Goal: Task Accomplishment & Management: Use online tool/utility

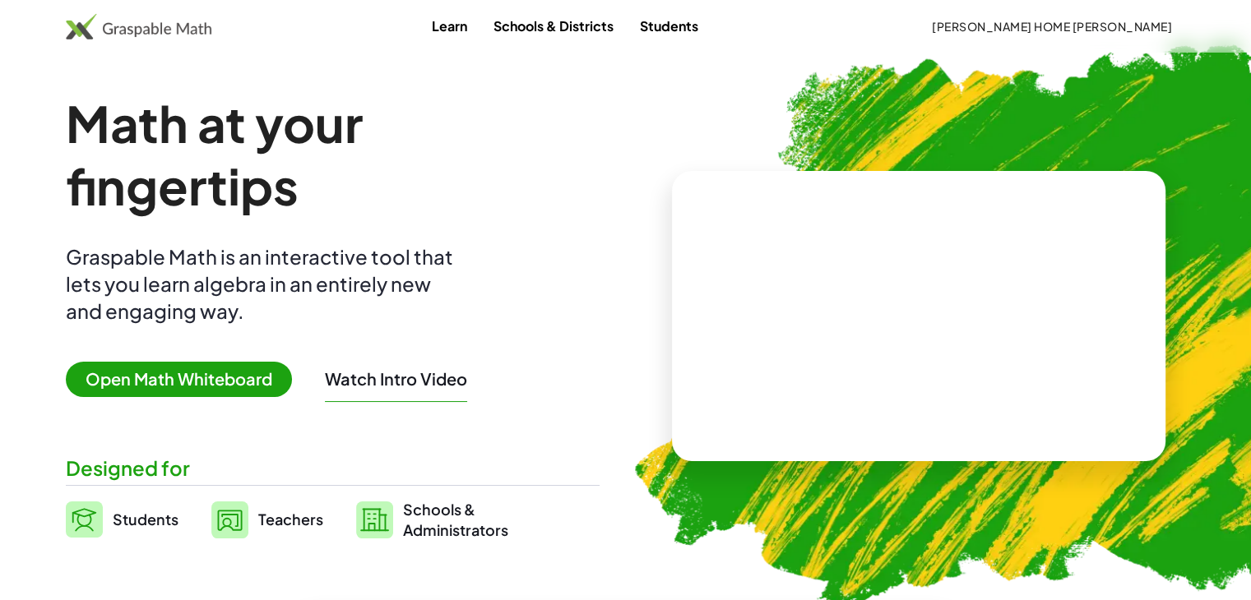
click at [1092, 21] on span "[PERSON_NAME] HOME [PERSON_NAME]" at bounding box center [1052, 26] width 240 height 15
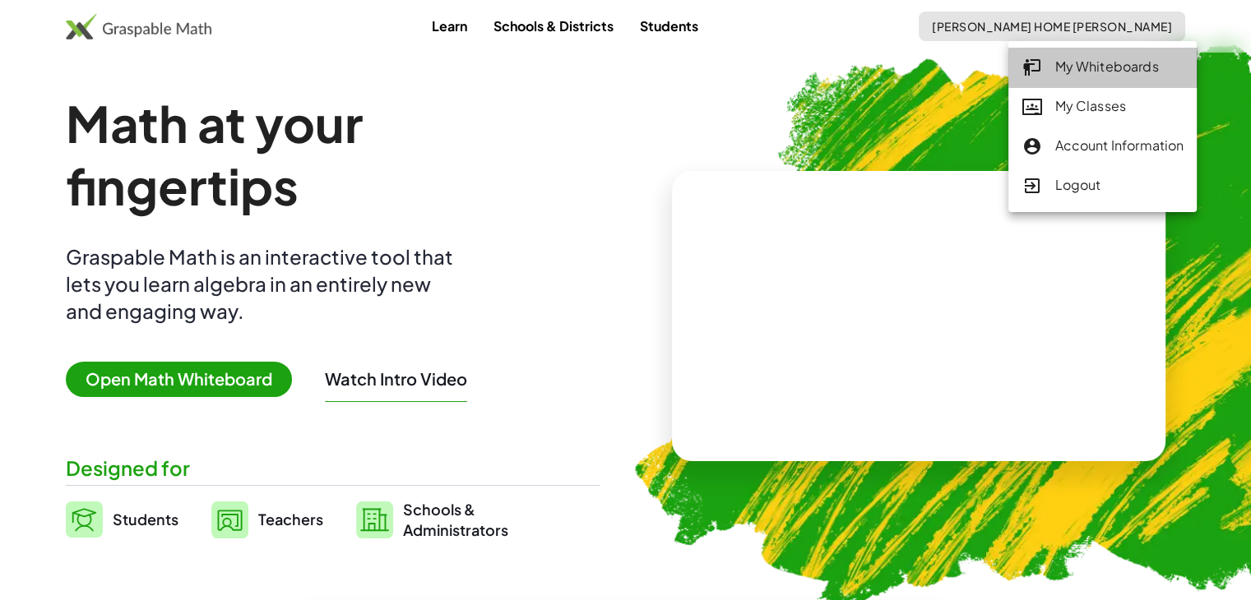
click at [1158, 65] on div "My Whiteboards" at bounding box center [1102, 67] width 162 height 21
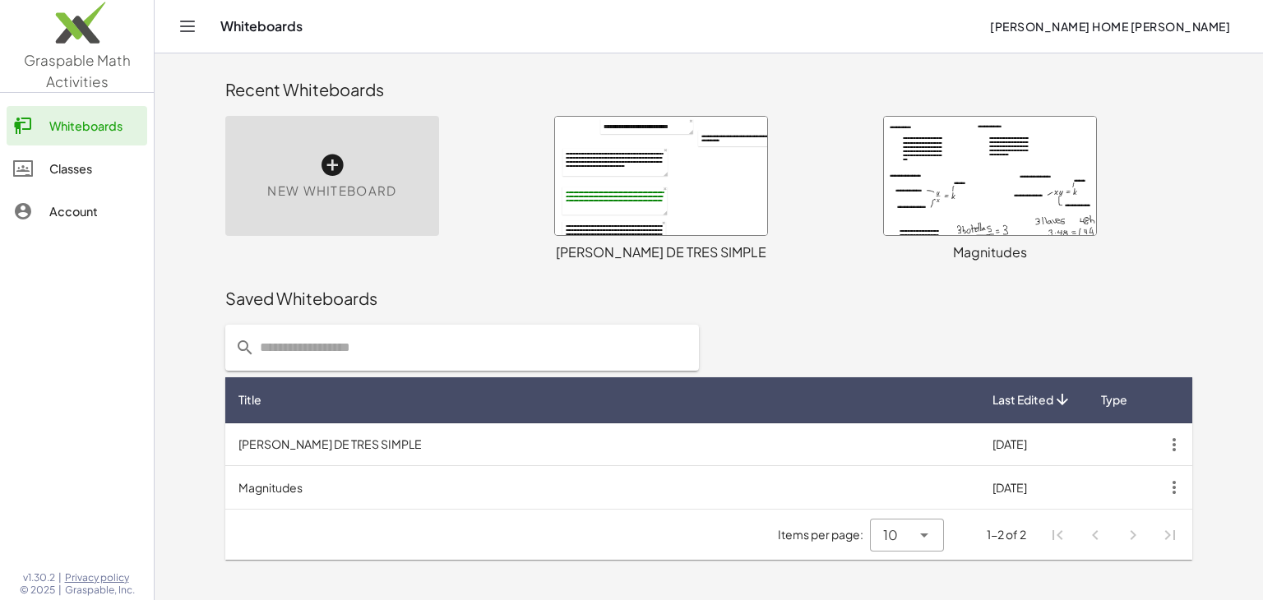
click at [622, 183] on div at bounding box center [661, 176] width 212 height 118
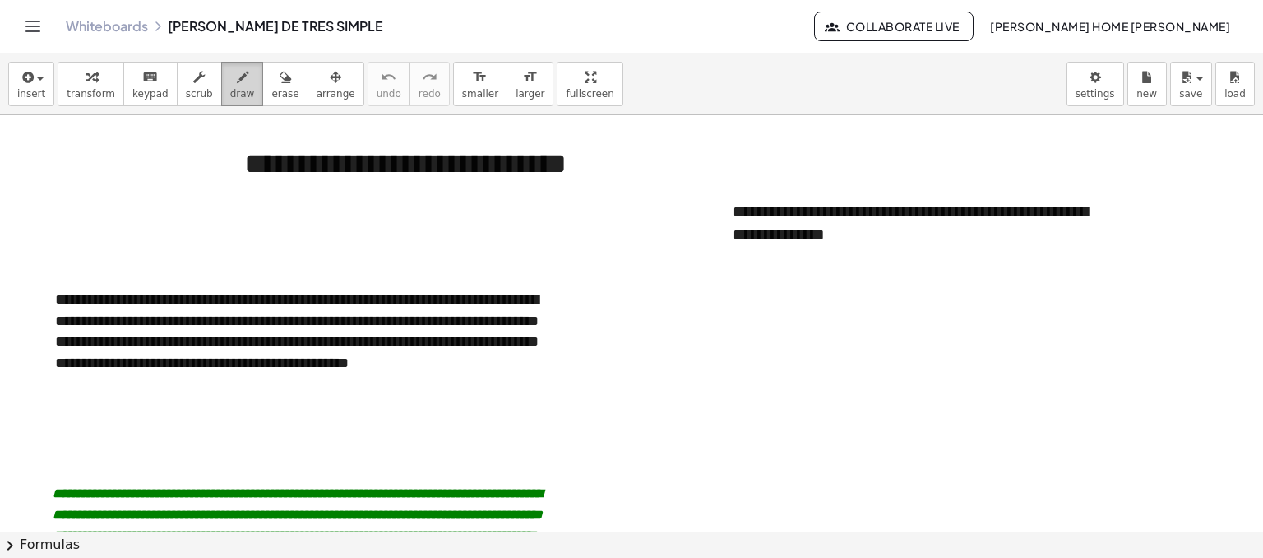
click at [230, 93] on span "draw" at bounding box center [242, 94] width 25 height 12
drag, startPoint x: 322, startPoint y: 330, endPoint x: 386, endPoint y: 336, distance: 65.3
drag, startPoint x: 479, startPoint y: 328, endPoint x: 532, endPoint y: 330, distance: 52.7
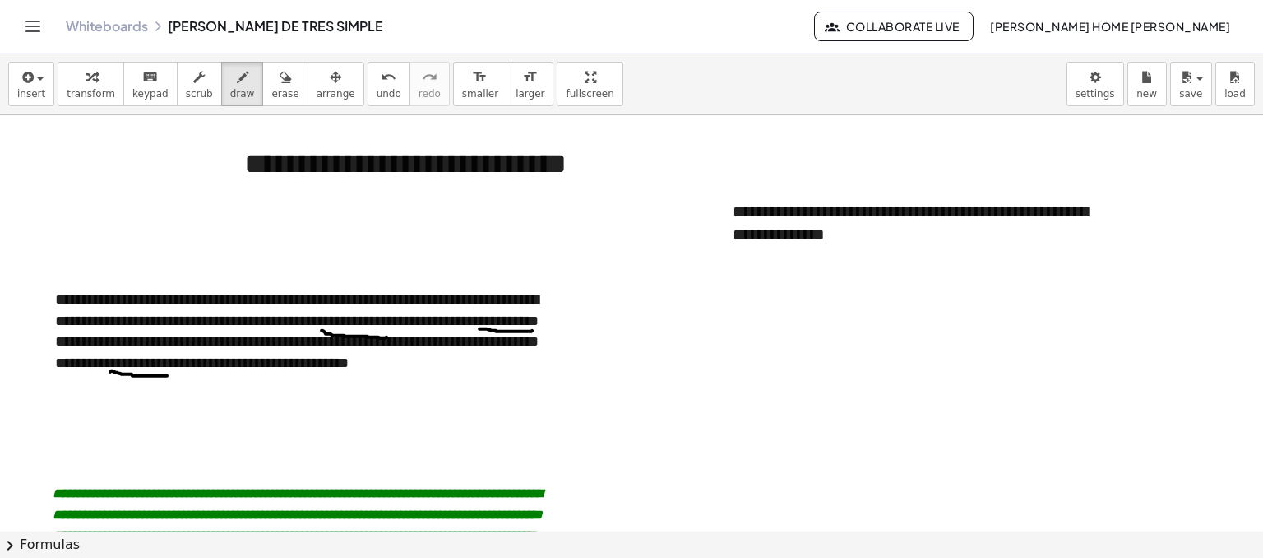
drag, startPoint x: 110, startPoint y: 371, endPoint x: 167, endPoint y: 375, distance: 56.9
drag, startPoint x: 651, startPoint y: 303, endPoint x: 673, endPoint y: 316, distance: 25.8
drag, startPoint x: 750, startPoint y: 289, endPoint x: 744, endPoint y: 307, distance: 18.2
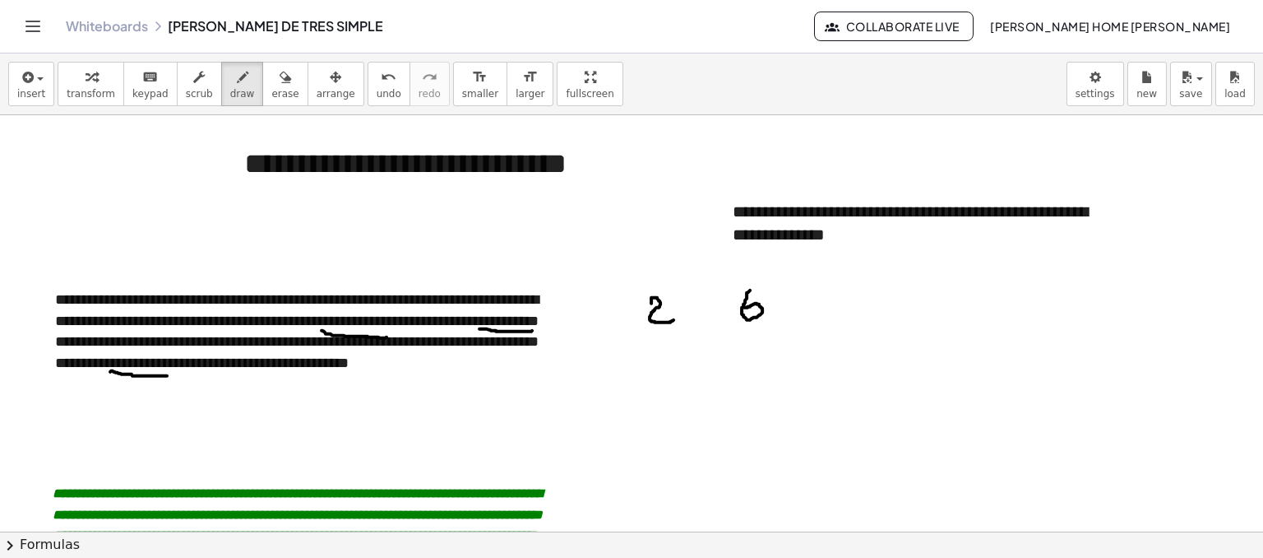
drag, startPoint x: 650, startPoint y: 334, endPoint x: 664, endPoint y: 333, distance: 14.8
drag, startPoint x: 652, startPoint y: 333, endPoint x: 653, endPoint y: 357, distance: 23.9
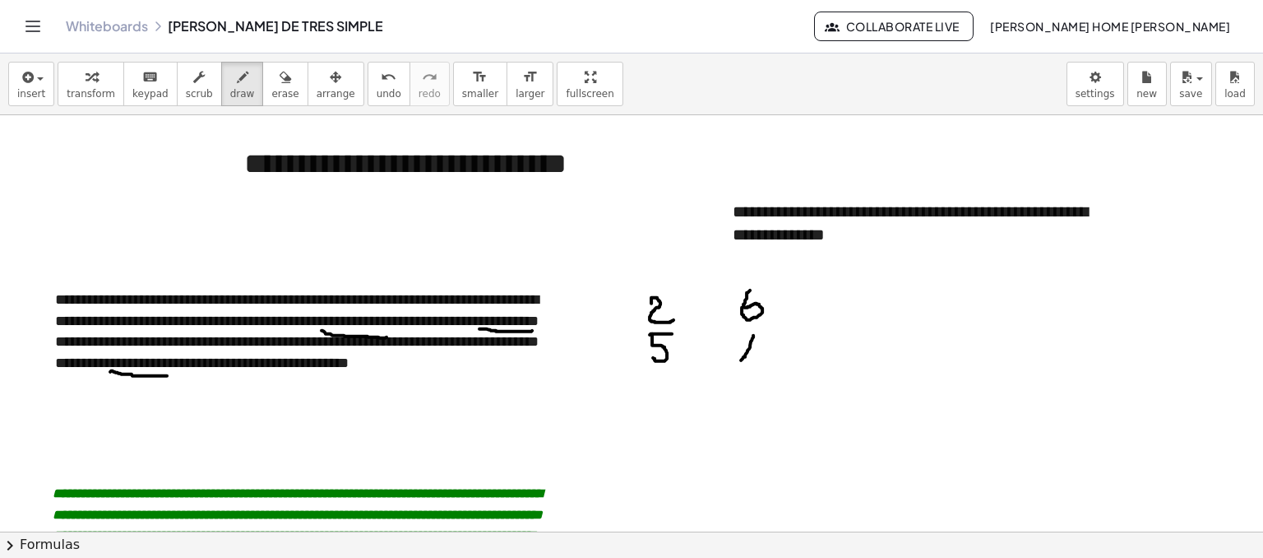
drag, startPoint x: 753, startPoint y: 336, endPoint x: 741, endPoint y: 359, distance: 26.8
drag, startPoint x: 741, startPoint y: 340, endPoint x: 764, endPoint y: 354, distance: 26.5
drag, startPoint x: 678, startPoint y: 304, endPoint x: 714, endPoint y: 333, distance: 46.2
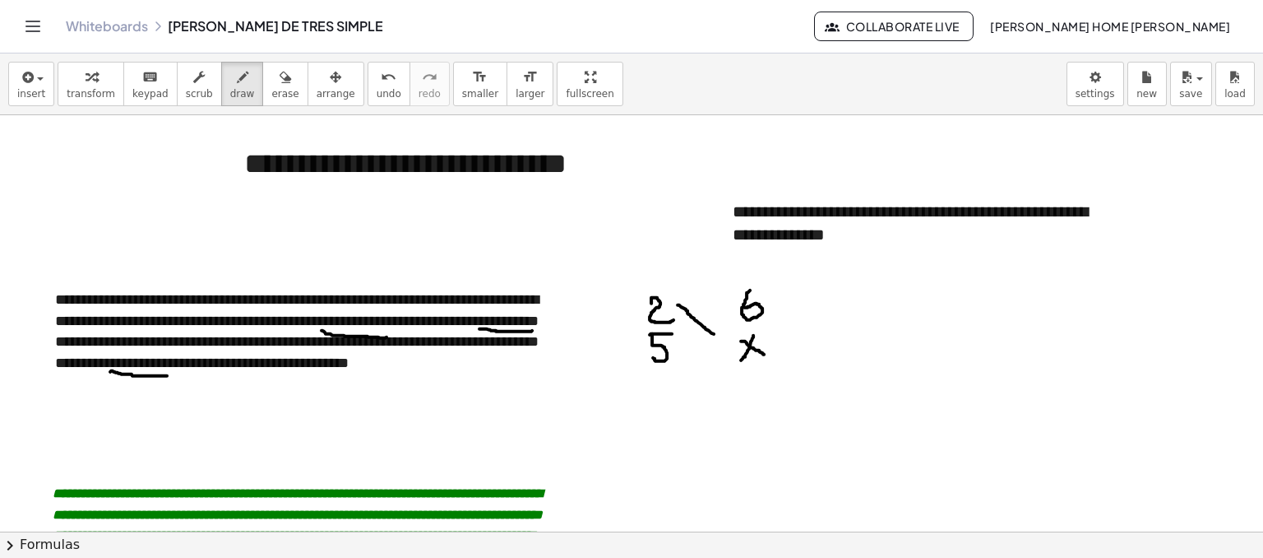
drag, startPoint x: 706, startPoint y: 337, endPoint x: 719, endPoint y: 330, distance: 15.1
drag, startPoint x: 685, startPoint y: 340, endPoint x: 727, endPoint y: 311, distance: 50.9
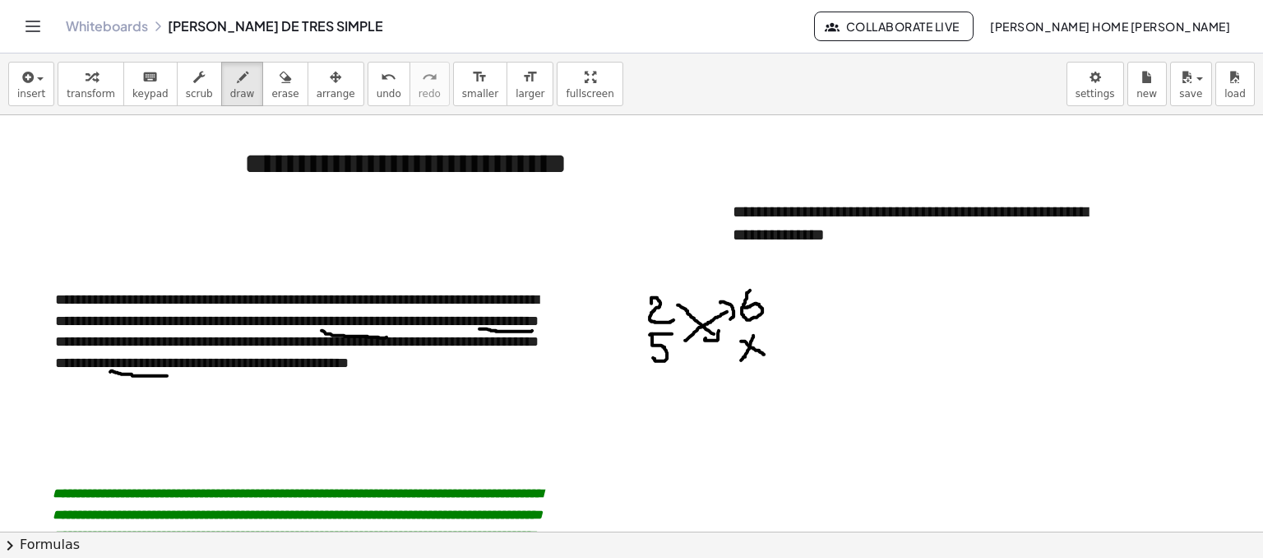
drag, startPoint x: 720, startPoint y: 302, endPoint x: 730, endPoint y: 319, distance: 19.9
drag, startPoint x: 832, startPoint y: 313, endPoint x: 840, endPoint y: 334, distance: 21.8
drag, startPoint x: 872, startPoint y: 312, endPoint x: 854, endPoint y: 330, distance: 25.0
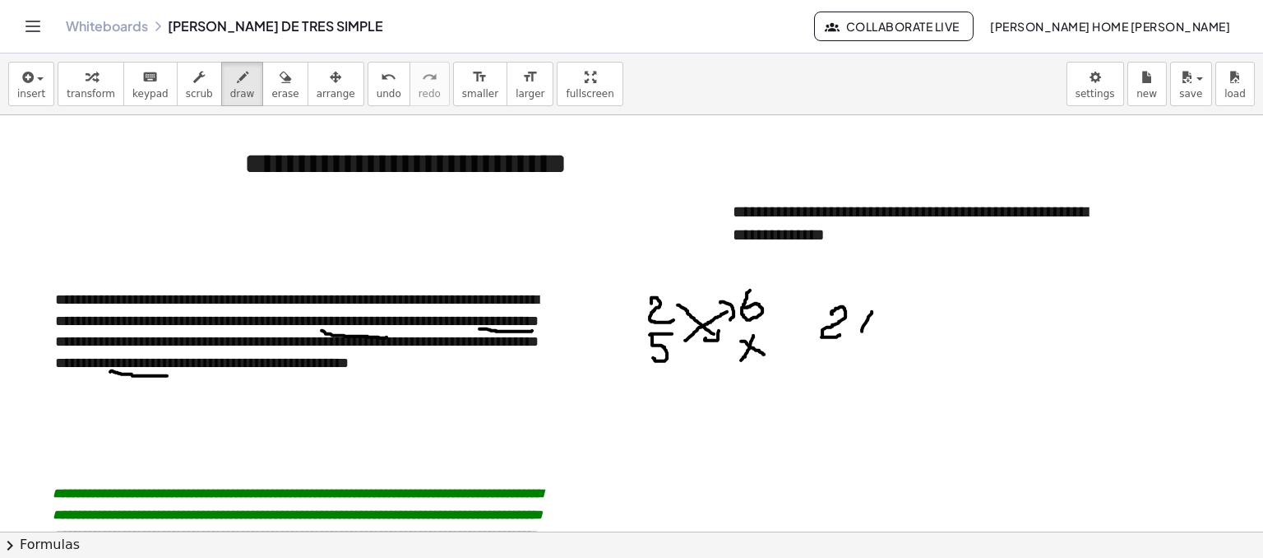
drag, startPoint x: 855, startPoint y: 322, endPoint x: 877, endPoint y: 331, distance: 22.9
drag, startPoint x: 891, startPoint y: 316, endPoint x: 917, endPoint y: 314, distance: 25.5
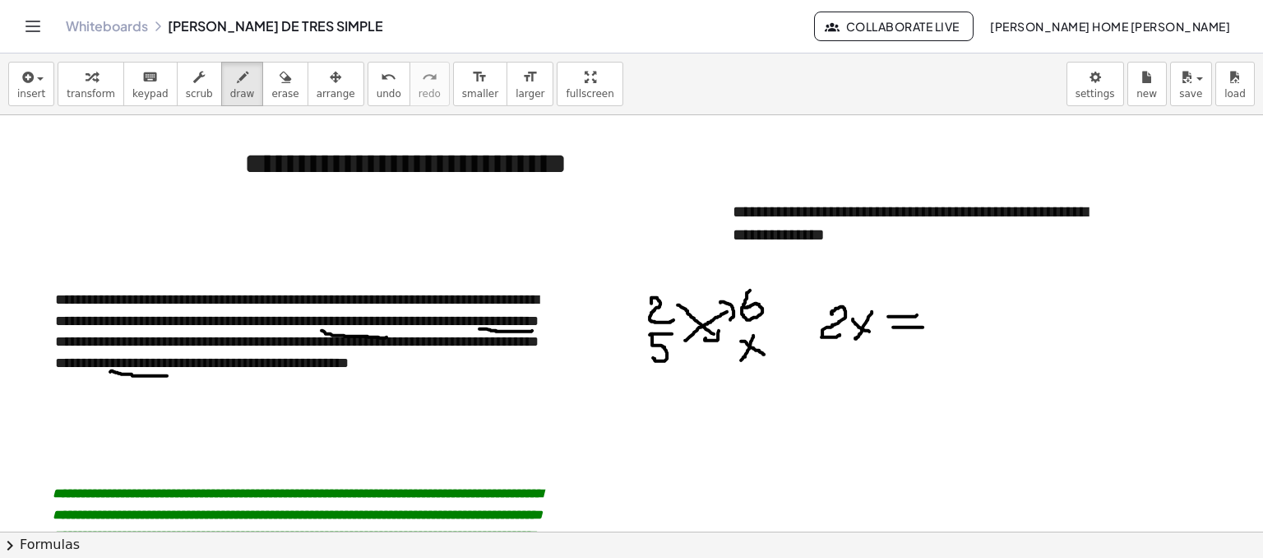
drag, startPoint x: 893, startPoint y: 326, endPoint x: 924, endPoint y: 326, distance: 31.2
drag, startPoint x: 944, startPoint y: 302, endPoint x: 956, endPoint y: 302, distance: 11.5
drag, startPoint x: 941, startPoint y: 302, endPoint x: 953, endPoint y: 320, distance: 21.9
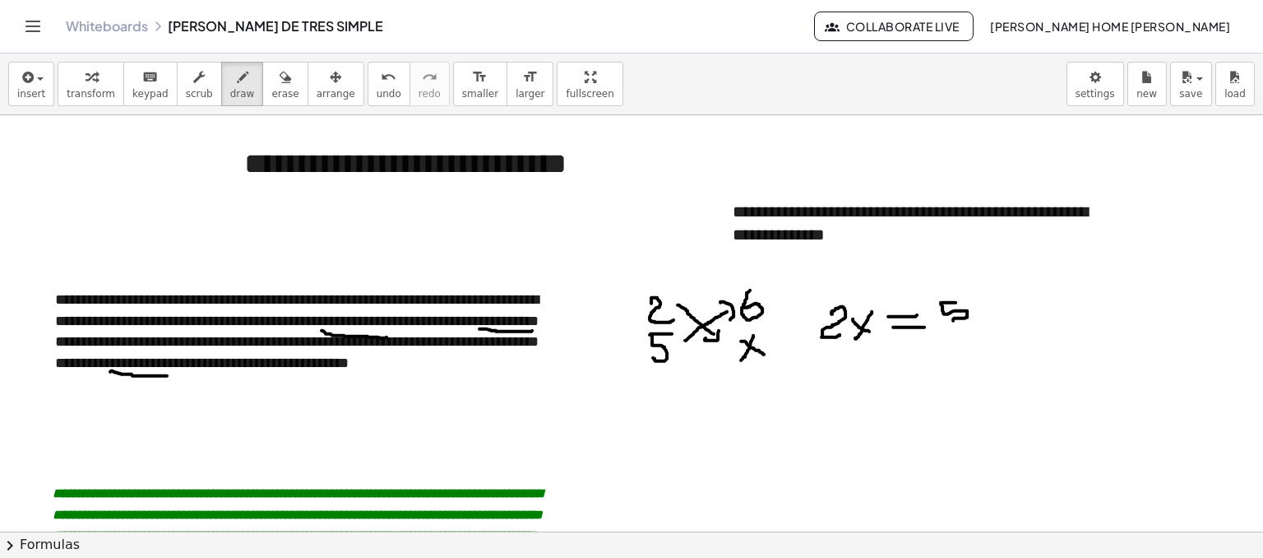
drag, startPoint x: 997, startPoint y: 307, endPoint x: 977, endPoint y: 312, distance: 21.3
drag, startPoint x: 983, startPoint y: 308, endPoint x: 992, endPoint y: 313, distance: 10.0
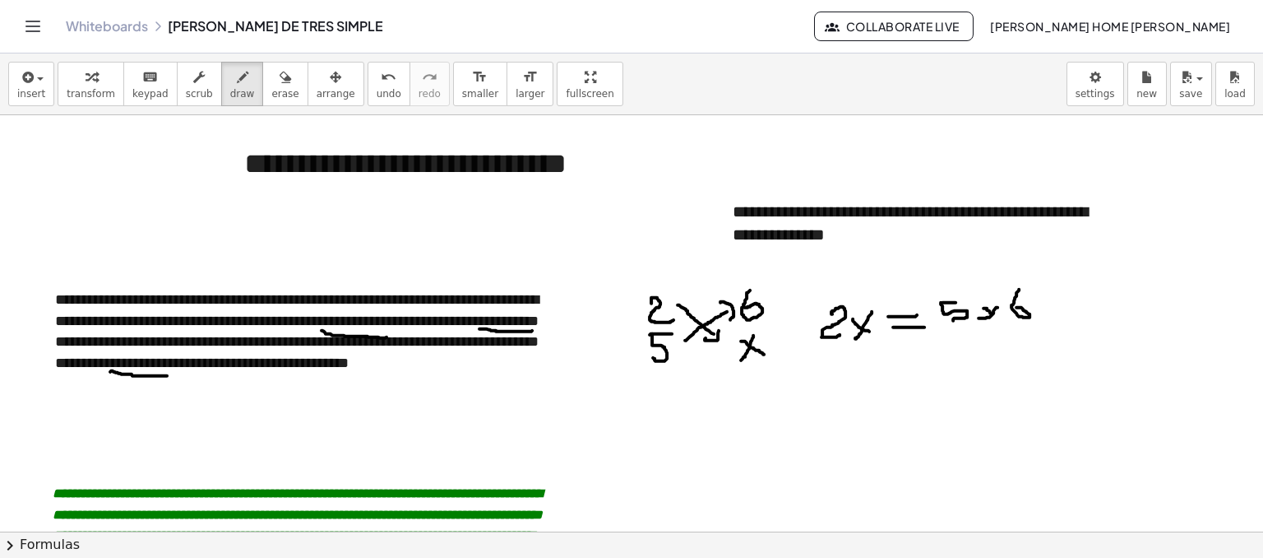
drag, startPoint x: 1019, startPoint y: 289, endPoint x: 1010, endPoint y: 307, distance: 20.2
drag, startPoint x: 993, startPoint y: 315, endPoint x: 1003, endPoint y: 321, distance: 11.4
drag, startPoint x: 846, startPoint y: 353, endPoint x: 858, endPoint y: 373, distance: 23.3
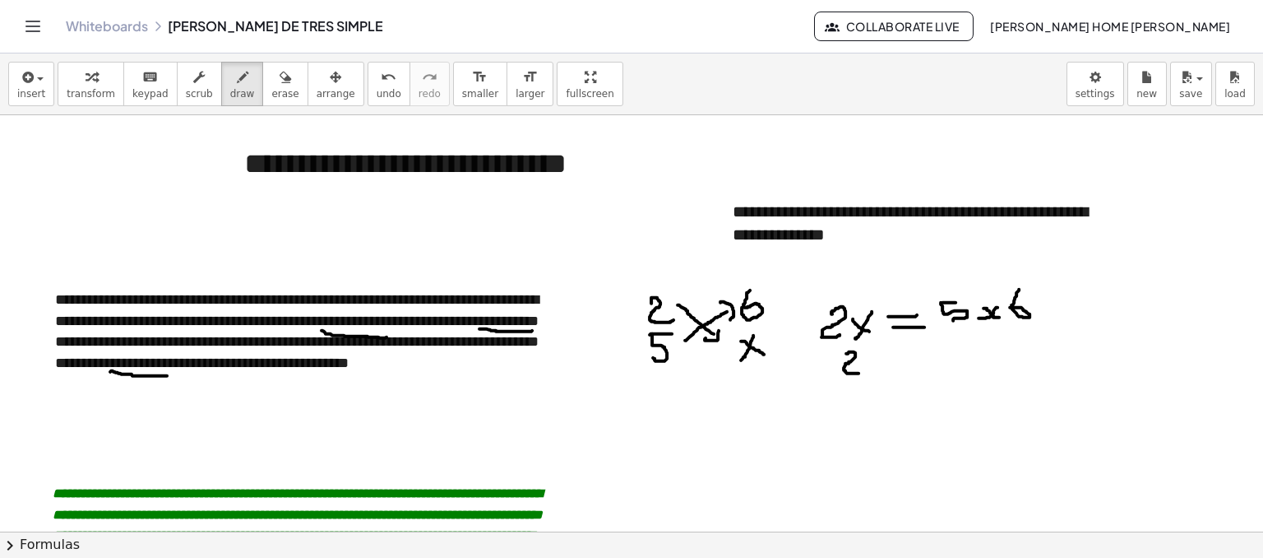
drag, startPoint x: 887, startPoint y: 353, endPoint x: 865, endPoint y: 365, distance: 25.4
drag, startPoint x: 857, startPoint y: 350, endPoint x: 878, endPoint y: 371, distance: 29.7
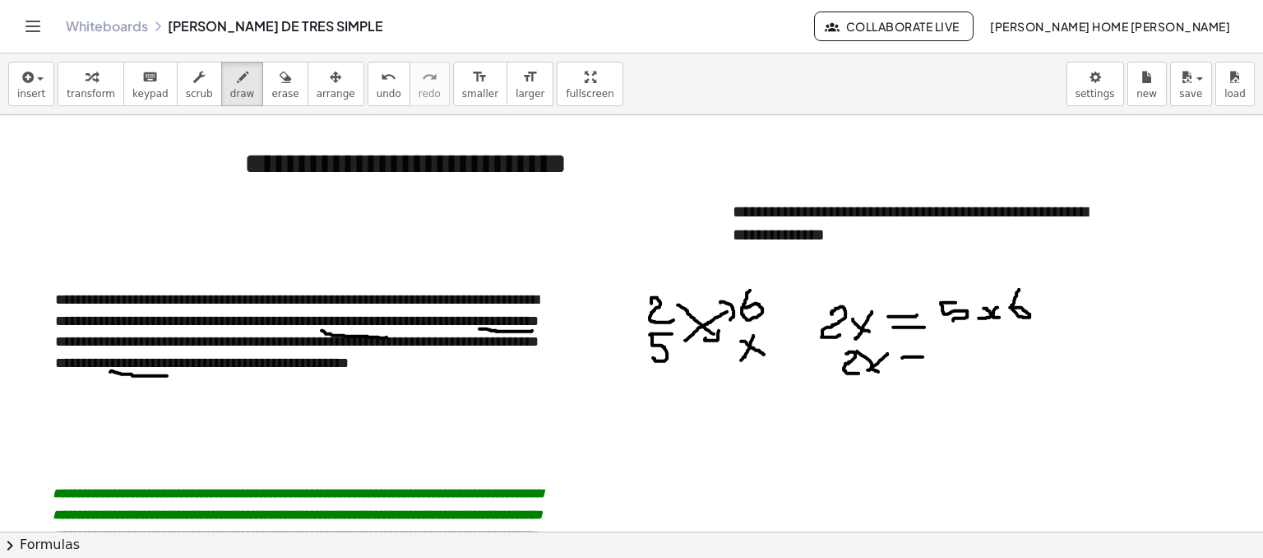
drag, startPoint x: 902, startPoint y: 357, endPoint x: 913, endPoint y: 363, distance: 12.6
drag, startPoint x: 909, startPoint y: 367, endPoint x: 970, endPoint y: 340, distance: 67.1
drag, startPoint x: 954, startPoint y: 346, endPoint x: 989, endPoint y: 349, distance: 35.5
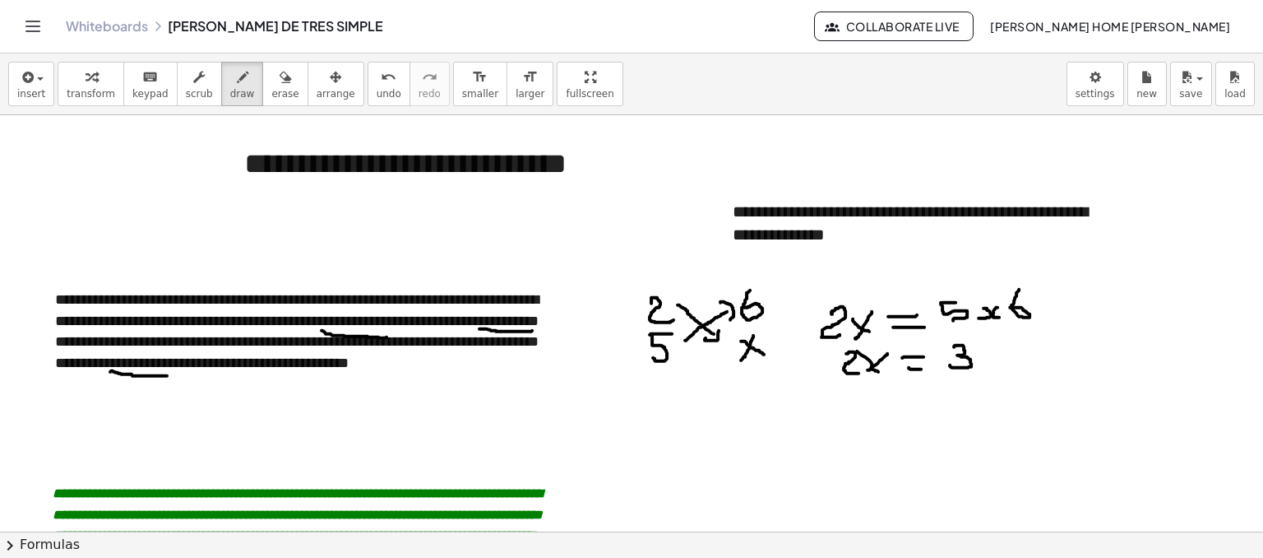
drag, startPoint x: 983, startPoint y: 357, endPoint x: 989, endPoint y: 349, distance: 10.5
drag, startPoint x: 878, startPoint y: 386, endPoint x: 858, endPoint y: 401, distance: 24.7
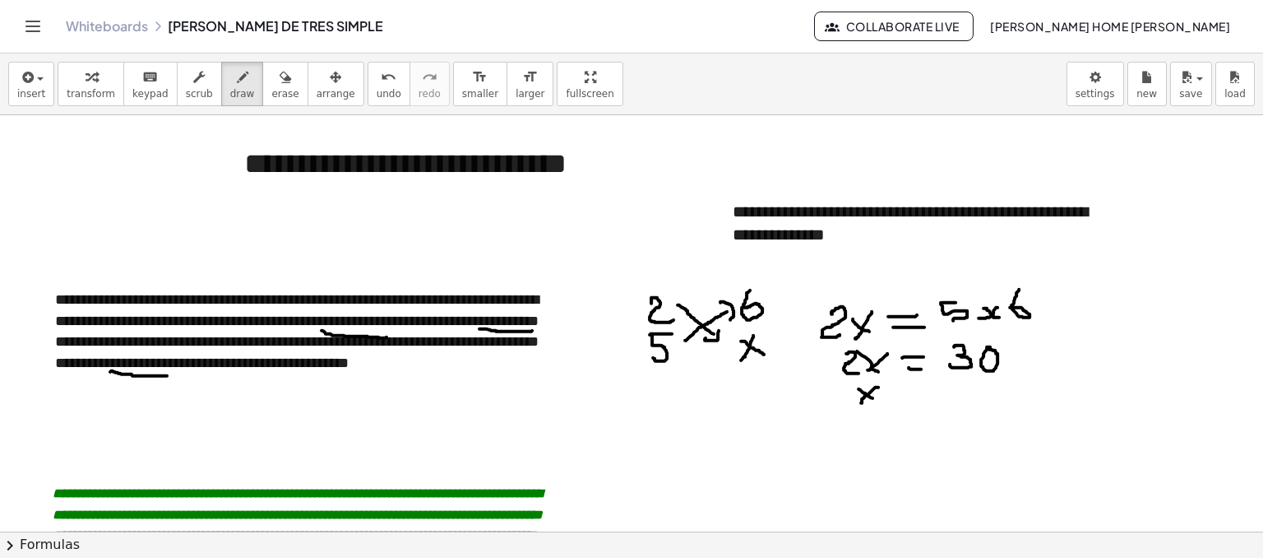
drag, startPoint x: 865, startPoint y: 393, endPoint x: 888, endPoint y: 402, distance: 24.7
drag
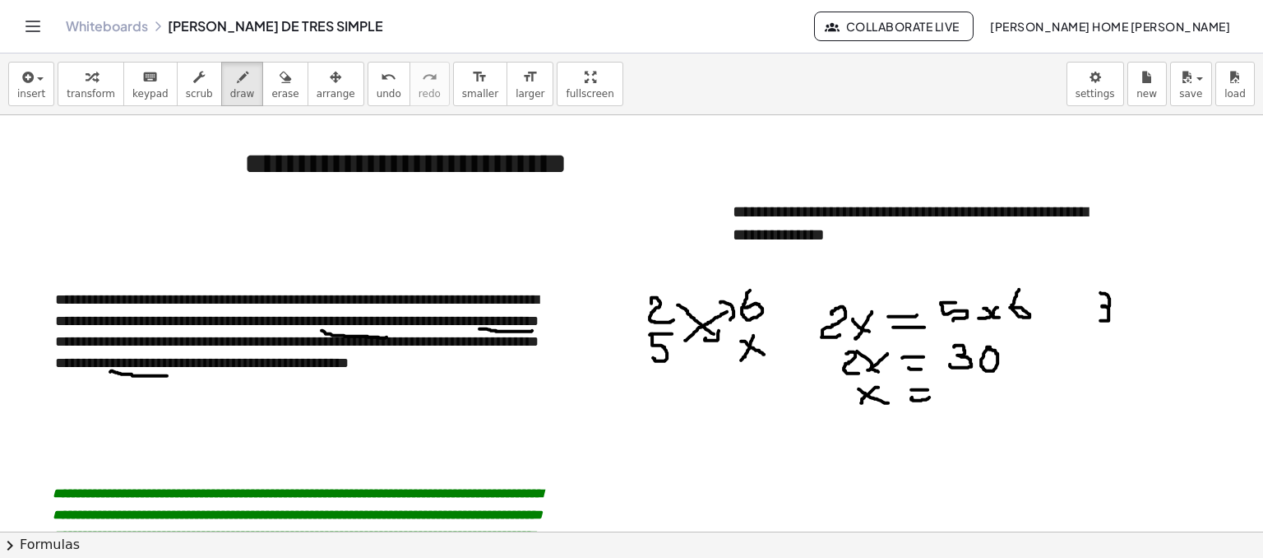
drag, startPoint x: 1100, startPoint y: 292, endPoint x: 1100, endPoint y: 320, distance: 28.0
drag, startPoint x: 1120, startPoint y: 318, endPoint x: 1127, endPoint y: 297, distance: 22.6
drag, startPoint x: 1090, startPoint y: 336, endPoint x: 1147, endPoint y: 339, distance: 57.6
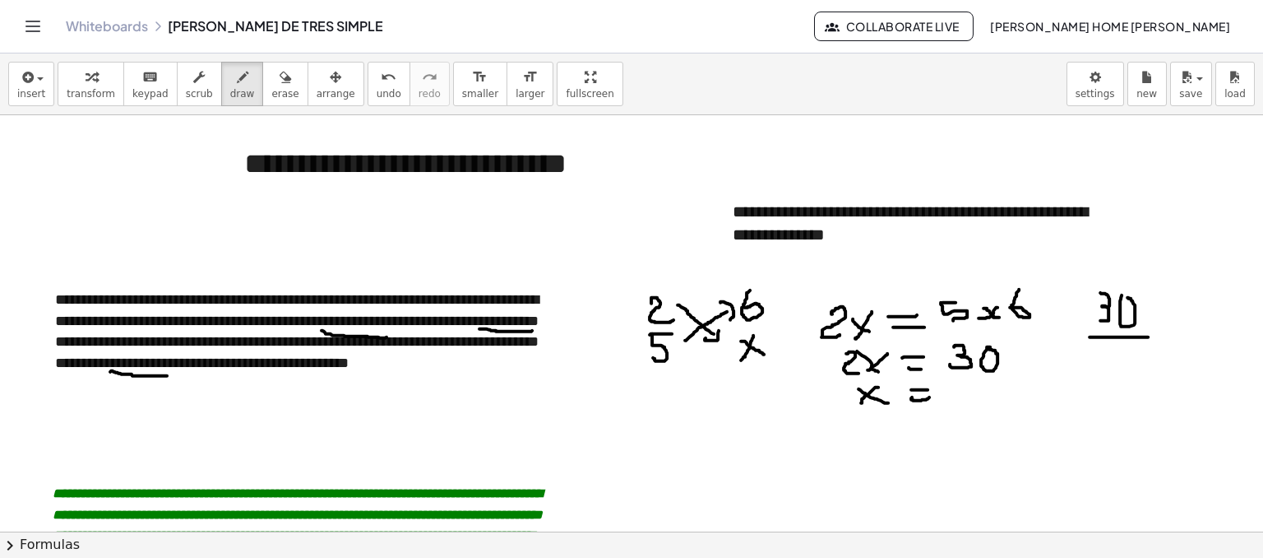
drag, startPoint x: 1109, startPoint y: 355, endPoint x: 1136, endPoint y: 377, distance: 34.4
drag, startPoint x: 949, startPoint y: 379, endPoint x: 951, endPoint y: 402, distance: 23.2
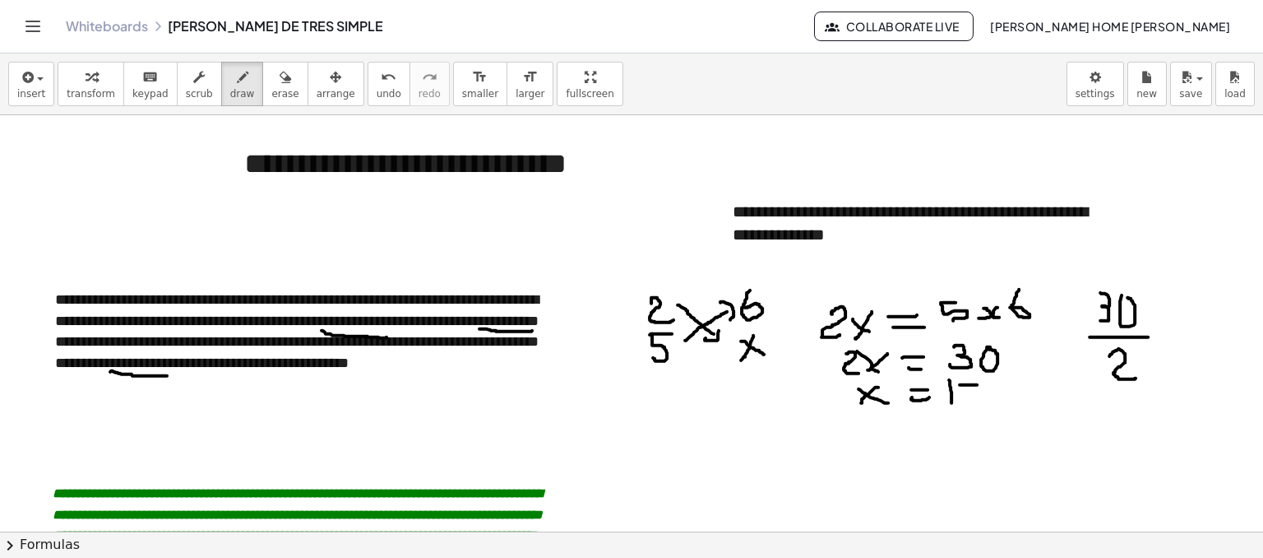
drag, startPoint x: 960, startPoint y: 384, endPoint x: 977, endPoint y: 384, distance: 17.3
drag, startPoint x: 959, startPoint y: 390, endPoint x: 961, endPoint y: 410, distance: 20.7
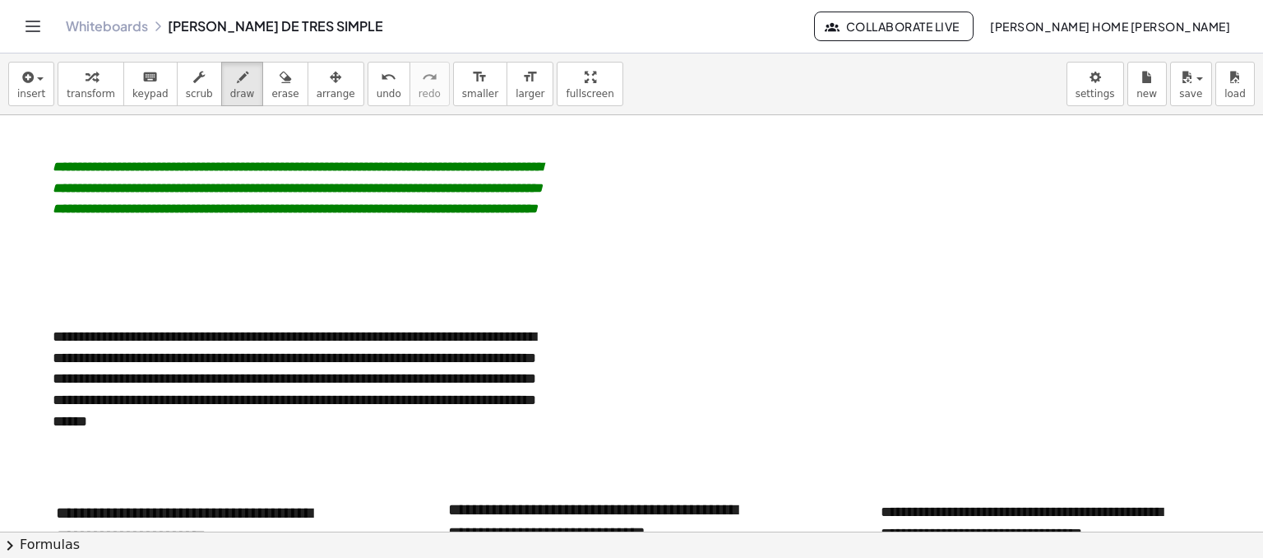
scroll to position [329, 0]
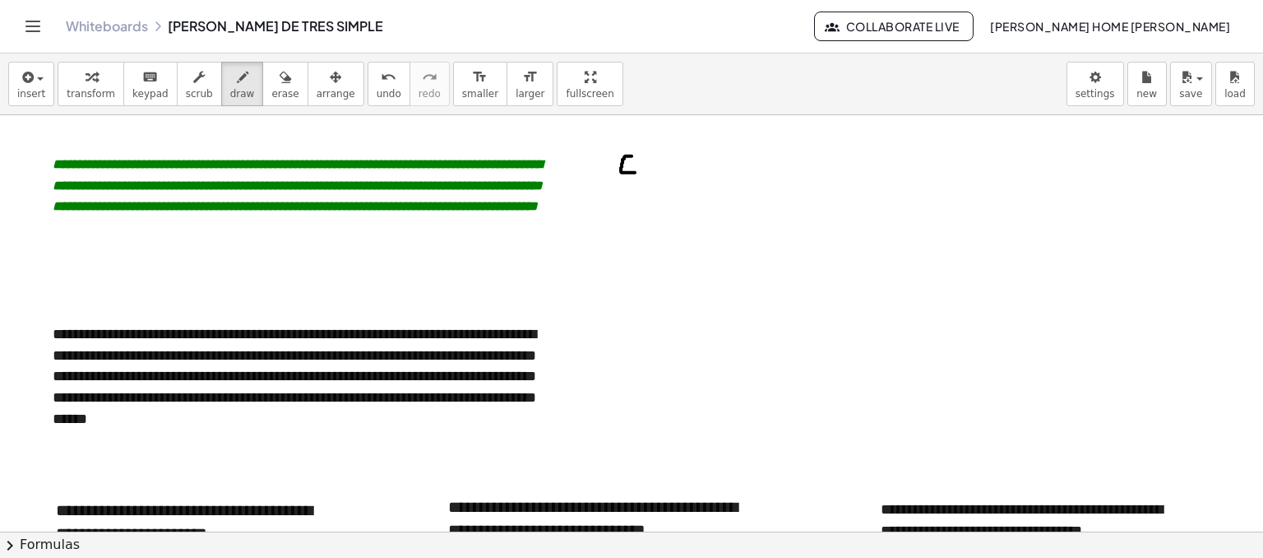
drag, startPoint x: 632, startPoint y: 155, endPoint x: 638, endPoint y: 172, distance: 17.7
drag, startPoint x: 647, startPoint y: 169, endPoint x: 681, endPoint y: 170, distance: 33.8
drag, startPoint x: 805, startPoint y: 172, endPoint x: 849, endPoint y: 174, distance: 43.7
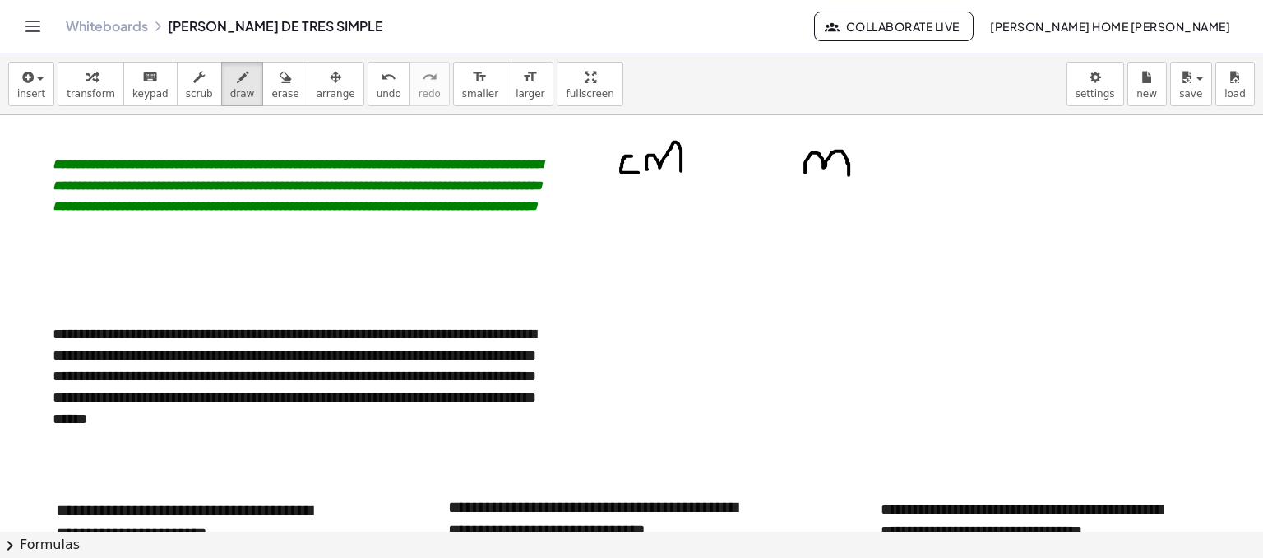
drag, startPoint x: 635, startPoint y: 184, endPoint x: 648, endPoint y: 184, distance: 13.2
drag, startPoint x: 635, startPoint y: 185, endPoint x: 632, endPoint y: 210, distance: 24.9
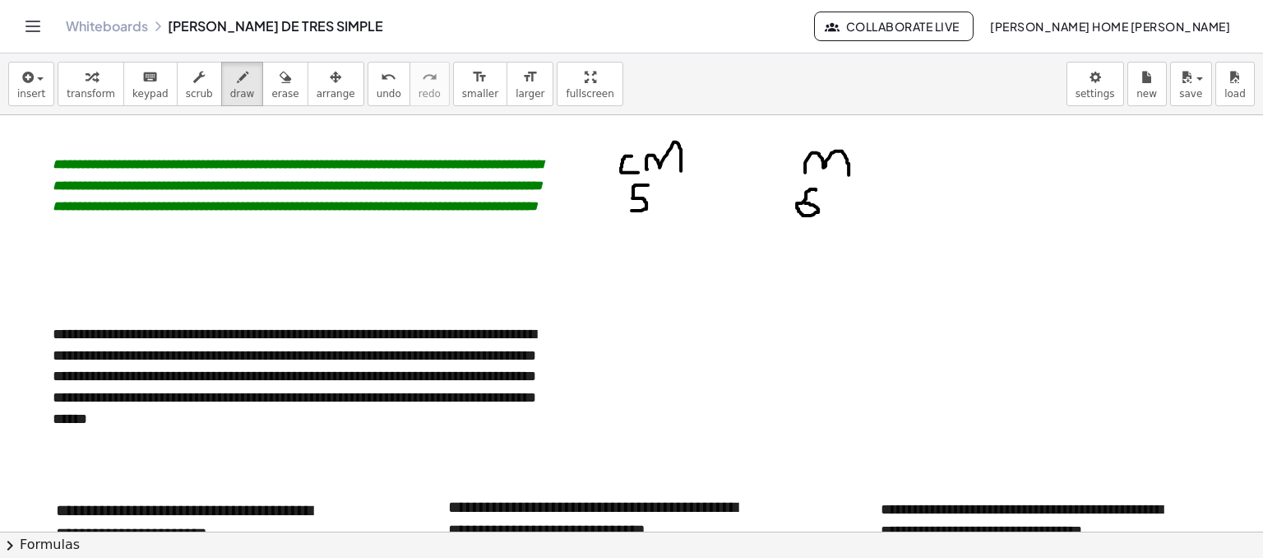
drag, startPoint x: 816, startPoint y: 189, endPoint x: 817, endPoint y: 203, distance: 14.0
drag, startPoint x: 829, startPoint y: 192, endPoint x: 854, endPoint y: 192, distance: 24.7
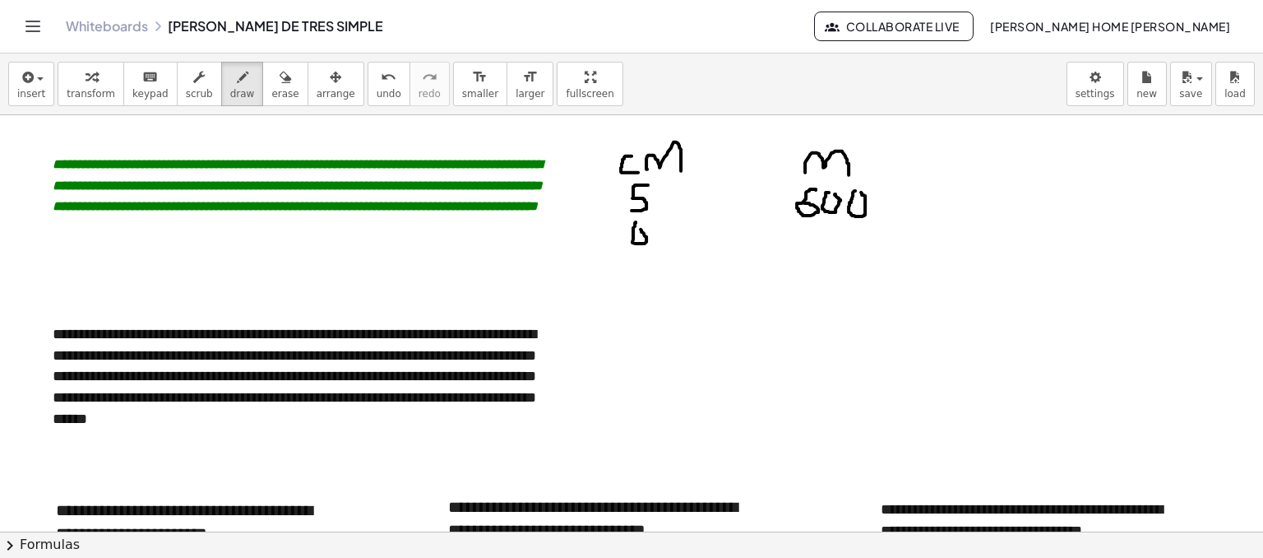
drag, startPoint x: 831, startPoint y: 235, endPoint x: 807, endPoint y: 253, distance: 29.9
drag, startPoint x: 812, startPoint y: 238, endPoint x: 828, endPoint y: 252, distance: 22.1
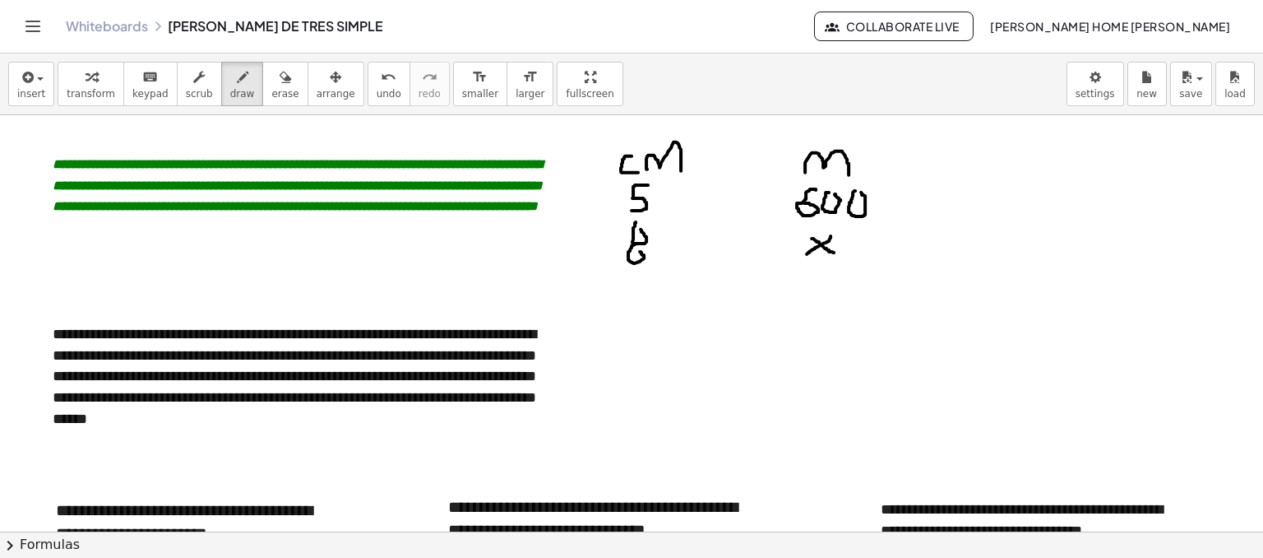
drag, startPoint x: 645, startPoint y: 253, endPoint x: 641, endPoint y: 243, distance: 10.4
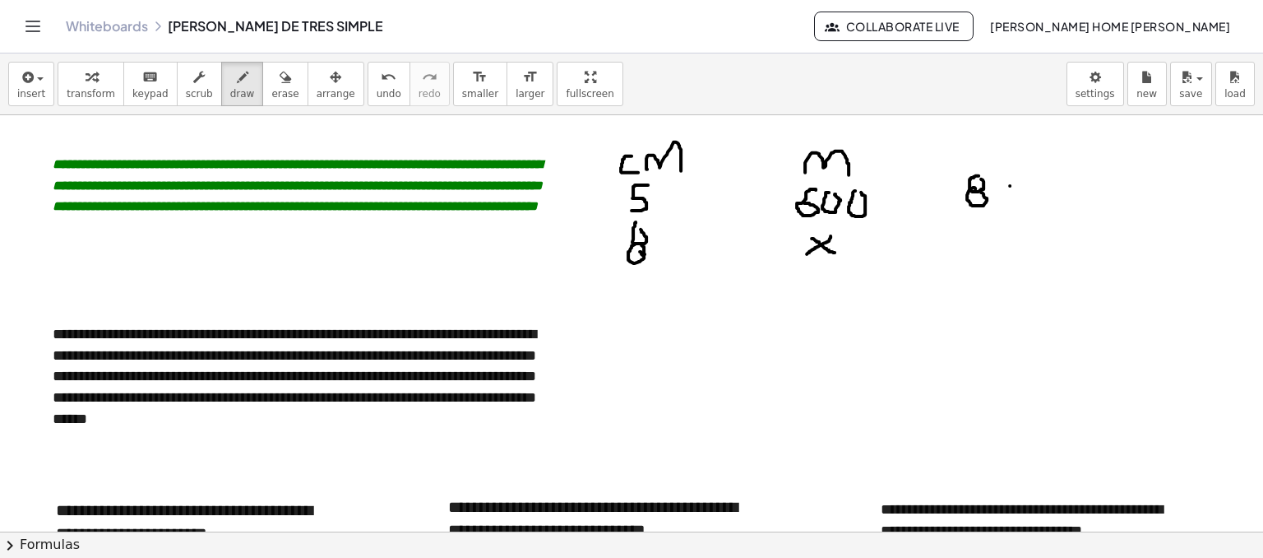
drag, startPoint x: 1010, startPoint y: 185, endPoint x: 997, endPoint y: 201, distance: 21.1
drag, startPoint x: 997, startPoint y: 189, endPoint x: 1020, endPoint y: 211, distance: 31.4
drag, startPoint x: 1028, startPoint y: 175, endPoint x: 1048, endPoint y: 188, distance: 24.4
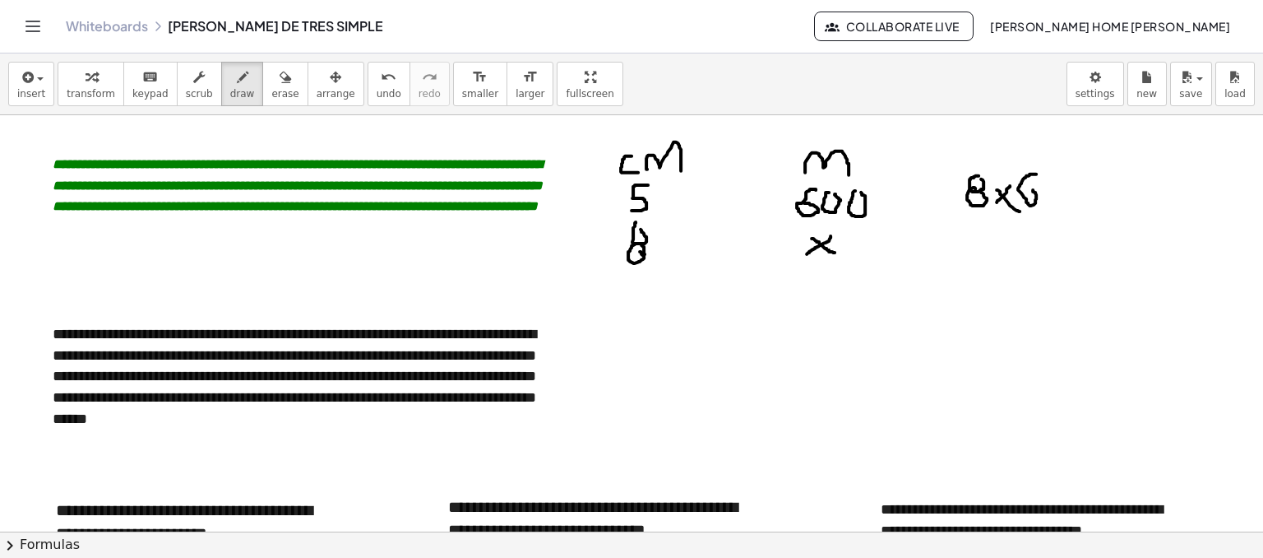
drag, startPoint x: 1065, startPoint y: 185, endPoint x: 1059, endPoint y: 178, distance: 9.4
drag, startPoint x: 1105, startPoint y: 184, endPoint x: 1119, endPoint y: 183, distance: 14.0
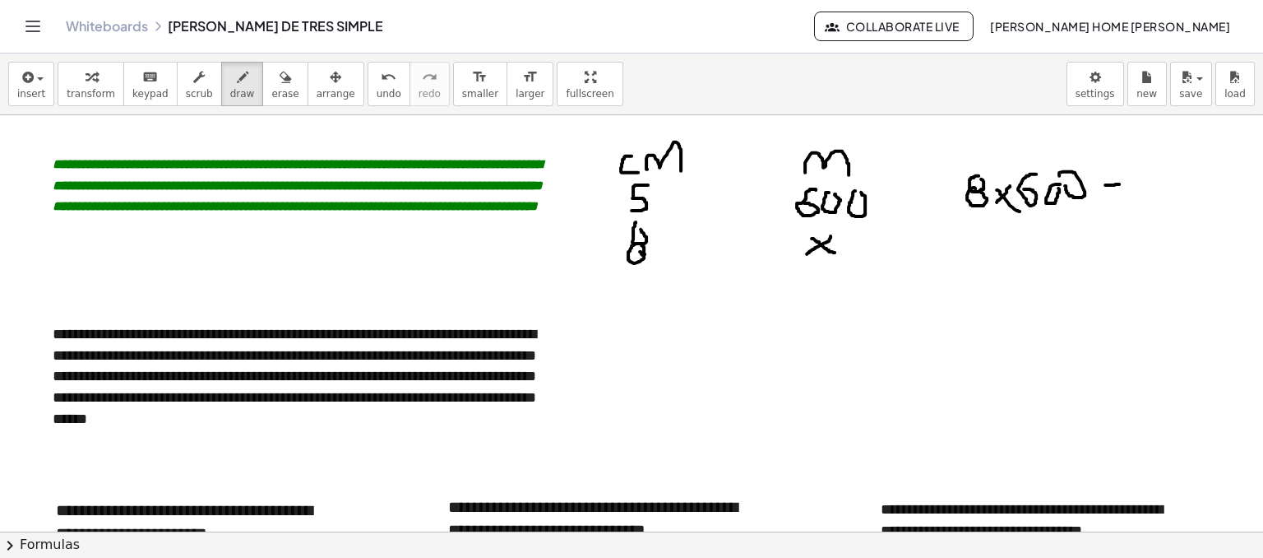
drag, startPoint x: 1105, startPoint y: 193, endPoint x: 1125, endPoint y: 197, distance: 20.2
drag, startPoint x: 1147, startPoint y: 189, endPoint x: 1165, endPoint y: 185, distance: 18.6
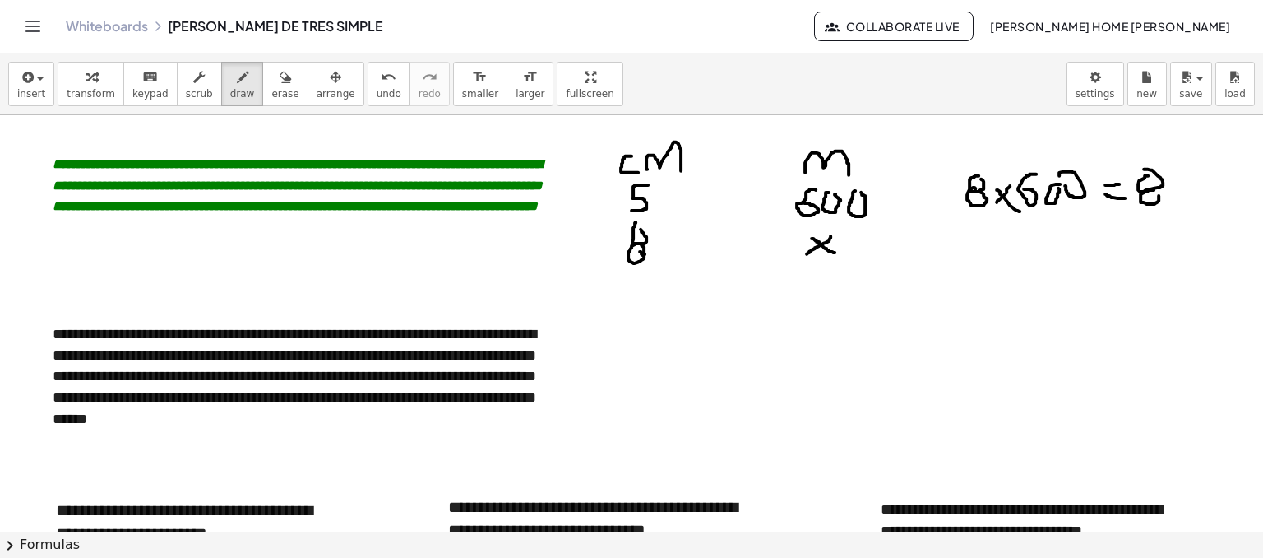
drag, startPoint x: 1194, startPoint y: 175, endPoint x: 1181, endPoint y: 192, distance: 21.7
drag, startPoint x: 1176, startPoint y: 176, endPoint x: 1192, endPoint y: 188, distance: 20.6
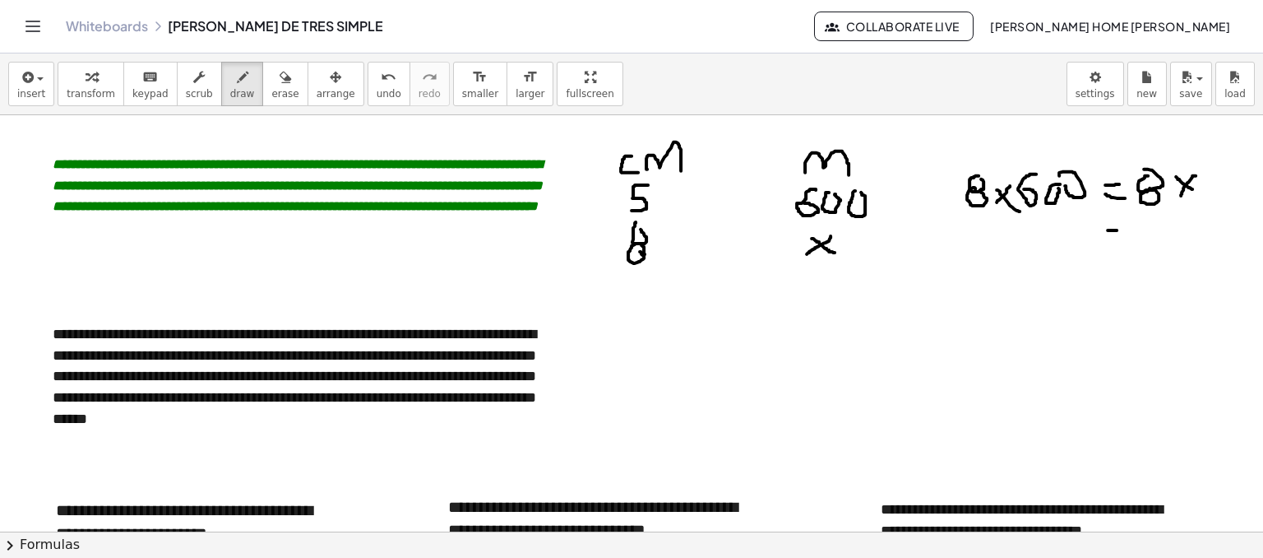
drag, startPoint x: 1108, startPoint y: 229, endPoint x: 1111, endPoint y: 239, distance: 10.4
drag, startPoint x: 1108, startPoint y: 243, endPoint x: 1138, endPoint y: 234, distance: 31.0
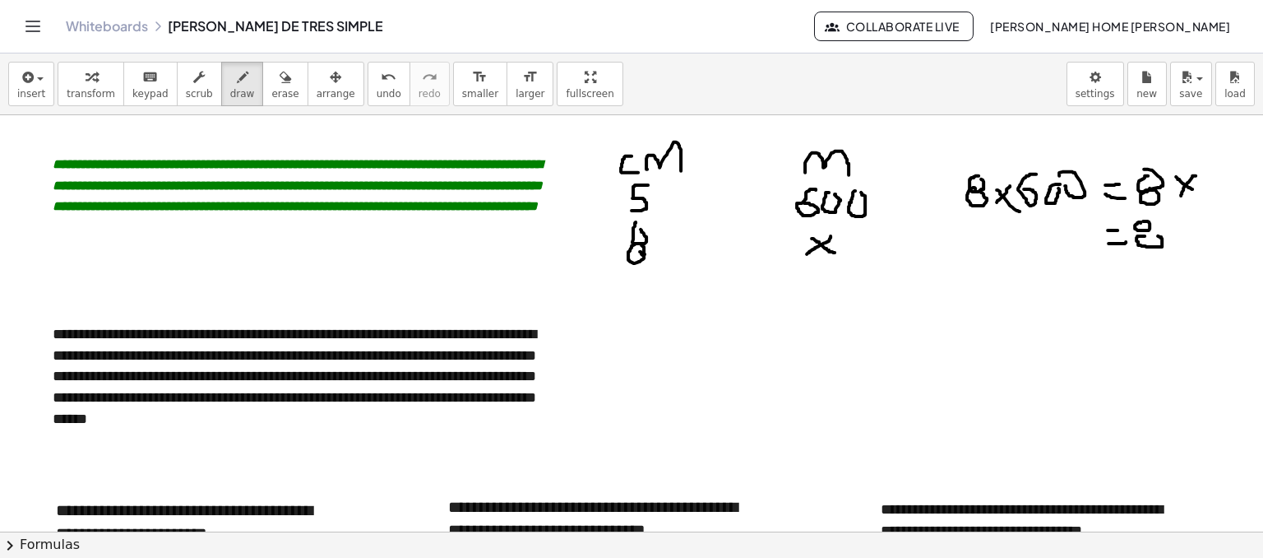
drag, startPoint x: 1171, startPoint y: 226, endPoint x: 1168, endPoint y: 243, distance: 17.6
drag, startPoint x: 1157, startPoint y: 221, endPoint x: 1187, endPoint y: 240, distance: 35.1
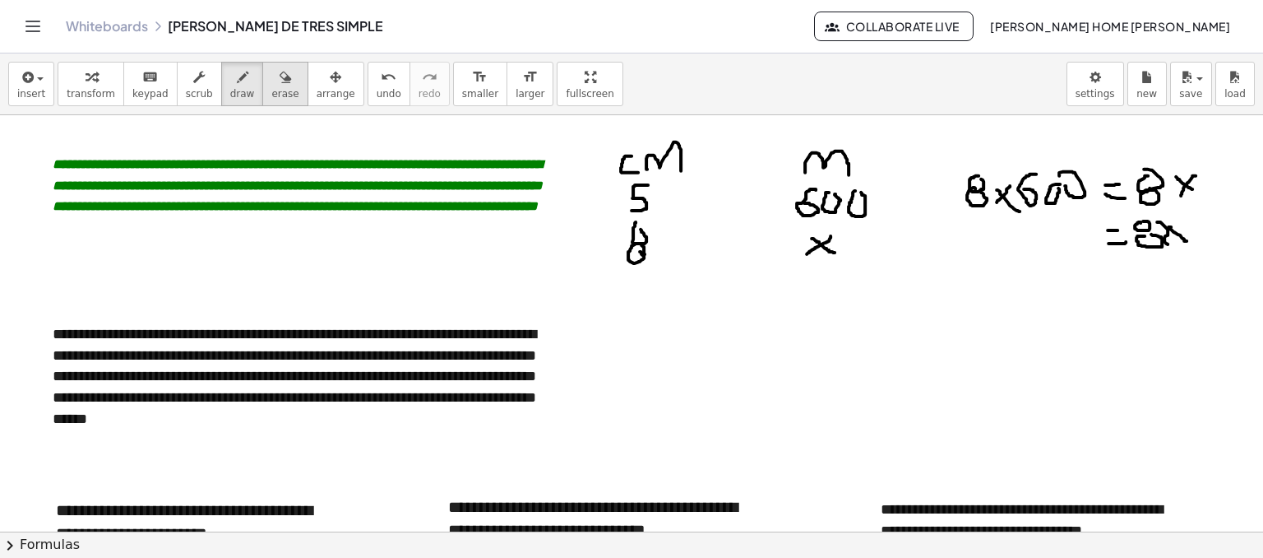
click at [271, 94] on span "erase" at bounding box center [284, 94] width 27 height 12
drag, startPoint x: 1185, startPoint y: 224, endPoint x: 1170, endPoint y: 236, distance: 19.3
click at [230, 84] on div "button" at bounding box center [242, 77] width 25 height 20
drag, startPoint x: 1139, startPoint y: 172, endPoint x: 1152, endPoint y: 172, distance: 13.2
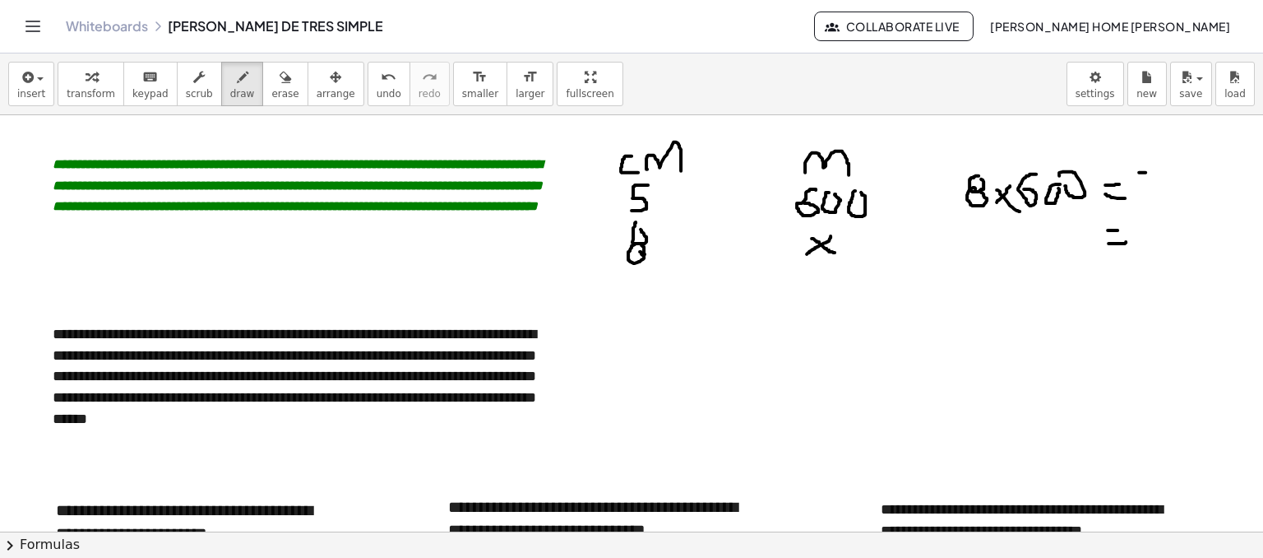
drag, startPoint x: 1138, startPoint y: 170, endPoint x: 1136, endPoint y: 191, distance: 20.6
drag, startPoint x: 1181, startPoint y: 174, endPoint x: 1159, endPoint y: 173, distance: 21.4
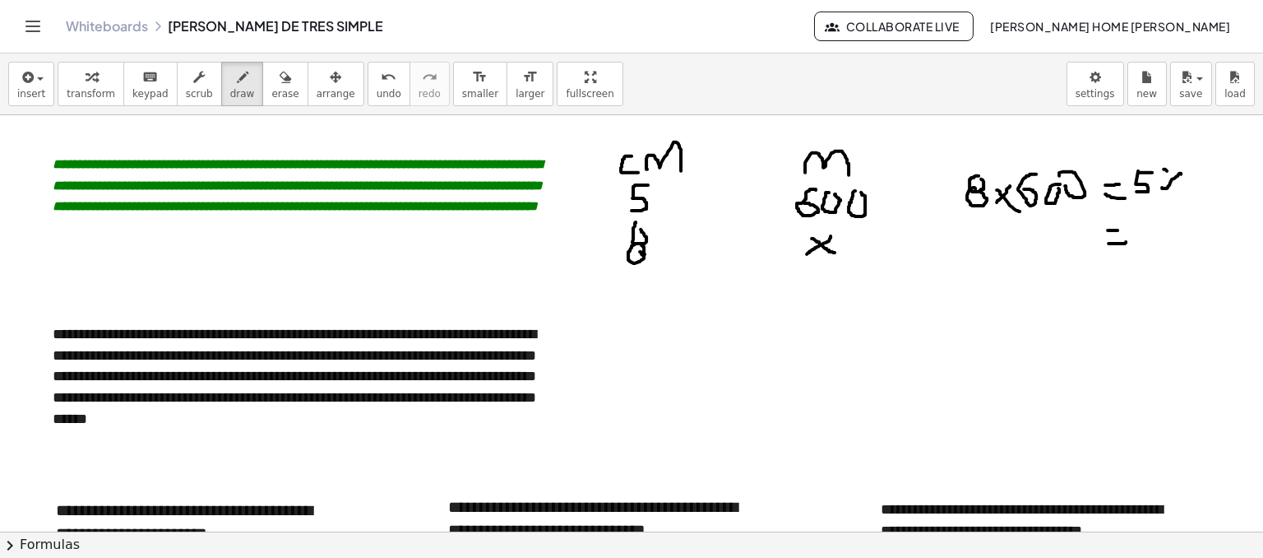
drag, startPoint x: 1167, startPoint y: 170, endPoint x: 1184, endPoint y: 205, distance: 38.6
drag, startPoint x: 1148, startPoint y: 217, endPoint x: 1156, endPoint y: 216, distance: 8.3
drag, startPoint x: 1136, startPoint y: 215, endPoint x: 1151, endPoint y: 242, distance: 30.9
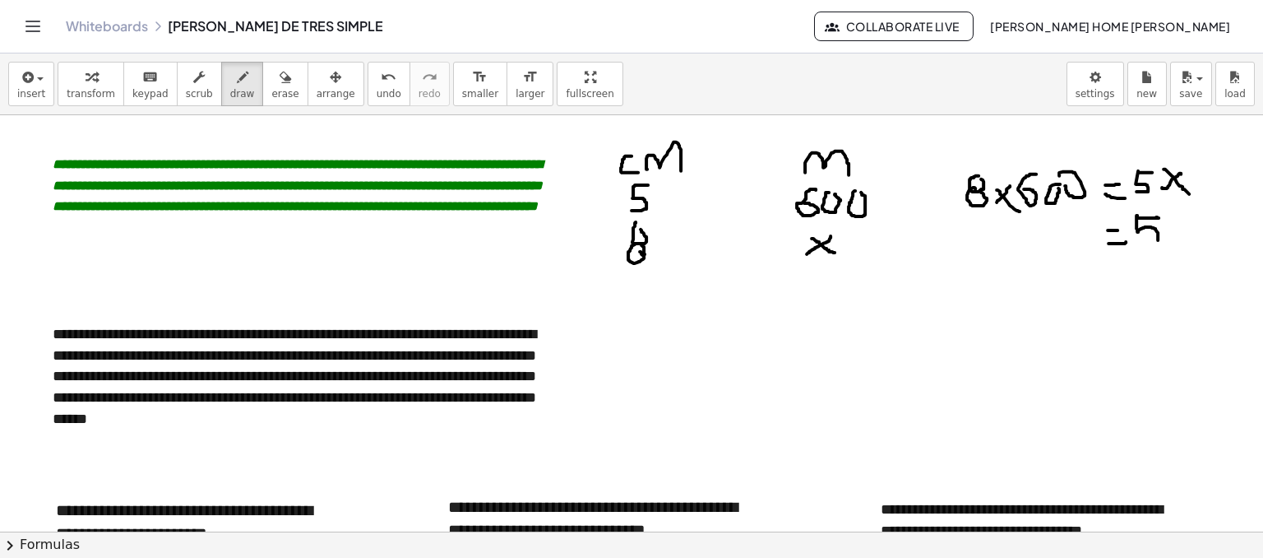
drag, startPoint x: 1176, startPoint y: 228, endPoint x: 1161, endPoint y: 228, distance: 14.8
drag, startPoint x: 1161, startPoint y: 228, endPoint x: 1185, endPoint y: 248, distance: 31.0
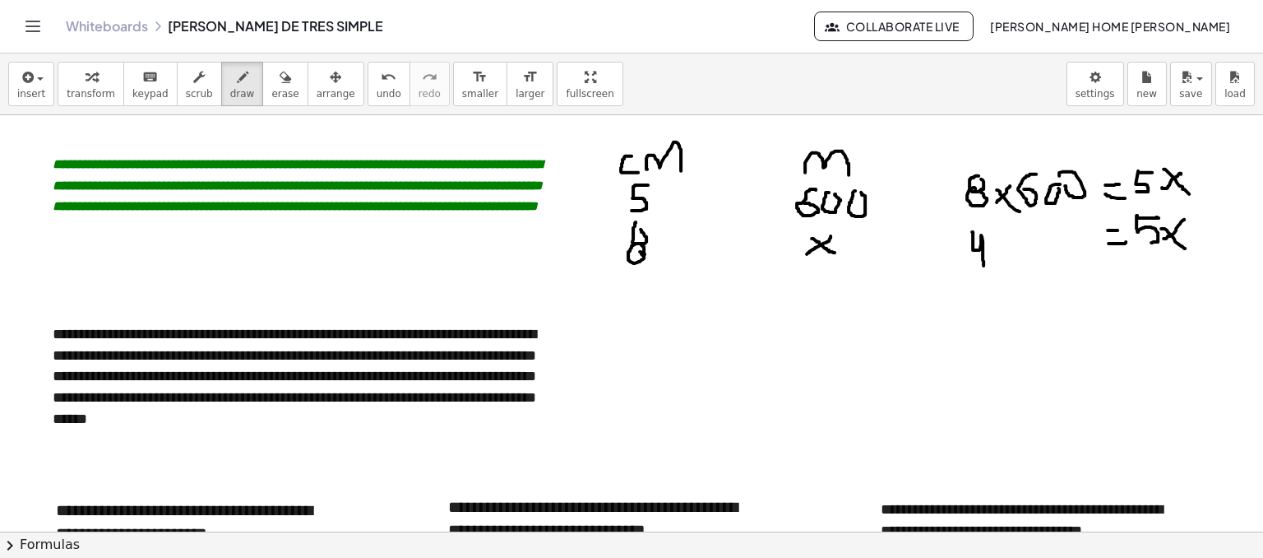
drag, startPoint x: 972, startPoint y: 231, endPoint x: 983, endPoint y: 265, distance: 35.6
drag, startPoint x: 999, startPoint y: 235, endPoint x: 1007, endPoint y: 248, distance: 14.8
drag, startPoint x: 1007, startPoint y: 248, endPoint x: 1013, endPoint y: 257, distance: 11.4
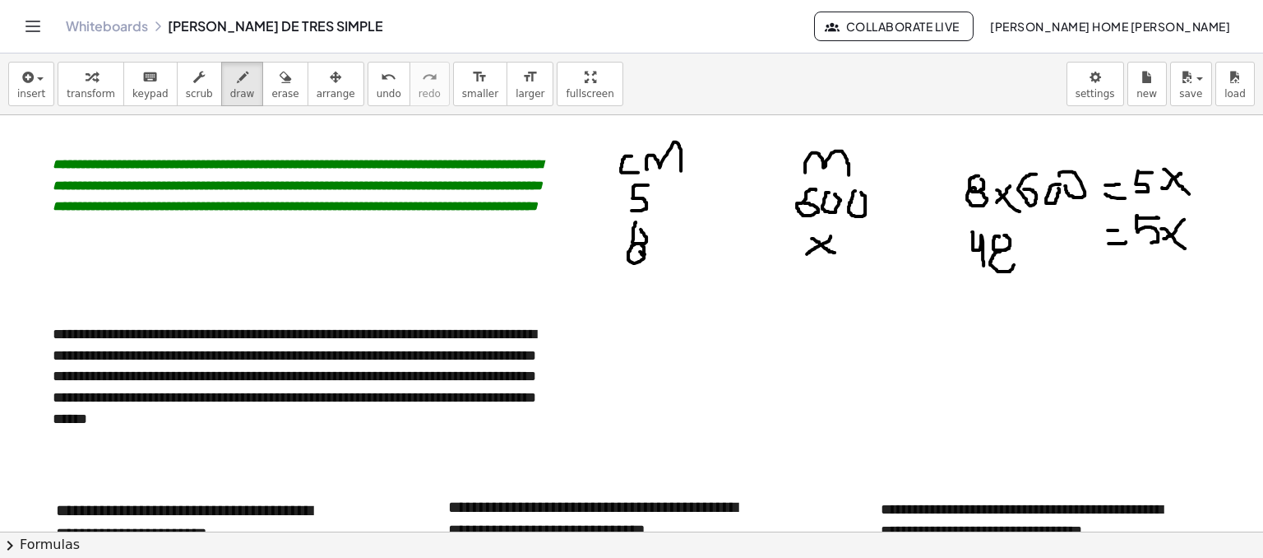
drag, startPoint x: 1107, startPoint y: 274, endPoint x: 1124, endPoint y: 274, distance: 17.3
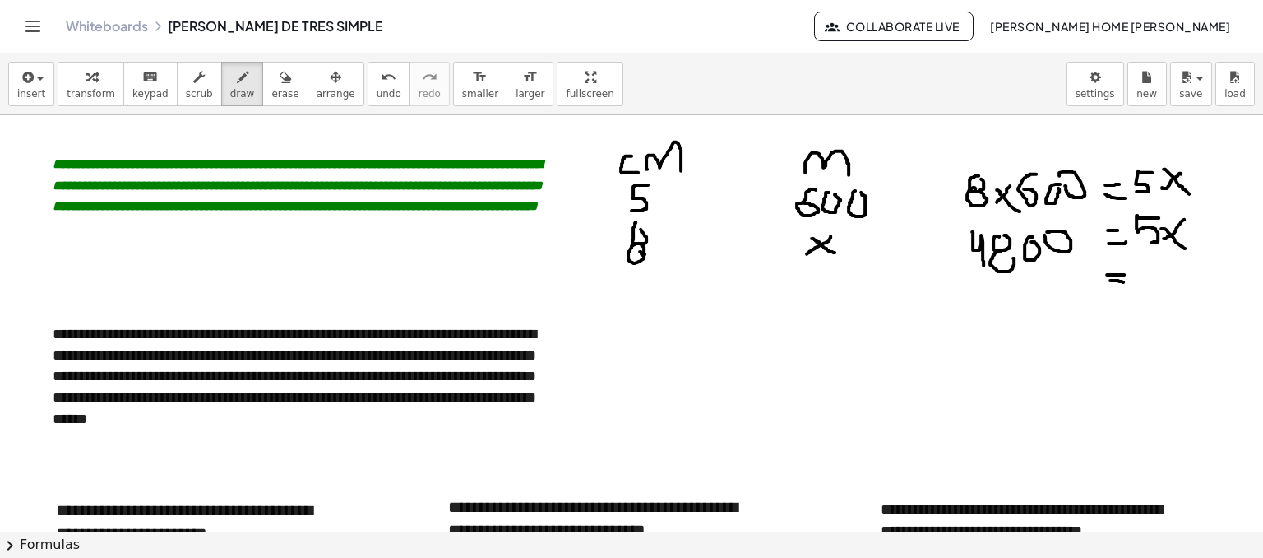
drag, startPoint x: 1110, startPoint y: 280, endPoint x: 1126, endPoint y: 281, distance: 15.7
drag, startPoint x: 1145, startPoint y: 268, endPoint x: 1171, endPoint y: 277, distance: 27.0
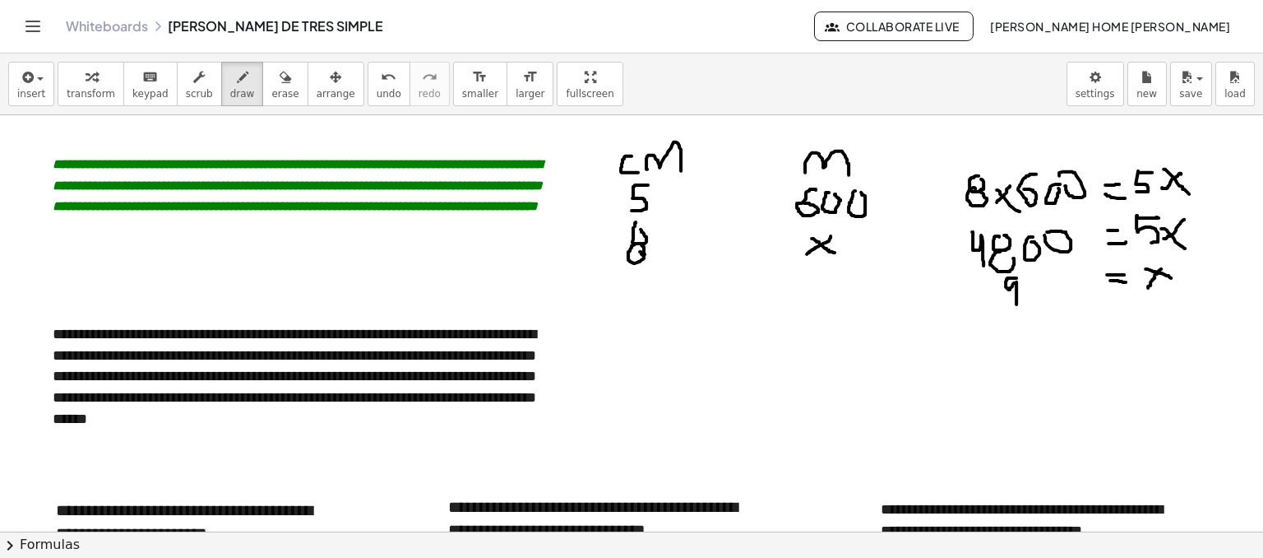
drag, startPoint x: 1016, startPoint y: 277, endPoint x: 1016, endPoint y: 303, distance: 26.3
drag, startPoint x: 1030, startPoint y: 275, endPoint x: 1022, endPoint y: 290, distance: 17.3
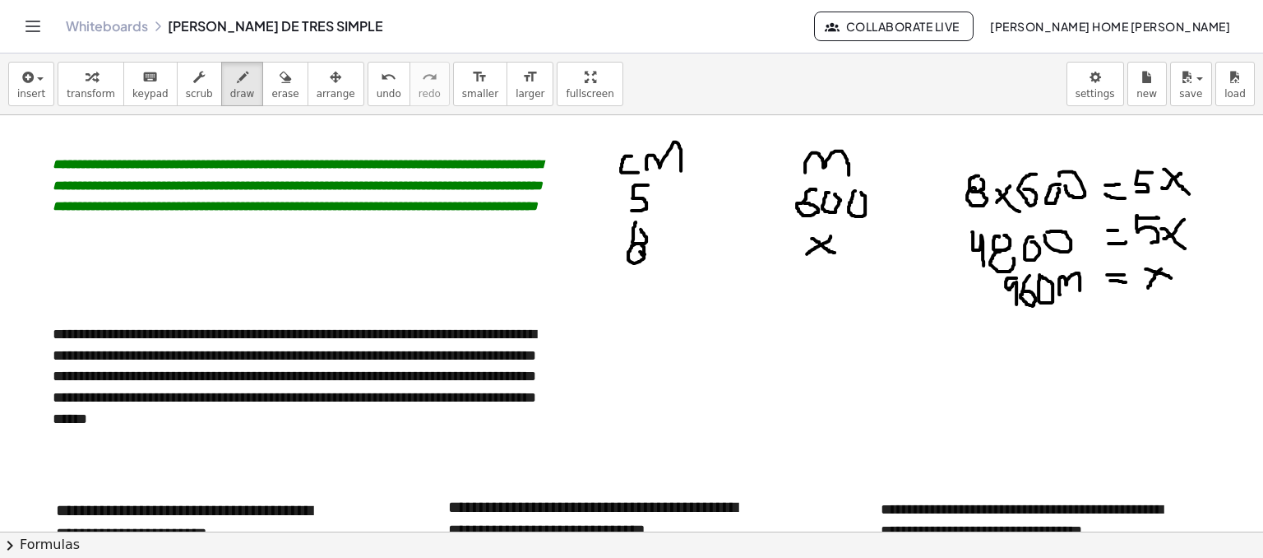
drag, startPoint x: 1060, startPoint y: 294, endPoint x: 1080, endPoint y: 289, distance: 20.2
drag, startPoint x: 624, startPoint y: 312, endPoint x: 635, endPoint y: 333, distance: 23.2
drag, startPoint x: 710, startPoint y: 311, endPoint x: 714, endPoint y: 330, distance: 19.4
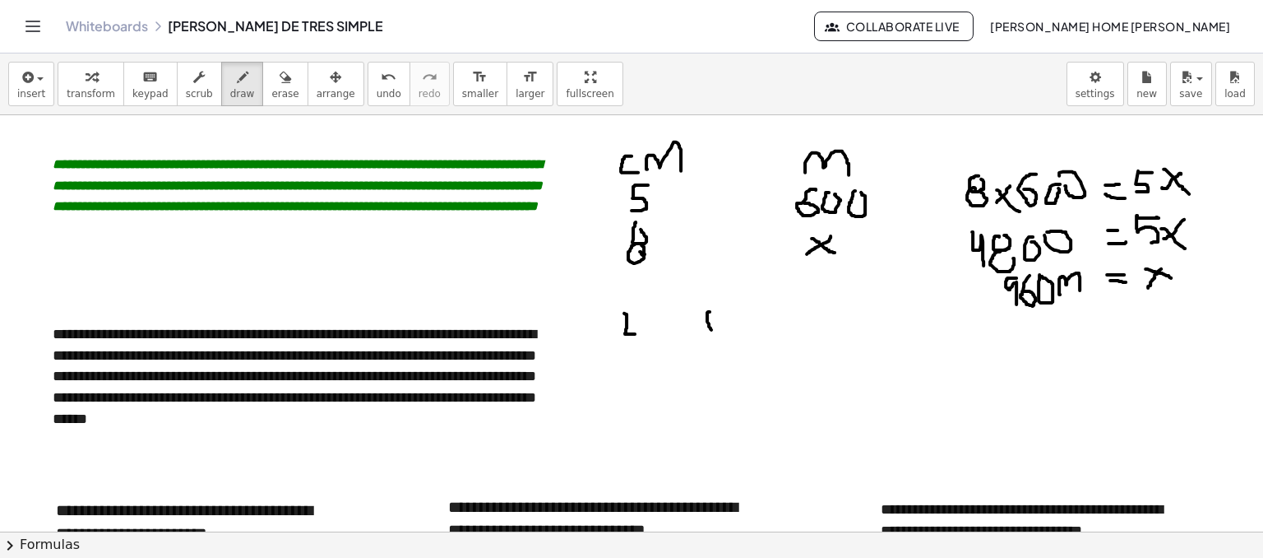
drag, startPoint x: 707, startPoint y: 323, endPoint x: 724, endPoint y: 310, distance: 21.1
drag, startPoint x: 710, startPoint y: 317, endPoint x: 730, endPoint y: 331, distance: 24.7
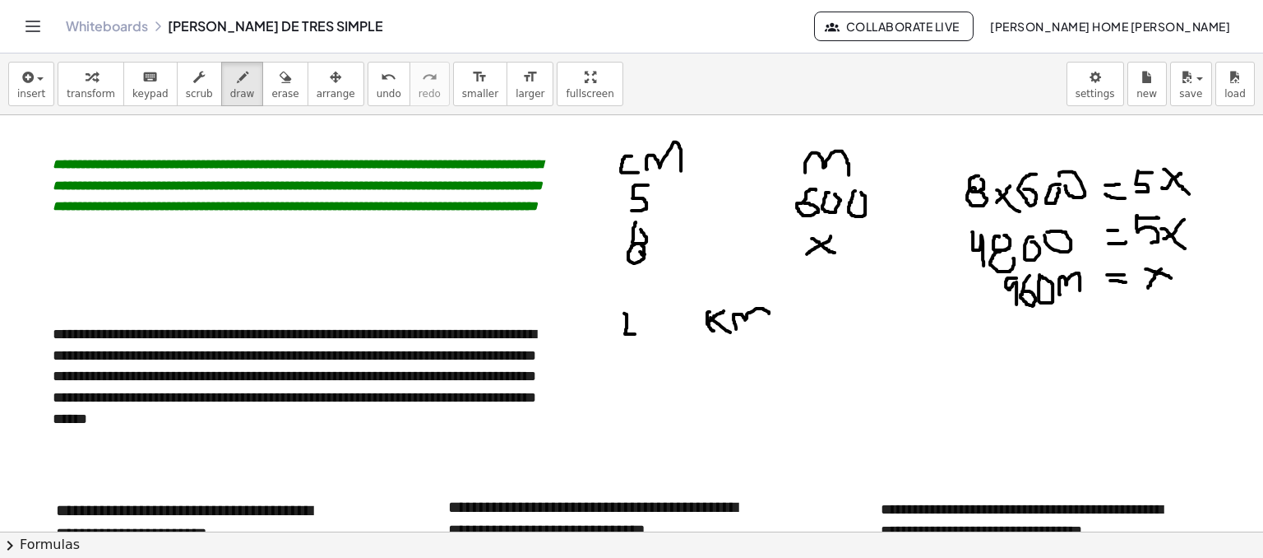
drag, startPoint x: 736, startPoint y: 328, endPoint x: 766, endPoint y: 320, distance: 31.5
drag, startPoint x: 732, startPoint y: 346, endPoint x: 733, endPoint y: 369, distance: 23.1
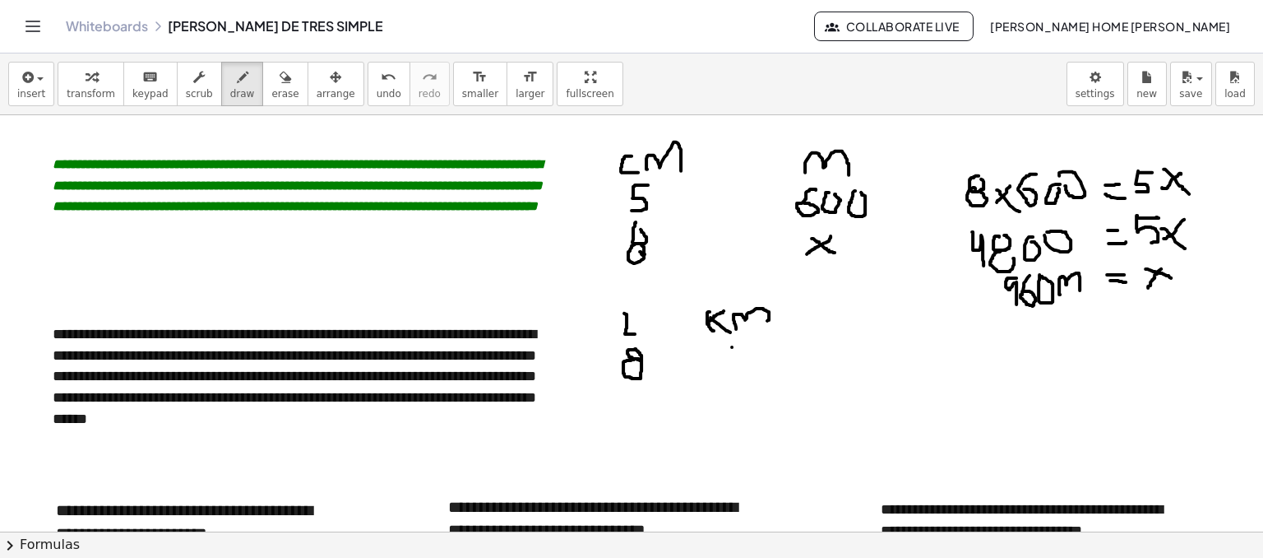
drag, startPoint x: 747, startPoint y: 353, endPoint x: 773, endPoint y: 357, distance: 26.6
drag, startPoint x: 763, startPoint y: 356, endPoint x: 752, endPoint y: 349, distance: 12.6
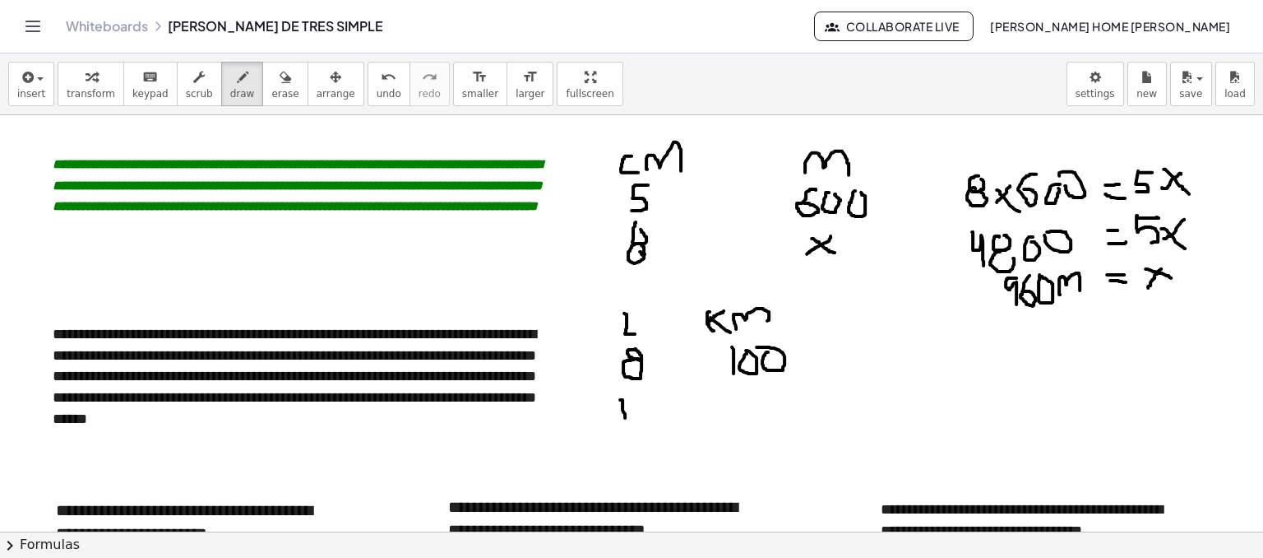
drag, startPoint x: 620, startPoint y: 399, endPoint x: 625, endPoint y: 417, distance: 18.8
drag, startPoint x: 636, startPoint y: 400, endPoint x: 694, endPoint y: 415, distance: 59.4
drag, startPoint x: 763, startPoint y: 399, endPoint x: 737, endPoint y: 414, distance: 30.2
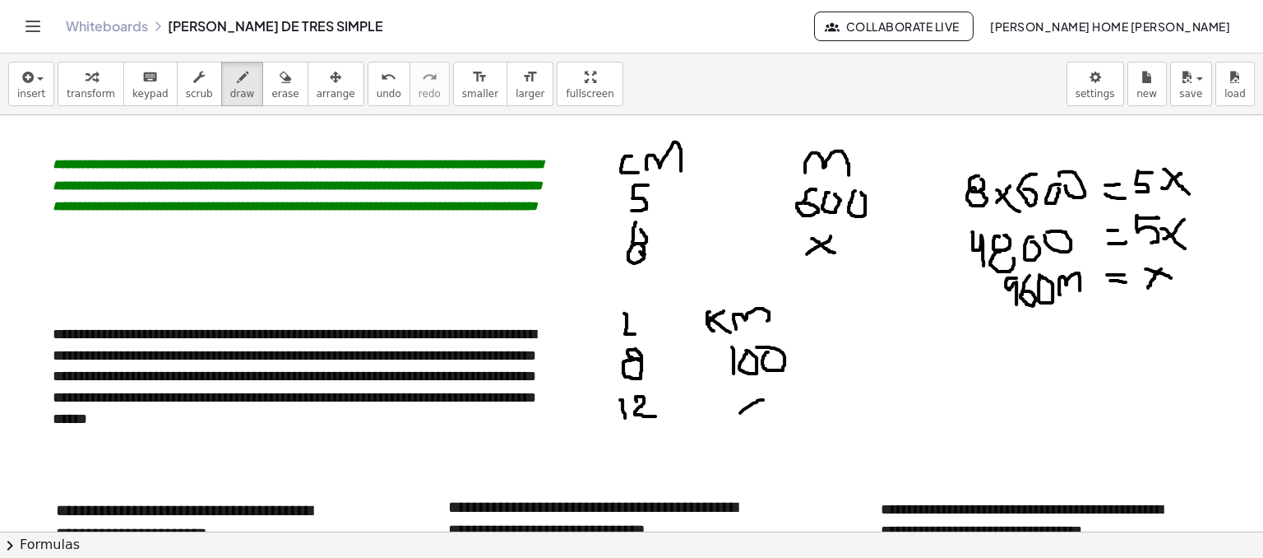
drag, startPoint x: 738, startPoint y: 400, endPoint x: 768, endPoint y: 412, distance: 32.5
drag, startPoint x: 901, startPoint y: 349, endPoint x: 901, endPoint y: 386, distance: 36.2
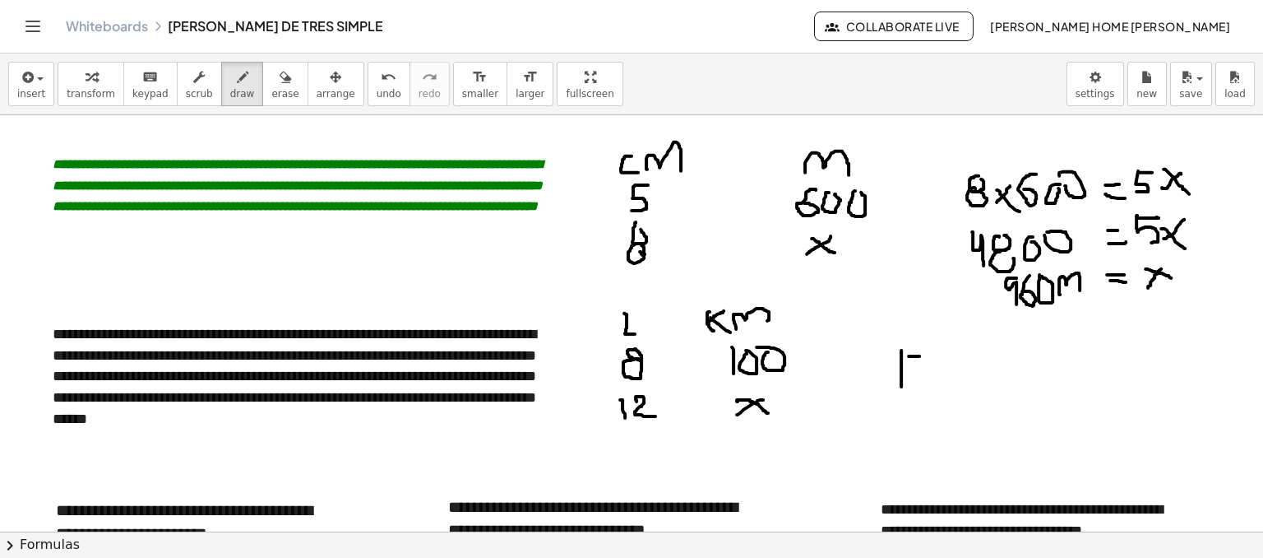
drag, startPoint x: 909, startPoint y: 355, endPoint x: 922, endPoint y: 355, distance: 13.2
drag, startPoint x: 908, startPoint y: 359, endPoint x: 918, endPoint y: 376, distance: 19.9
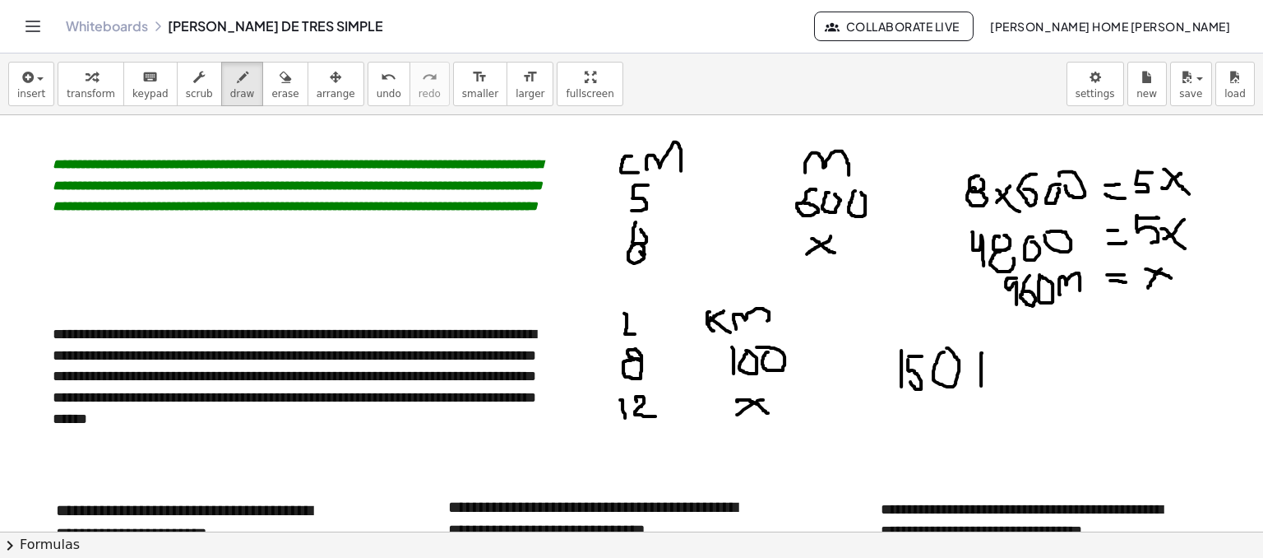
drag, startPoint x: 981, startPoint y: 368, endPoint x: 981, endPoint y: 385, distance: 16.4
drag, startPoint x: 989, startPoint y: 374, endPoint x: 1002, endPoint y: 381, distance: 14.7
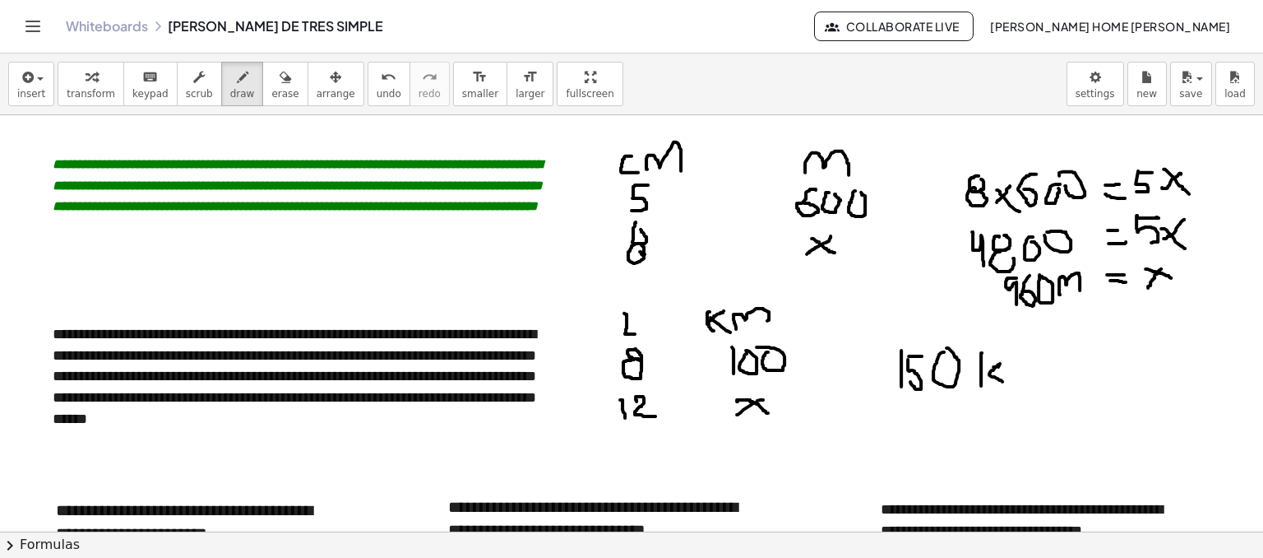
drag, startPoint x: 1007, startPoint y: 381, endPoint x: 1029, endPoint y: 371, distance: 24.3
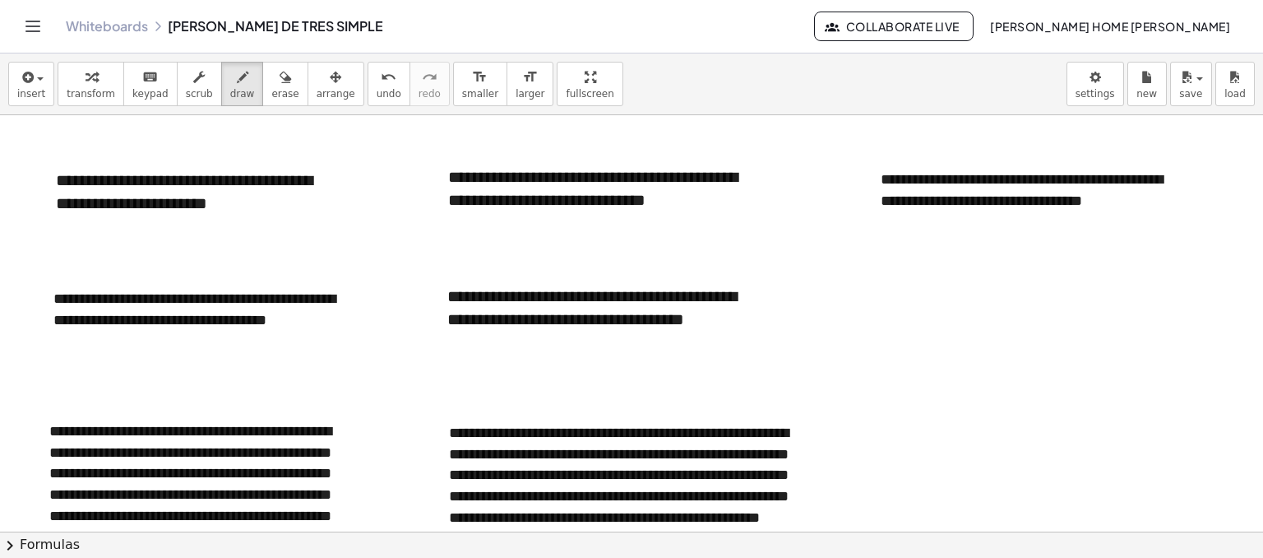
scroll to position [658, 0]
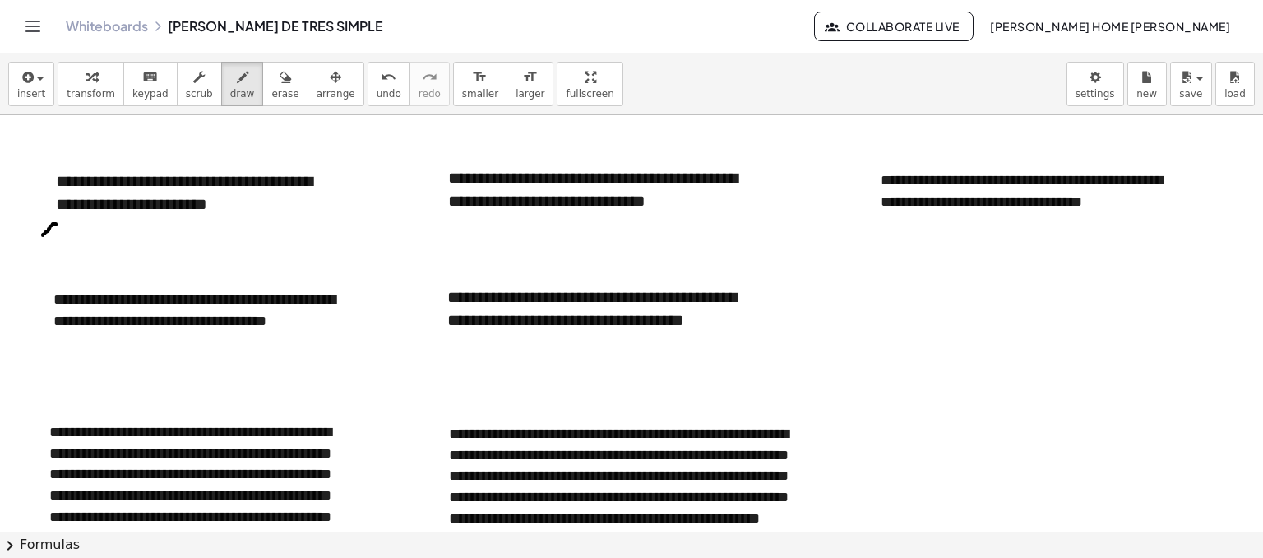
drag, startPoint x: 56, startPoint y: 224, endPoint x: 39, endPoint y: 238, distance: 22.2
drag, startPoint x: 37, startPoint y: 222, endPoint x: 53, endPoint y: 236, distance: 21.0
drag, startPoint x: 62, startPoint y: 225, endPoint x: 75, endPoint y: 229, distance: 12.8
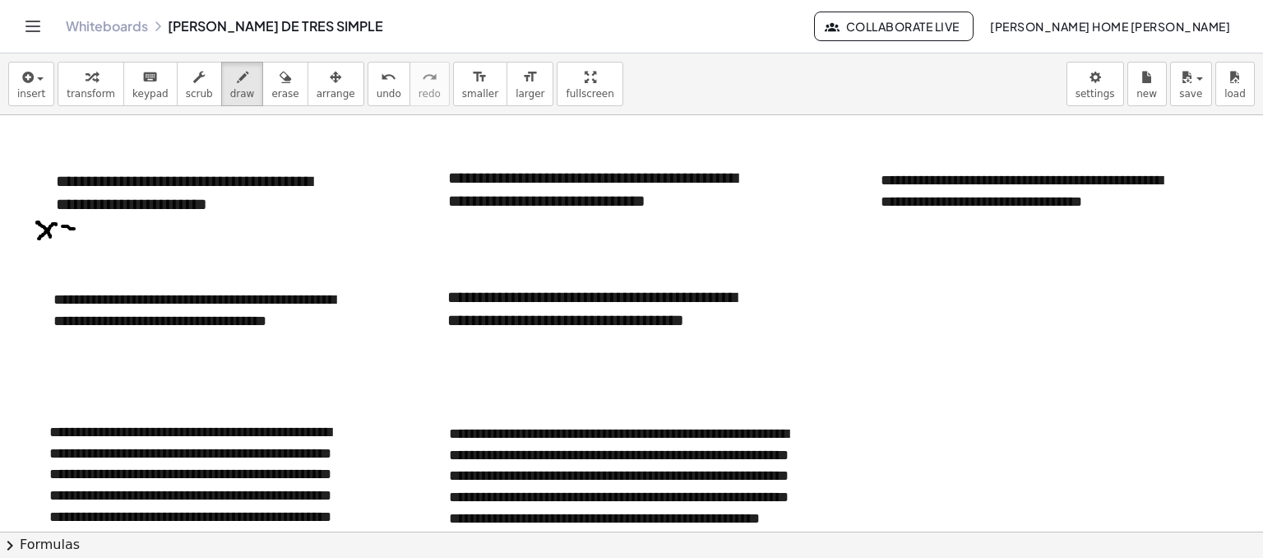
drag, startPoint x: 62, startPoint y: 233, endPoint x: 72, endPoint y: 233, distance: 9.9
drag, startPoint x: 86, startPoint y: 219, endPoint x: 86, endPoint y: 243, distance: 23.8
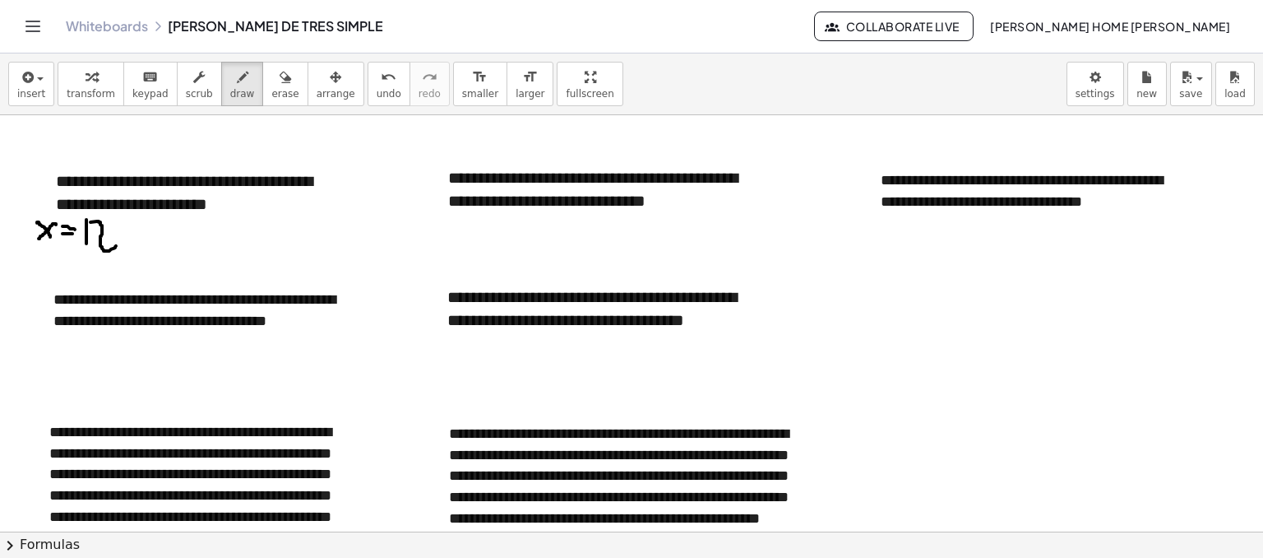
drag, startPoint x: 90, startPoint y: 221, endPoint x: 116, endPoint y: 245, distance: 34.9
drag, startPoint x: 489, startPoint y: 224, endPoint x: 470, endPoint y: 241, distance: 25.7
drag, startPoint x: 471, startPoint y: 220, endPoint x: 490, endPoint y: 234, distance: 24.0
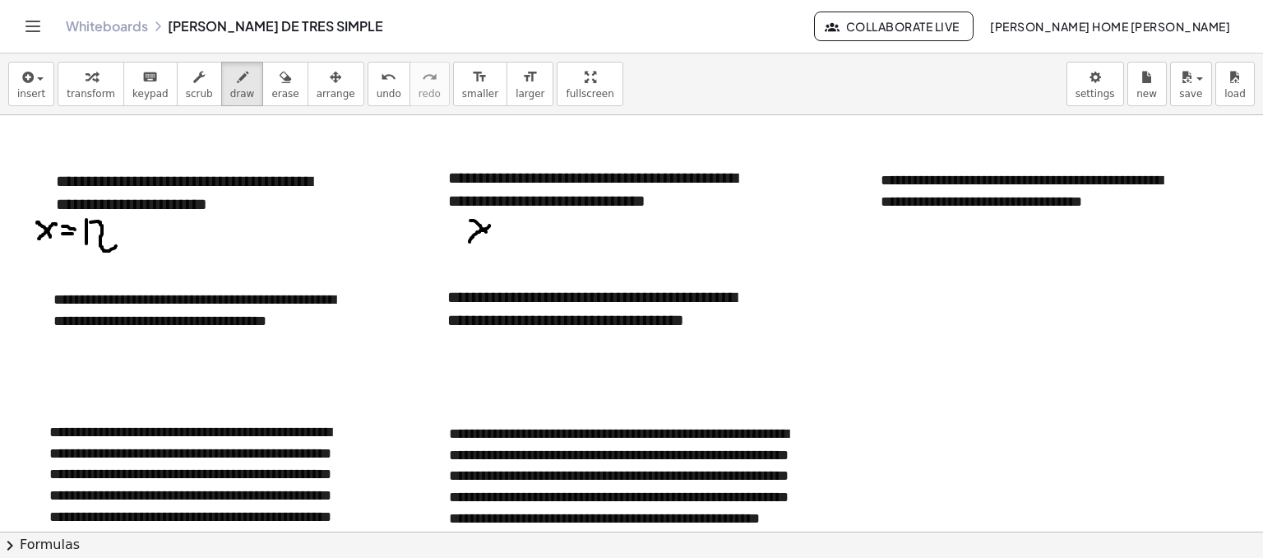
drag, startPoint x: 501, startPoint y: 240, endPoint x: 528, endPoint y: 240, distance: 27.1
drag, startPoint x: 537, startPoint y: 228, endPoint x: 540, endPoint y: 245, distance: 17.6
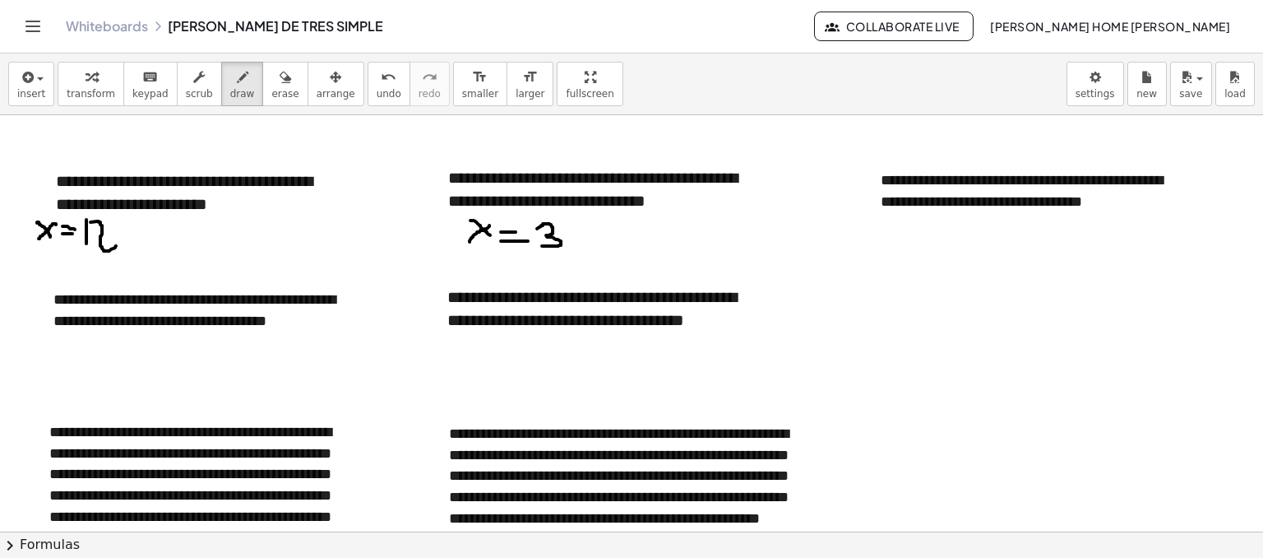
drag, startPoint x: 923, startPoint y: 218, endPoint x: 907, endPoint y: 244, distance: 30.6
drag, startPoint x: 905, startPoint y: 221, endPoint x: 928, endPoint y: 246, distance: 33.7
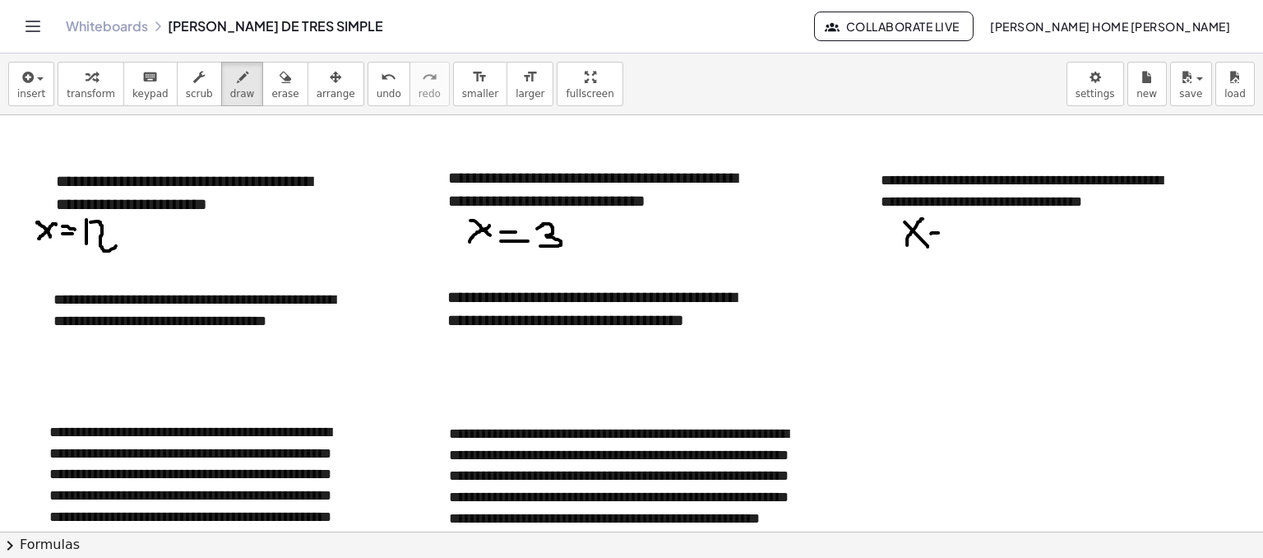
drag, startPoint x: 931, startPoint y: 233, endPoint x: 947, endPoint y: 233, distance: 16.4
drag, startPoint x: 932, startPoint y: 239, endPoint x: 960, endPoint y: 244, distance: 28.4
drag, startPoint x: 572, startPoint y: 234, endPoint x: 589, endPoint y: 257, distance: 28.8
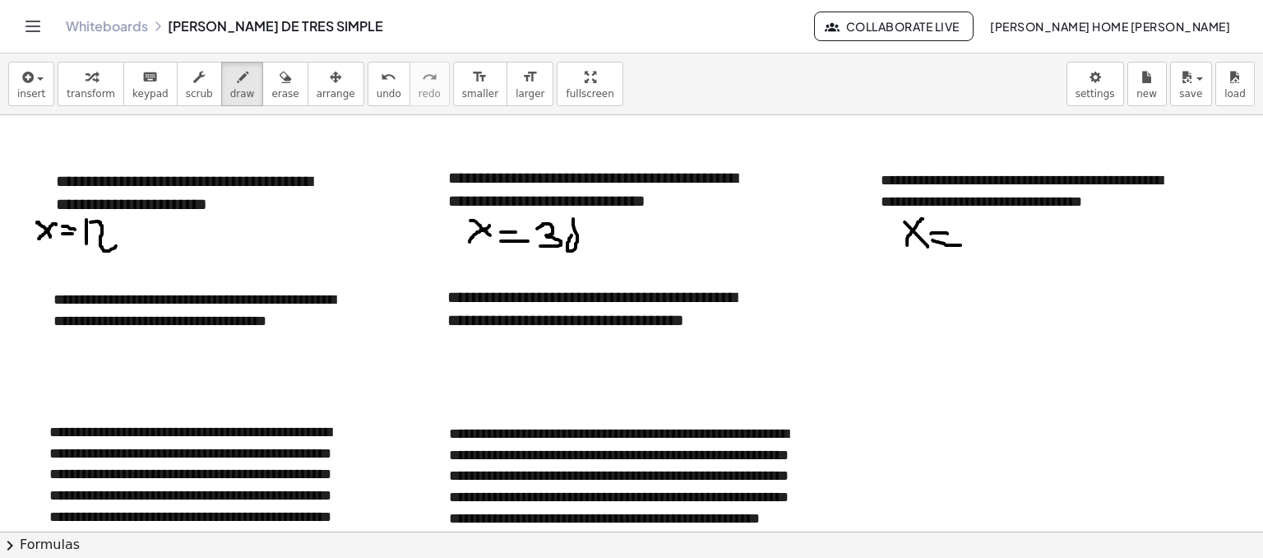
drag, startPoint x: 587, startPoint y: 252, endPoint x: 585, endPoint y: 238, distance: 14.1
drag, startPoint x: 582, startPoint y: 223, endPoint x: 592, endPoint y: 223, distance: 9.9
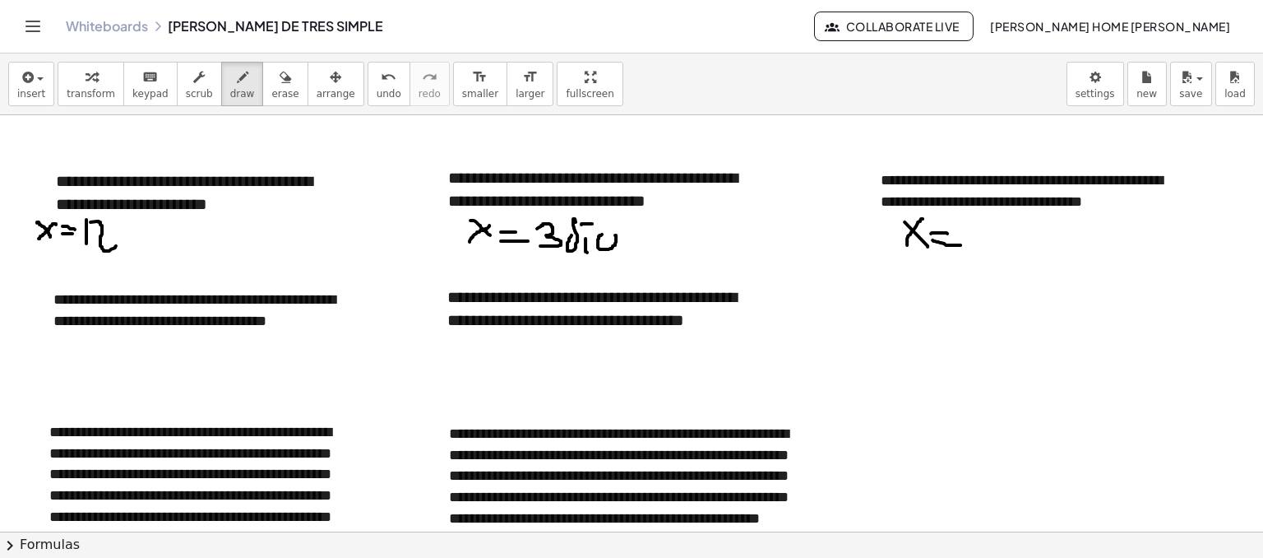
drag, startPoint x: 599, startPoint y: 235, endPoint x: 622, endPoint y: 256, distance: 30.9
drag, startPoint x: 635, startPoint y: 231, endPoint x: 644, endPoint y: 251, distance: 21.7
drag, startPoint x: 131, startPoint y: 233, endPoint x: 135, endPoint y: 220, distance: 13.0
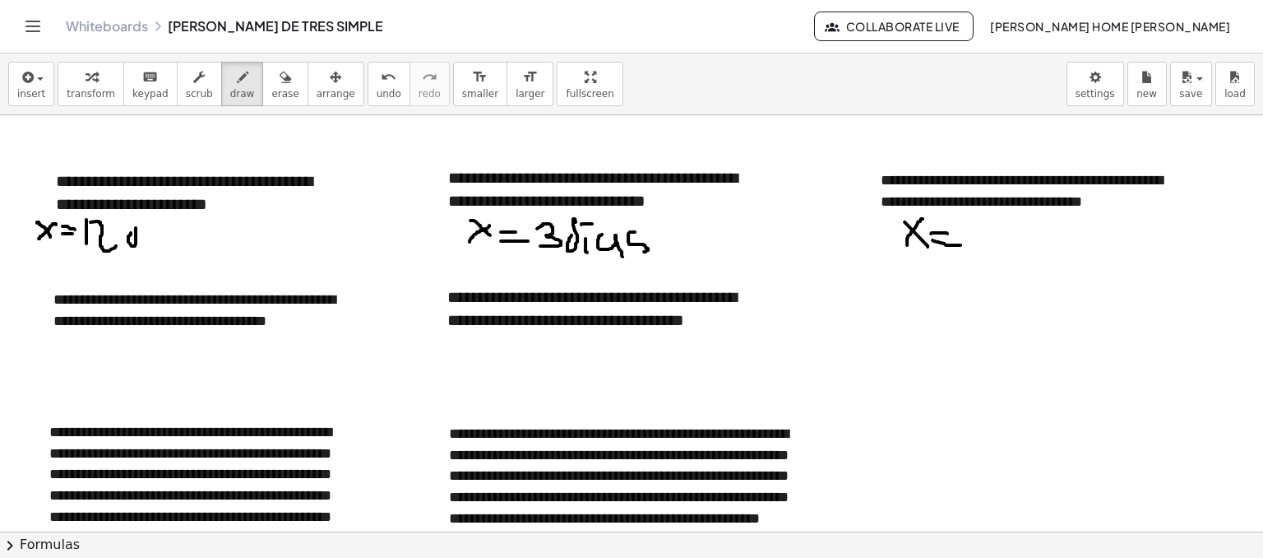
drag, startPoint x: 144, startPoint y: 231, endPoint x: 153, endPoint y: 233, distance: 9.2
drag, startPoint x: 161, startPoint y: 243, endPoint x: 158, endPoint y: 222, distance: 21.6
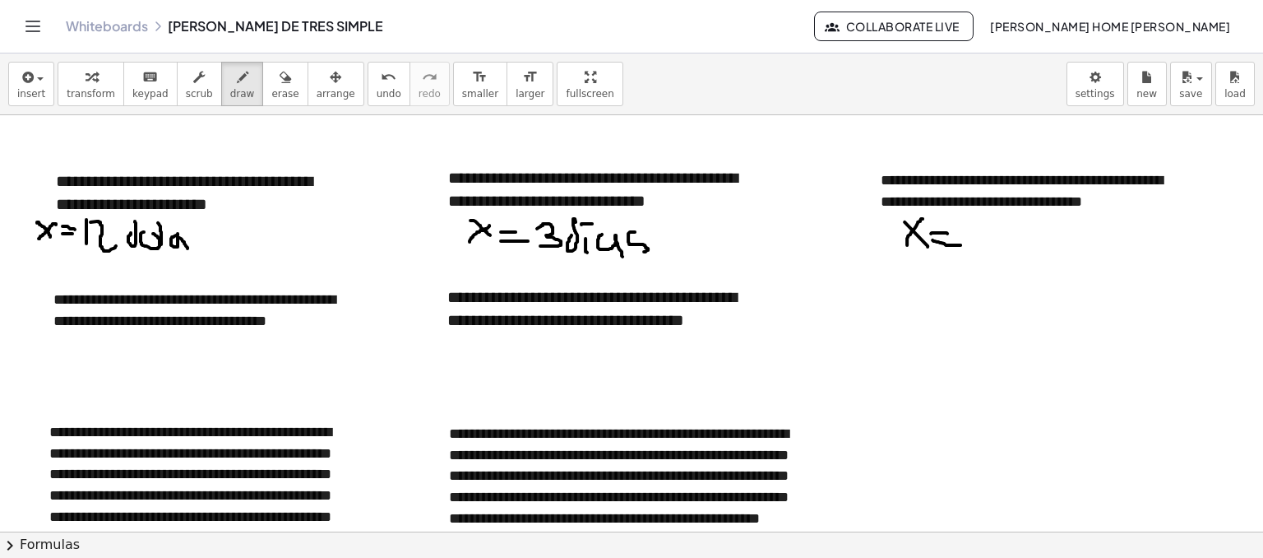
drag, startPoint x: 178, startPoint y: 233, endPoint x: 187, endPoint y: 248, distance: 18.5
drag, startPoint x: 201, startPoint y: 248, endPoint x: 194, endPoint y: 243, distance: 8.9
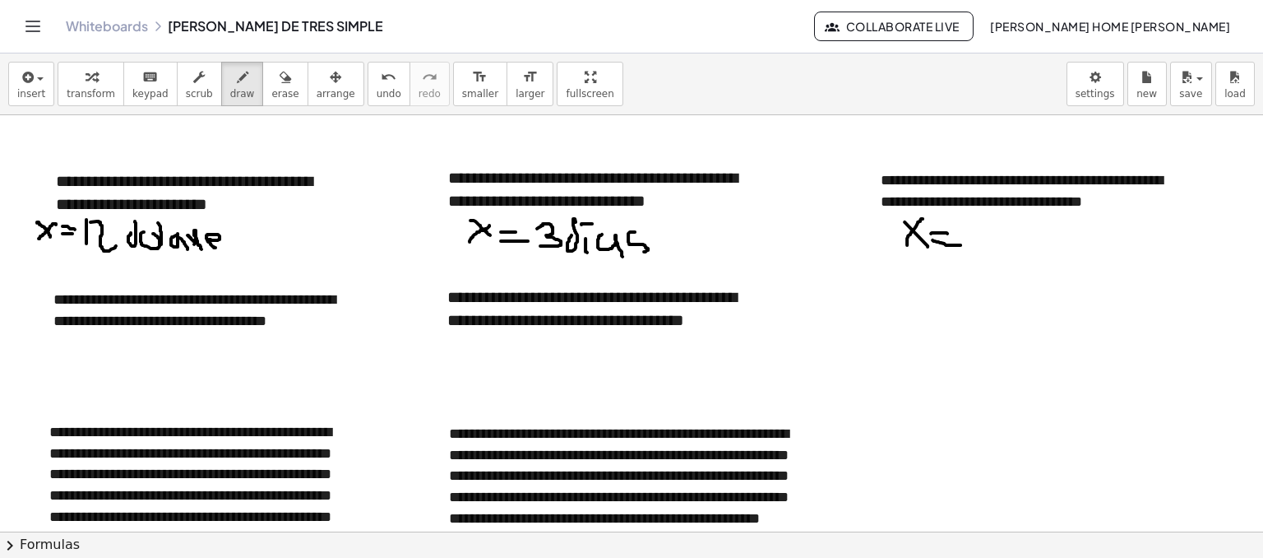
drag, startPoint x: 209, startPoint y: 238, endPoint x: 221, endPoint y: 247, distance: 14.8
drag, startPoint x: 248, startPoint y: 230, endPoint x: 231, endPoint y: 247, distance: 23.3
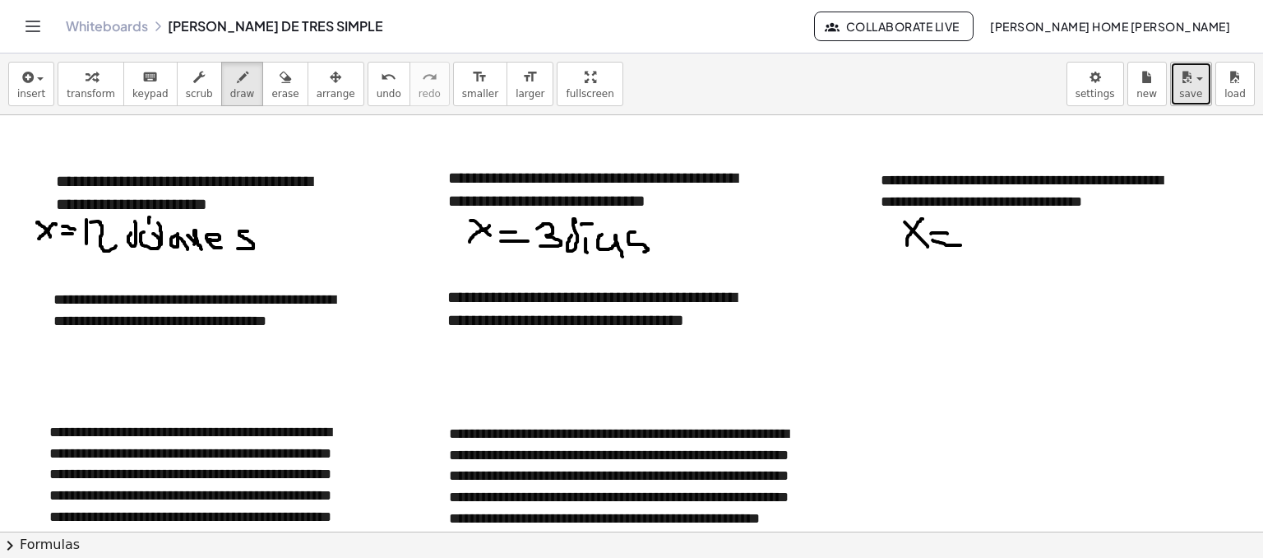
click at [1204, 89] on button "save" at bounding box center [1191, 84] width 42 height 44
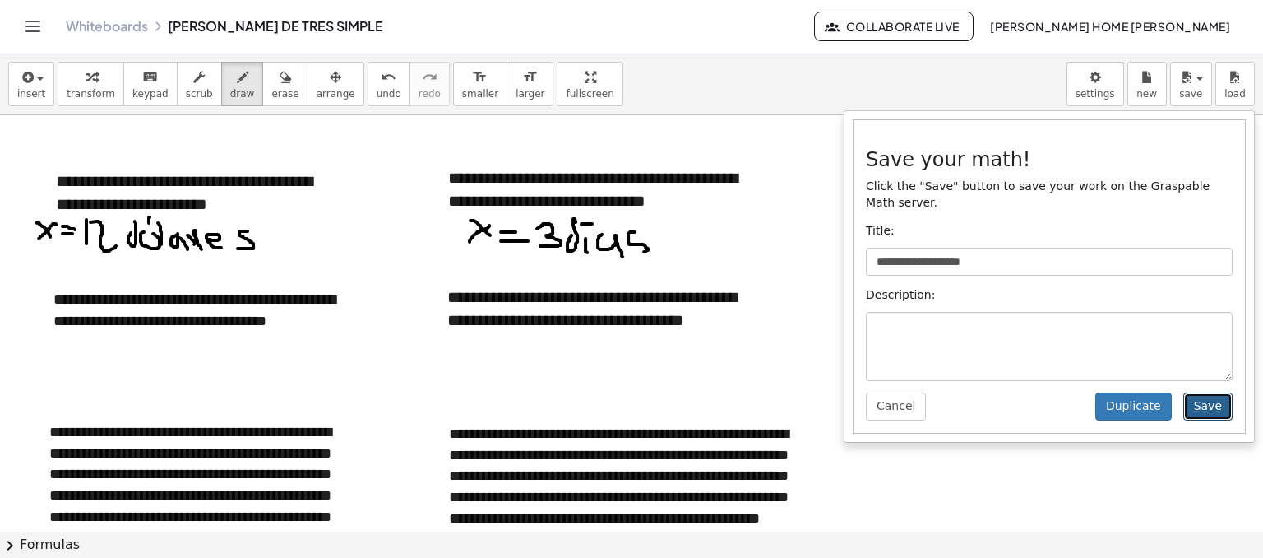
click at [1211, 392] on button "Save" at bounding box center [1207, 406] width 49 height 28
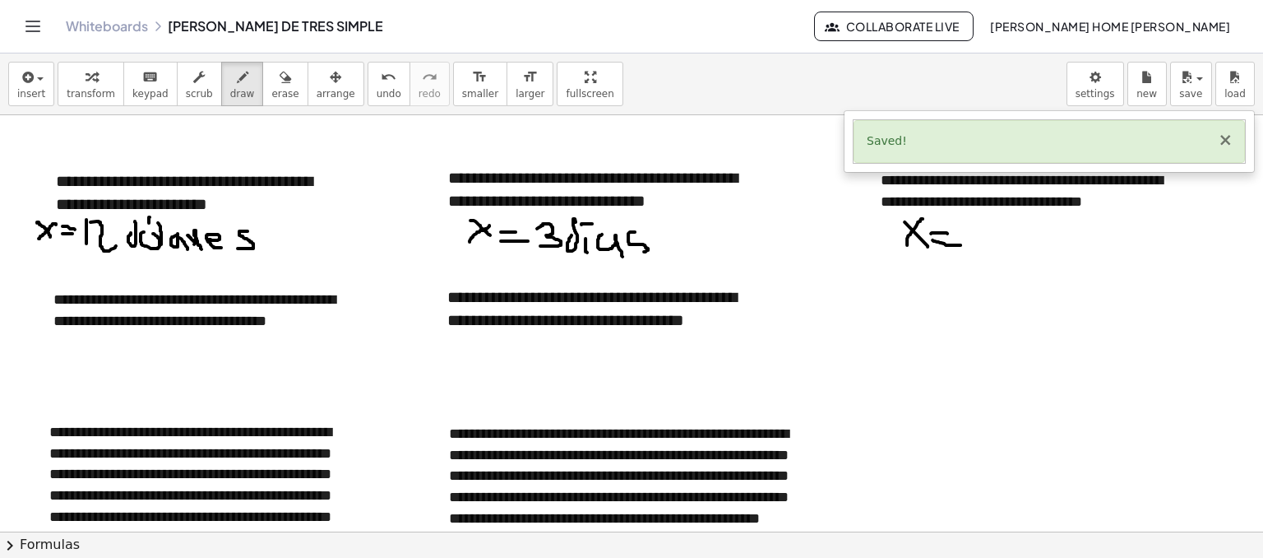
click at [1223, 136] on button "×" at bounding box center [1225, 140] width 15 height 17
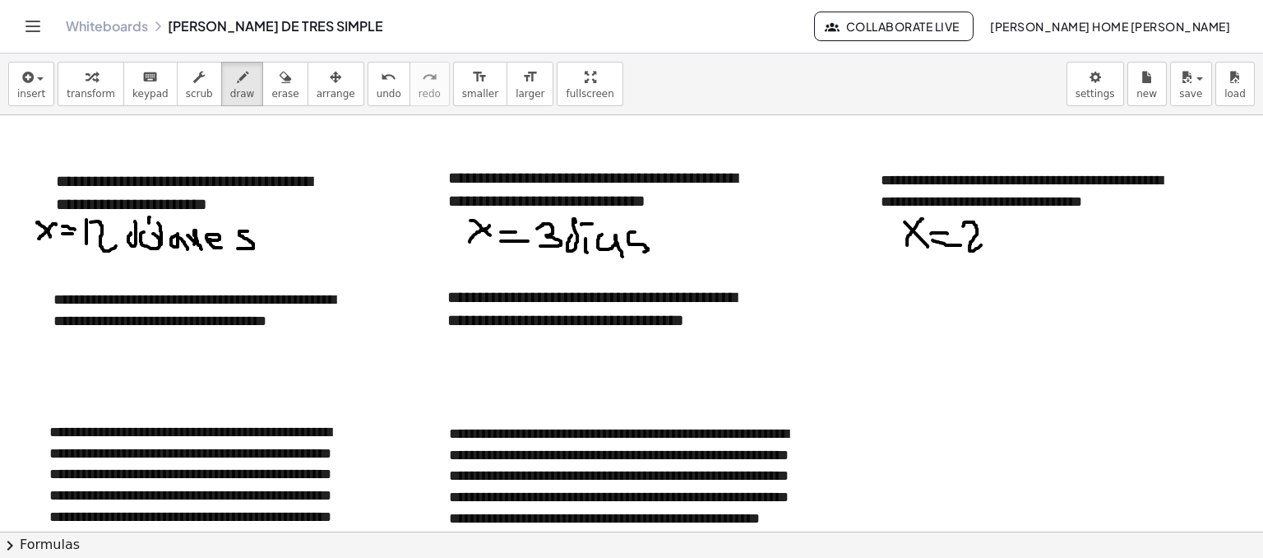
drag, startPoint x: 963, startPoint y: 225, endPoint x: 981, endPoint y: 244, distance: 26.2
drag, startPoint x: 988, startPoint y: 220, endPoint x: 993, endPoint y: 245, distance: 25.8
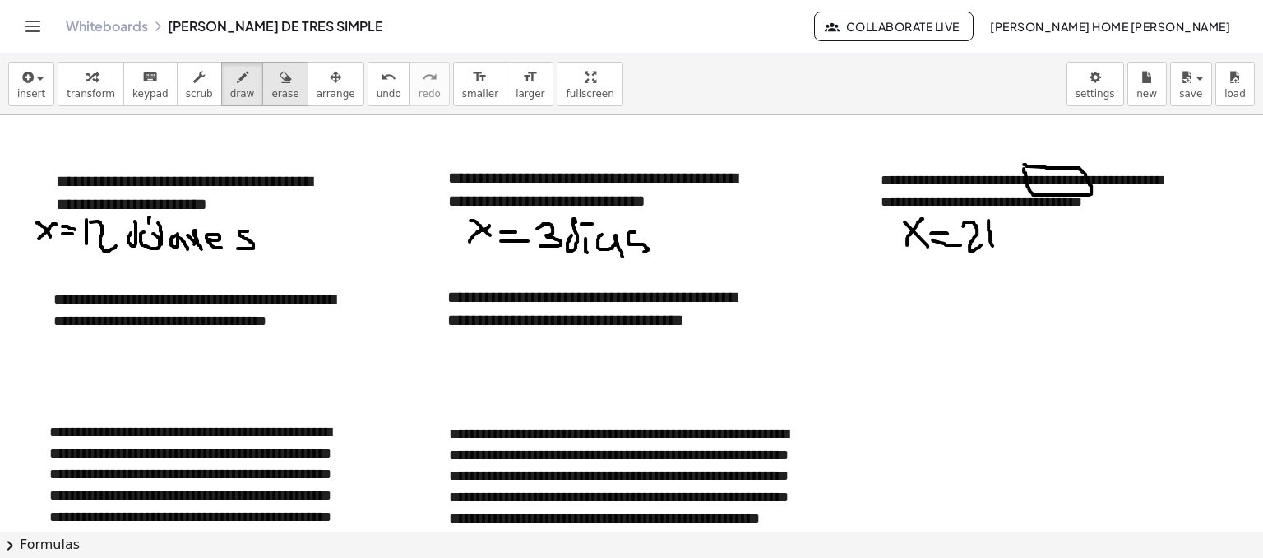
click at [280, 76] on icon "button" at bounding box center [286, 77] width 12 height 20
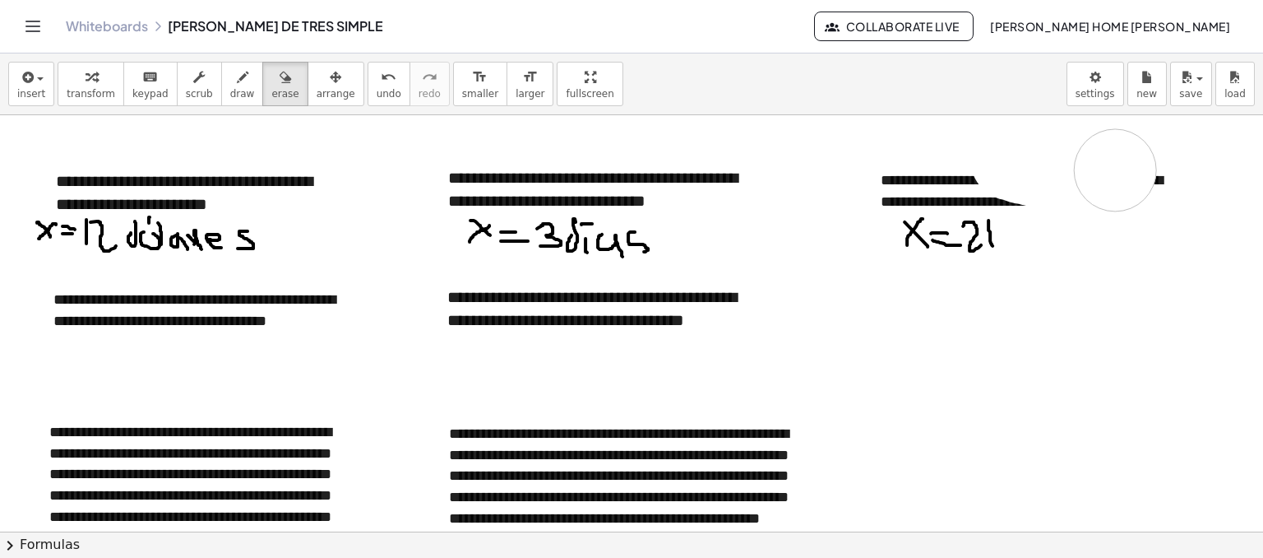
drag, startPoint x: 1011, startPoint y: 159, endPoint x: 1115, endPoint y: 169, distance: 104.2
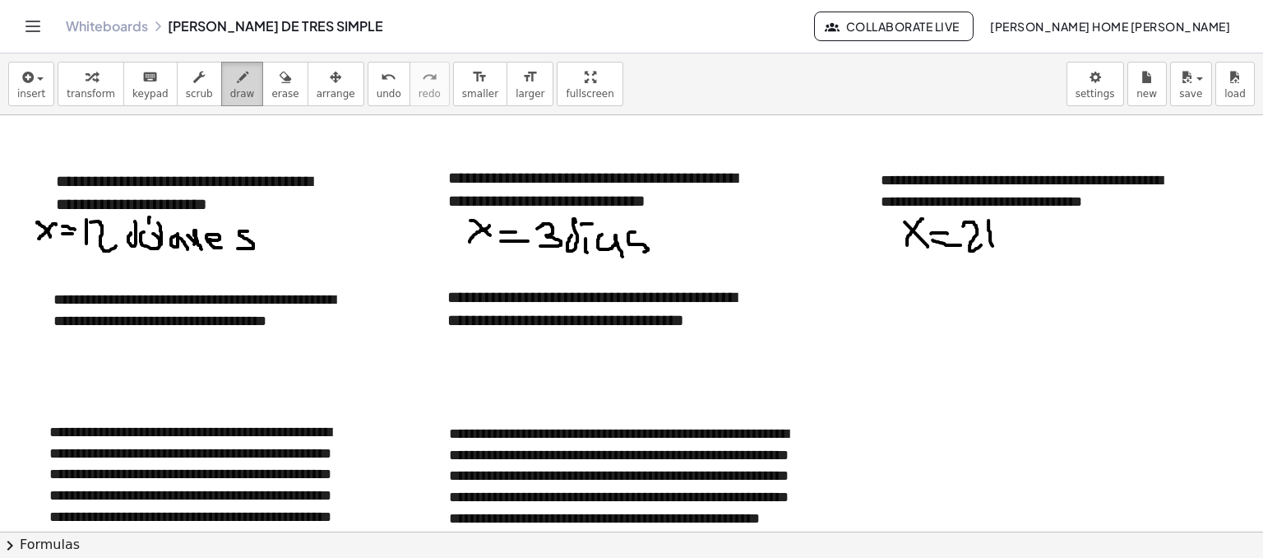
click at [230, 95] on span "draw" at bounding box center [242, 94] width 25 height 12
drag, startPoint x: 1008, startPoint y: 229, endPoint x: 1012, endPoint y: 252, distance: 23.4
drag, startPoint x: 1043, startPoint y: 224, endPoint x: 1053, endPoint y: 221, distance: 10.4
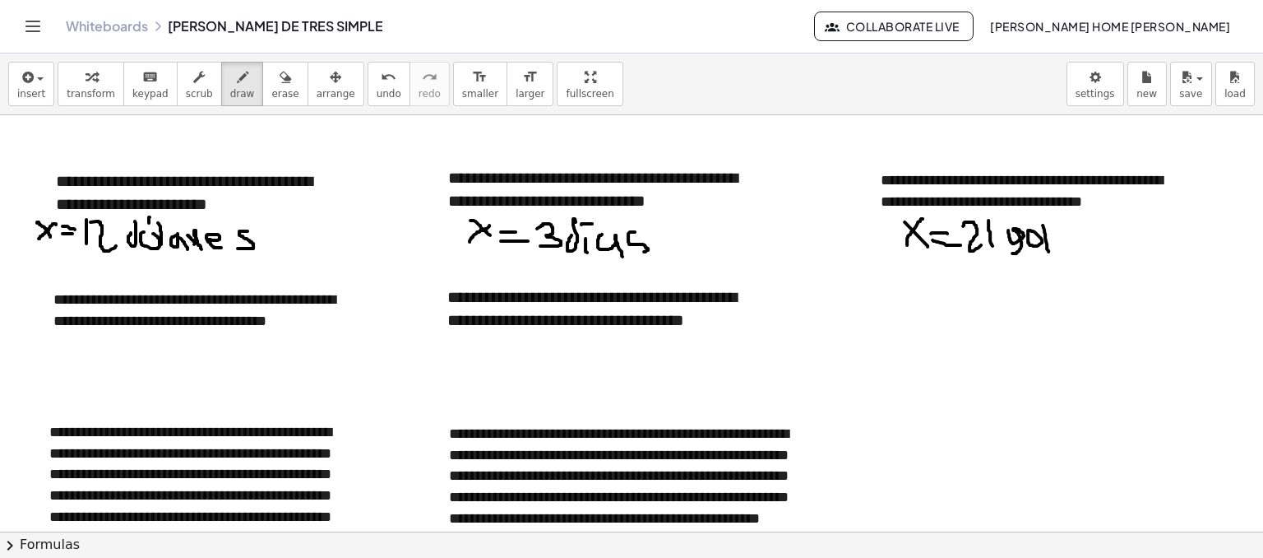
drag, startPoint x: 1054, startPoint y: 222, endPoint x: 1062, endPoint y: 246, distance: 25.2
drag, startPoint x: 1066, startPoint y: 233, endPoint x: 1069, endPoint y: 250, distance: 17.6
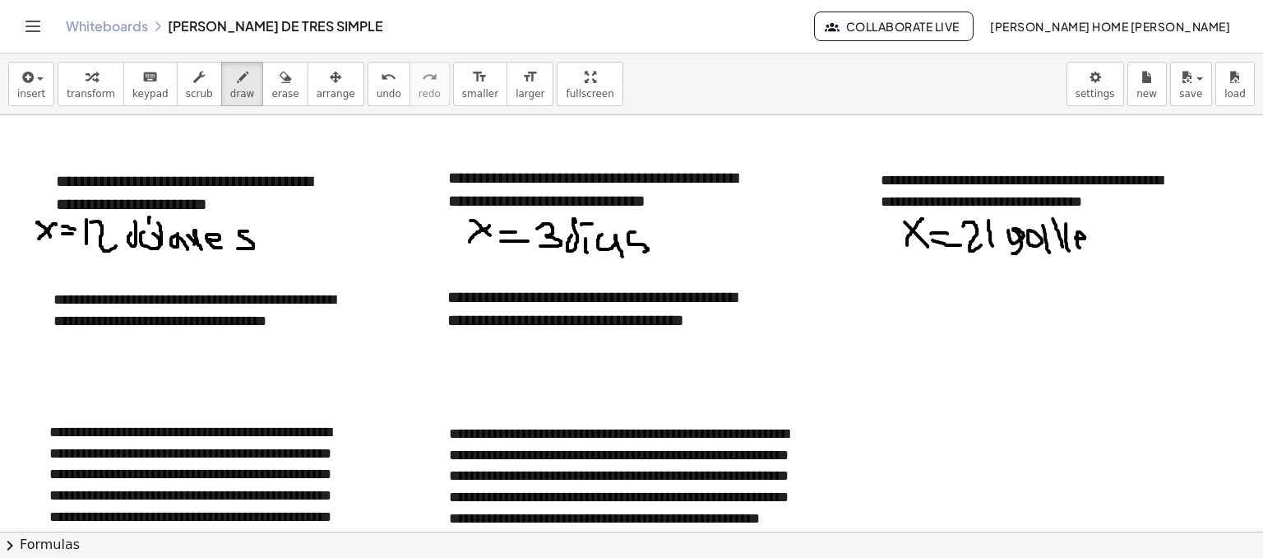
drag, startPoint x: 1076, startPoint y: 236, endPoint x: 1088, endPoint y: 238, distance: 12.4
drag, startPoint x: 1095, startPoint y: 232, endPoint x: 1099, endPoint y: 246, distance: 14.4
drag, startPoint x: 1085, startPoint y: 238, endPoint x: 1099, endPoint y: 237, distance: 13.3
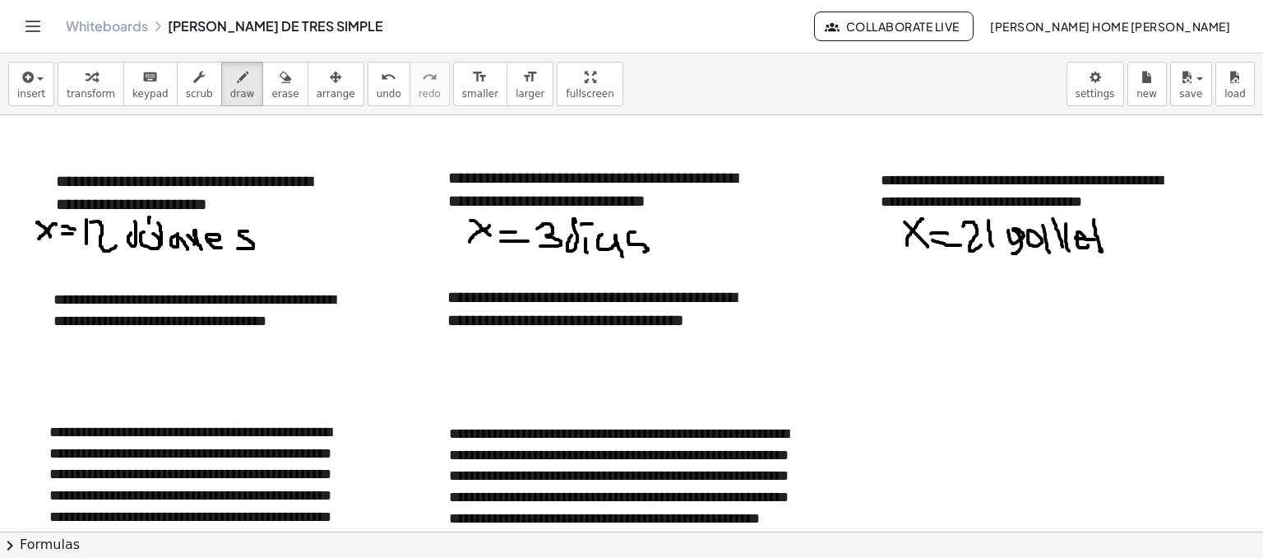
drag, startPoint x: 1122, startPoint y: 232, endPoint x: 1131, endPoint y: 248, distance: 19.2
drag, startPoint x: 1145, startPoint y: 230, endPoint x: 1133, endPoint y: 251, distance: 23.6
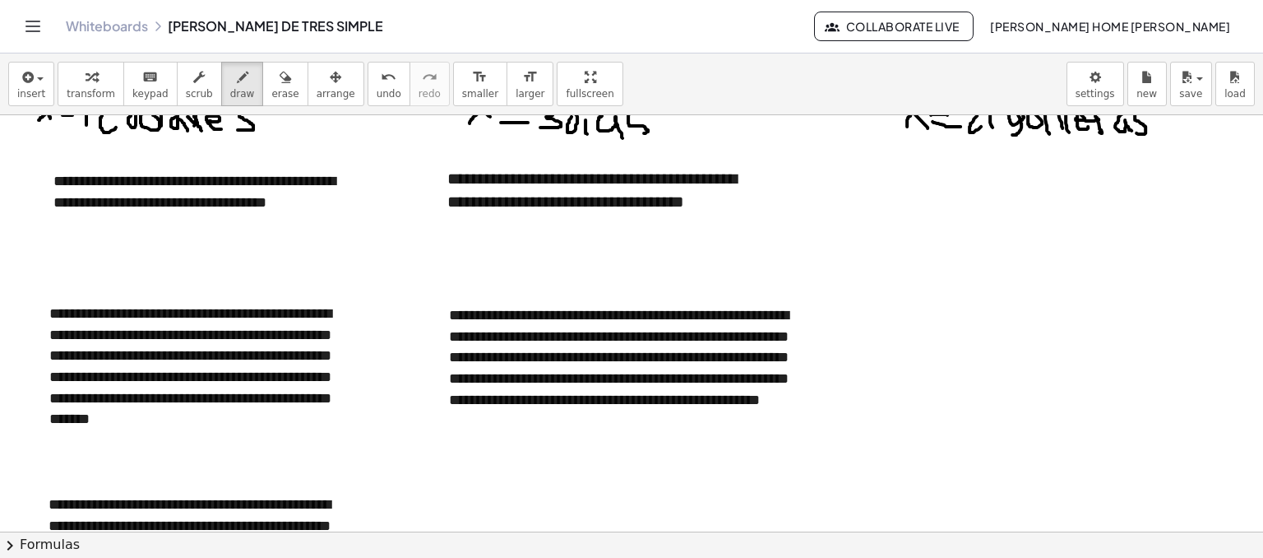
scroll to position [822, 0]
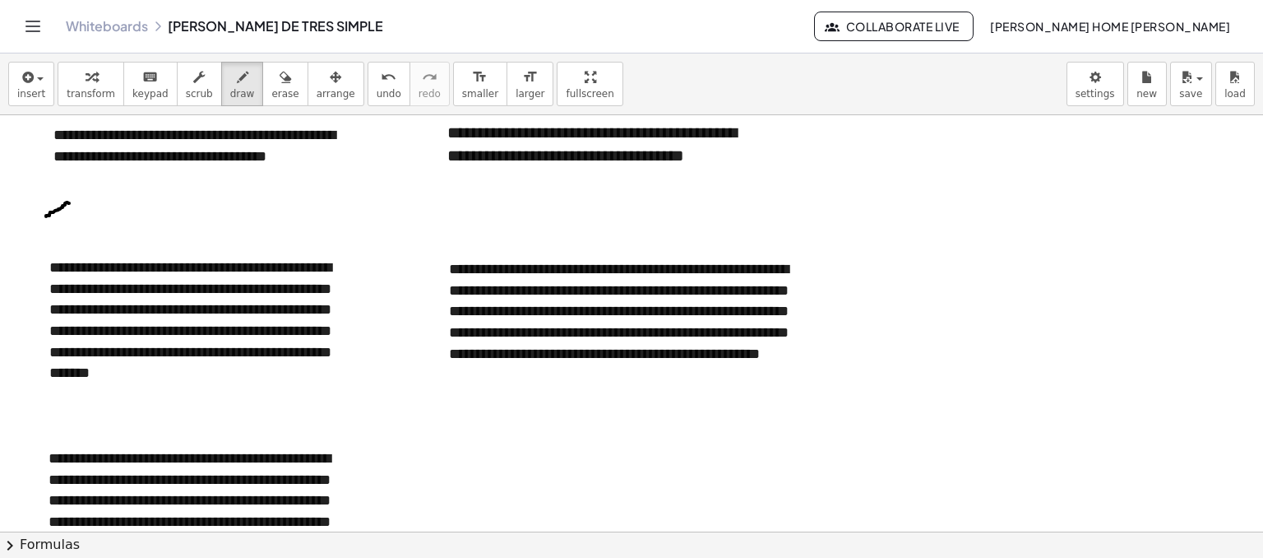
drag, startPoint x: 69, startPoint y: 202, endPoint x: 46, endPoint y: 215, distance: 26.5
drag, startPoint x: 49, startPoint y: 201, endPoint x: 72, endPoint y: 218, distance: 28.1
drag, startPoint x: 91, startPoint y: 202, endPoint x: 101, endPoint y: 202, distance: 9.9
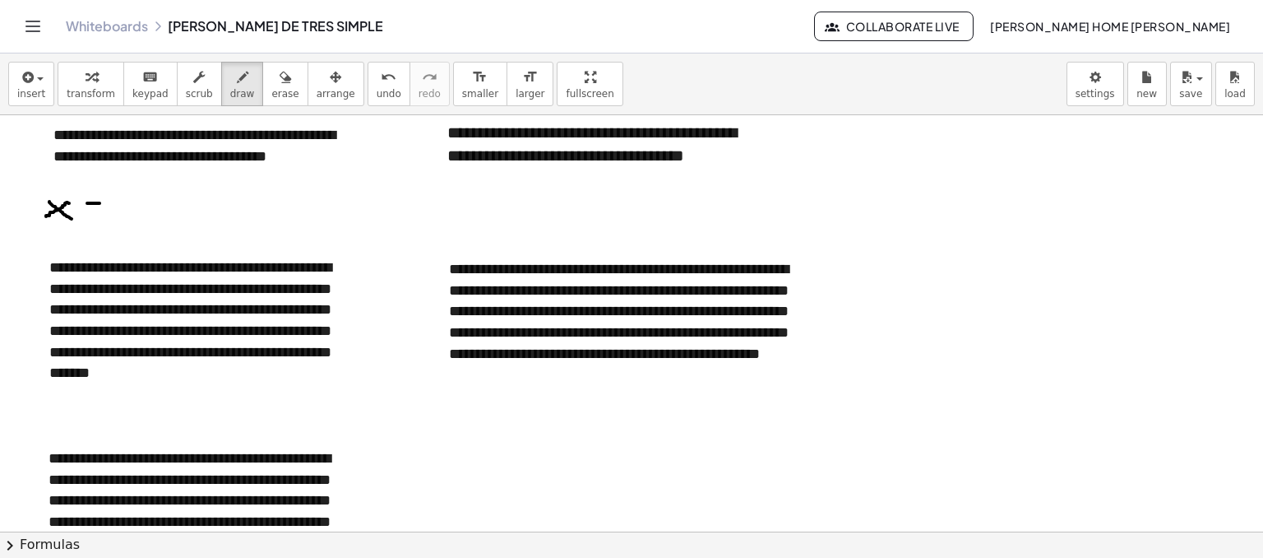
drag, startPoint x: 87, startPoint y: 211, endPoint x: 96, endPoint y: 211, distance: 9.1
drag, startPoint x: 115, startPoint y: 192, endPoint x: 109, endPoint y: 218, distance: 27.1
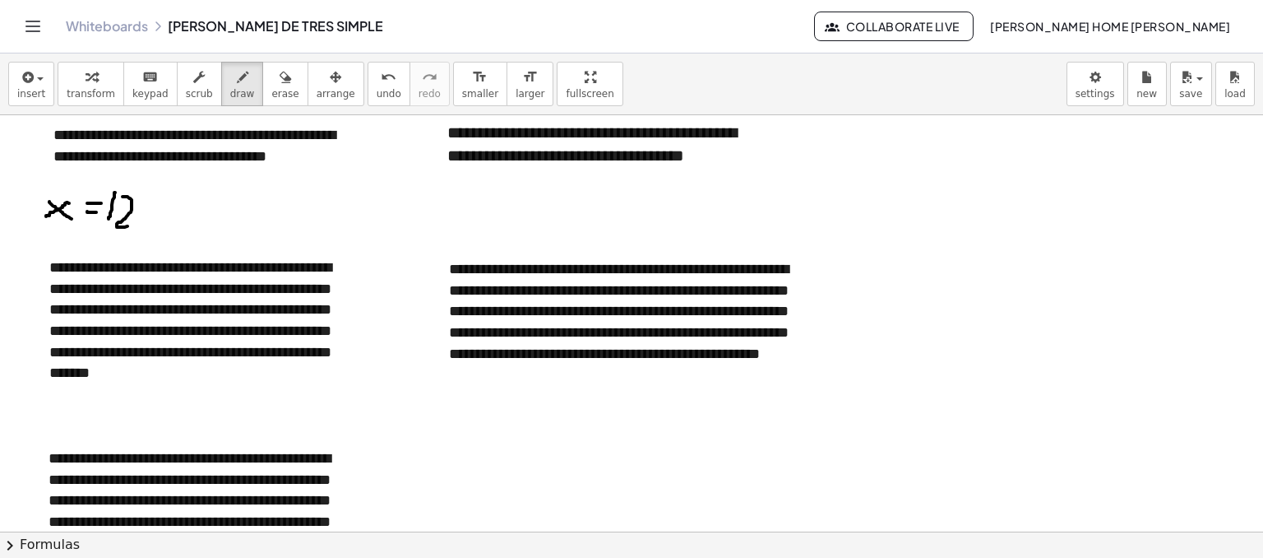
drag, startPoint x: 123, startPoint y: 196, endPoint x: 140, endPoint y: 220, distance: 30.1
drag, startPoint x: 145, startPoint y: 197, endPoint x: 189, endPoint y: 27, distance: 175.1
drag, startPoint x: 168, startPoint y: 199, endPoint x: 161, endPoint y: 228, distance: 29.5
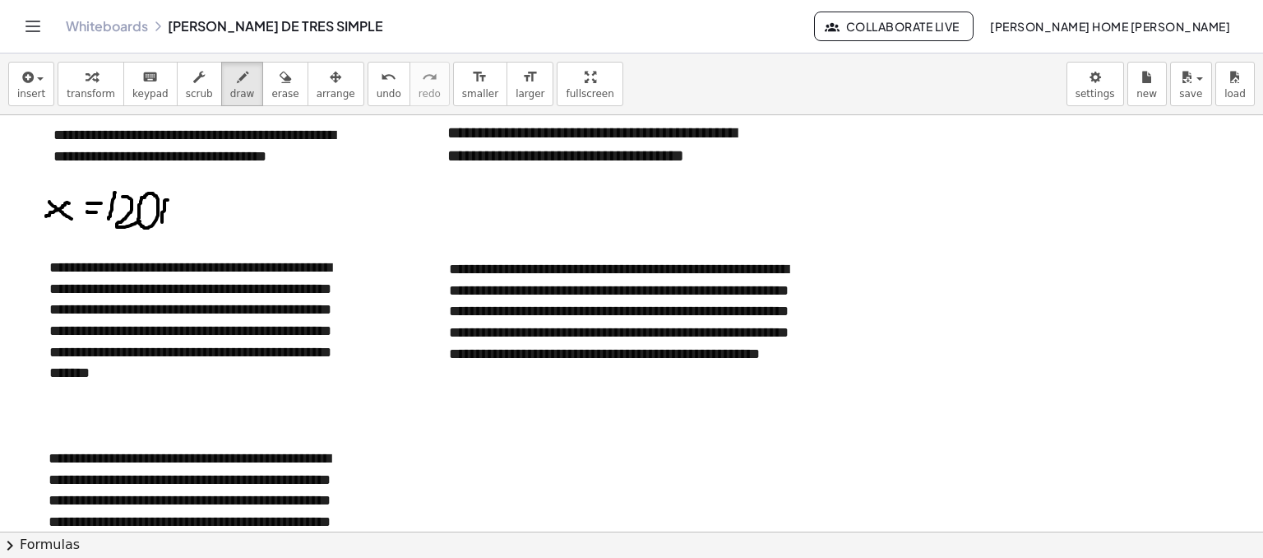
drag, startPoint x: 157, startPoint y: 210, endPoint x: 183, endPoint y: 228, distance: 31.3
drag, startPoint x: 196, startPoint y: 221, endPoint x: 231, endPoint y: 223, distance: 35.4
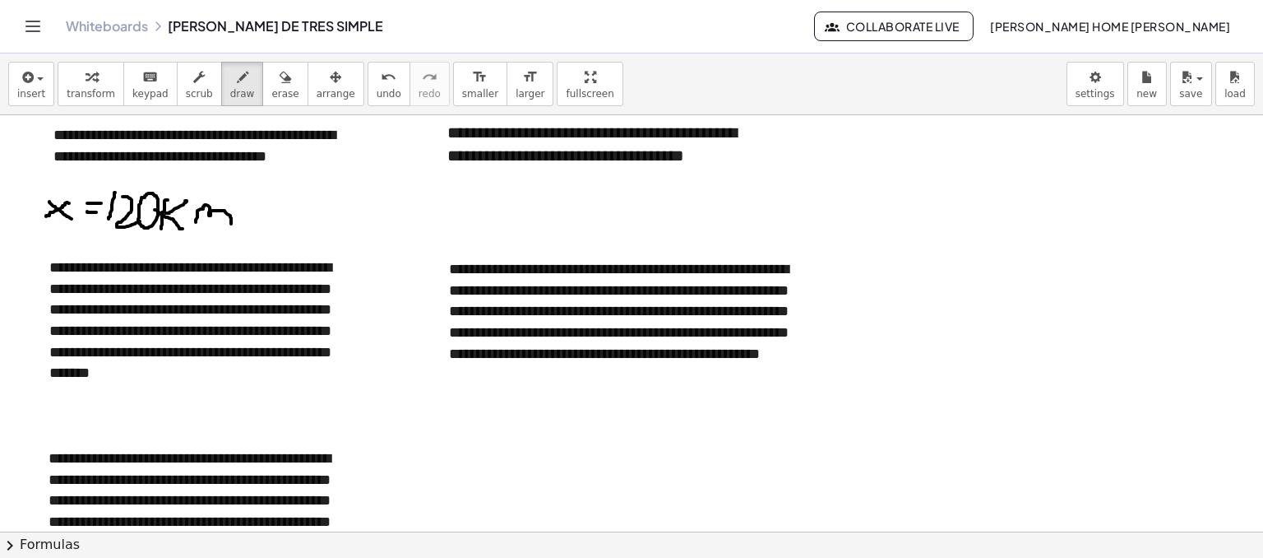
drag, startPoint x: 483, startPoint y: 204, endPoint x: 458, endPoint y: 220, distance: 29.2
drag, startPoint x: 464, startPoint y: 208, endPoint x: 484, endPoint y: 224, distance: 25.2
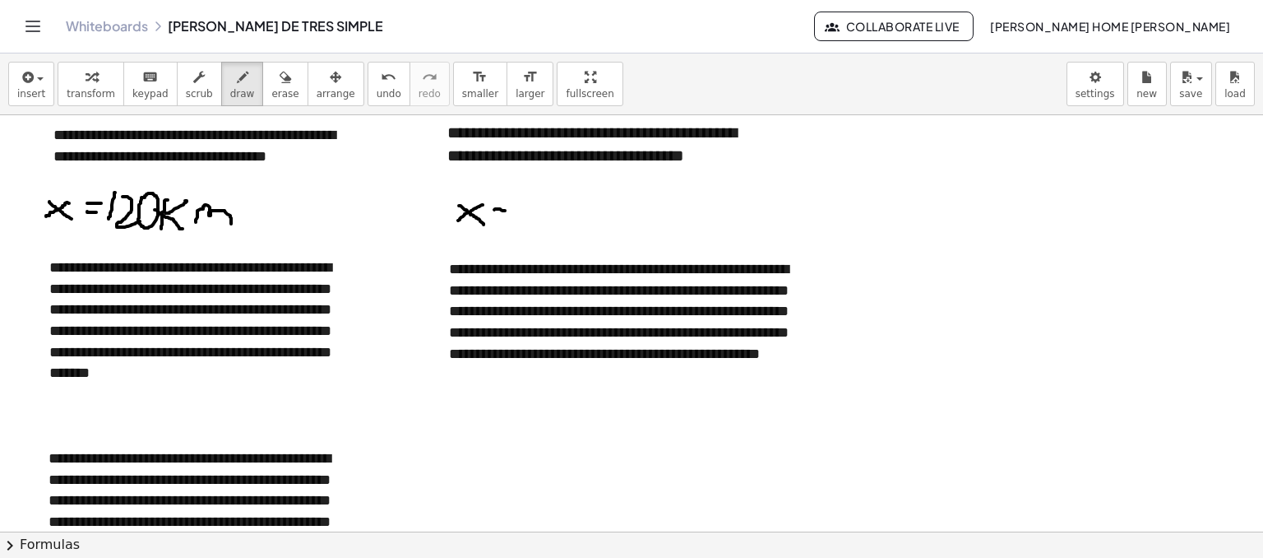
drag, startPoint x: 494, startPoint y: 209, endPoint x: 507, endPoint y: 210, distance: 12.4
drag, startPoint x: 497, startPoint y: 219, endPoint x: 513, endPoint y: 220, distance: 16.5
drag, startPoint x: 847, startPoint y: 127, endPoint x: 854, endPoint y: 139, distance: 14.0
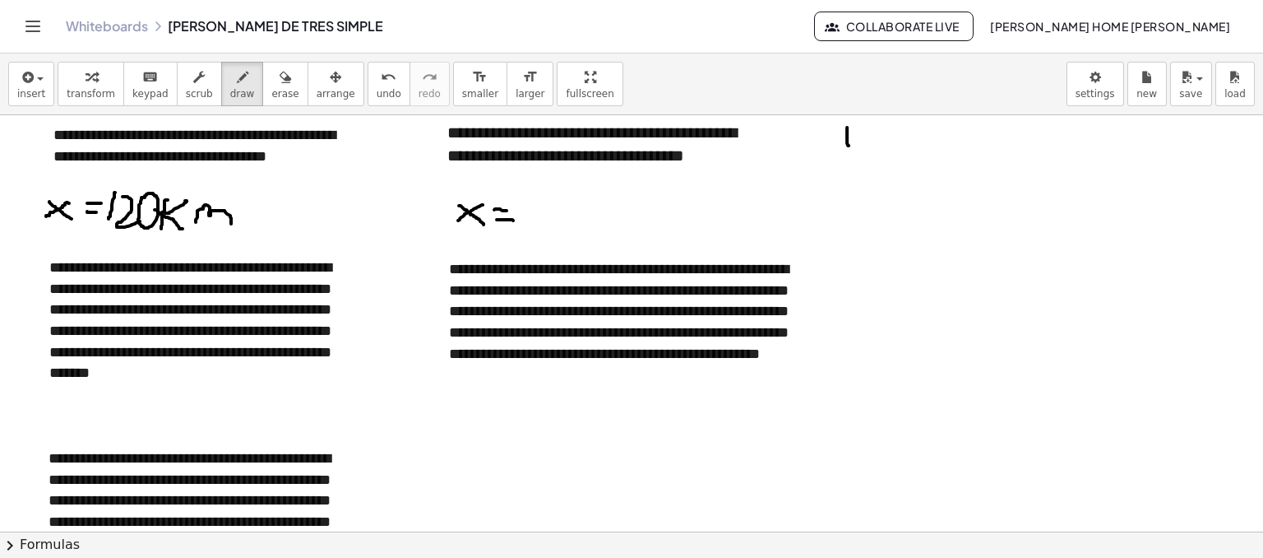
drag, startPoint x: 847, startPoint y: 138, endPoint x: 872, endPoint y: 129, distance: 26.3
drag, startPoint x: 852, startPoint y: 137, endPoint x: 864, endPoint y: 142, distance: 13.3
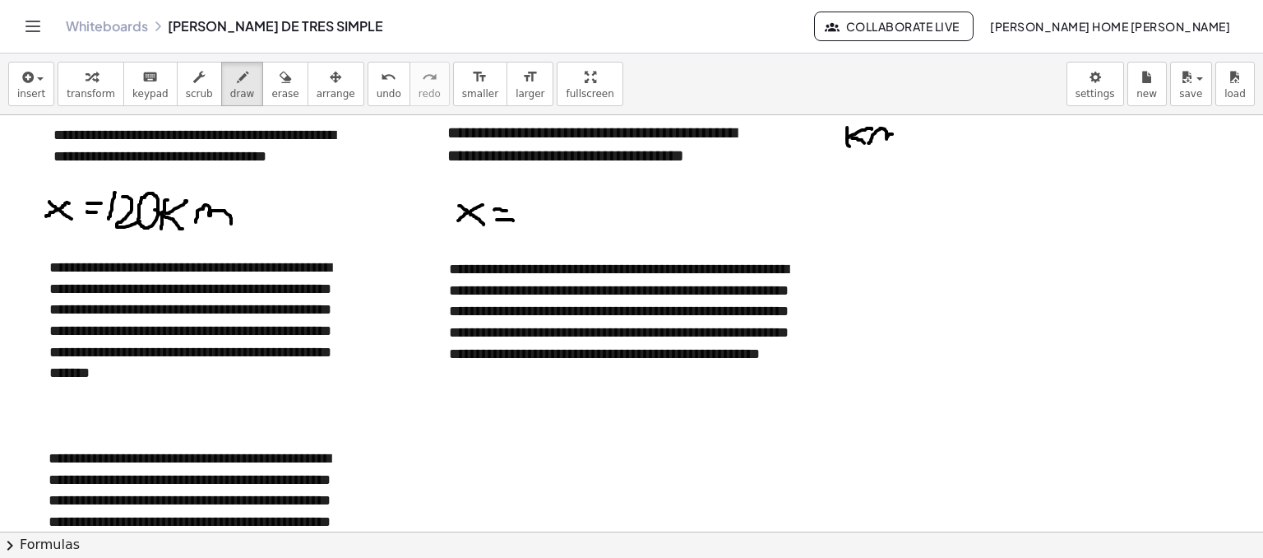
drag, startPoint x: 868, startPoint y: 142, endPoint x: 900, endPoint y: 143, distance: 31.3
drag, startPoint x: 956, startPoint y: 126, endPoint x: 981, endPoint y: 152, distance: 36.6
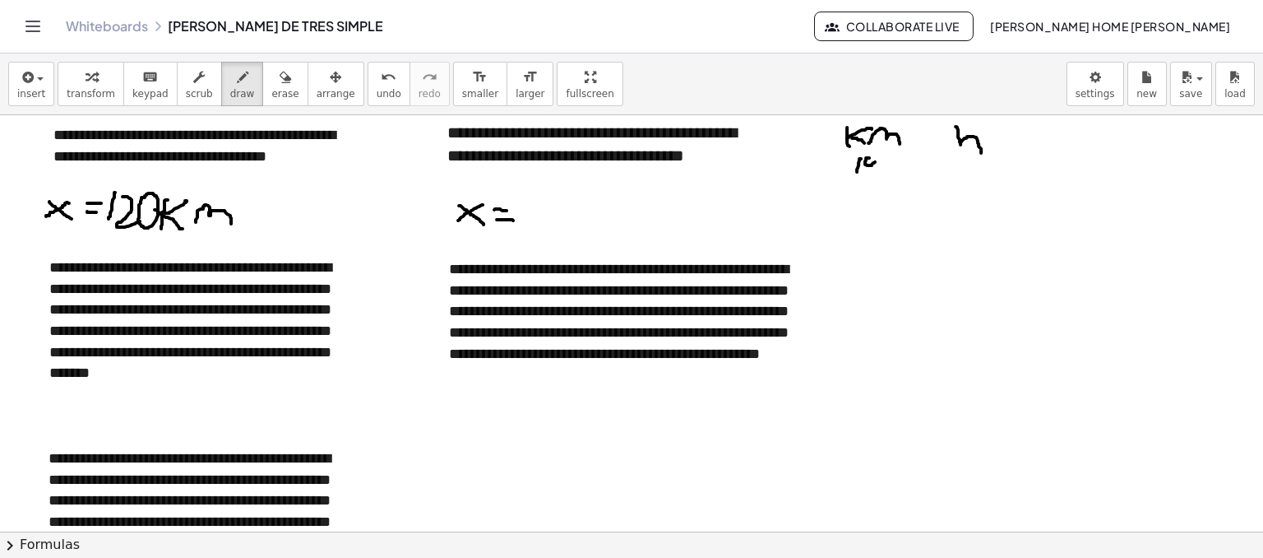
drag, startPoint x: 869, startPoint y: 160, endPoint x: 872, endPoint y: 168, distance: 8.6
drag, startPoint x: 968, startPoint y: 161, endPoint x: 968, endPoint y: 182, distance: 20.6
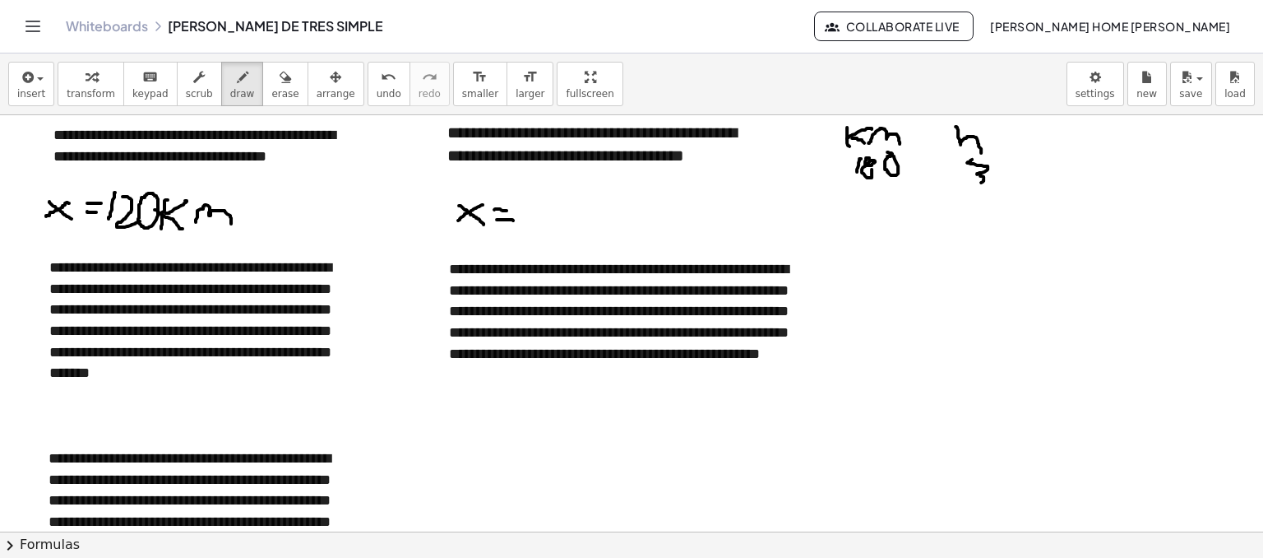
drag, startPoint x: 851, startPoint y: 183, endPoint x: 865, endPoint y: 205, distance: 25.5
drag, startPoint x: 877, startPoint y: 192, endPoint x: 885, endPoint y: 187, distance: 9.4
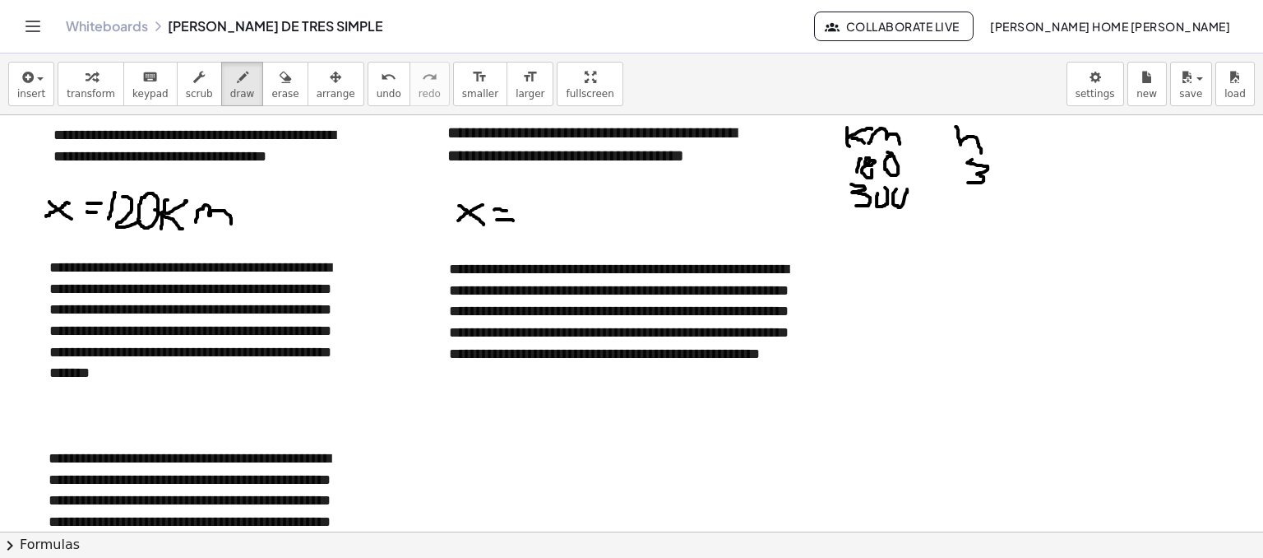
drag, startPoint x: 896, startPoint y: 188, endPoint x: 937, endPoint y: 197, distance: 42.1
drag, startPoint x: 959, startPoint y: 198, endPoint x: 976, endPoint y: 206, distance: 19.1
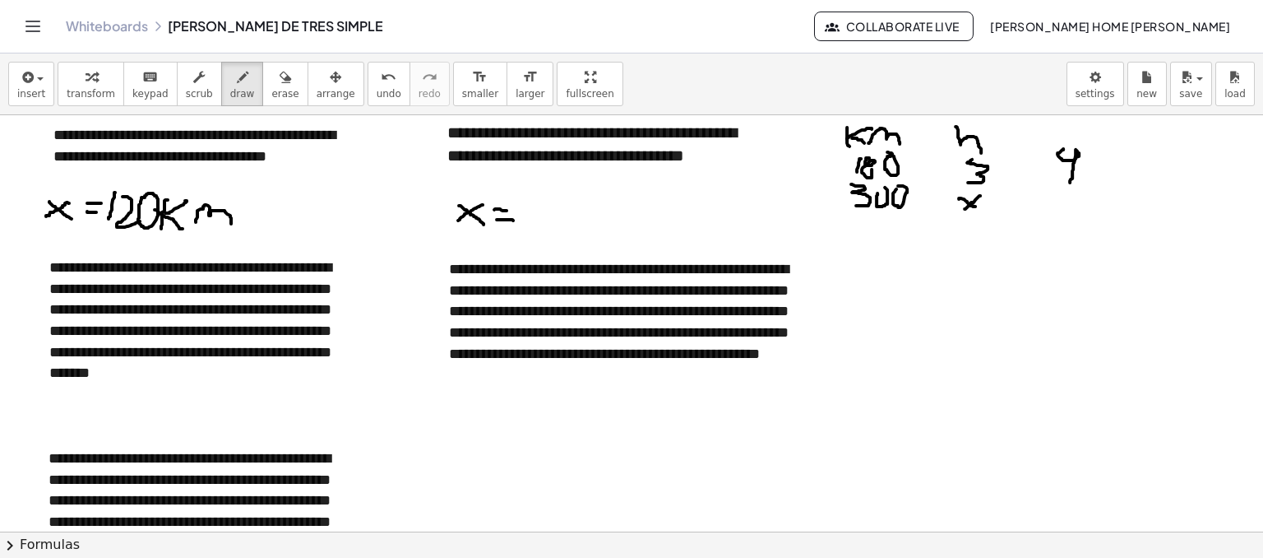
drag, startPoint x: 1063, startPoint y: 148, endPoint x: 1070, endPoint y: 182, distance: 34.4
drag, startPoint x: 1101, startPoint y: 159, endPoint x: 1095, endPoint y: 171, distance: 13.6
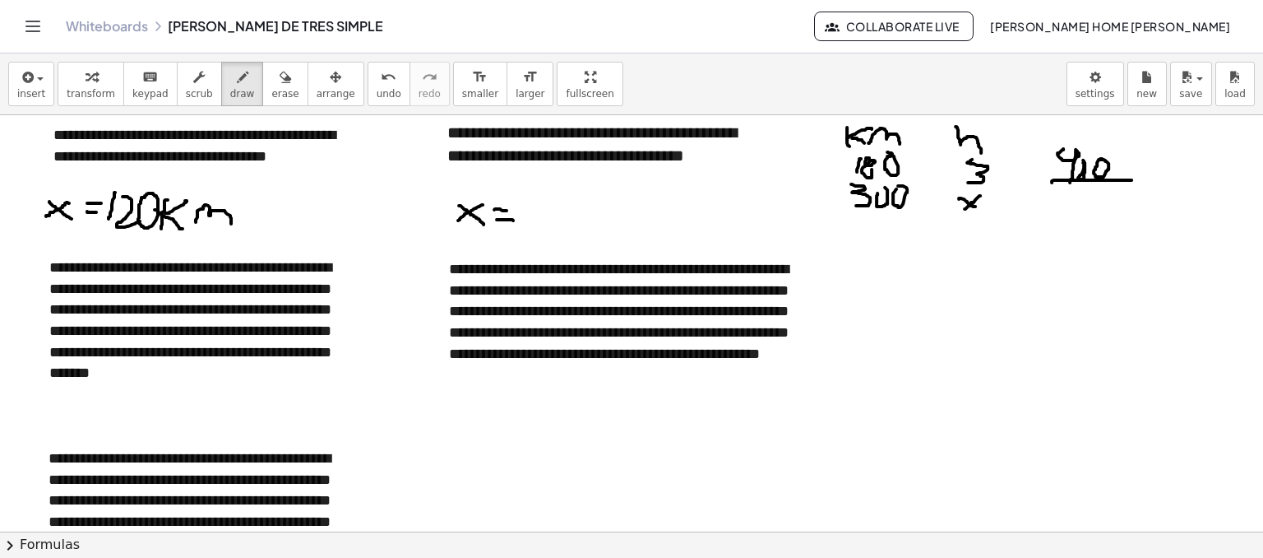
drag, startPoint x: 1052, startPoint y: 182, endPoint x: 1102, endPoint y: 192, distance: 51.1
drag, startPoint x: 1079, startPoint y: 202, endPoint x: 1099, endPoint y: 205, distance: 20.7
drag, startPoint x: 1095, startPoint y: 196, endPoint x: 1095, endPoint y: 211, distance: 15.6
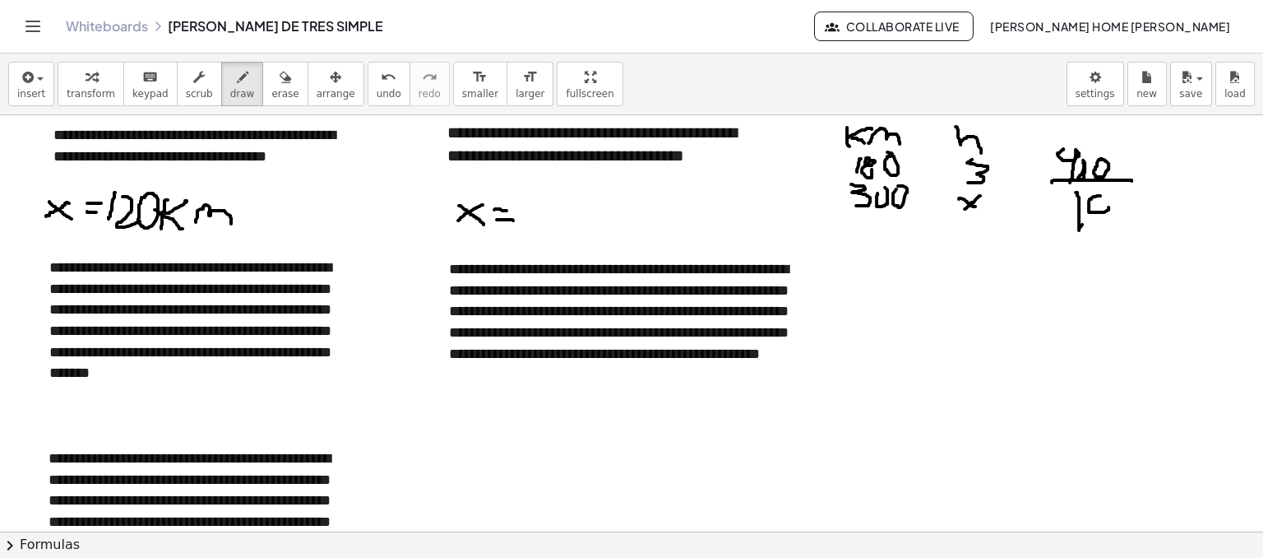
drag, startPoint x: 1113, startPoint y: 136, endPoint x: 1092, endPoint y: 175, distance: 44.5
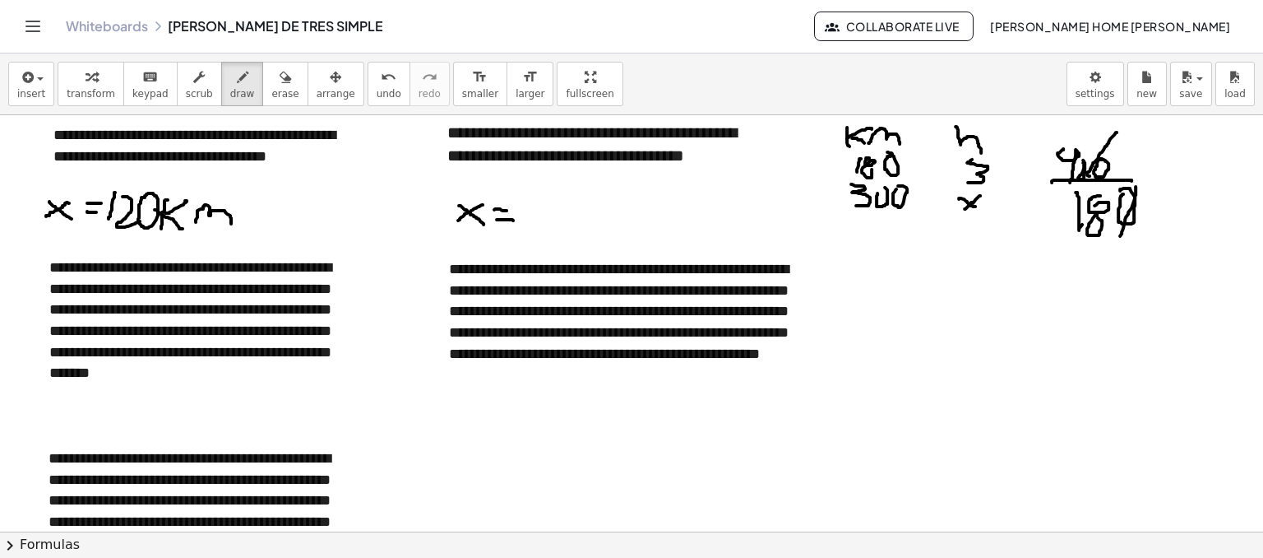
drag, startPoint x: 1136, startPoint y: 186, endPoint x: 1101, endPoint y: 264, distance: 85.4
drag, startPoint x: 1156, startPoint y: 182, endPoint x: 1177, endPoint y: 187, distance: 21.3
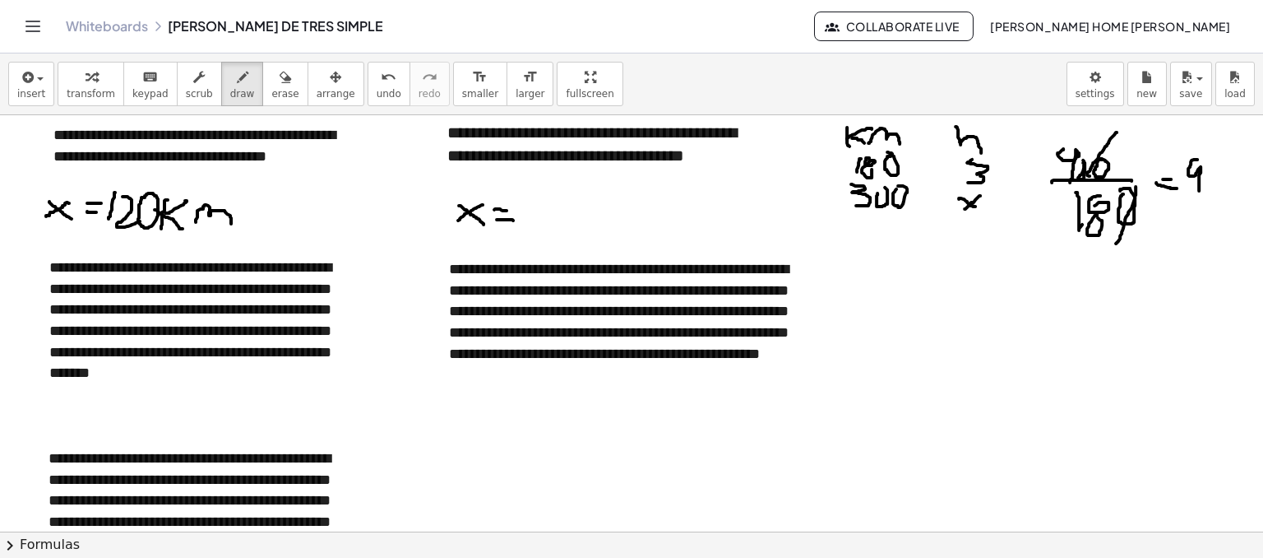
drag, startPoint x: 1197, startPoint y: 159, endPoint x: 1214, endPoint y: 168, distance: 18.8
drag, startPoint x: 1212, startPoint y: 164, endPoint x: 1228, endPoint y: 224, distance: 62.8
drag, startPoint x: 1186, startPoint y: 204, endPoint x: 1223, endPoint y: 206, distance: 37.0
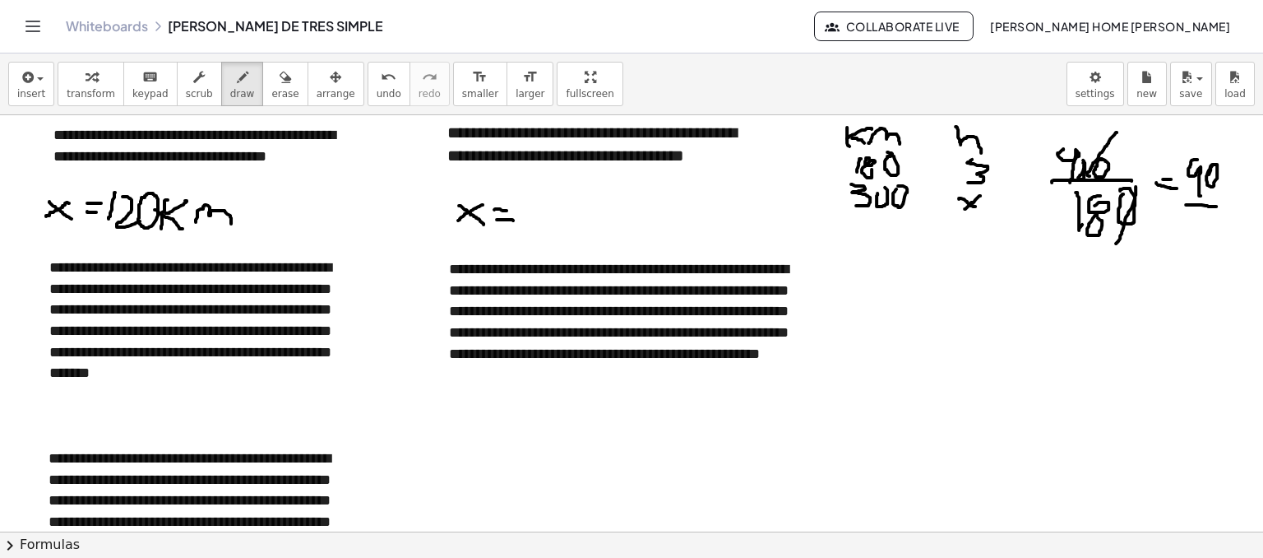
drag, startPoint x: 1201, startPoint y: 212, endPoint x: 1206, endPoint y: 241, distance: 29.4
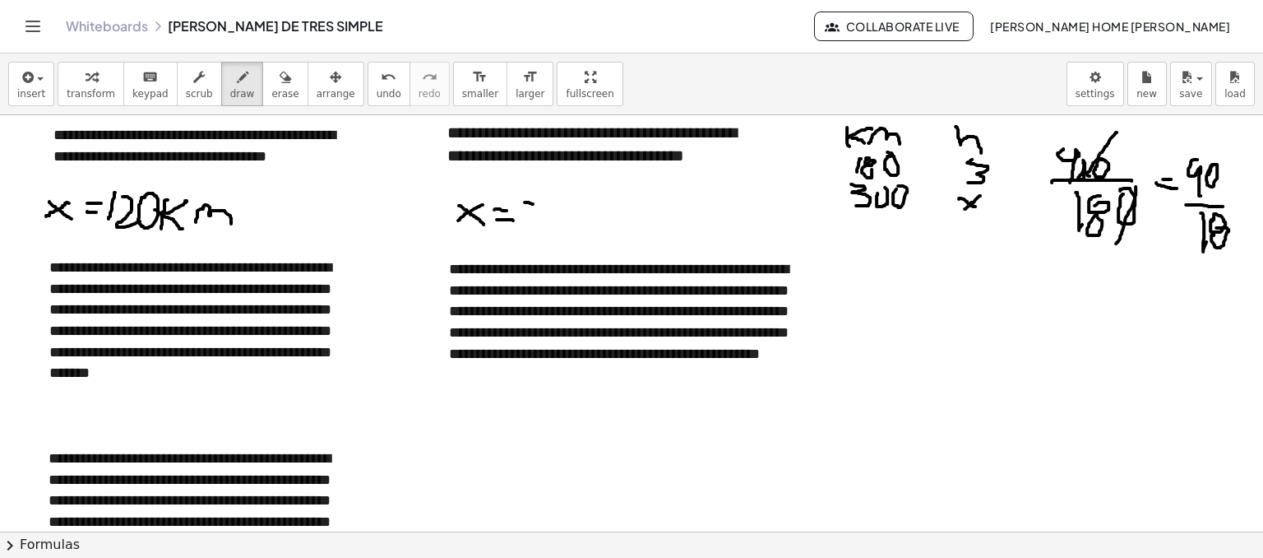
drag, startPoint x: 525, startPoint y: 201, endPoint x: 533, endPoint y: 203, distance: 8.4
drag, startPoint x: 521, startPoint y: 206, endPoint x: 521, endPoint y: 226, distance: 20.6
drag, startPoint x: 549, startPoint y: 196, endPoint x: 569, endPoint y: 231, distance: 40.5
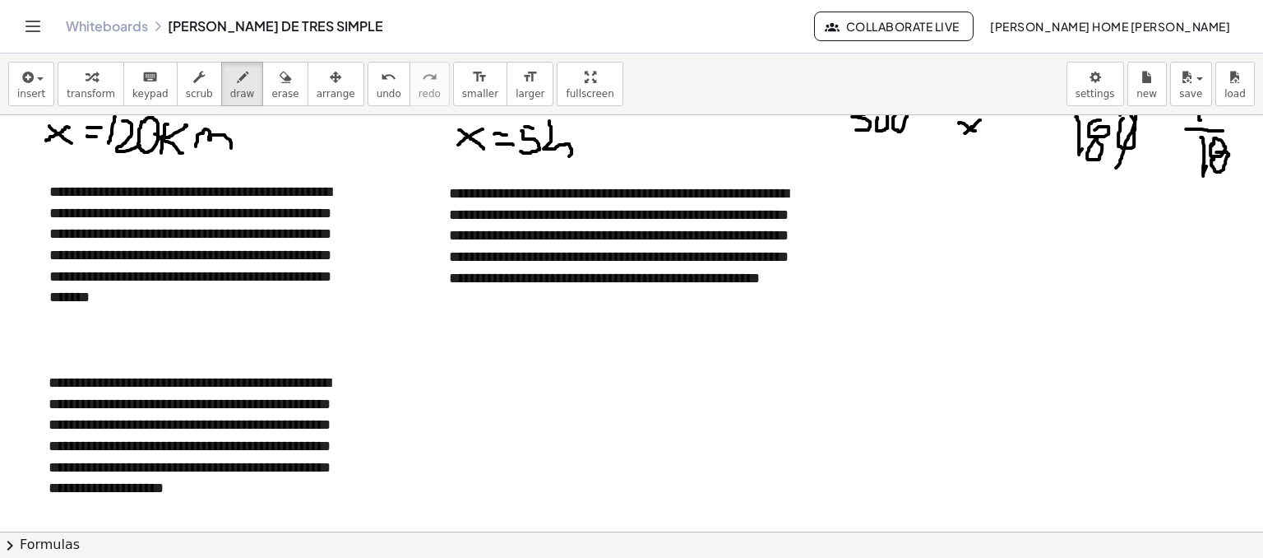
scroll to position [905, 0]
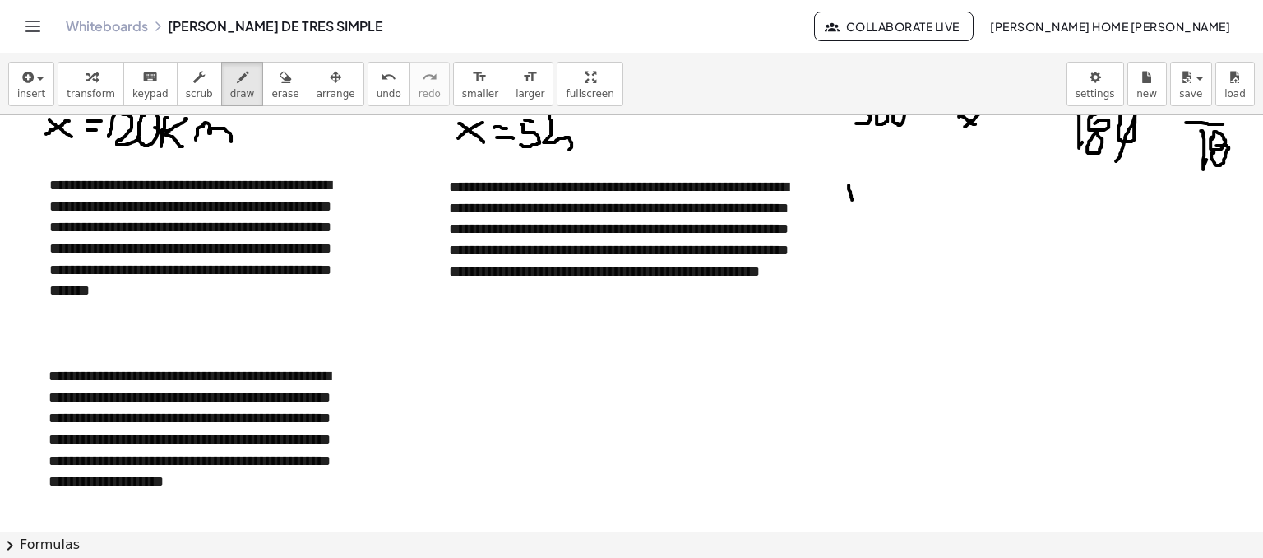
drag, startPoint x: 849, startPoint y: 184, endPoint x: 852, endPoint y: 215, distance: 31.4
click at [852, 215] on div at bounding box center [631, 563] width 1263 height 2705
click at [851, 191] on div at bounding box center [631, 563] width 1263 height 2705
drag, startPoint x: 870, startPoint y: 192, endPoint x: 883, endPoint y: 198, distance: 14.7
click at [880, 205] on div at bounding box center [631, 563] width 1263 height 2705
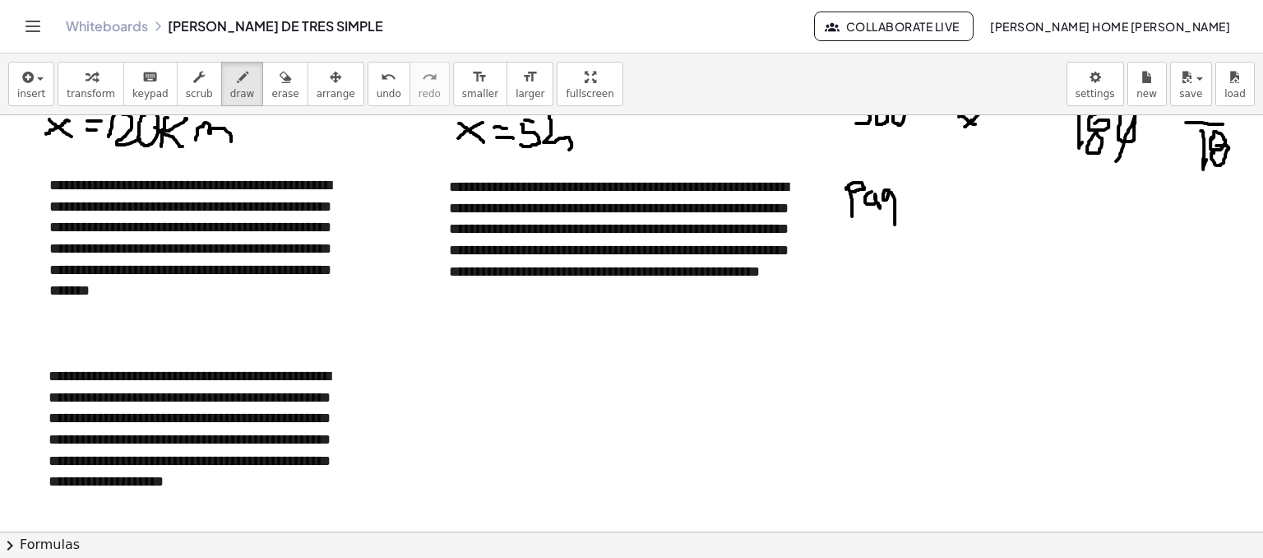
drag, startPoint x: 885, startPoint y: 189, endPoint x: 883, endPoint y: 208, distance: 19.0
click at [883, 208] on div at bounding box center [631, 563] width 1263 height 2705
drag, startPoint x: 954, startPoint y: 202, endPoint x: 958, endPoint y: 217, distance: 15.4
click at [958, 217] on div at bounding box center [631, 563] width 1263 height 2705
drag, startPoint x: 947, startPoint y: 206, endPoint x: 972, endPoint y: 201, distance: 25.0
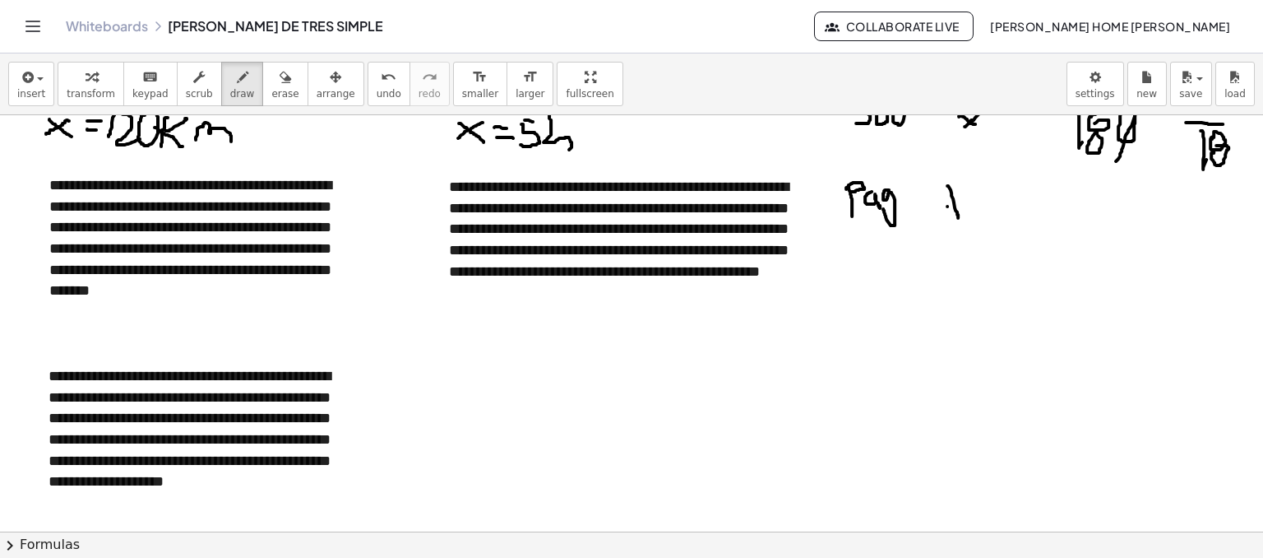
click at [972, 201] on div at bounding box center [631, 563] width 1263 height 2705
drag, startPoint x: 977, startPoint y: 204, endPoint x: 980, endPoint y: 215, distance: 11.2
click at [980, 215] on div at bounding box center [631, 563] width 1263 height 2705
click at [974, 196] on div at bounding box center [631, 563] width 1263 height 2705
drag, startPoint x: 982, startPoint y: 209, endPoint x: 1004, endPoint y: 214, distance: 22.7
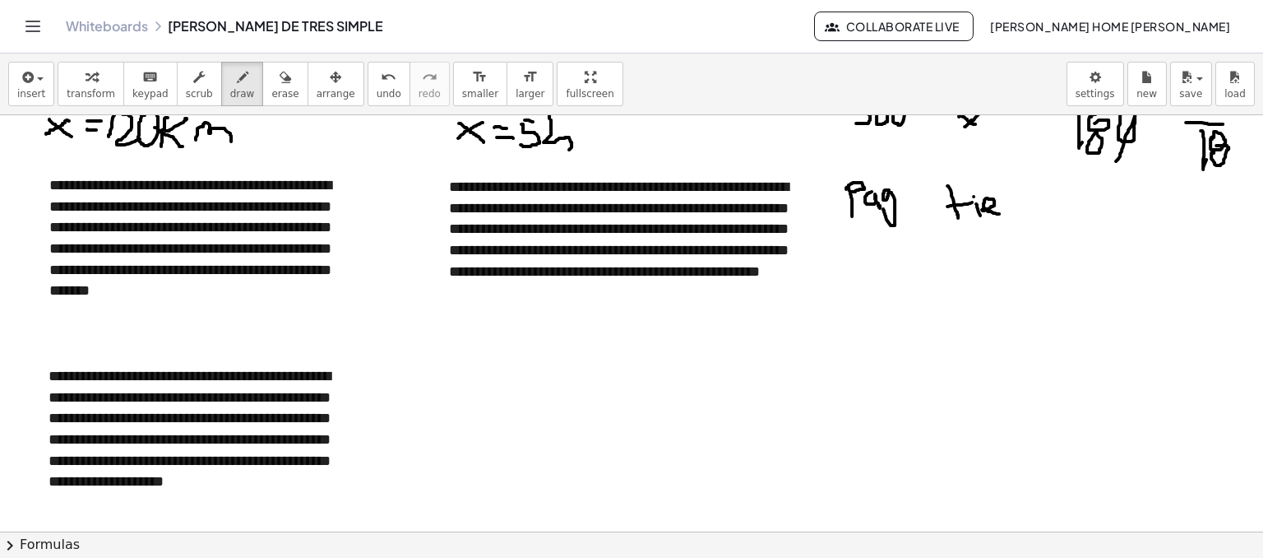
click at [1000, 213] on div at bounding box center [631, 563] width 1263 height 2705
drag, startPoint x: 1004, startPoint y: 214, endPoint x: 1022, endPoint y: 207, distance: 19.2
click at [1020, 212] on div at bounding box center [631, 563] width 1263 height 2705
drag, startPoint x: 1024, startPoint y: 201, endPoint x: 1041, endPoint y: 207, distance: 18.5
click at [1027, 208] on div at bounding box center [631, 563] width 1263 height 2705
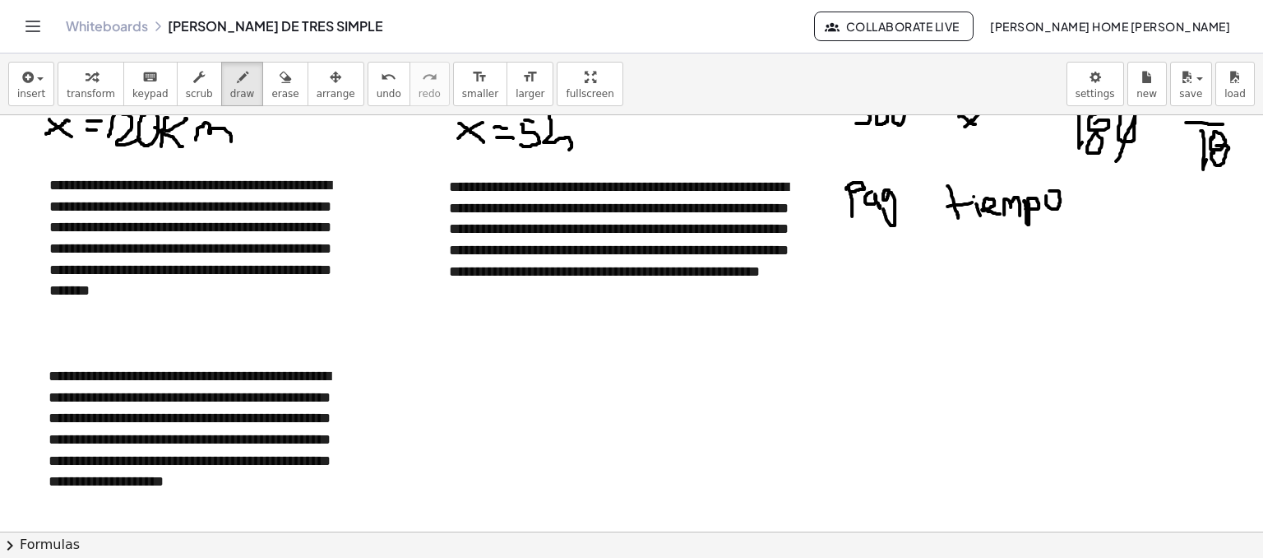
click at [1045, 192] on div at bounding box center [631, 563] width 1263 height 2705
drag, startPoint x: 860, startPoint y: 232, endPoint x: 861, endPoint y: 261, distance: 28.8
click at [861, 261] on div at bounding box center [631, 563] width 1263 height 2705
drag, startPoint x: 878, startPoint y: 234, endPoint x: 874, endPoint y: 251, distance: 17.0
click at [874, 251] on div at bounding box center [631, 563] width 1263 height 2705
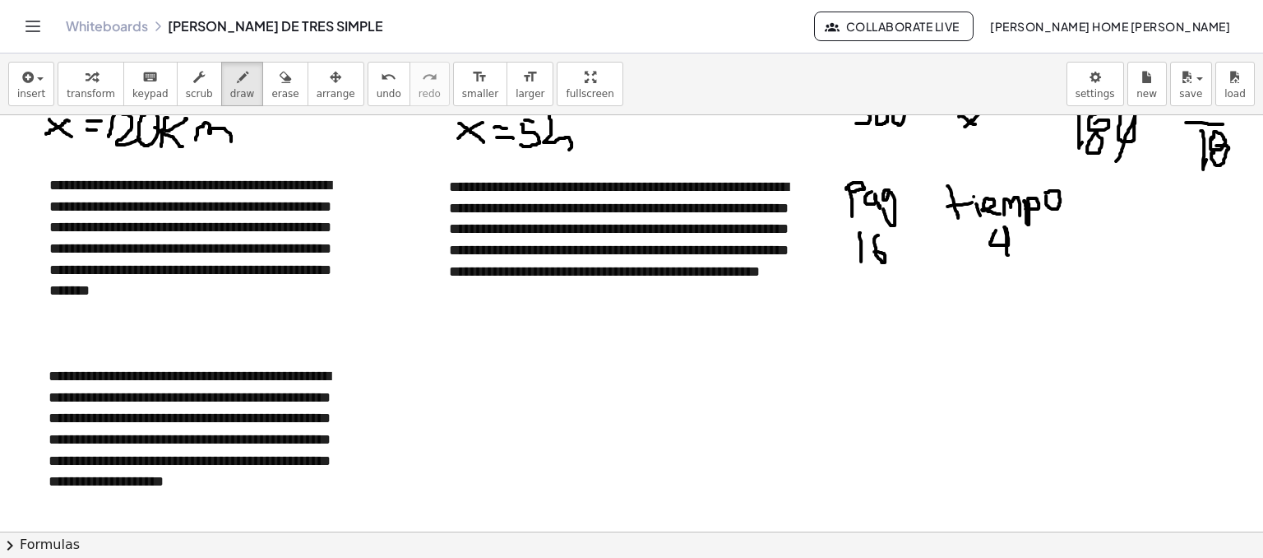
drag, startPoint x: 996, startPoint y: 229, endPoint x: 1008, endPoint y: 254, distance: 27.6
click at [1008, 254] on div at bounding box center [631, 563] width 1263 height 2705
drag, startPoint x: 993, startPoint y: 277, endPoint x: 993, endPoint y: 294, distance: 17.3
click at [993, 294] on div at bounding box center [631, 563] width 1263 height 2705
drag, startPoint x: 1006, startPoint y: 277, endPoint x: 1026, endPoint y: 295, distance: 27.4
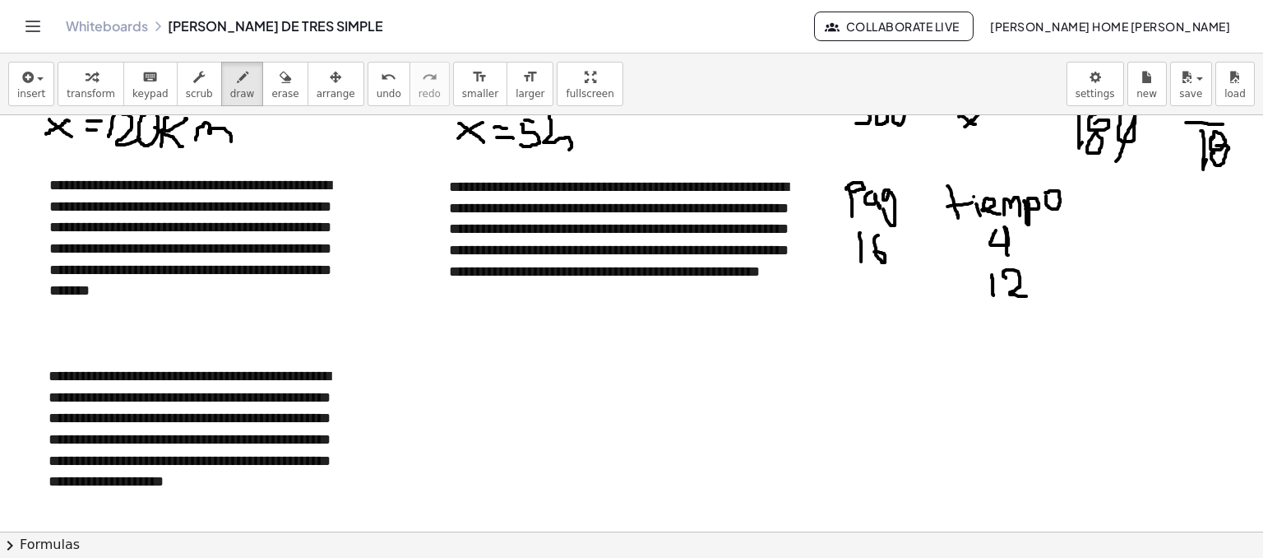
click at [1026, 295] on div at bounding box center [631, 563] width 1263 height 2705
drag, startPoint x: 891, startPoint y: 285, endPoint x: 865, endPoint y: 302, distance: 30.8
click at [865, 302] on div at bounding box center [631, 563] width 1263 height 2705
click at [876, 285] on div at bounding box center [631, 563] width 1263 height 2705
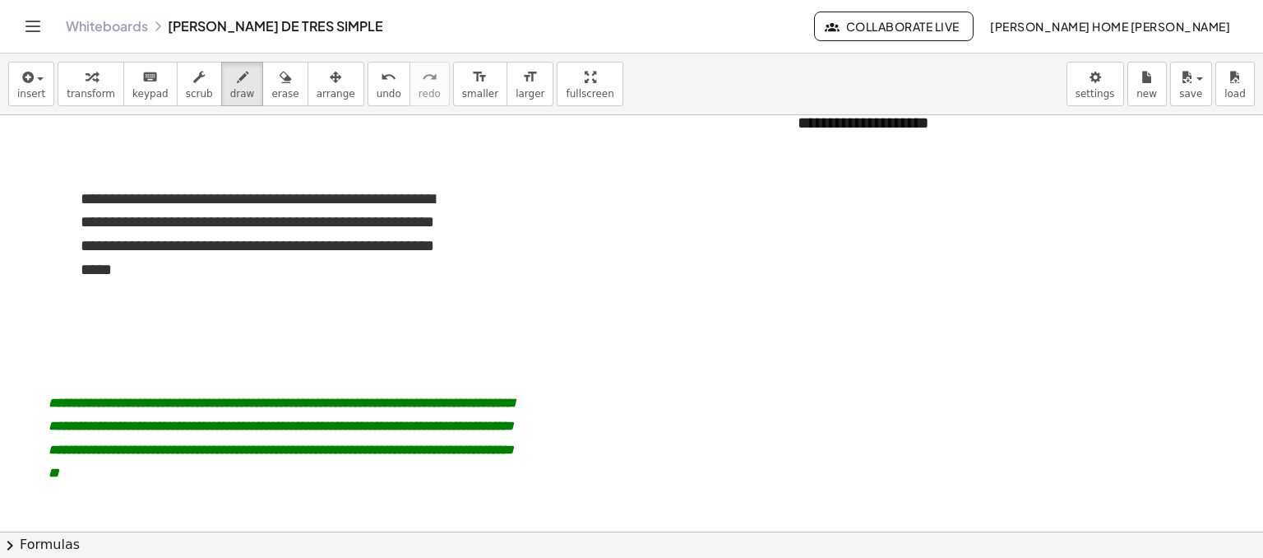
scroll to position [1480, 0]
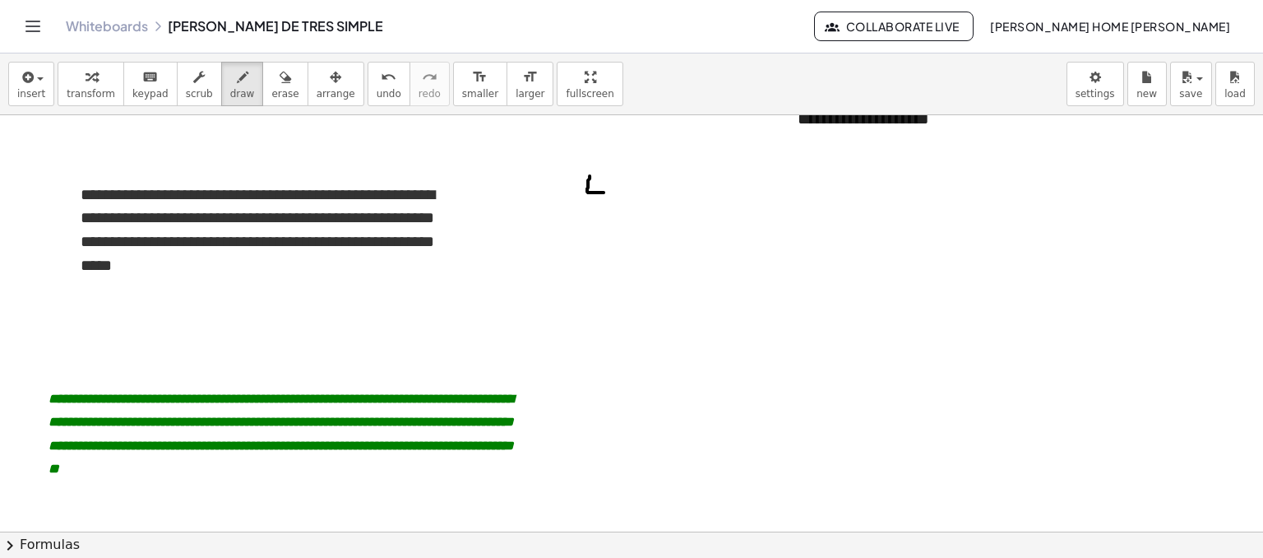
drag, startPoint x: 590, startPoint y: 175, endPoint x: 604, endPoint y: 192, distance: 21.6
drag, startPoint x: 599, startPoint y: 171, endPoint x: 596, endPoint y: 205, distance: 33.8
drag, startPoint x: 684, startPoint y: 182, endPoint x: 681, endPoint y: 197, distance: 15.2
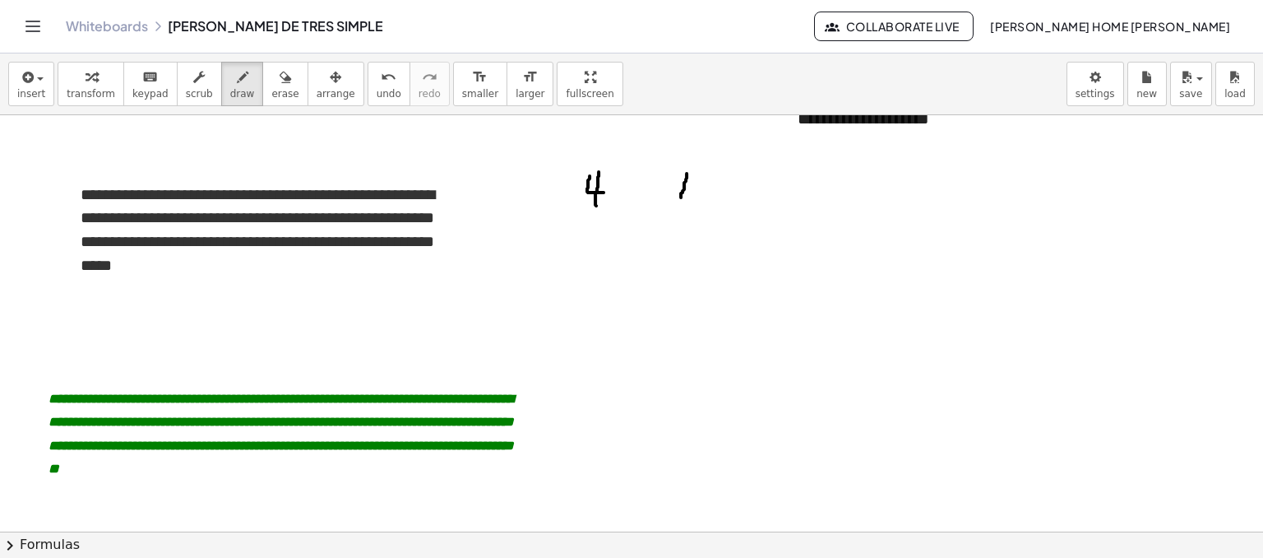
drag, startPoint x: 691, startPoint y: 178, endPoint x: 714, endPoint y: 199, distance: 30.9
drag, startPoint x: 695, startPoint y: 230, endPoint x: 714, endPoint y: 259, distance: 34.4
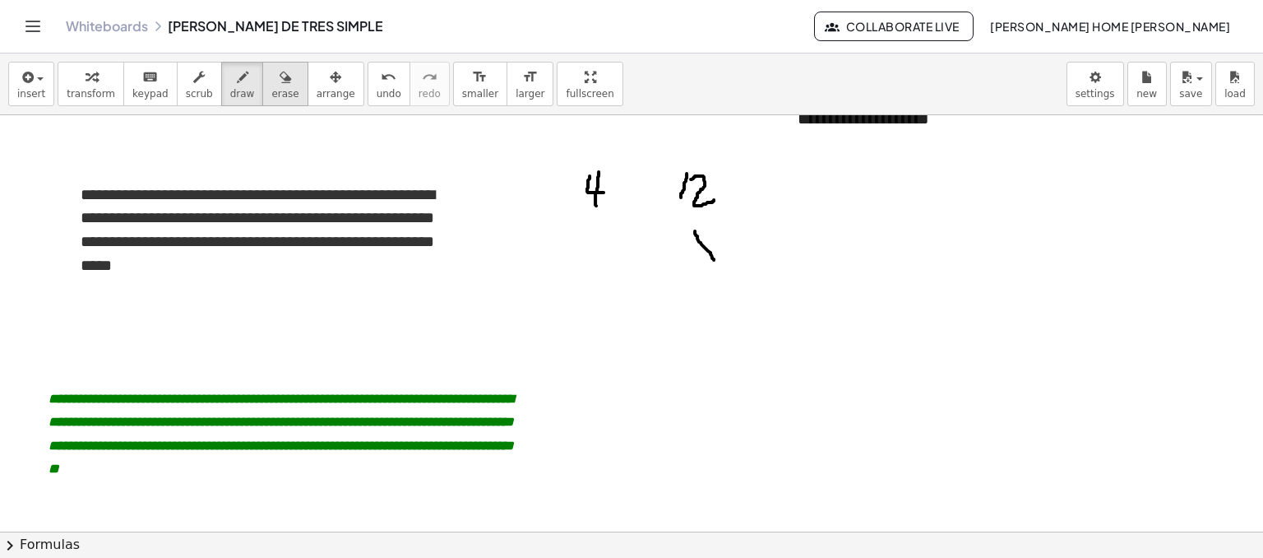
click at [271, 88] on span "erase" at bounding box center [284, 94] width 27 height 12
drag, startPoint x: 730, startPoint y: 261, endPoint x: 708, endPoint y: 257, distance: 22.4
click at [221, 88] on button "draw" at bounding box center [242, 84] width 43 height 44
drag, startPoint x: 605, startPoint y: 221, endPoint x: 590, endPoint y: 236, distance: 20.9
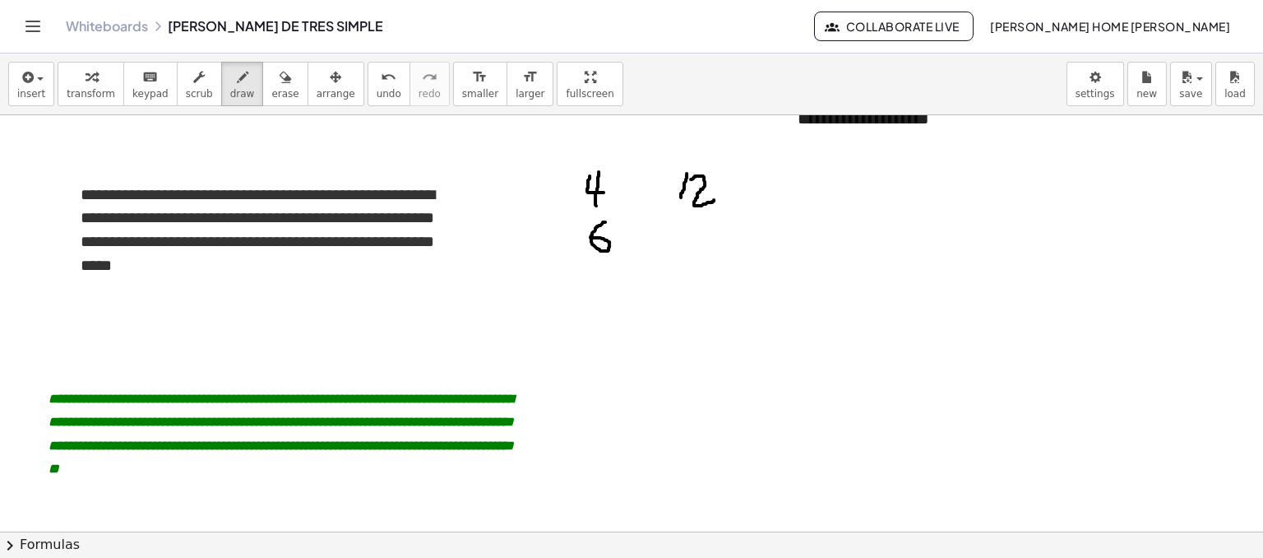
drag, startPoint x: 706, startPoint y: 224, endPoint x: 687, endPoint y: 250, distance: 31.7
drag, startPoint x: 685, startPoint y: 229, endPoint x: 708, endPoint y: 251, distance: 32.0
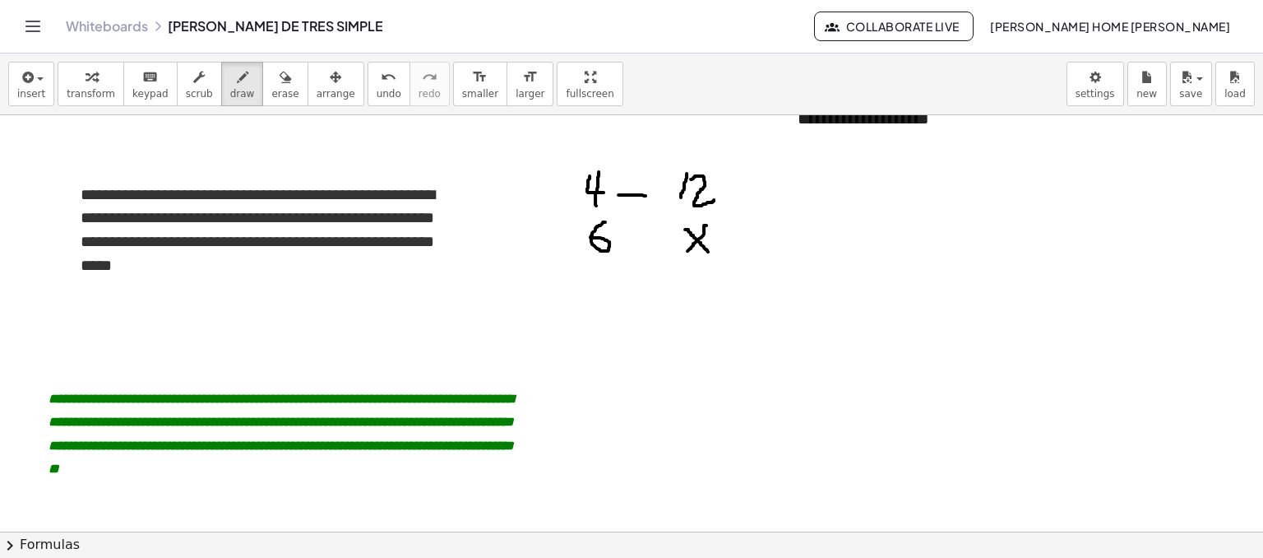
drag, startPoint x: 622, startPoint y: 194, endPoint x: 646, endPoint y: 195, distance: 23.0
drag, startPoint x: 645, startPoint y: 185, endPoint x: 650, endPoint y: 198, distance: 14.4
drag, startPoint x: 639, startPoint y: 231, endPoint x: 664, endPoint y: 234, distance: 25.7
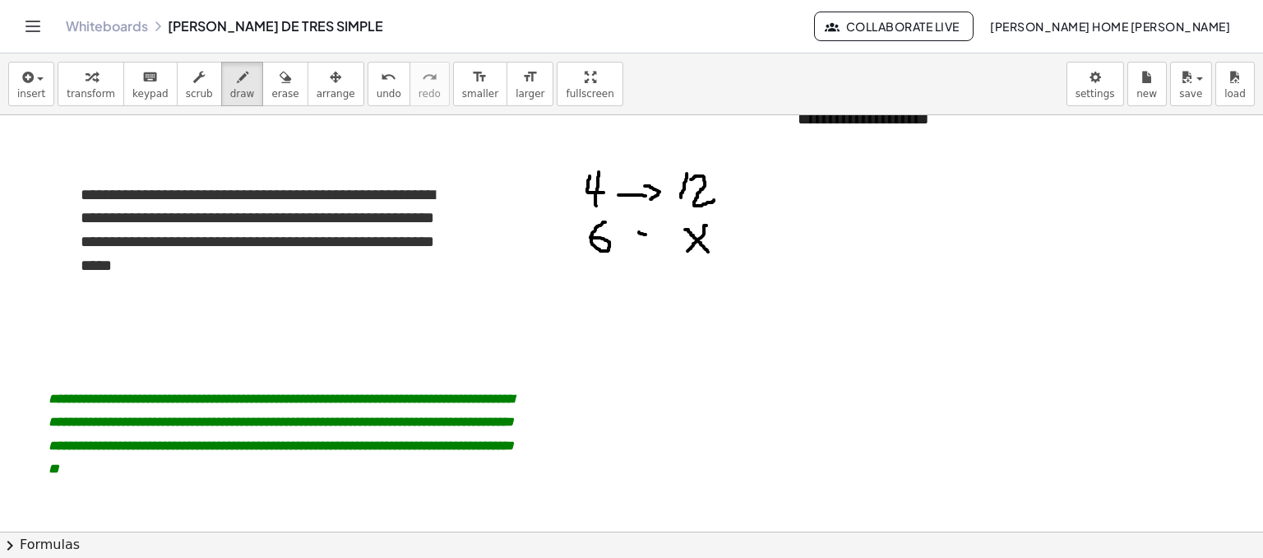
drag, startPoint x: 650, startPoint y: 221, endPoint x: 661, endPoint y: 244, distance: 25.4
drag, startPoint x: 798, startPoint y: 185, endPoint x: 802, endPoint y: 201, distance: 16.8
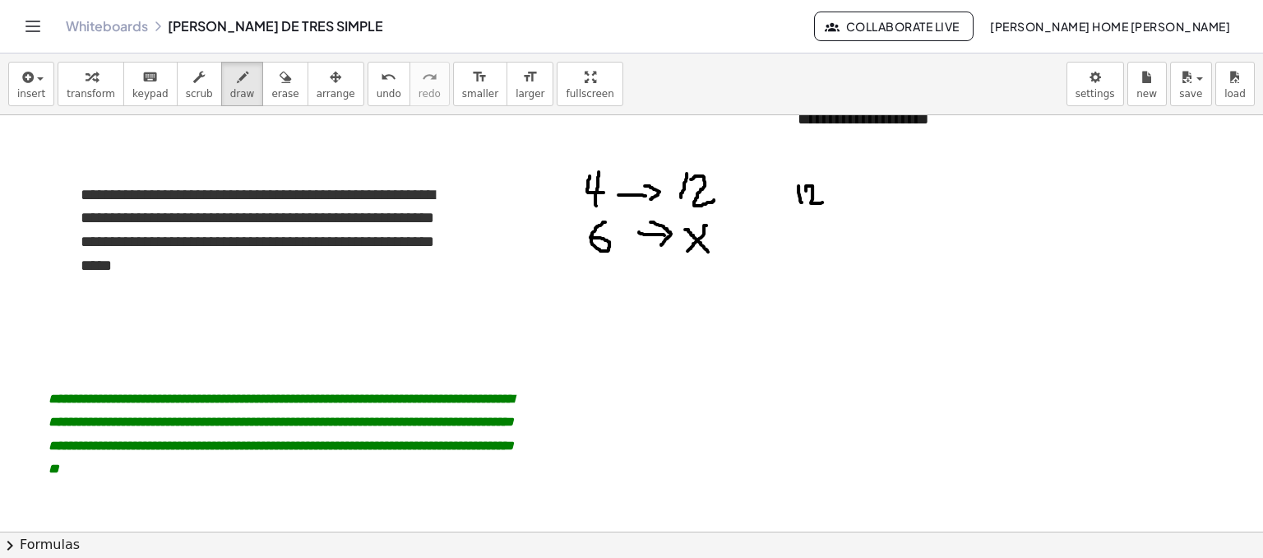
drag, startPoint x: 806, startPoint y: 187, endPoint x: 823, endPoint y: 201, distance: 22.7
drag, startPoint x: 846, startPoint y: 185, endPoint x: 831, endPoint y: 194, distance: 17.3
drag, startPoint x: 832, startPoint y: 191, endPoint x: 856, endPoint y: 188, distance: 24.0
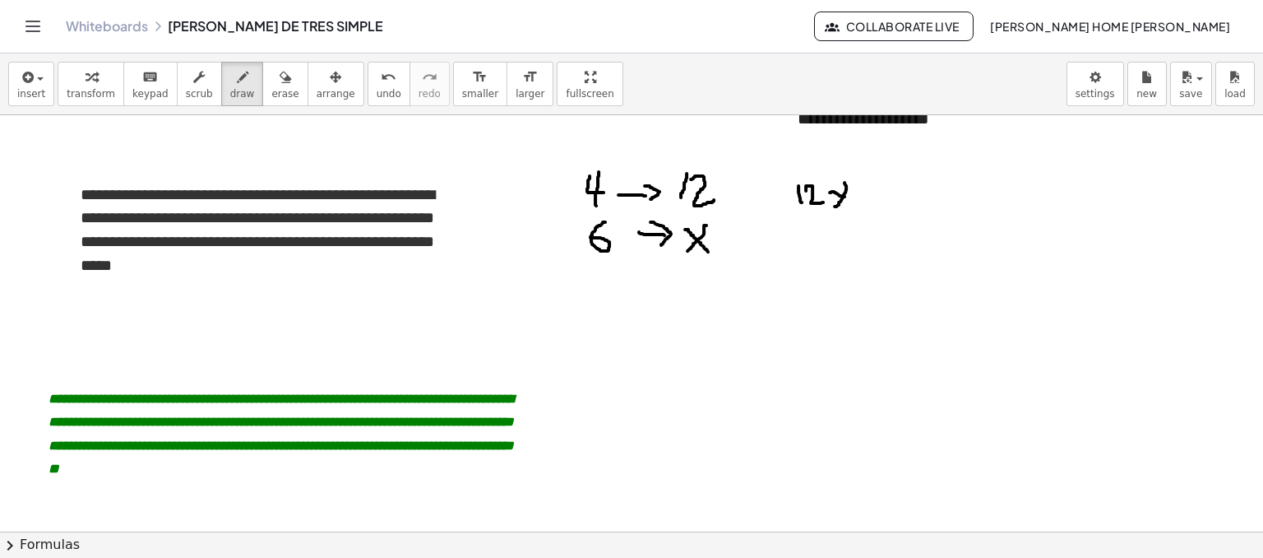
drag, startPoint x: 856, startPoint y: 185, endPoint x: 872, endPoint y: 204, distance: 24.5
drag, startPoint x: 889, startPoint y: 188, endPoint x: 911, endPoint y: 185, distance: 22.4
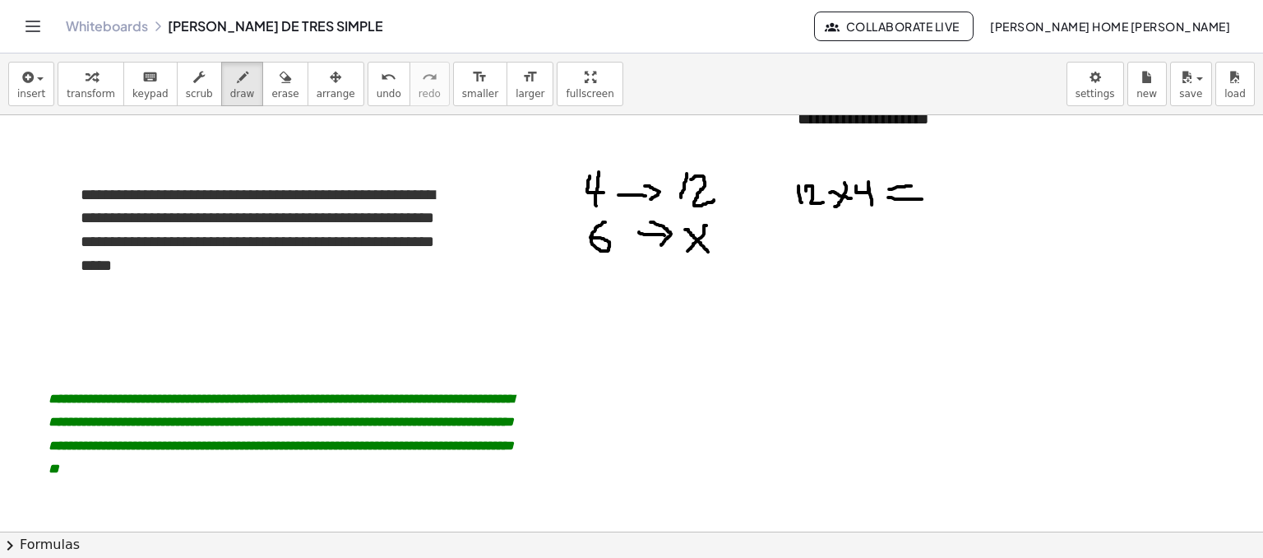
drag, startPoint x: 888, startPoint y: 197, endPoint x: 928, endPoint y: 198, distance: 39.5
drag, startPoint x: 947, startPoint y: 166, endPoint x: 951, endPoint y: 186, distance: 20.0
drag, startPoint x: 990, startPoint y: 174, endPoint x: 974, endPoint y: 197, distance: 28.3
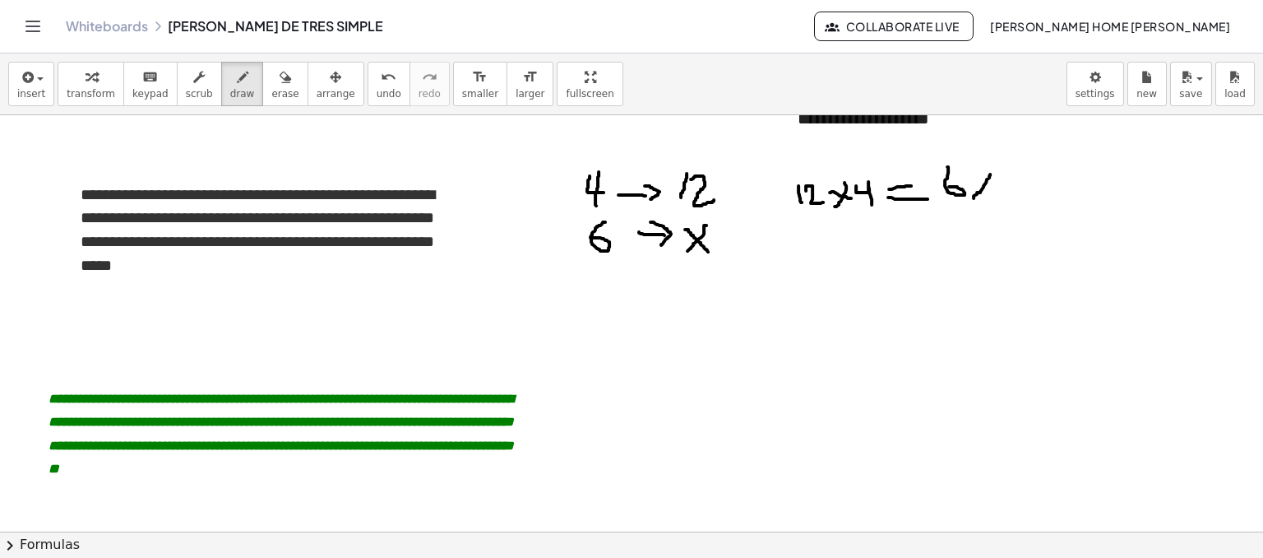
drag, startPoint x: 969, startPoint y: 181, endPoint x: 1007, endPoint y: 198, distance: 40.8
drag, startPoint x: 990, startPoint y: 221, endPoint x: 973, endPoint y: 231, distance: 19.9
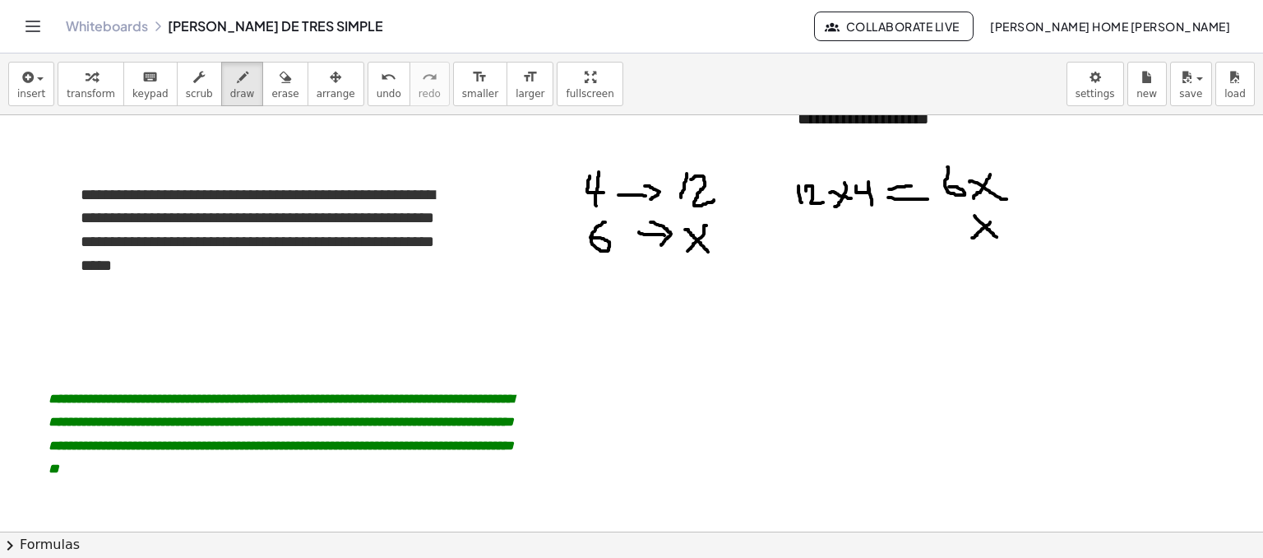
drag, startPoint x: 975, startPoint y: 216, endPoint x: 997, endPoint y: 236, distance: 29.1
drag, startPoint x: 921, startPoint y: 223, endPoint x: 946, endPoint y: 228, distance: 25.2
drag, startPoint x: 928, startPoint y: 237, endPoint x: 946, endPoint y: 238, distance: 18.9
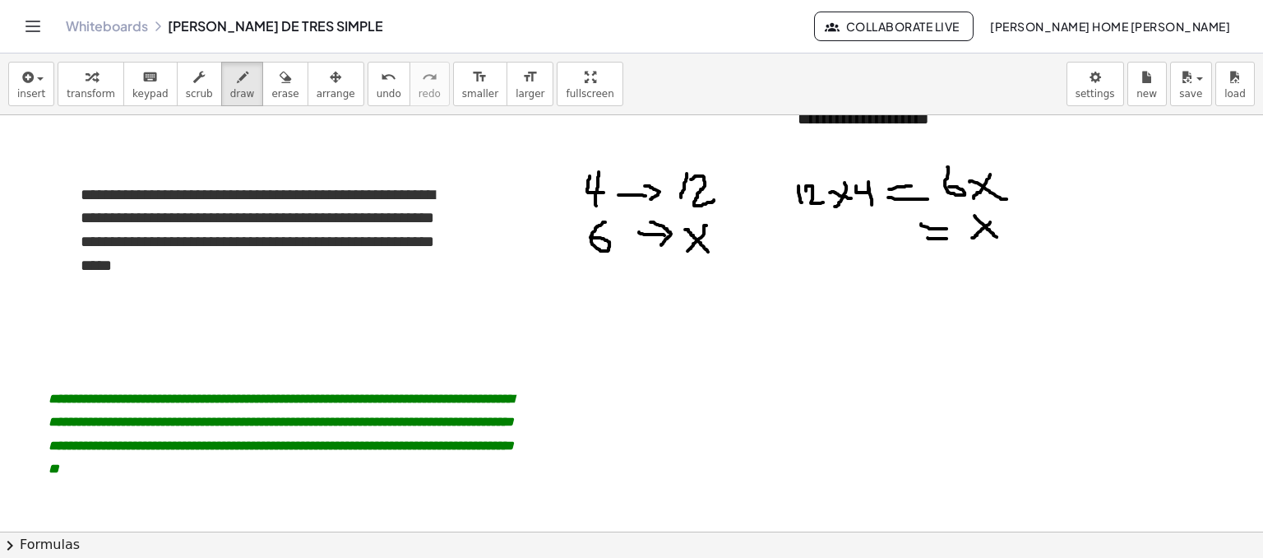
drag, startPoint x: 836, startPoint y: 220, endPoint x: 849, endPoint y: 243, distance: 26.8
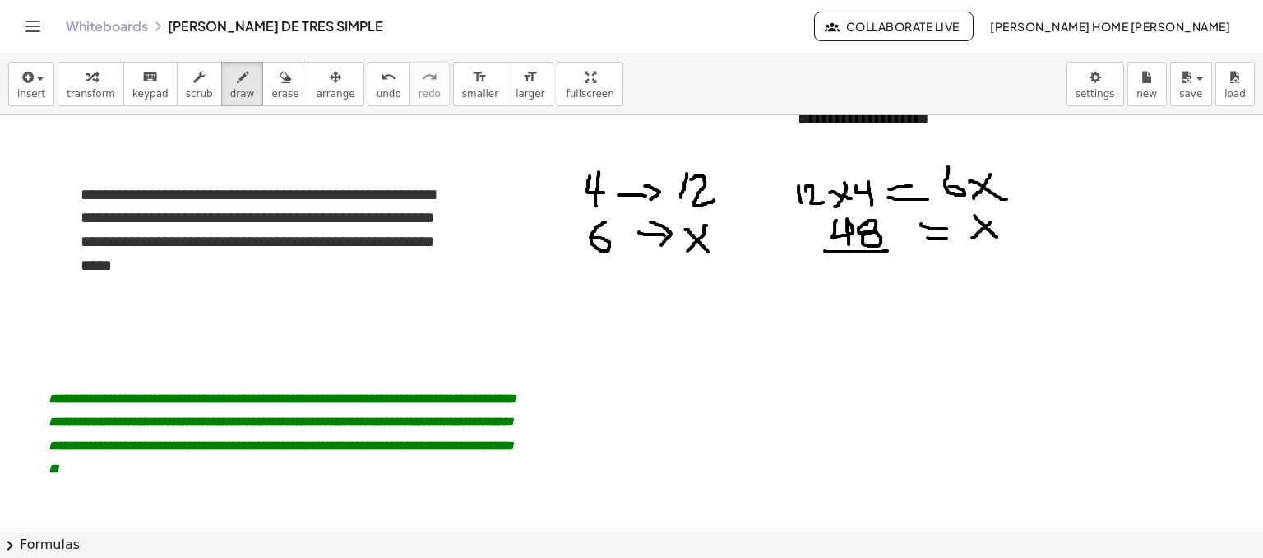
drag, startPoint x: 825, startPoint y: 250, endPoint x: 887, endPoint y: 250, distance: 62.5
drag, startPoint x: 852, startPoint y: 261, endPoint x: 843, endPoint y: 271, distance: 13.4
drag, startPoint x: 977, startPoint y: 277, endPoint x: 960, endPoint y: 285, distance: 18.0
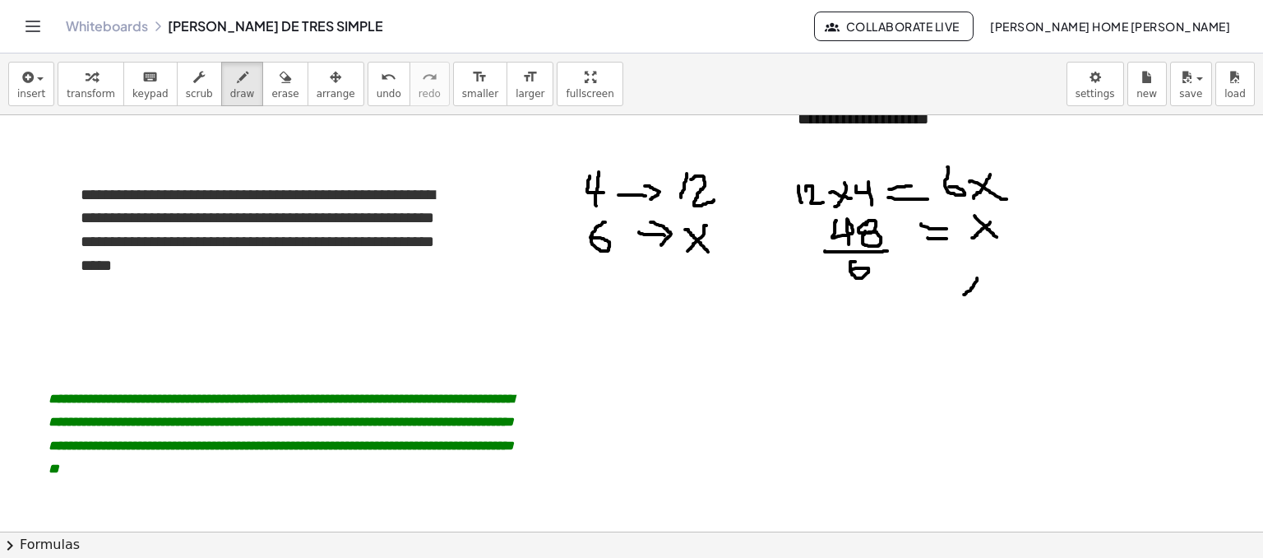
drag, startPoint x: 961, startPoint y: 282, endPoint x: 985, endPoint y: 296, distance: 27.6
drag, startPoint x: 923, startPoint y: 285, endPoint x: 934, endPoint y: 294, distance: 14.6
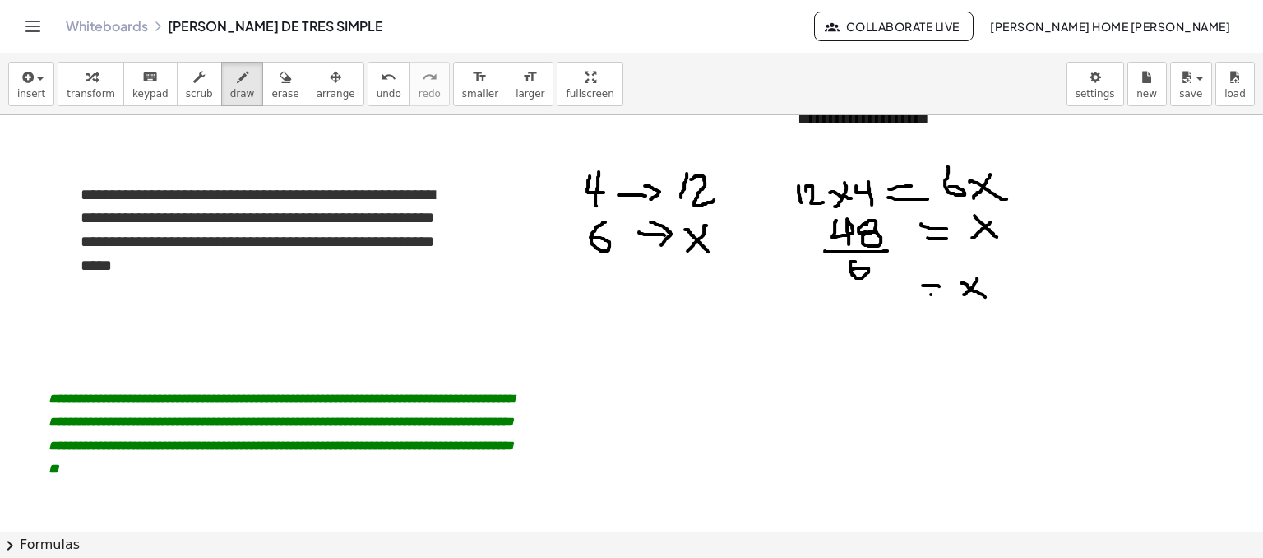
drag, startPoint x: 595, startPoint y: 375, endPoint x: 595, endPoint y: 392, distance: 17.3
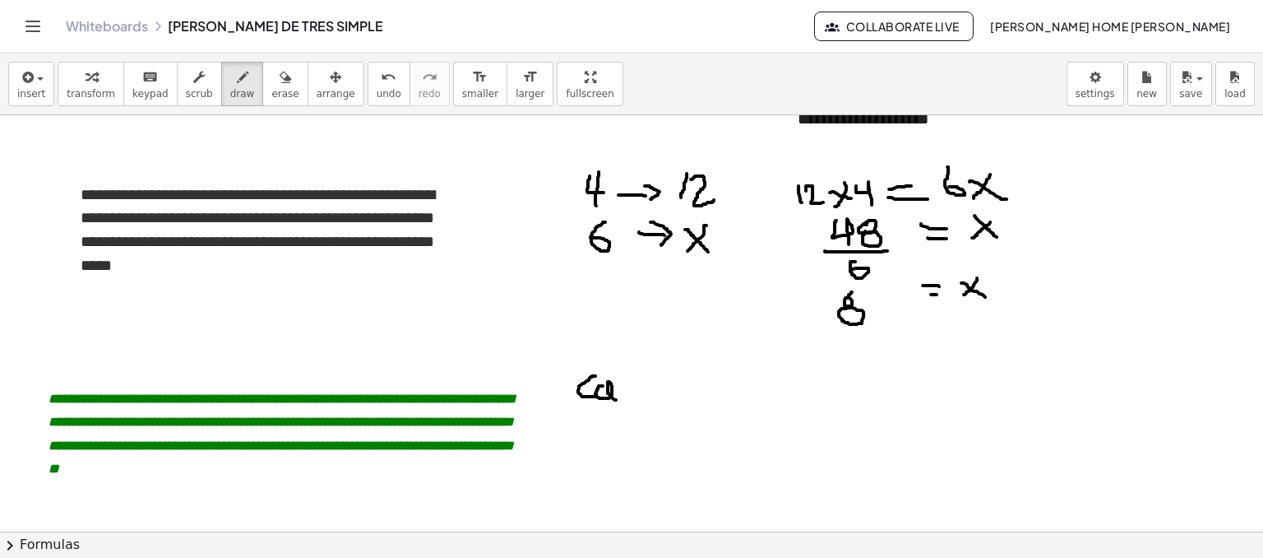
drag, startPoint x: 603, startPoint y: 385, endPoint x: 616, endPoint y: 399, distance: 19.2
drag, startPoint x: 618, startPoint y: 396, endPoint x: 635, endPoint y: 395, distance: 16.5
drag, startPoint x: 646, startPoint y: 395, endPoint x: 635, endPoint y: 366, distance: 30.7
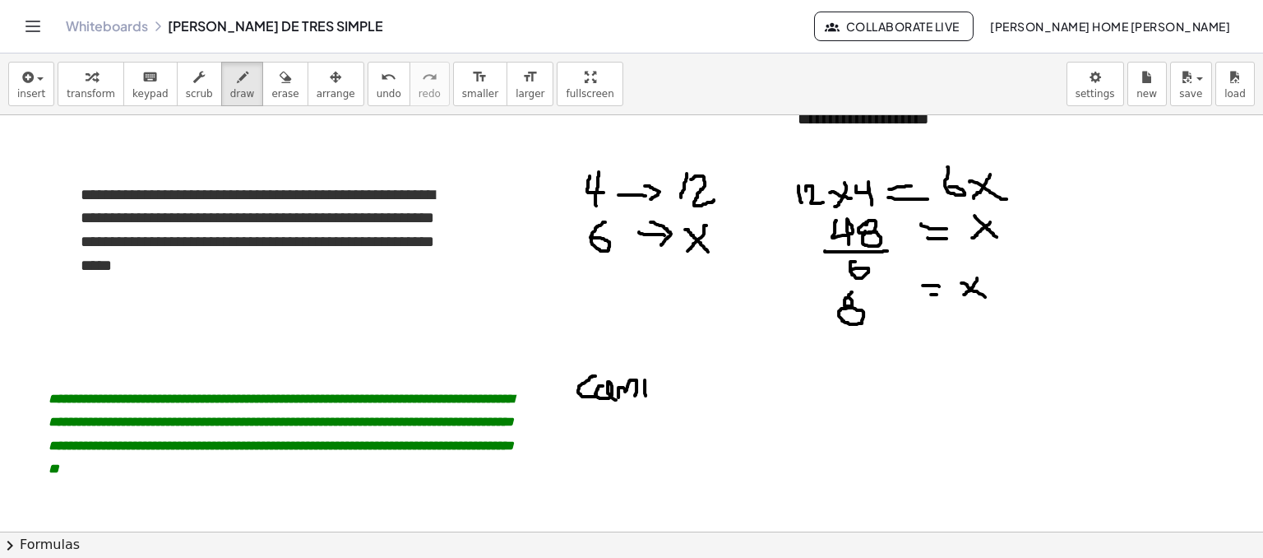
drag, startPoint x: 636, startPoint y: 365, endPoint x: 658, endPoint y: 379, distance: 26.2
drag, startPoint x: 675, startPoint y: 392, endPoint x: 685, endPoint y: 396, distance: 10.4
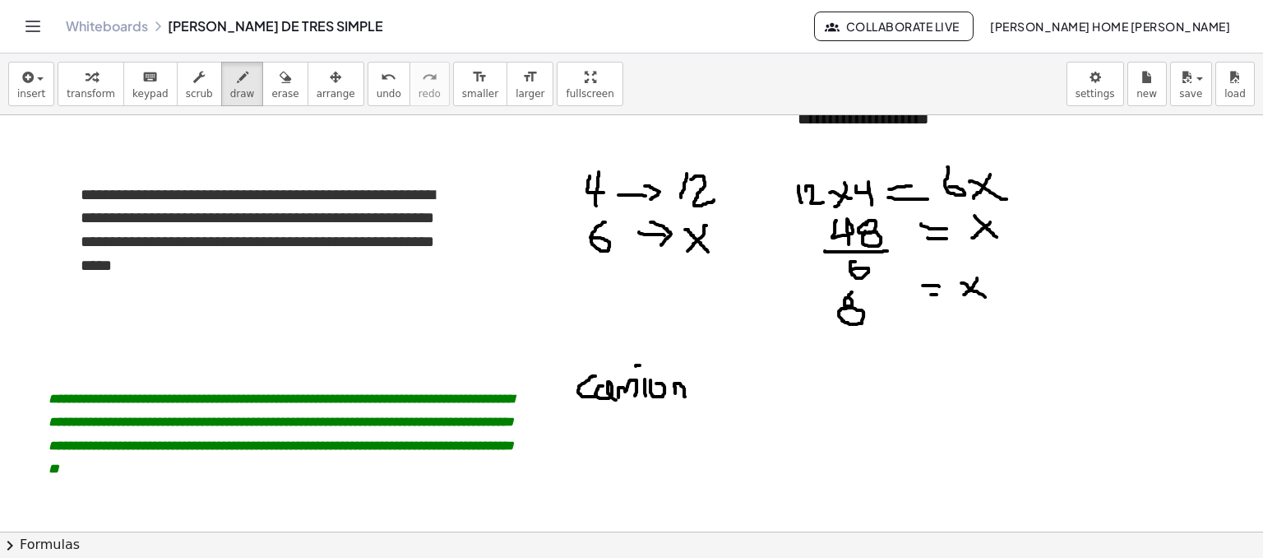
drag, startPoint x: 710, startPoint y: 381, endPoint x: 712, endPoint y: 400, distance: 19.8
drag, startPoint x: 766, startPoint y: 379, endPoint x: 802, endPoint y: 386, distance: 36.0
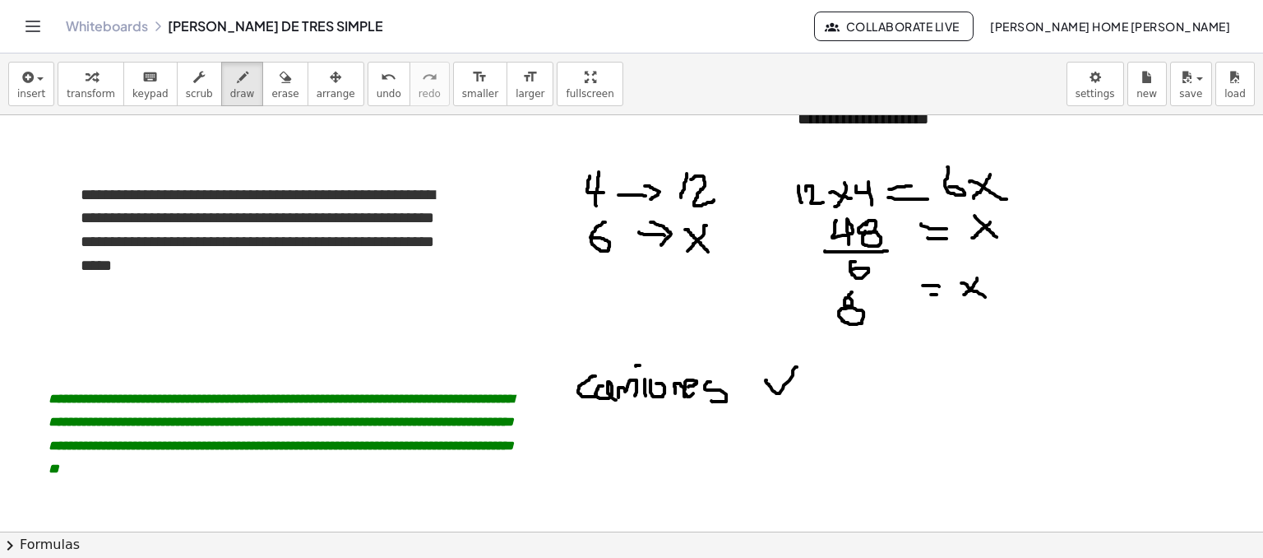
drag, startPoint x: 816, startPoint y: 384, endPoint x: 829, endPoint y: 396, distance: 18.0
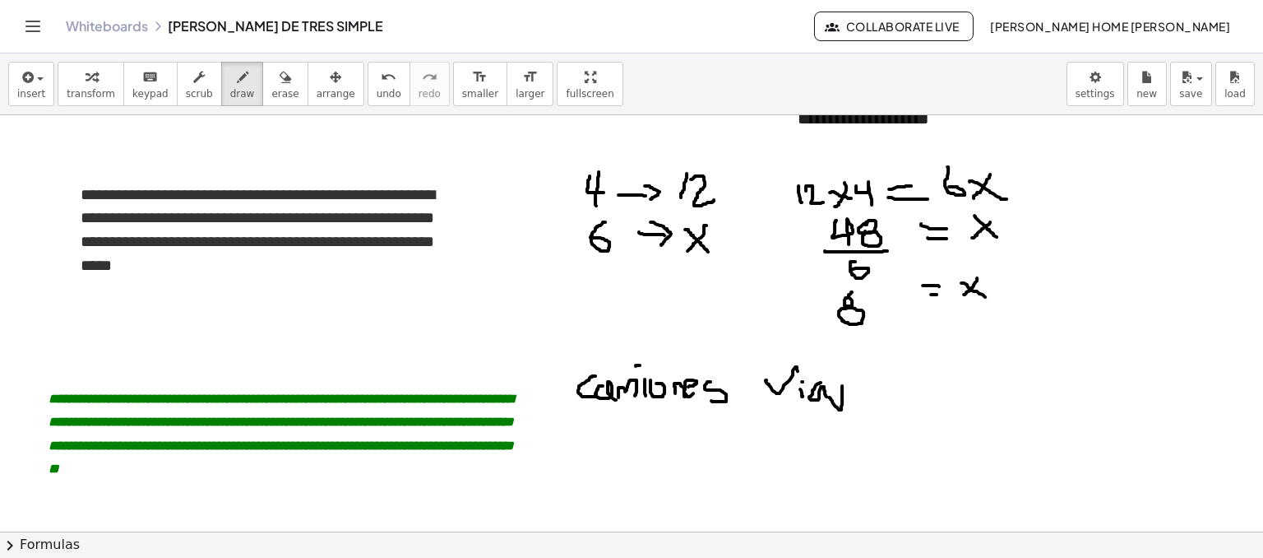
drag, startPoint x: 829, startPoint y: 396, endPoint x: 835, endPoint y: 384, distance: 14.0
drag, startPoint x: 831, startPoint y: 373, endPoint x: 854, endPoint y: 380, distance: 24.2
drag, startPoint x: 851, startPoint y: 386, endPoint x: 858, endPoint y: 394, distance: 11.1
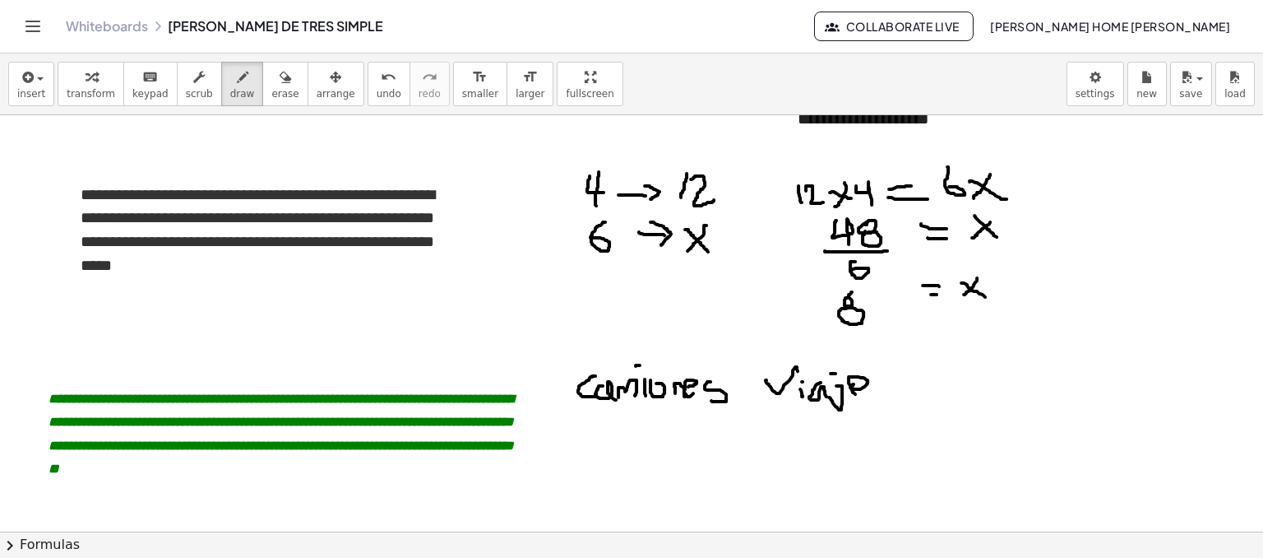
drag, startPoint x: 888, startPoint y: 379, endPoint x: 876, endPoint y: 399, distance: 23.3
drag, startPoint x: 641, startPoint y: 412, endPoint x: 665, endPoint y: 442, distance: 38.7
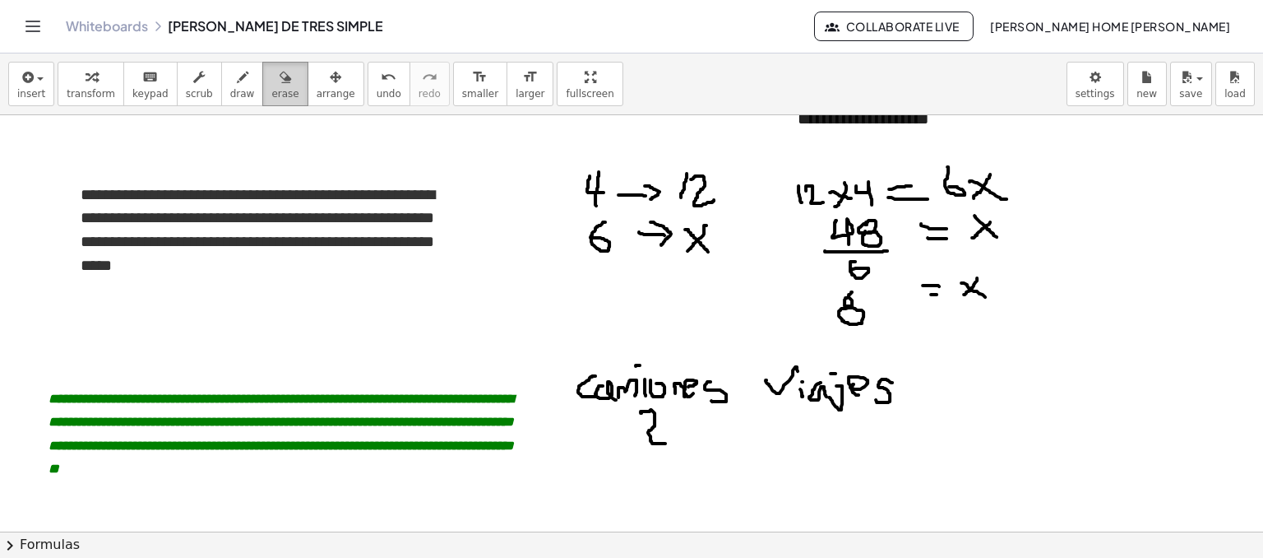
click at [271, 81] on div "button" at bounding box center [284, 77] width 27 height 20
drag, startPoint x: 684, startPoint y: 425, endPoint x: 606, endPoint y: 435, distance: 78.7
drag, startPoint x: 590, startPoint y: 386, endPoint x: 687, endPoint y: 402, distance: 98.4
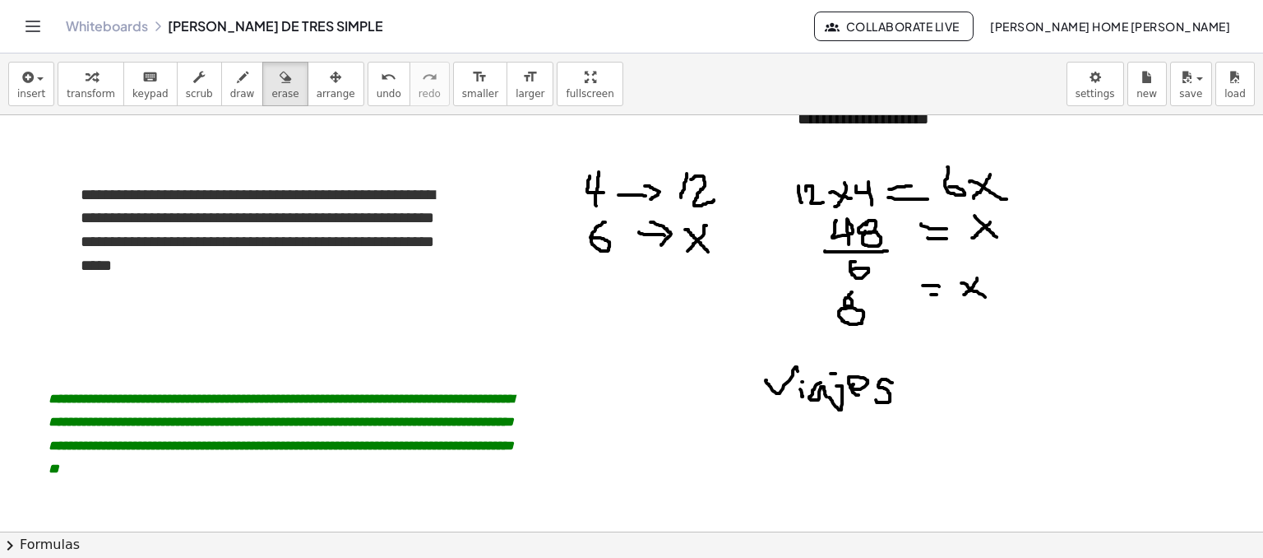
drag, startPoint x: 211, startPoint y: 103, endPoint x: 236, endPoint y: 129, distance: 36.6
click at [221, 103] on button "draw" at bounding box center [242, 84] width 43 height 44
drag, startPoint x: 570, startPoint y: 386, endPoint x: 582, endPoint y: 404, distance: 21.2
drag, startPoint x: 588, startPoint y: 391, endPoint x: 607, endPoint y: 400, distance: 21.0
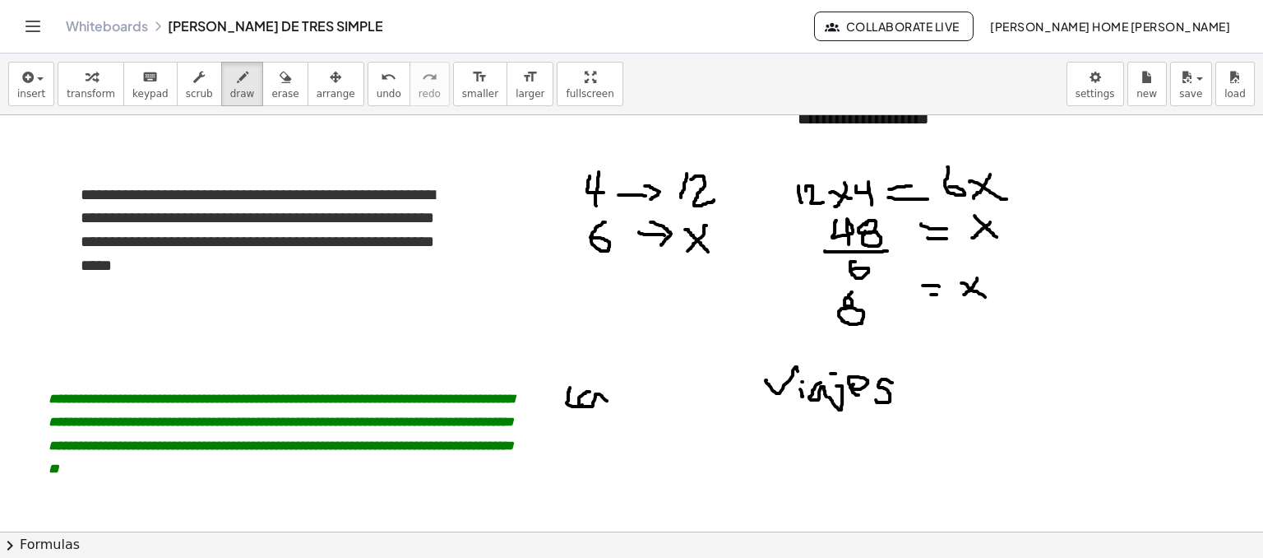
drag, startPoint x: 609, startPoint y: 405, endPoint x: 632, endPoint y: 415, distance: 24.6
drag, startPoint x: 635, startPoint y: 405, endPoint x: 632, endPoint y: 391, distance: 14.4
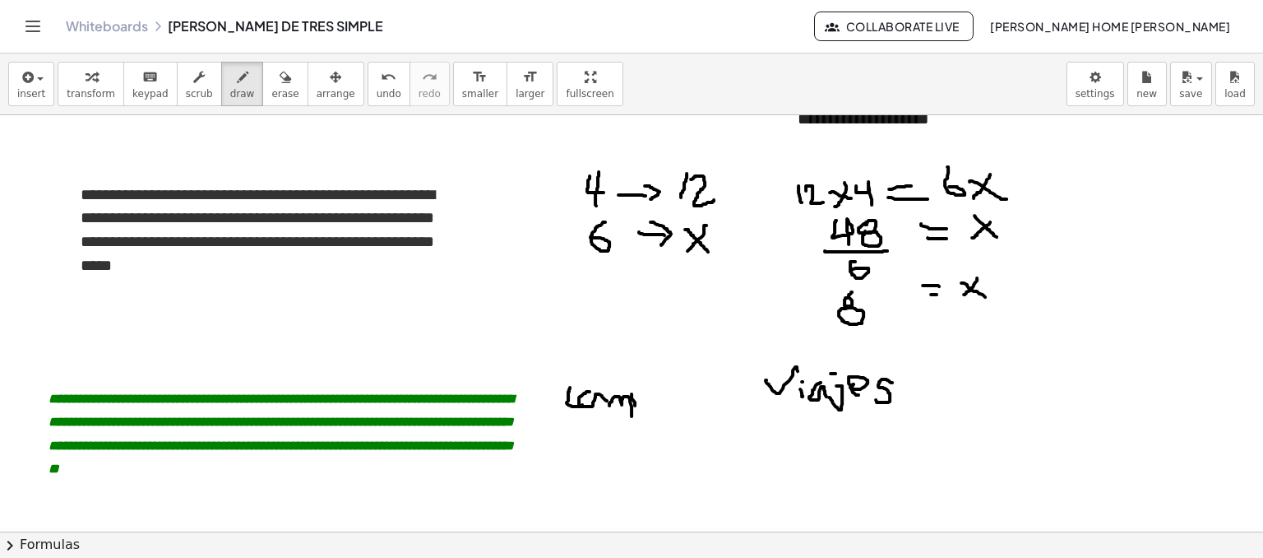
drag, startPoint x: 639, startPoint y: 395, endPoint x: 654, endPoint y: 396, distance: 14.8
drag, startPoint x: 667, startPoint y: 400, endPoint x: 681, endPoint y: 396, distance: 14.6
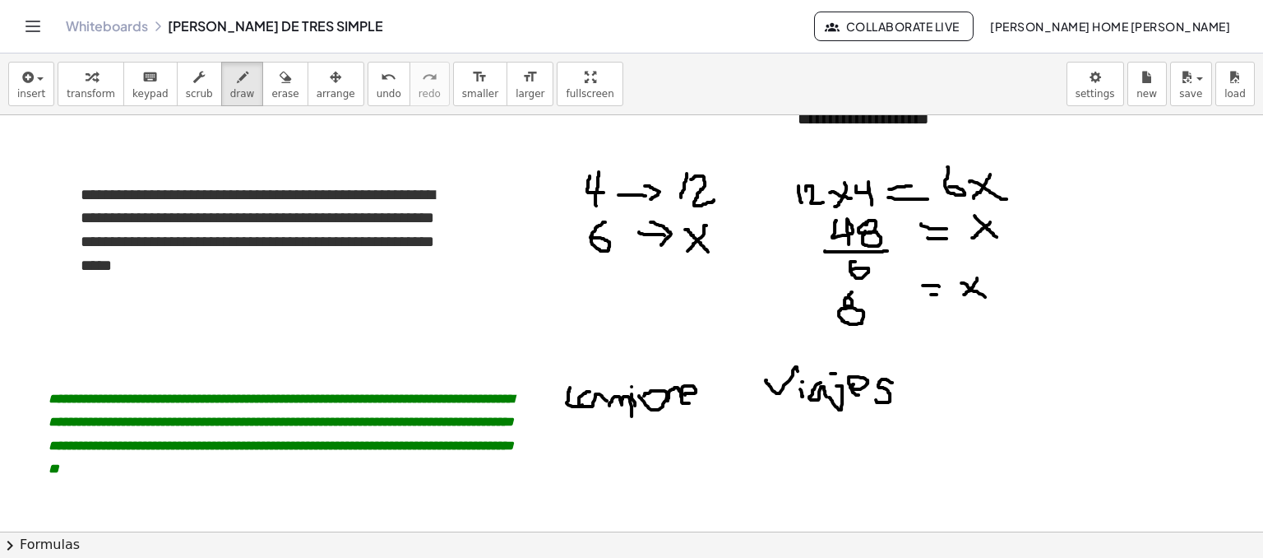
drag, startPoint x: 685, startPoint y: 394, endPoint x: 689, endPoint y: 402, distance: 9.2
drag, startPoint x: 706, startPoint y: 385, endPoint x: 699, endPoint y: 405, distance: 21.8
click at [271, 94] on span "erase" at bounding box center [284, 94] width 27 height 12
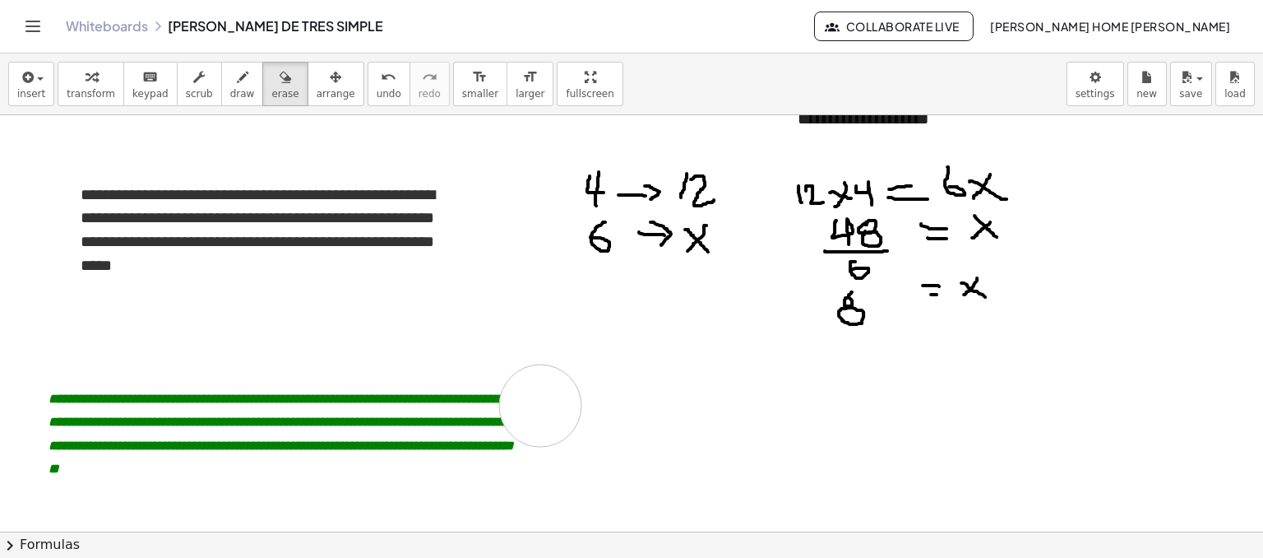
drag, startPoint x: 895, startPoint y: 399, endPoint x: 540, endPoint y: 405, distance: 354.5
click at [230, 93] on span "draw" at bounding box center [242, 94] width 25 height 12
drag, startPoint x: 579, startPoint y: 400, endPoint x: 589, endPoint y: 428, distance: 30.4
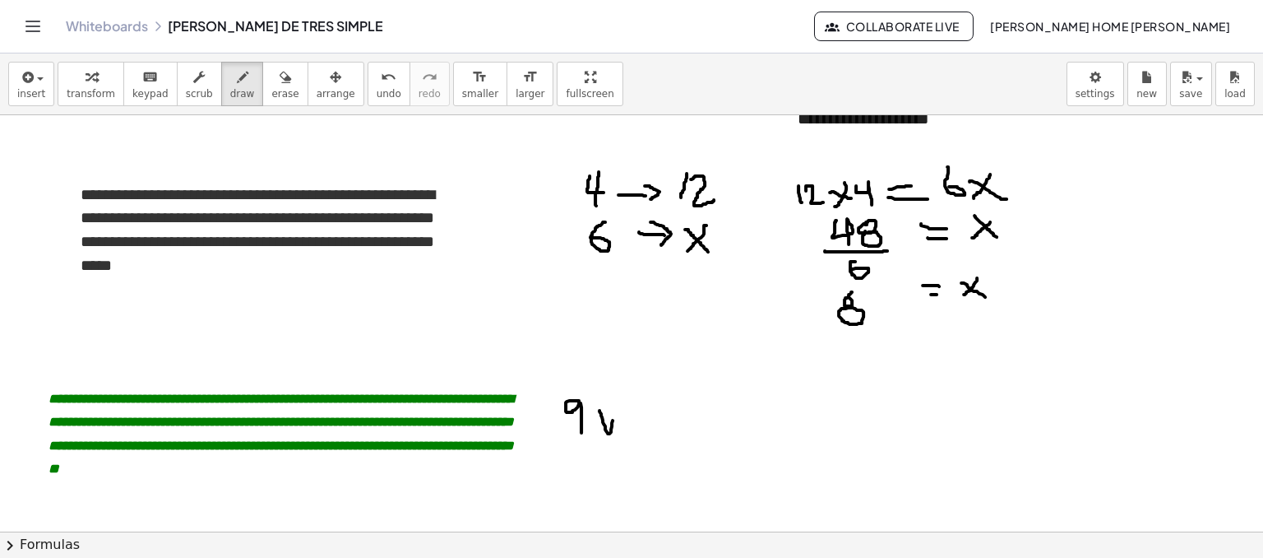
drag, startPoint x: 599, startPoint y: 410, endPoint x: 624, endPoint y: 433, distance: 34.3
drag, startPoint x: 624, startPoint y: 433, endPoint x: 635, endPoint y: 400, distance: 34.6
drag, startPoint x: 638, startPoint y: 389, endPoint x: 664, endPoint y: 417, distance: 38.4
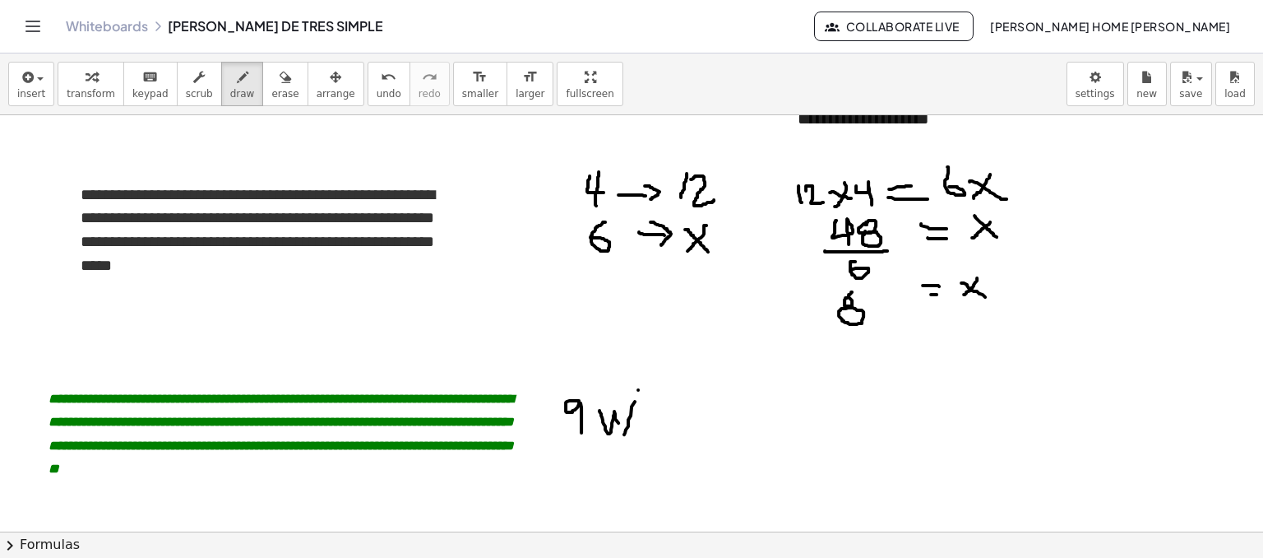
drag, startPoint x: 641, startPoint y: 422, endPoint x: 659, endPoint y: 440, distance: 25.0
drag, startPoint x: 664, startPoint y: 447, endPoint x: 665, endPoint y: 428, distance: 19.8
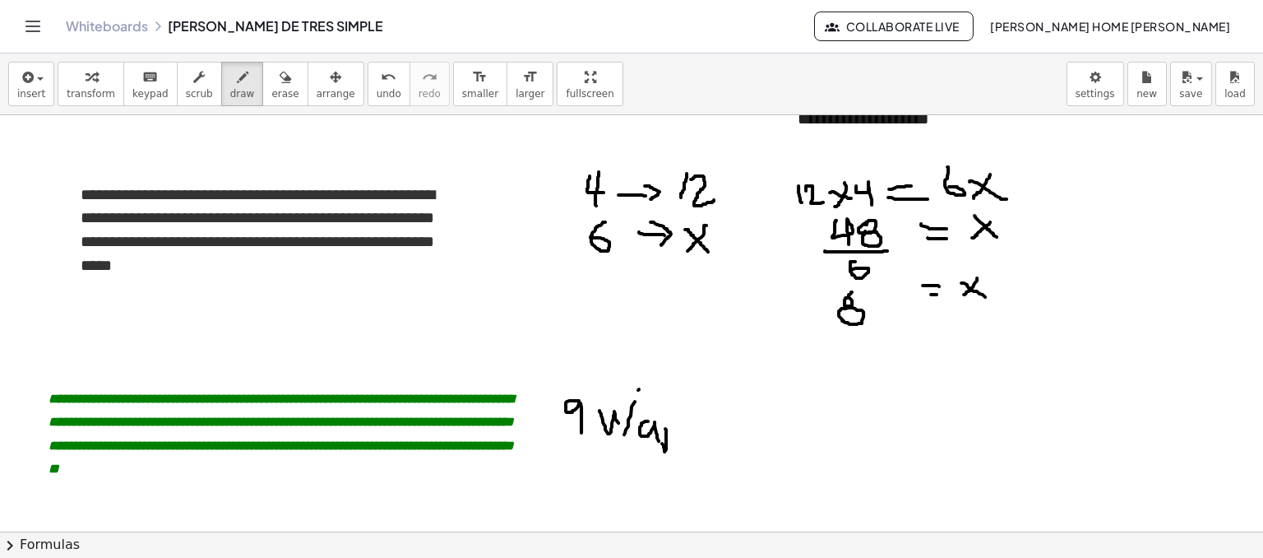
drag, startPoint x: 653, startPoint y: 405, endPoint x: 662, endPoint y: 406, distance: 9.1
drag, startPoint x: 678, startPoint y: 422, endPoint x: 704, endPoint y: 429, distance: 27.3
drag, startPoint x: 706, startPoint y: 419, endPoint x: 704, endPoint y: 438, distance: 19.1
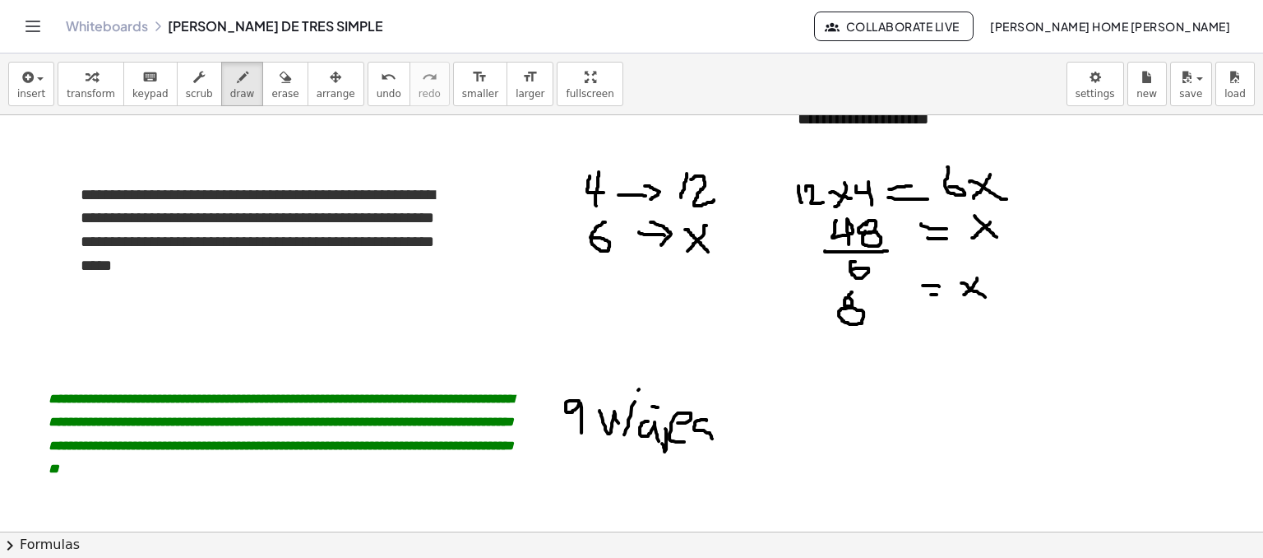
drag, startPoint x: 738, startPoint y: 419, endPoint x: 734, endPoint y: 437, distance: 19.2
drag, startPoint x: 746, startPoint y: 436, endPoint x: 763, endPoint y: 434, distance: 17.3
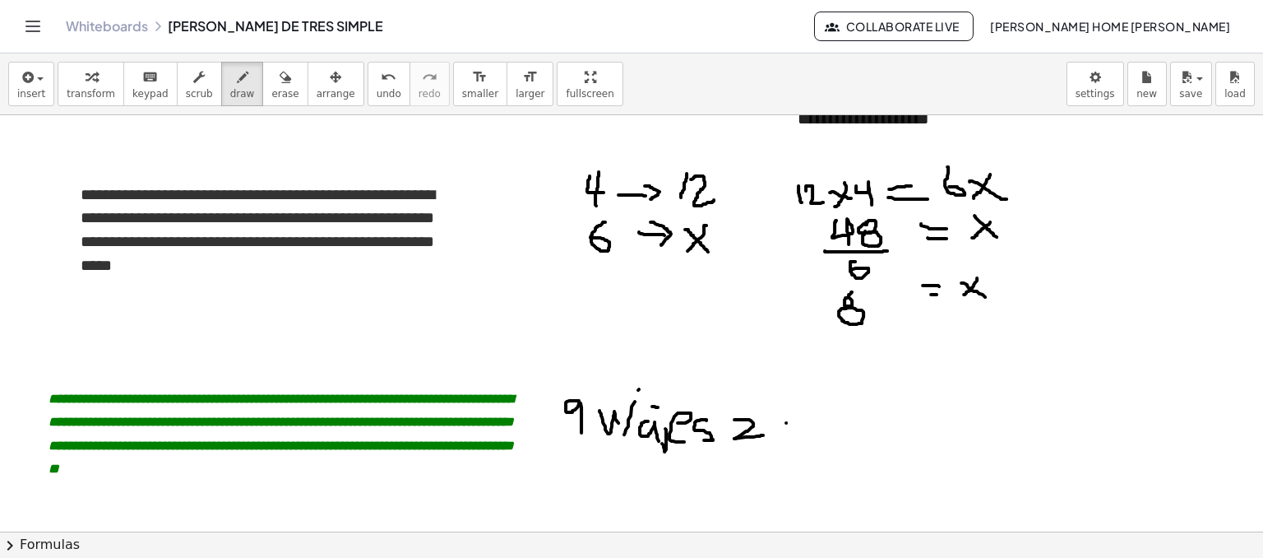
drag, startPoint x: 786, startPoint y: 422, endPoint x: 768, endPoint y: 433, distance: 21.4
drag, startPoint x: 768, startPoint y: 432, endPoint x: 780, endPoint y: 433, distance: 12.4
drag, startPoint x: 776, startPoint y: 438, endPoint x: 803, endPoint y: 443, distance: 26.8
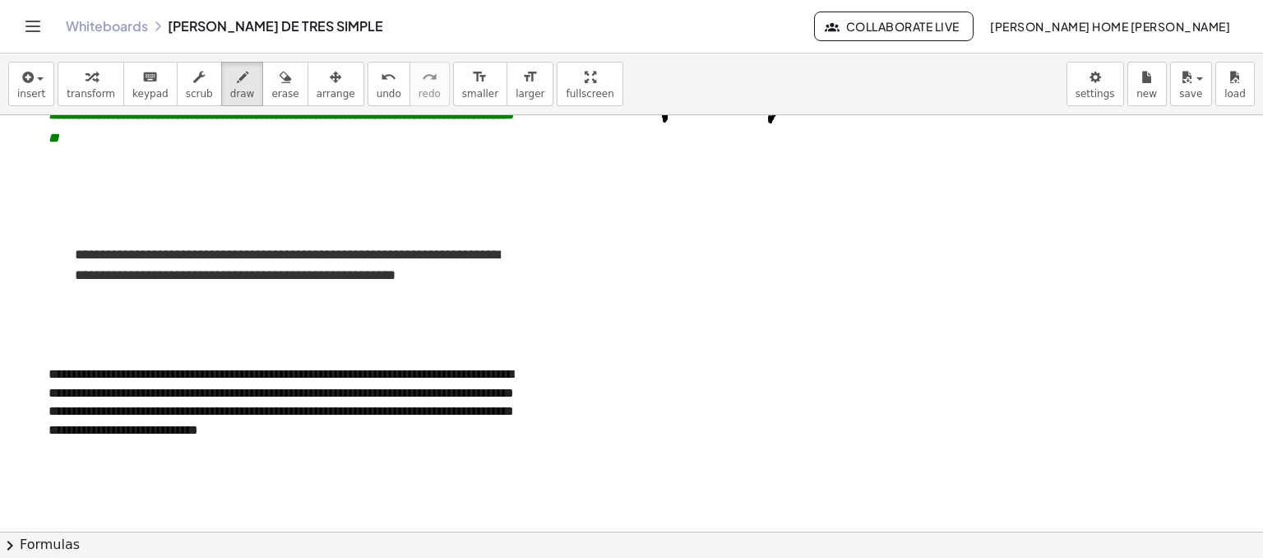
scroll to position [1809, 0]
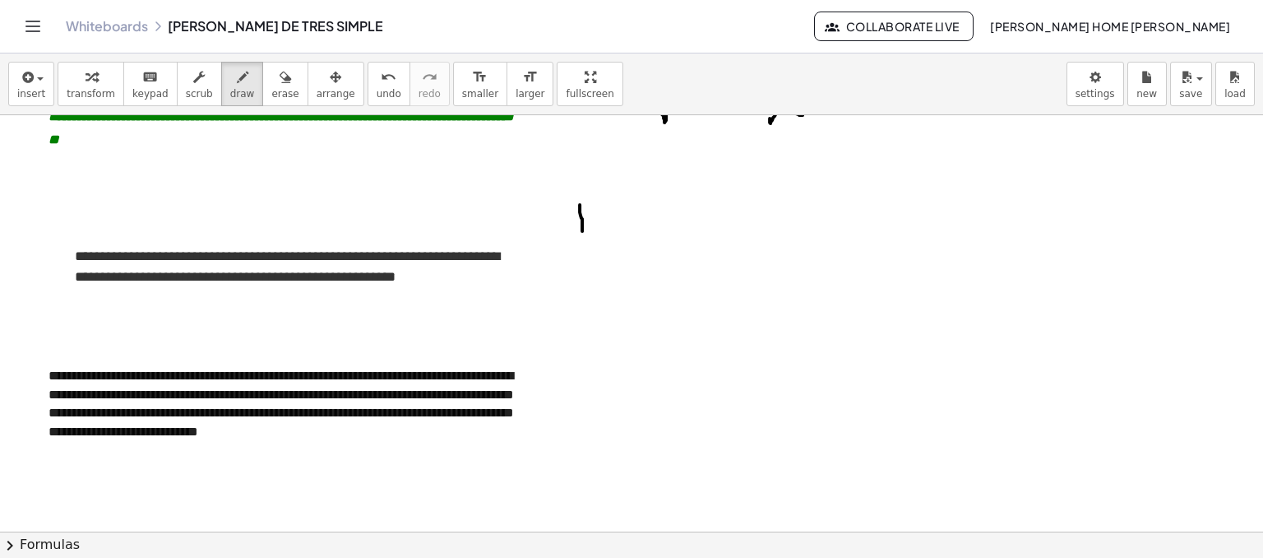
drag, startPoint x: 580, startPoint y: 204, endPoint x: 582, endPoint y: 230, distance: 26.4
drag, startPoint x: 583, startPoint y: 220, endPoint x: 589, endPoint y: 204, distance: 17.4
drag, startPoint x: 579, startPoint y: 217, endPoint x: 598, endPoint y: 229, distance: 22.1
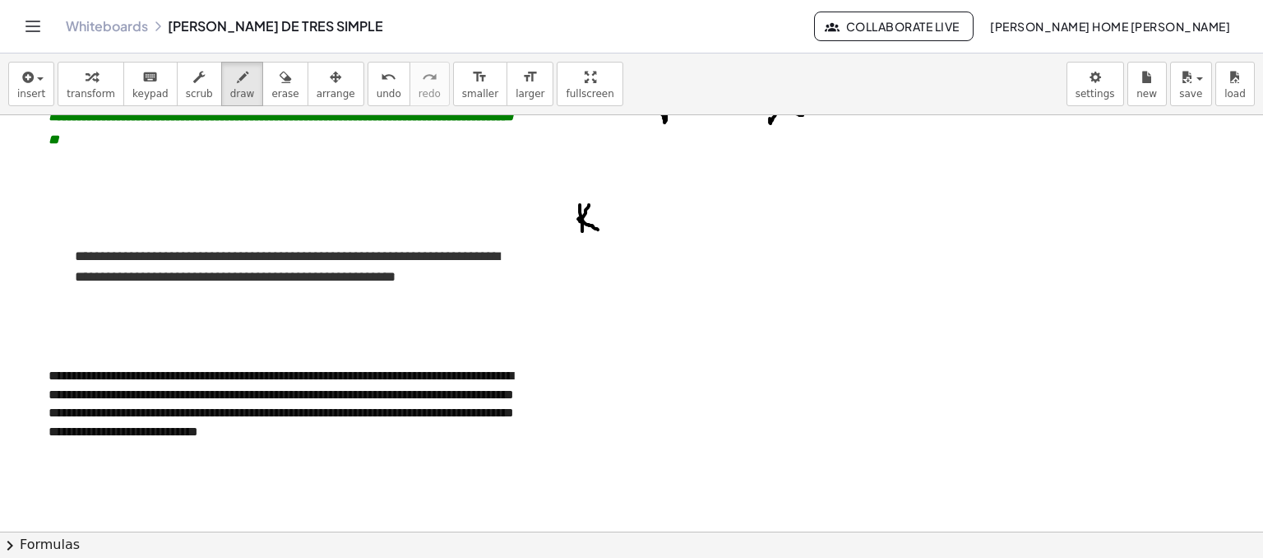
drag, startPoint x: 605, startPoint y: 229, endPoint x: 633, endPoint y: 231, distance: 28.0
drag, startPoint x: 695, startPoint y: 205, endPoint x: 698, endPoint y: 224, distance: 20.0
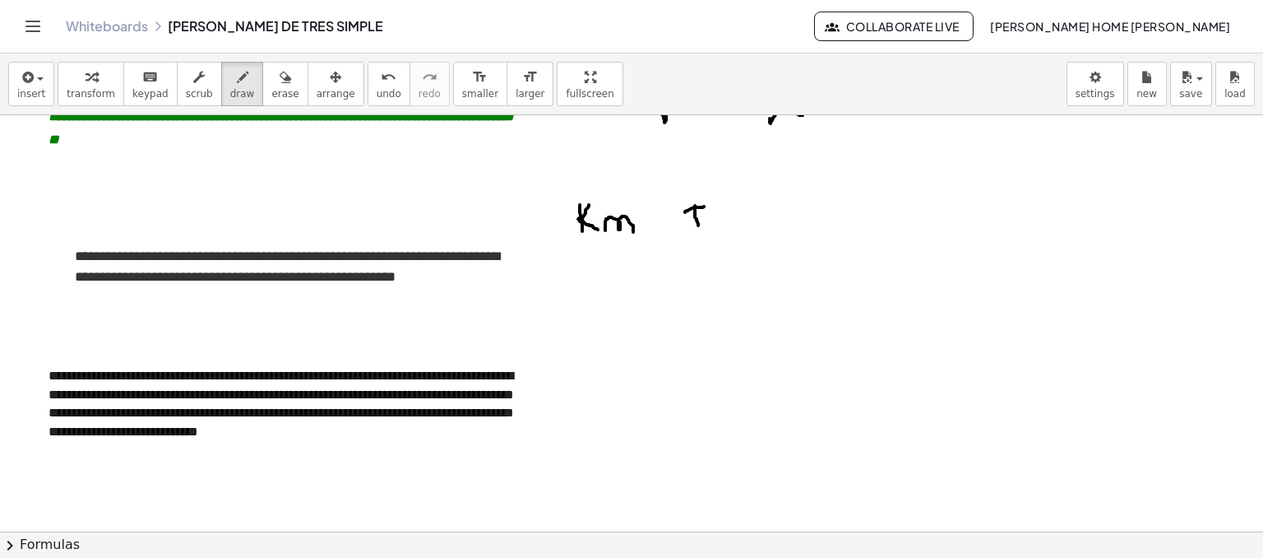
drag, startPoint x: 685, startPoint y: 211, endPoint x: 721, endPoint y: 201, distance: 37.7
drag, startPoint x: 720, startPoint y: 217, endPoint x: 716, endPoint y: 228, distance: 11.2
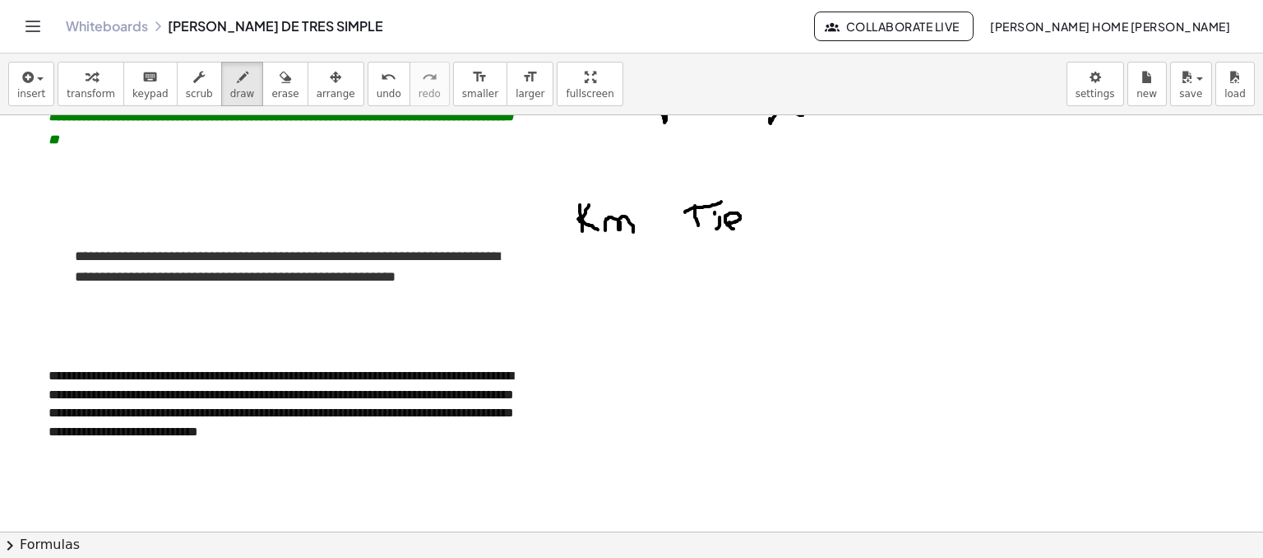
drag, startPoint x: 729, startPoint y: 221, endPoint x: 737, endPoint y: 228, distance: 9.9
drag, startPoint x: 747, startPoint y: 229, endPoint x: 766, endPoint y: 221, distance: 20.6
drag, startPoint x: 769, startPoint y: 212, endPoint x: 771, endPoint y: 233, distance: 20.7
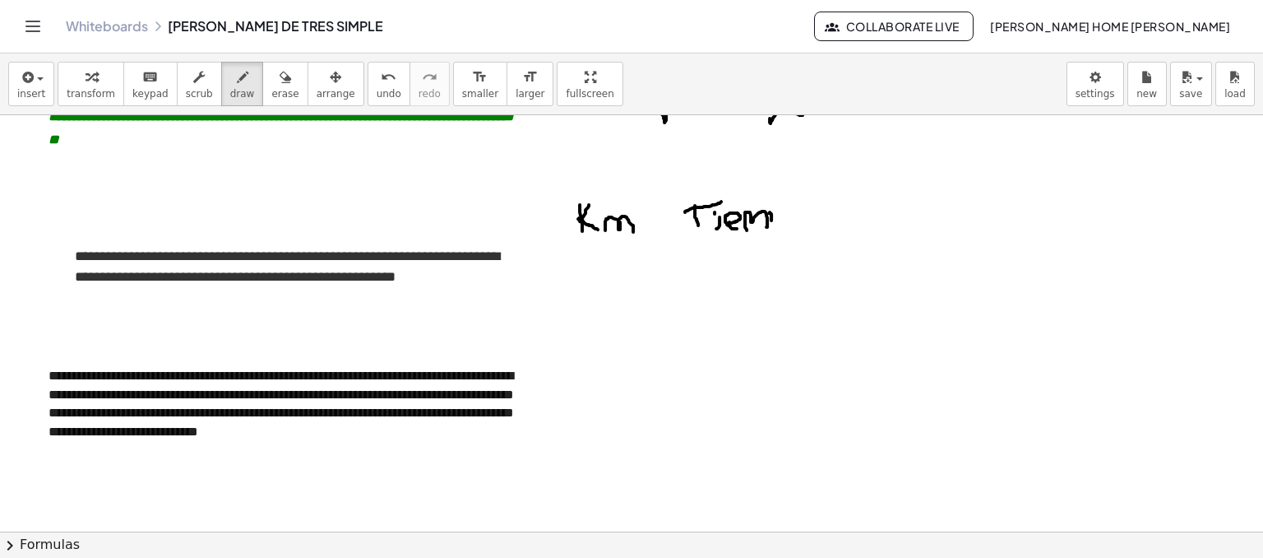
drag, startPoint x: 773, startPoint y: 207, endPoint x: 775, endPoint y: 222, distance: 15.0
drag, startPoint x: 794, startPoint y: 209, endPoint x: 802, endPoint y: 206, distance: 8.6
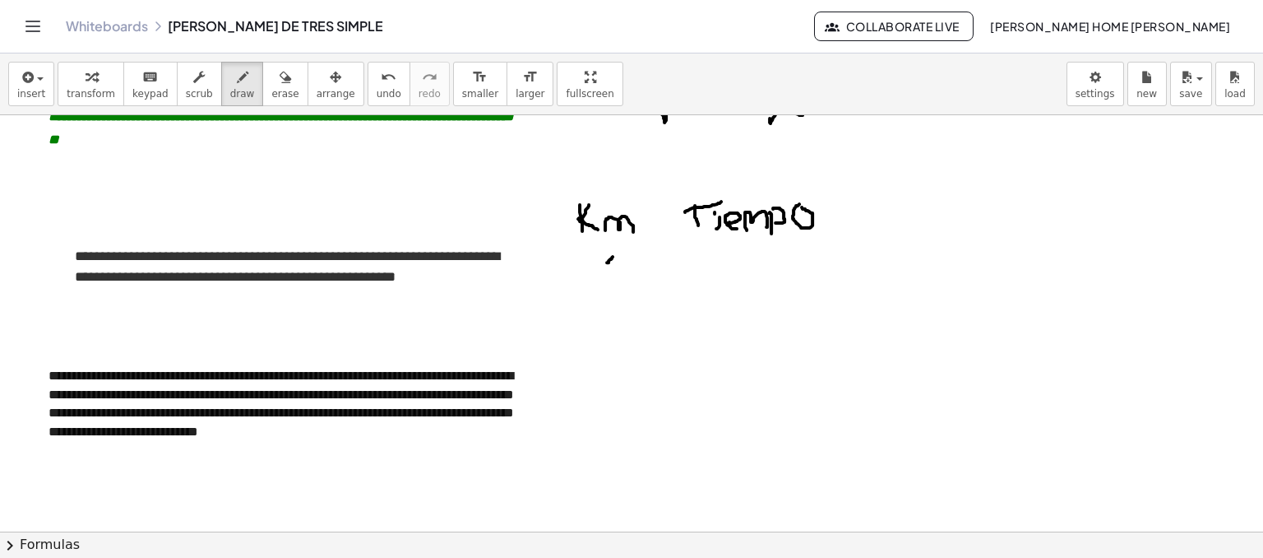
drag, startPoint x: 613, startPoint y: 256, endPoint x: 593, endPoint y: 271, distance: 25.2
drag, startPoint x: 595, startPoint y: 253, endPoint x: 610, endPoint y: 271, distance: 23.4
drag, startPoint x: 632, startPoint y: 257, endPoint x: 648, endPoint y: 257, distance: 15.6
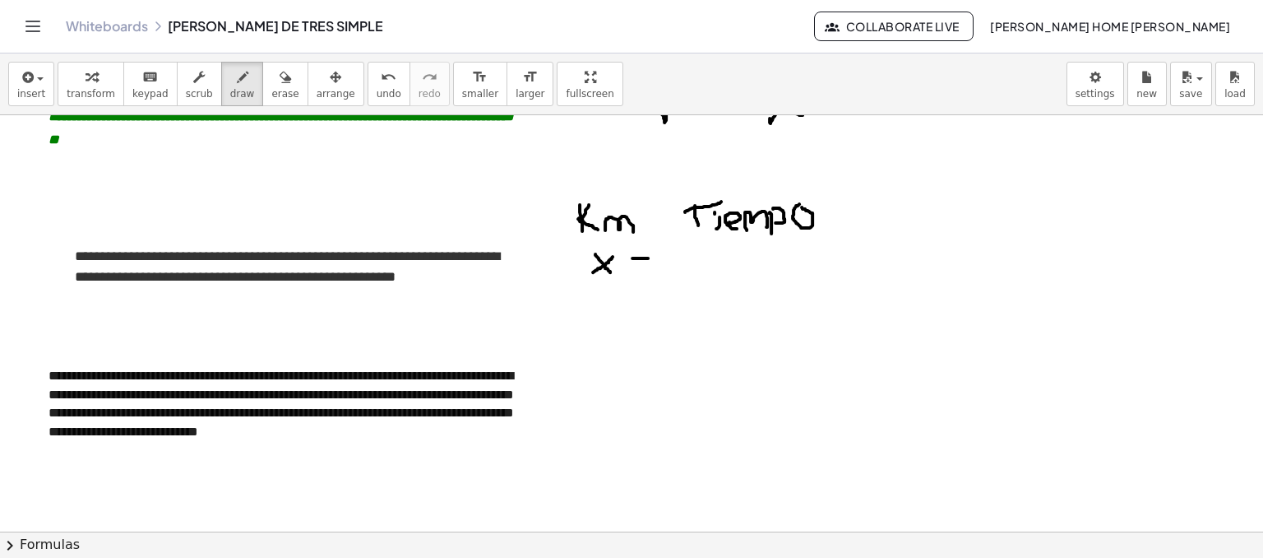
drag, startPoint x: 635, startPoint y: 267, endPoint x: 647, endPoint y: 266, distance: 12.4
click at [271, 83] on div "button" at bounding box center [284, 77] width 27 height 20
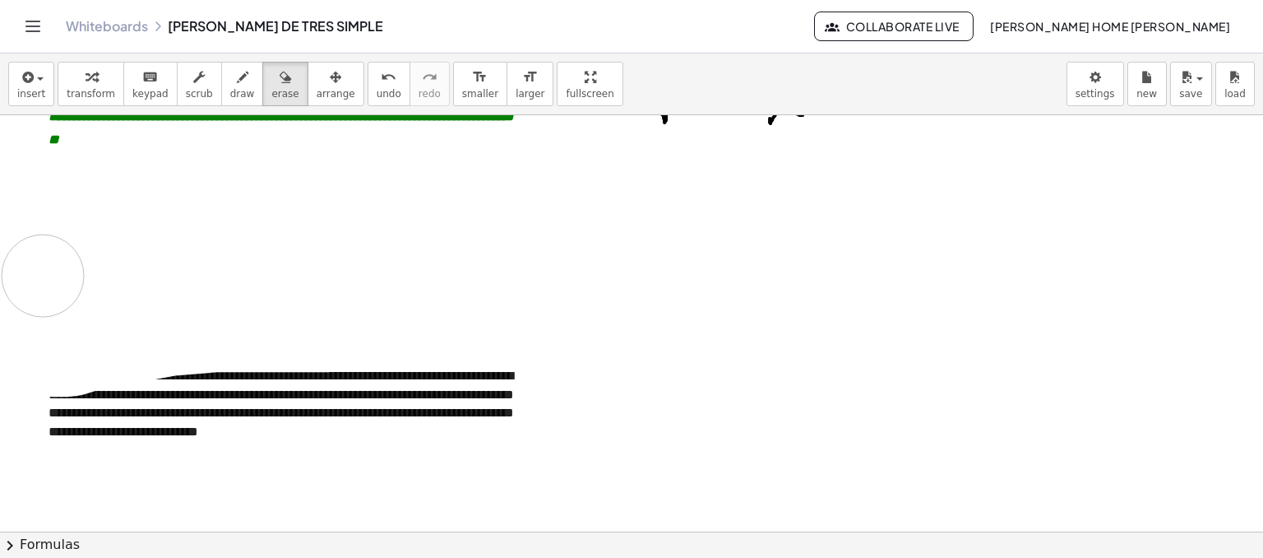
drag, startPoint x: 572, startPoint y: 209, endPoint x: 0, endPoint y: 4, distance: 607.8
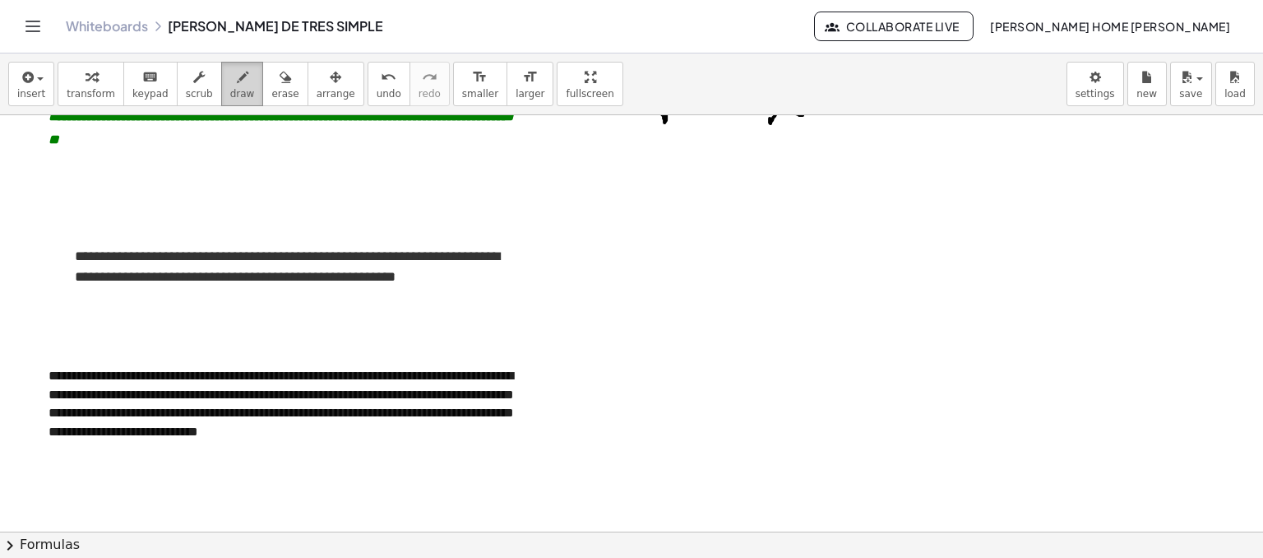
click at [230, 96] on span "draw" at bounding box center [242, 94] width 25 height 12
drag, startPoint x: 593, startPoint y: 248, endPoint x: 572, endPoint y: 261, distance: 24.0
drag, startPoint x: 572, startPoint y: 261, endPoint x: 616, endPoint y: 273, distance: 45.3
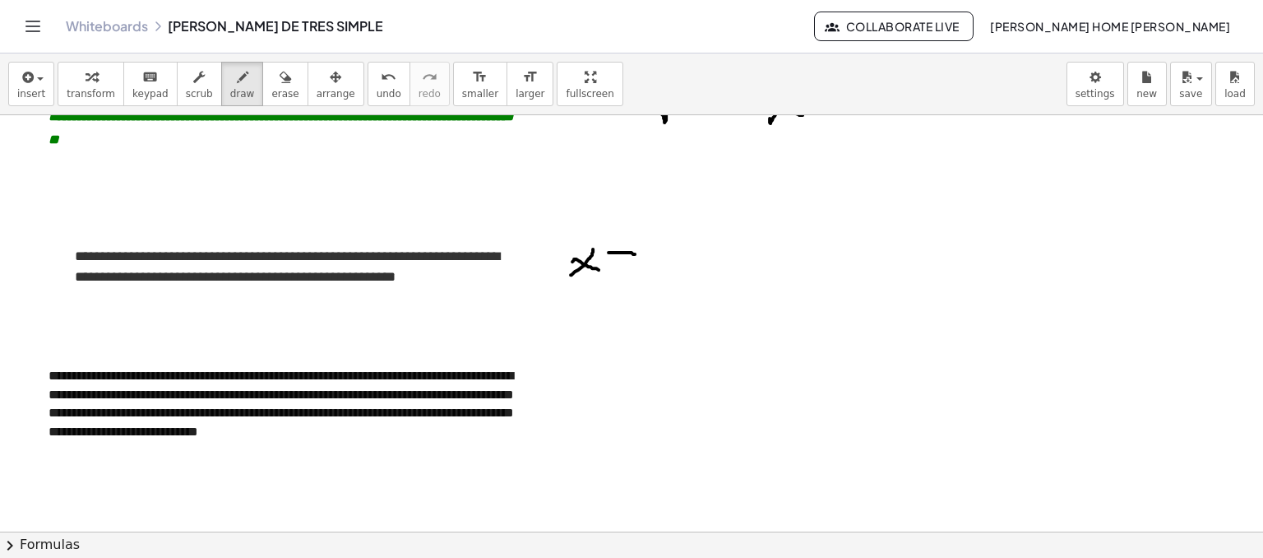
drag, startPoint x: 609, startPoint y: 252, endPoint x: 636, endPoint y: 254, distance: 27.2
drag, startPoint x: 611, startPoint y: 265, endPoint x: 632, endPoint y: 266, distance: 21.4
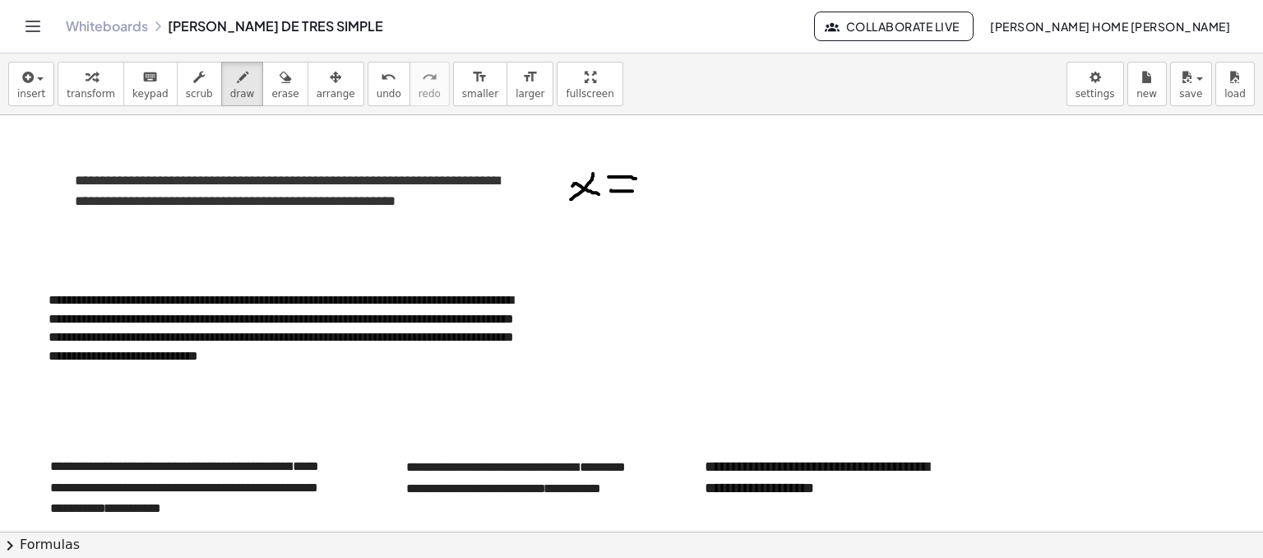
scroll to position [1891, 0]
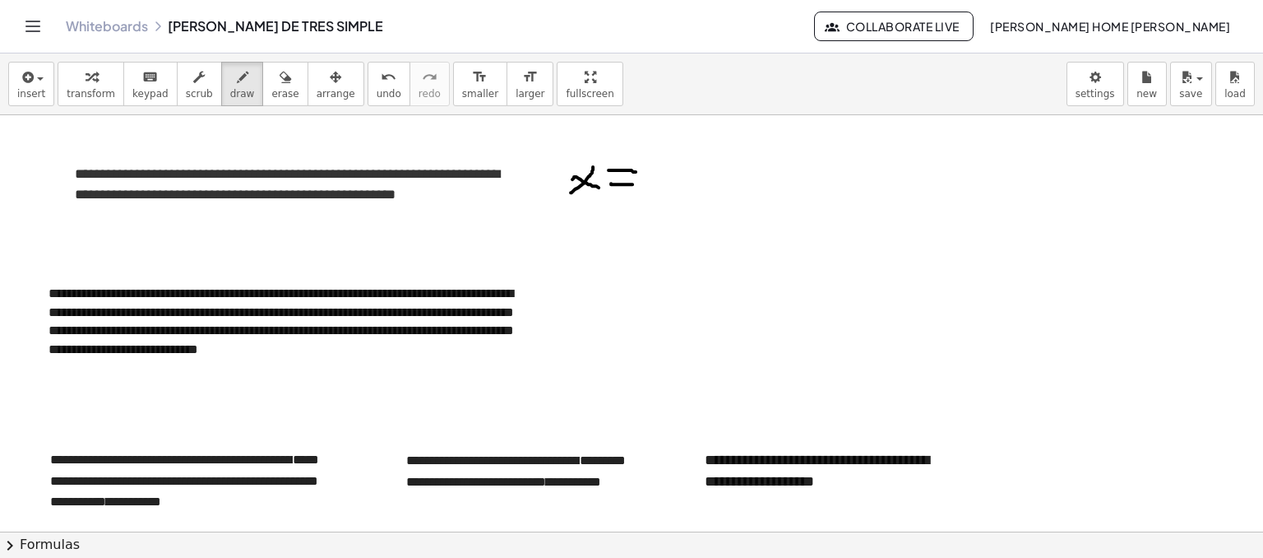
click at [974, 16] on button "Collaborate Live" at bounding box center [894, 27] width 160 height 30
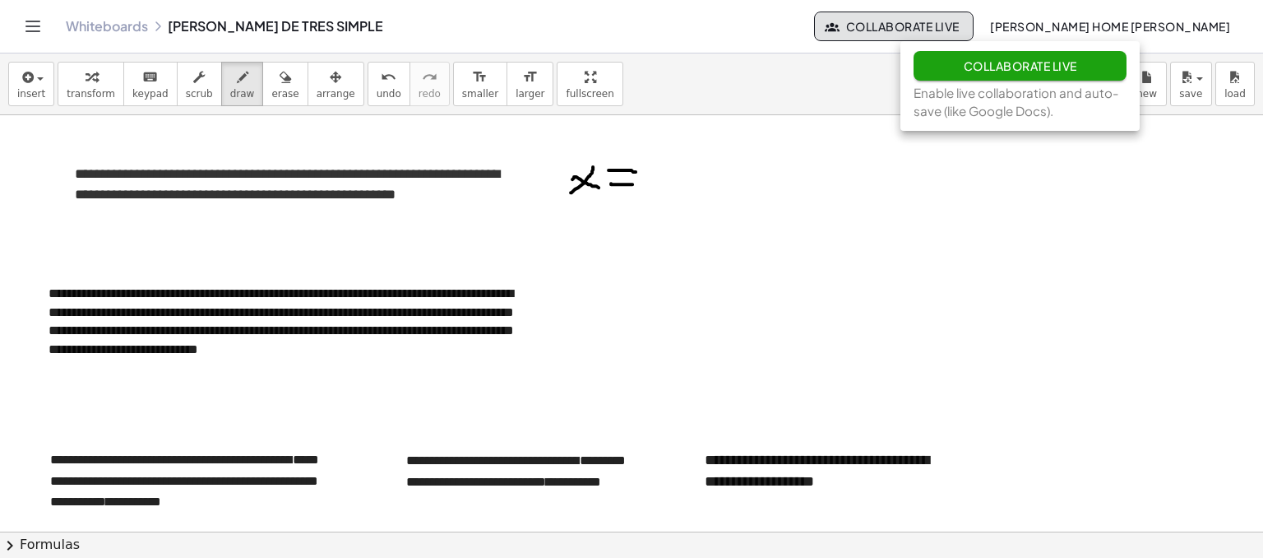
click at [770, 10] on div "Whiteboards [PERSON_NAME] DE TRES SIMPLE Collaborate Live [PERSON_NAME] HOME [P…" at bounding box center [632, 26] width 1224 height 53
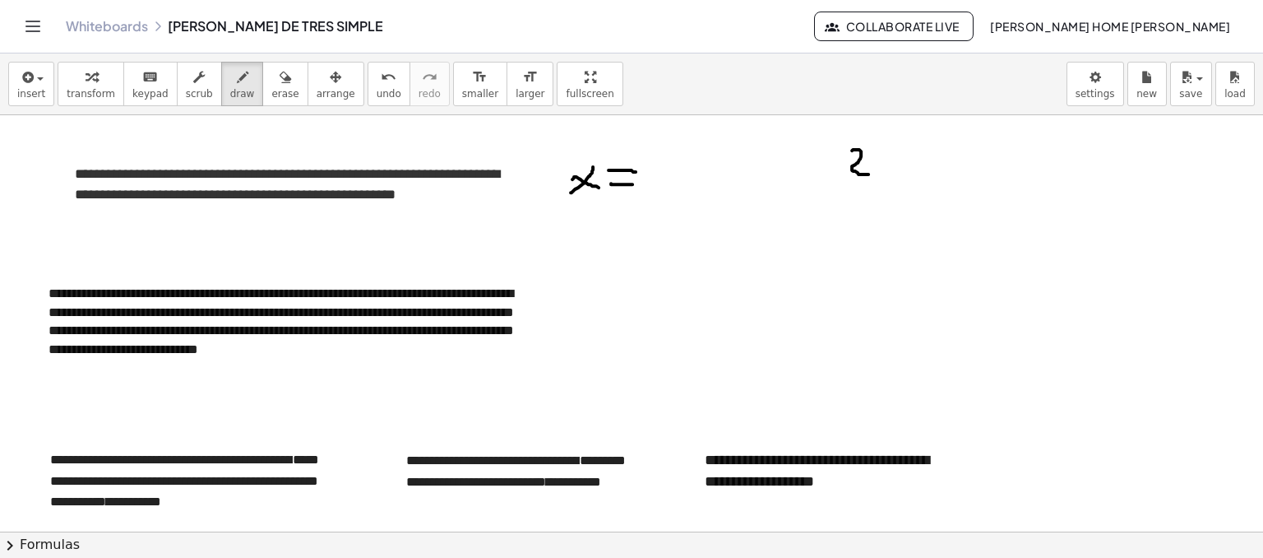
drag, startPoint x: 852, startPoint y: 150, endPoint x: 874, endPoint y: 162, distance: 25.4
drag, startPoint x: 879, startPoint y: 169, endPoint x: 891, endPoint y: 178, distance: 15.2
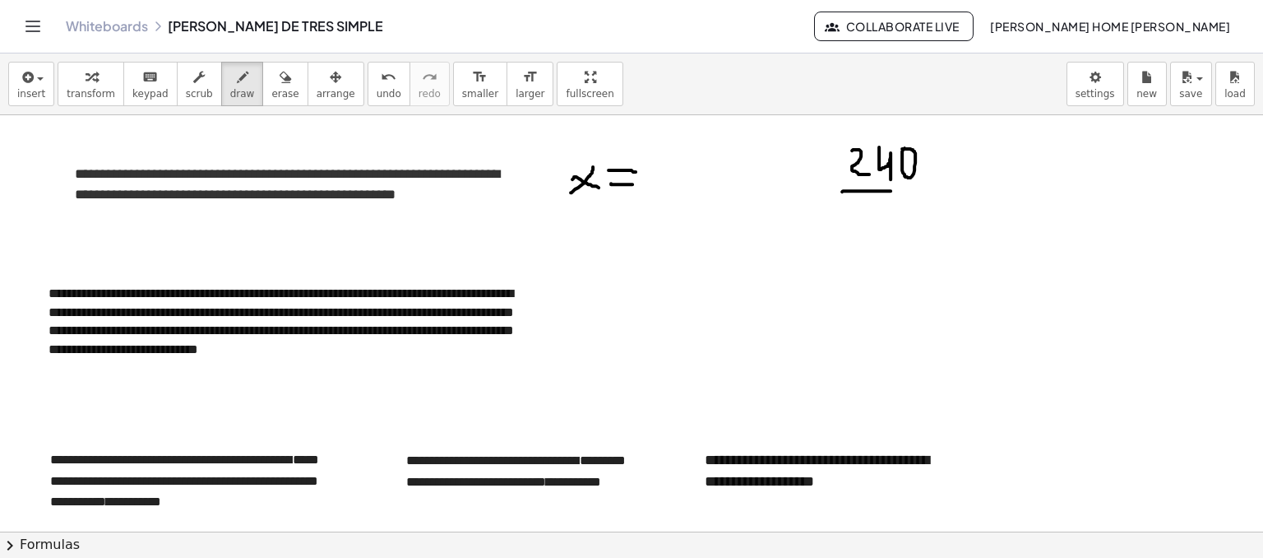
drag, startPoint x: 842, startPoint y: 191, endPoint x: 954, endPoint y: 187, distance: 111.9
drag, startPoint x: 883, startPoint y: 200, endPoint x: 882, endPoint y: 221, distance: 21.4
drag, startPoint x: 905, startPoint y: 201, endPoint x: 932, endPoint y: 193, distance: 28.9
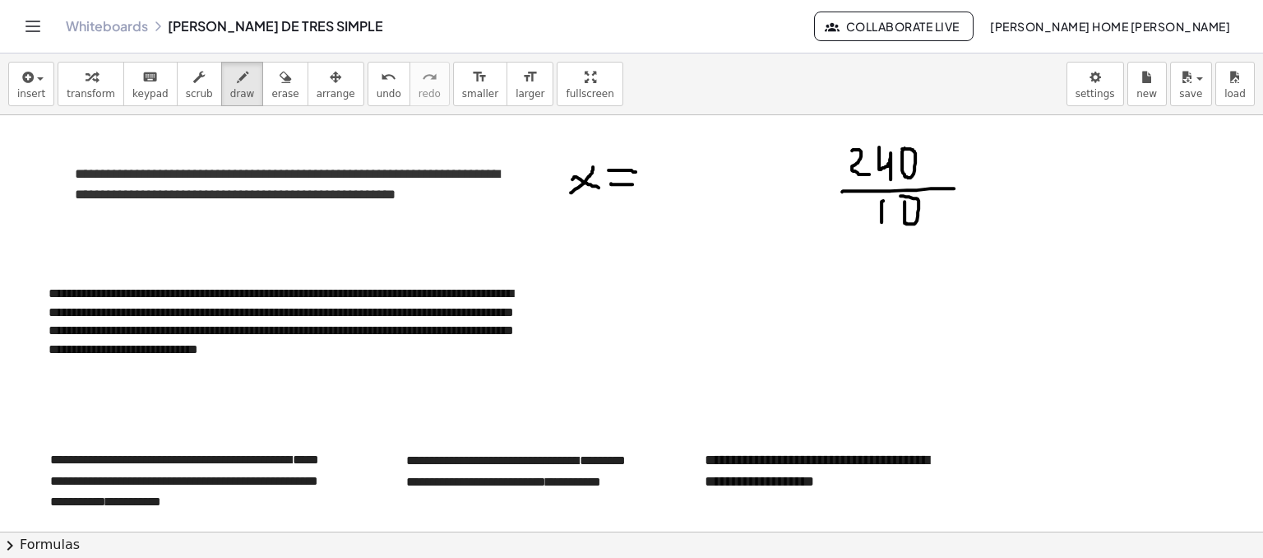
drag, startPoint x: 933, startPoint y: 192, endPoint x: 921, endPoint y: 194, distance: 12.6
drag, startPoint x: 925, startPoint y: 137, endPoint x: 900, endPoint y: 180, distance: 49.4
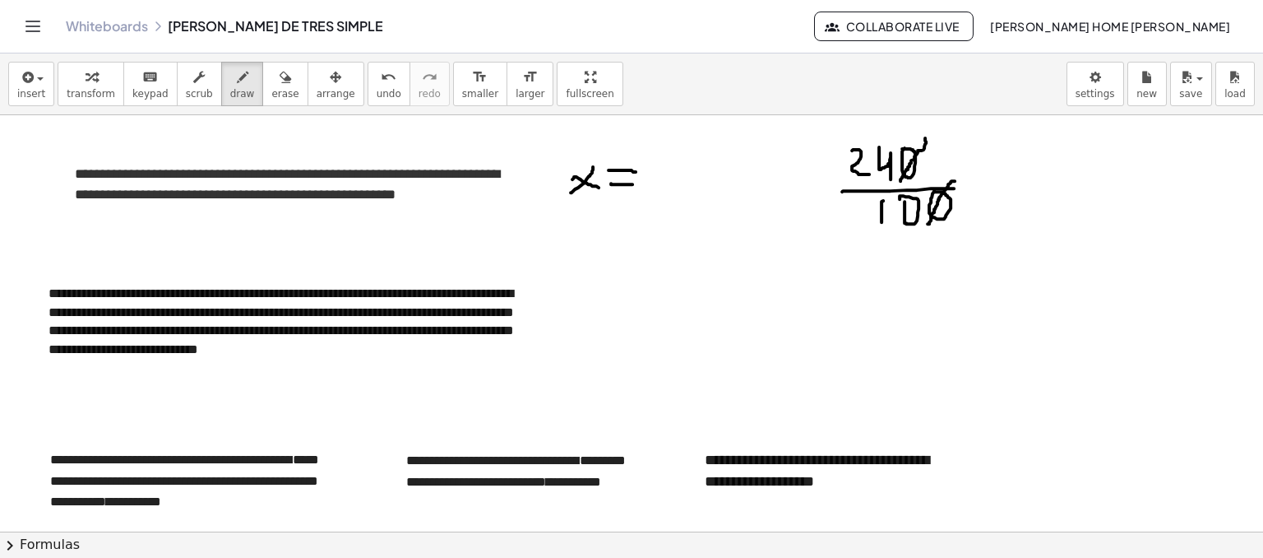
drag, startPoint x: 955, startPoint y: 180, endPoint x: 928, endPoint y: 223, distance: 50.6
drag, startPoint x: 974, startPoint y: 172, endPoint x: 985, endPoint y: 172, distance: 11.5
drag, startPoint x: 969, startPoint y: 181, endPoint x: 984, endPoint y: 181, distance: 14.8
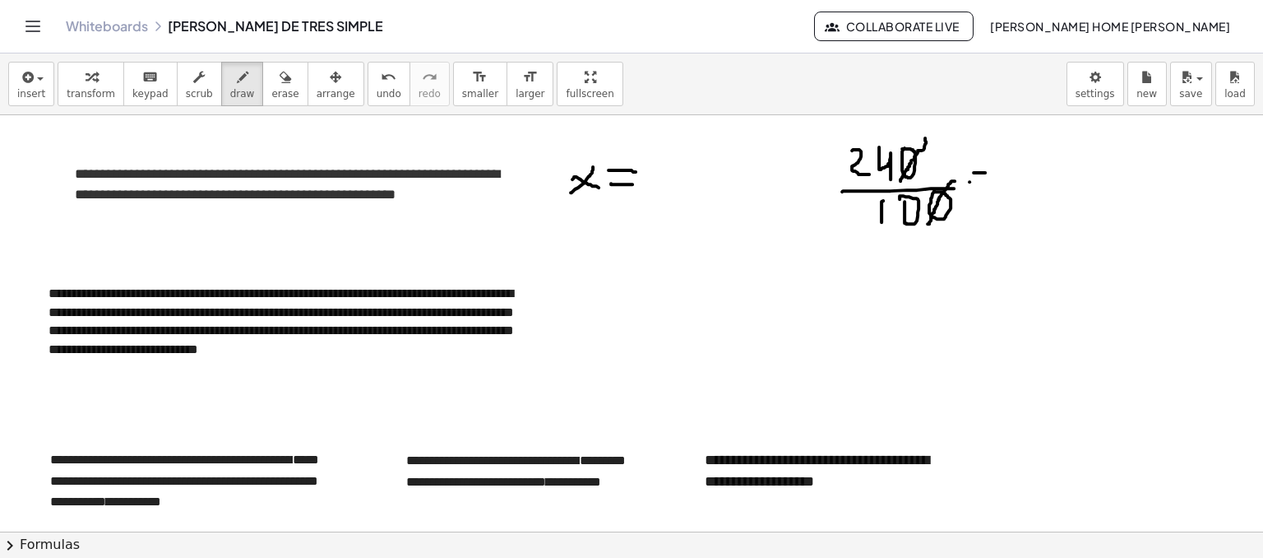
drag, startPoint x: 1005, startPoint y: 153, endPoint x: 1020, endPoint y: 176, distance: 27.4
drag, startPoint x: 1029, startPoint y: 149, endPoint x: 1031, endPoint y: 187, distance: 37.9
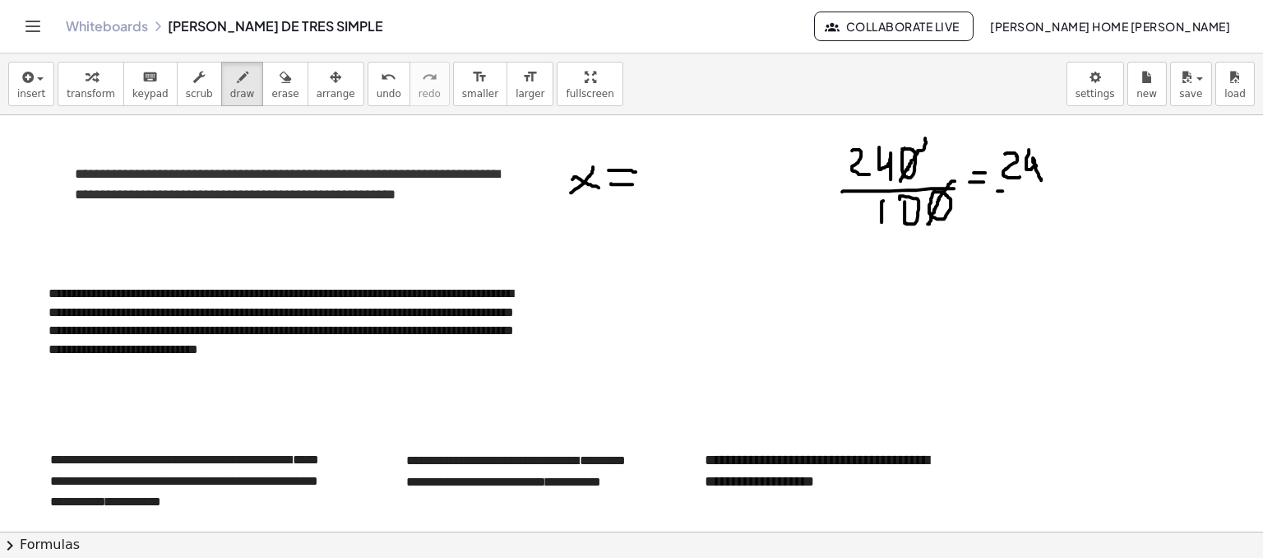
drag, startPoint x: 997, startPoint y: 190, endPoint x: 1051, endPoint y: 188, distance: 53.5
drag, startPoint x: 1011, startPoint y: 214, endPoint x: 1030, endPoint y: 210, distance: 18.6
drag, startPoint x: 1025, startPoint y: 229, endPoint x: 1020, endPoint y: 206, distance: 22.9
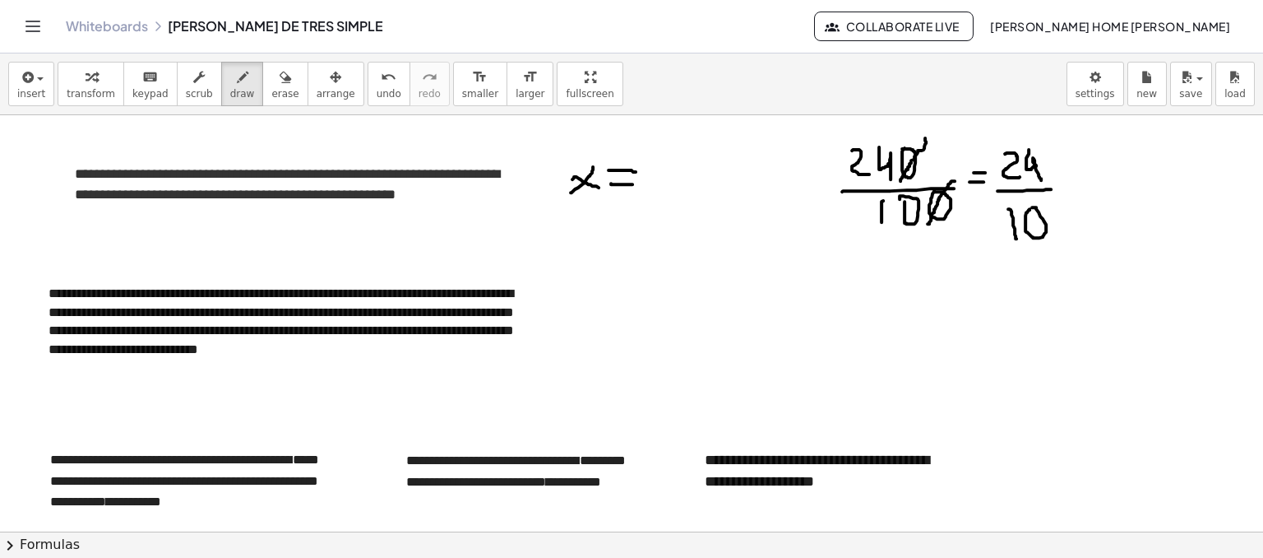
drag, startPoint x: 652, startPoint y: 155, endPoint x: 661, endPoint y: 182, distance: 27.8
drag, startPoint x: 669, startPoint y: 152, endPoint x: 678, endPoint y: 188, distance: 37.1
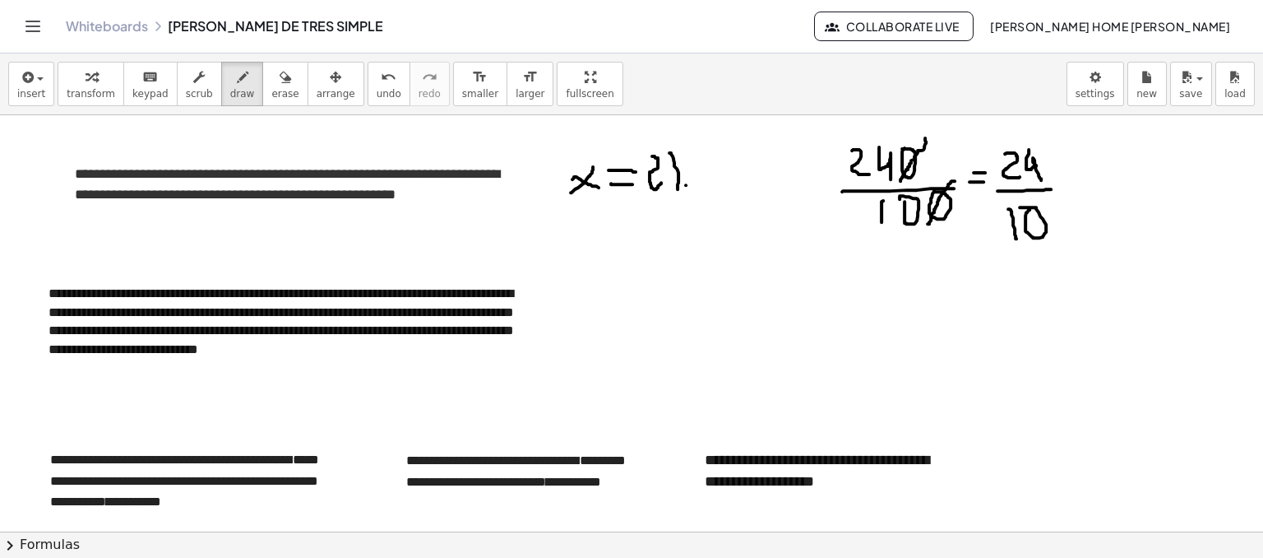
drag, startPoint x: 701, startPoint y: 164, endPoint x: 718, endPoint y: 189, distance: 30.1
drag, startPoint x: 727, startPoint y: 151, endPoint x: 752, endPoint y: 195, distance: 50.1
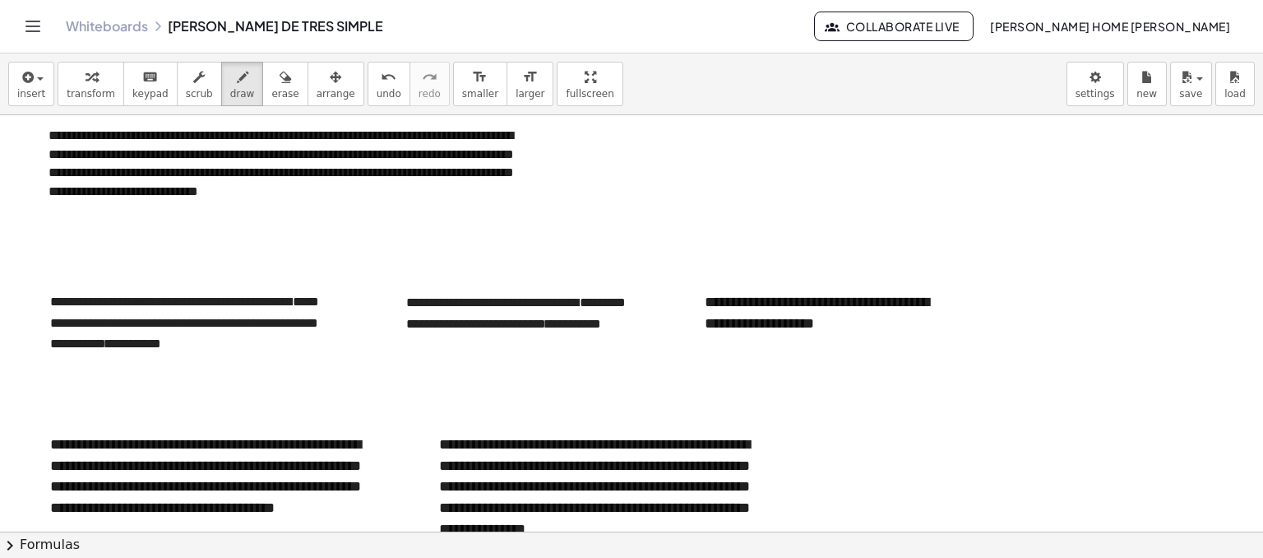
scroll to position [2056, 0]
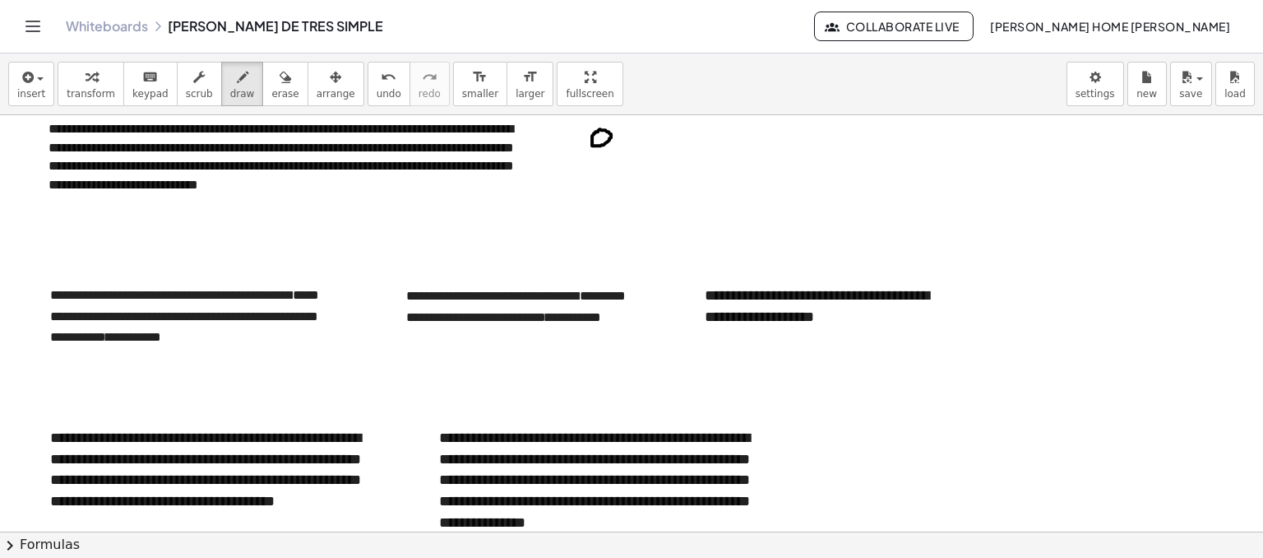
drag, startPoint x: 616, startPoint y: 121, endPoint x: 616, endPoint y: 145, distance: 23.8
drag, startPoint x: 635, startPoint y: 145, endPoint x: 636, endPoint y: 132, distance: 13.3
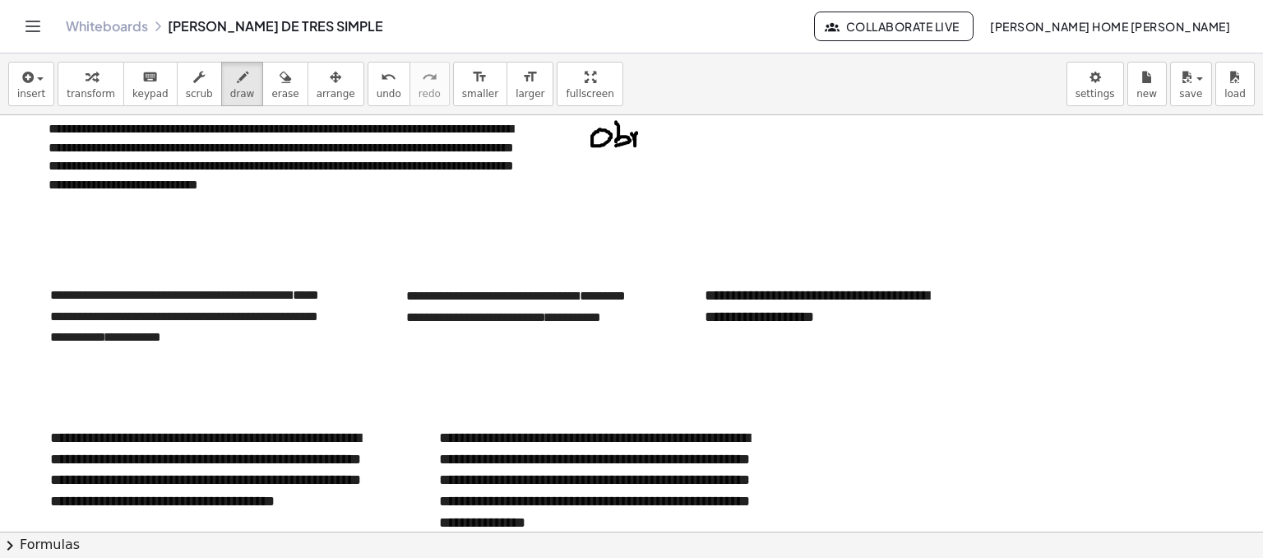
drag, startPoint x: 635, startPoint y: 140, endPoint x: 598, endPoint y: 119, distance: 42.3
drag, startPoint x: 255, startPoint y: 86, endPoint x: 293, endPoint y: 72, distance: 40.3
click at [280, 84] on icon "button" at bounding box center [286, 77] width 12 height 20
drag, startPoint x: 531, startPoint y: 123, endPoint x: 679, endPoint y: 136, distance: 148.6
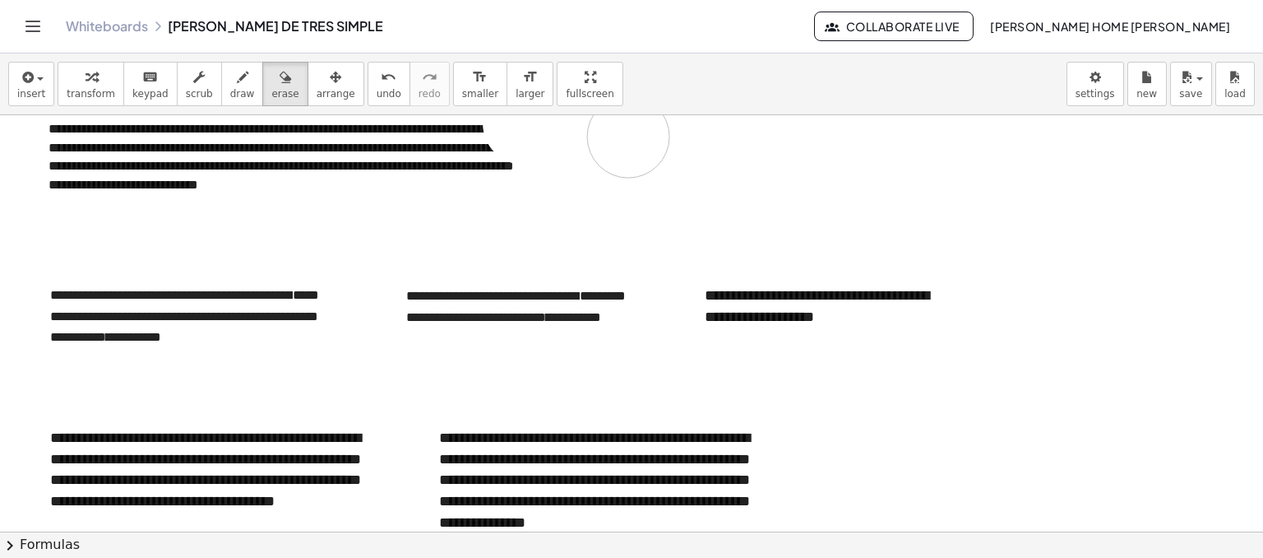
click at [230, 90] on span "draw" at bounding box center [242, 94] width 25 height 12
drag, startPoint x: 595, startPoint y: 141, endPoint x: 644, endPoint y: 142, distance: 49.4
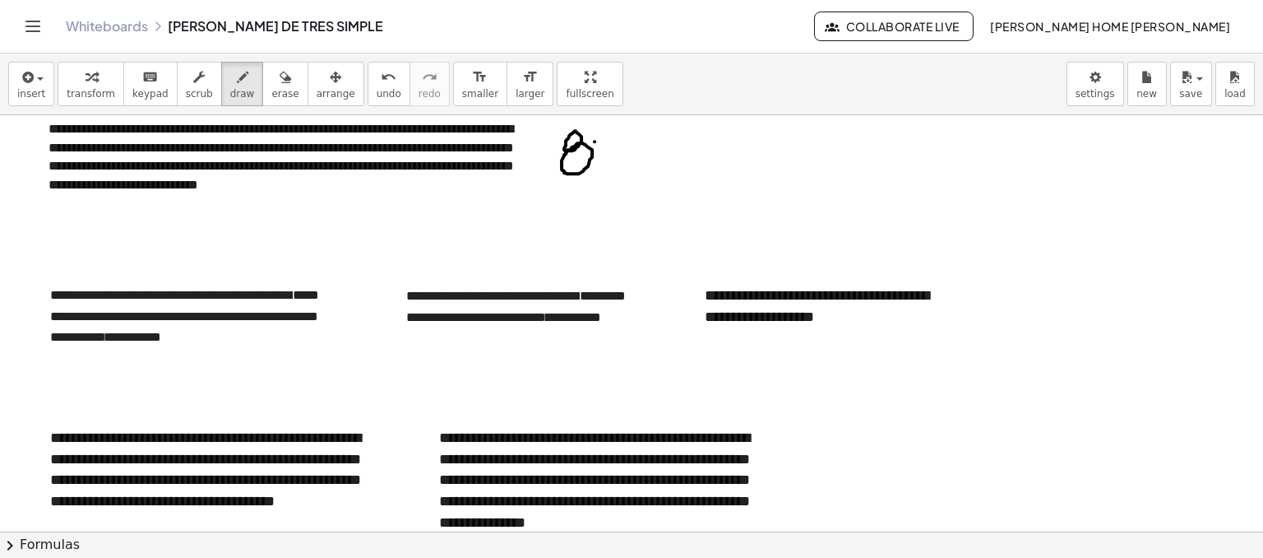
drag, startPoint x: 609, startPoint y: 152, endPoint x: 643, endPoint y: 155, distance: 34.7
drag, startPoint x: 678, startPoint y: 139, endPoint x: 643, endPoint y: 147, distance: 35.5
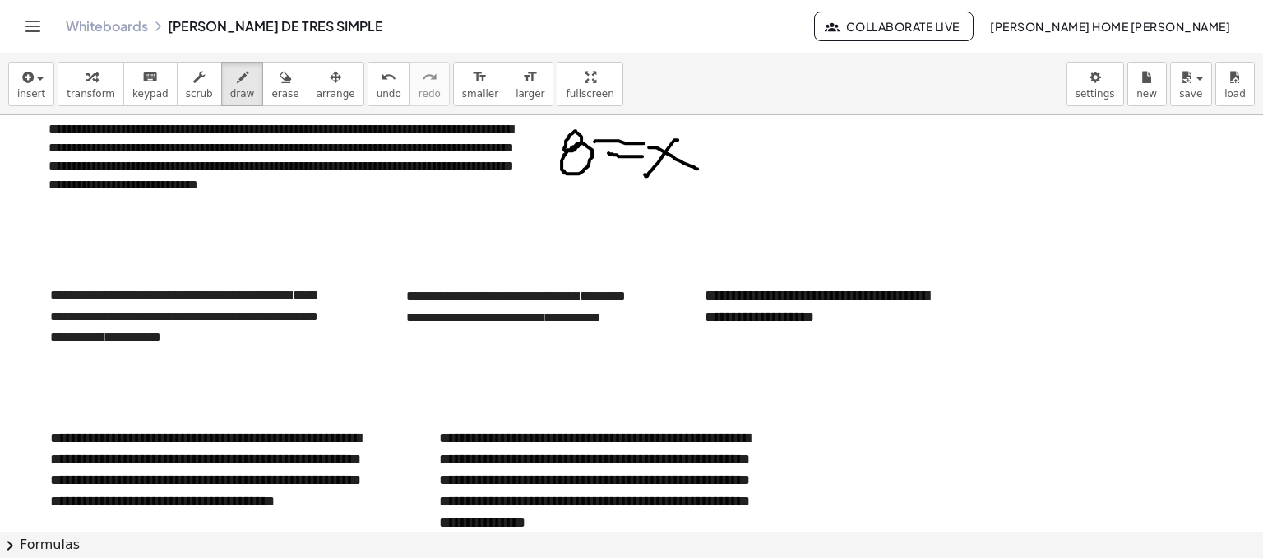
drag, startPoint x: 689, startPoint y: 164, endPoint x: 697, endPoint y: 168, distance: 8.9
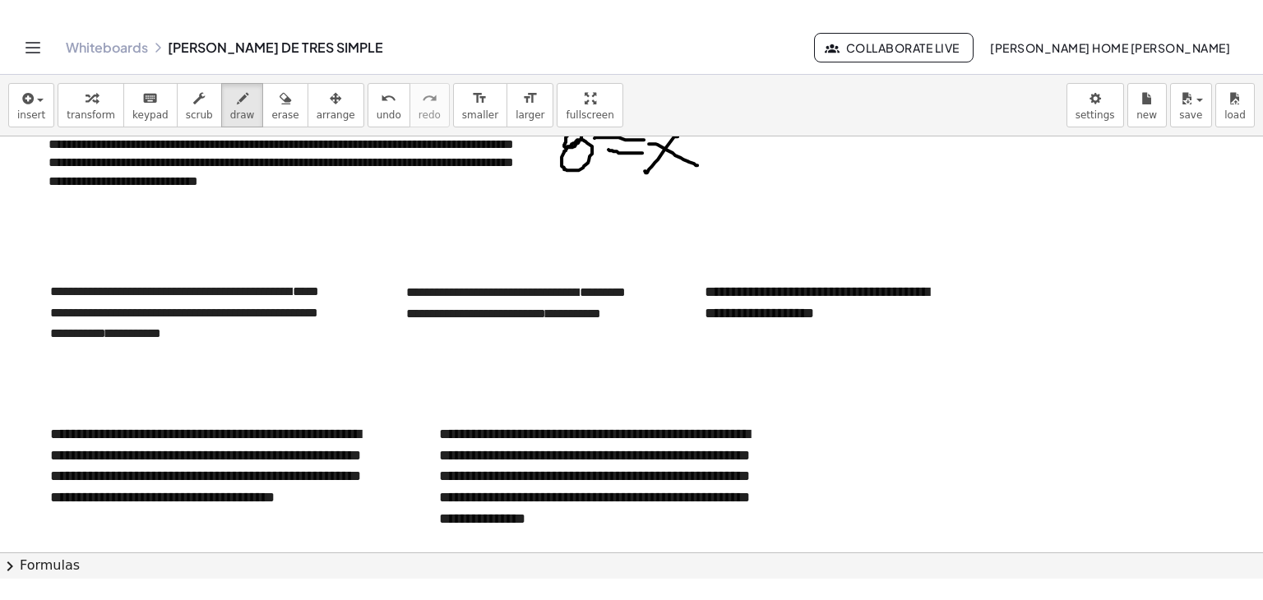
scroll to position [2138, 0]
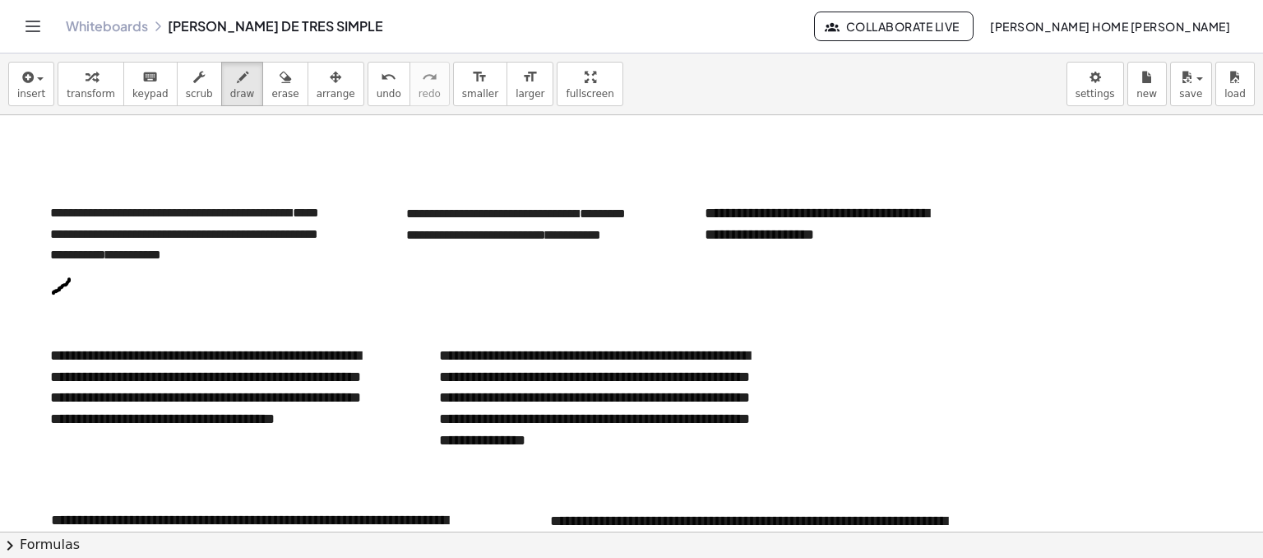
drag, startPoint x: 69, startPoint y: 278, endPoint x: 53, endPoint y: 292, distance: 21.0
drag, startPoint x: 56, startPoint y: 274, endPoint x: 72, endPoint y: 290, distance: 23.3
drag, startPoint x: 85, startPoint y: 280, endPoint x: 99, endPoint y: 280, distance: 14.8
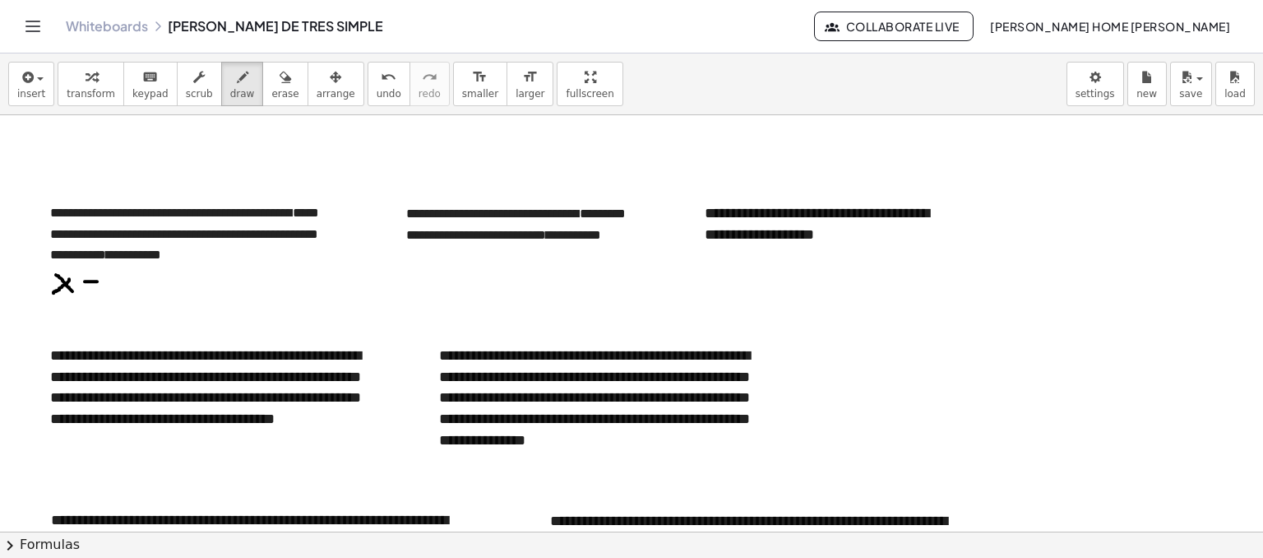
drag, startPoint x: 82, startPoint y: 286, endPoint x: 98, endPoint y: 291, distance: 16.4
drag, startPoint x: 76, startPoint y: 305, endPoint x: 86, endPoint y: 326, distance: 23.5
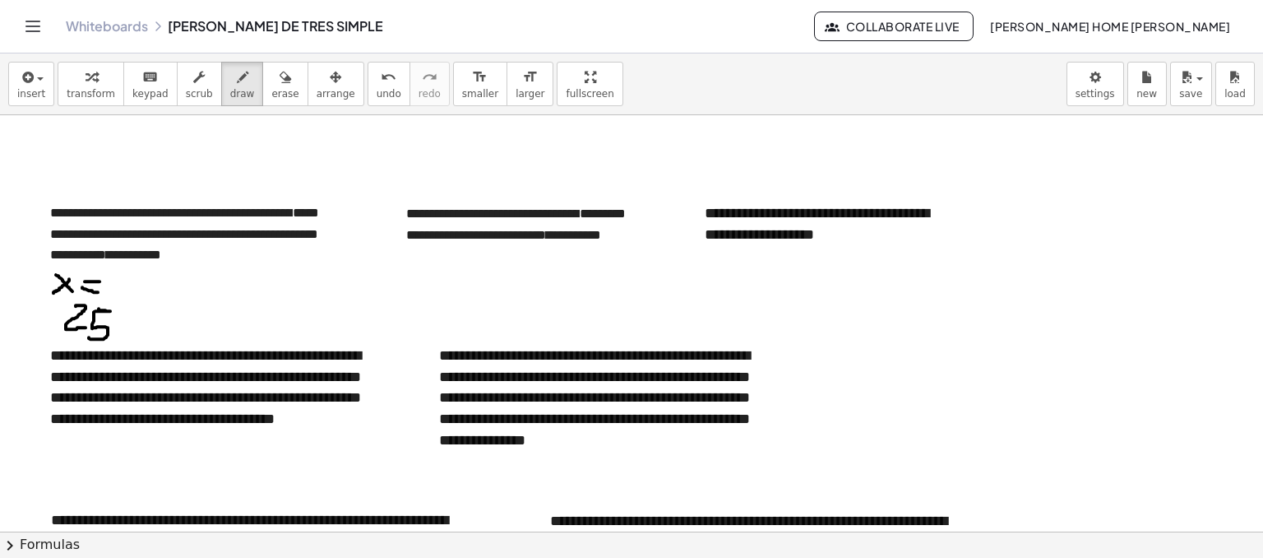
drag, startPoint x: 99, startPoint y: 308, endPoint x: 99, endPoint y: 333, distance: 25.5
drag, startPoint x: 116, startPoint y: 312, endPoint x: 132, endPoint y: 333, distance: 27.0
drag, startPoint x: 138, startPoint y: 313, endPoint x: 248, endPoint y: 345, distance: 114.8
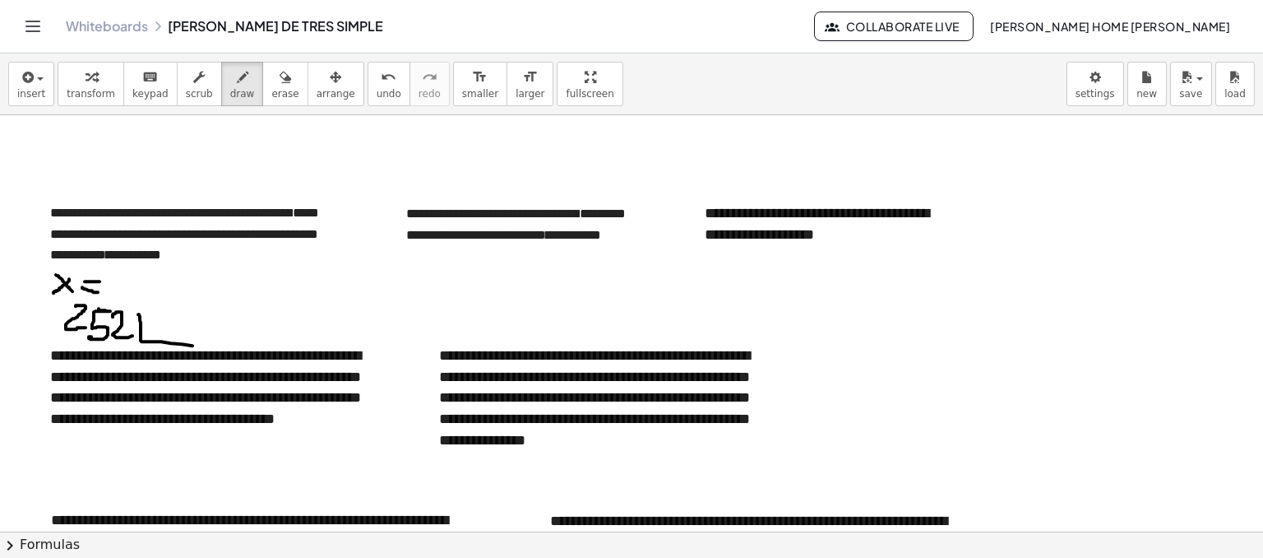
drag, startPoint x: 172, startPoint y: 314, endPoint x: 171, endPoint y: 332, distance: 18.1
drag, startPoint x: 182, startPoint y: 322, endPoint x: 203, endPoint y: 322, distance: 21.4
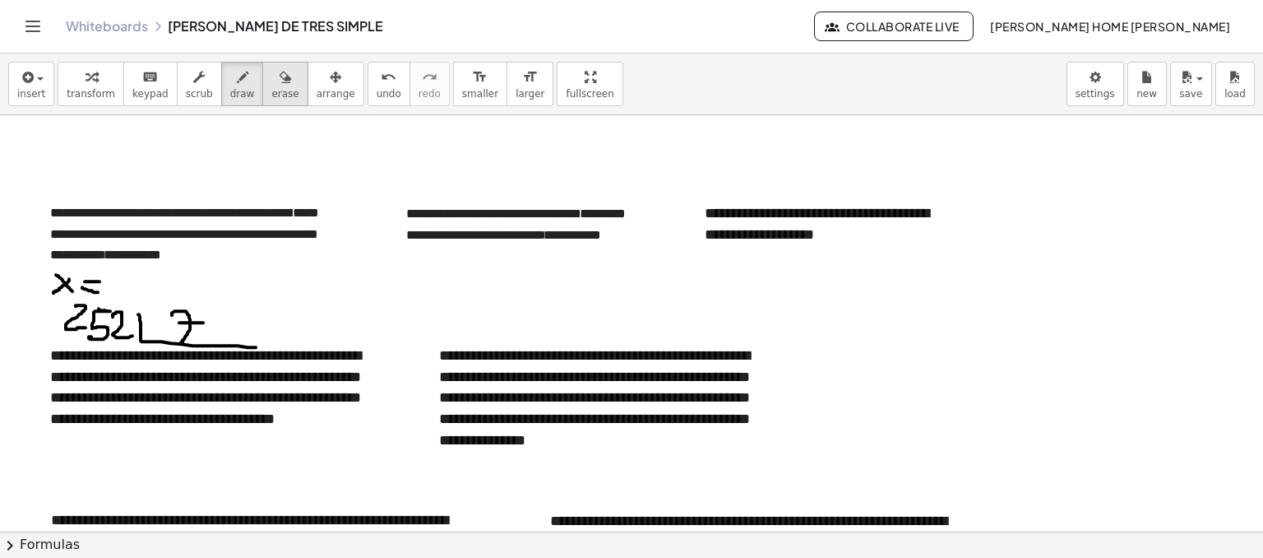
click at [271, 89] on span "erase" at bounding box center [284, 94] width 27 height 12
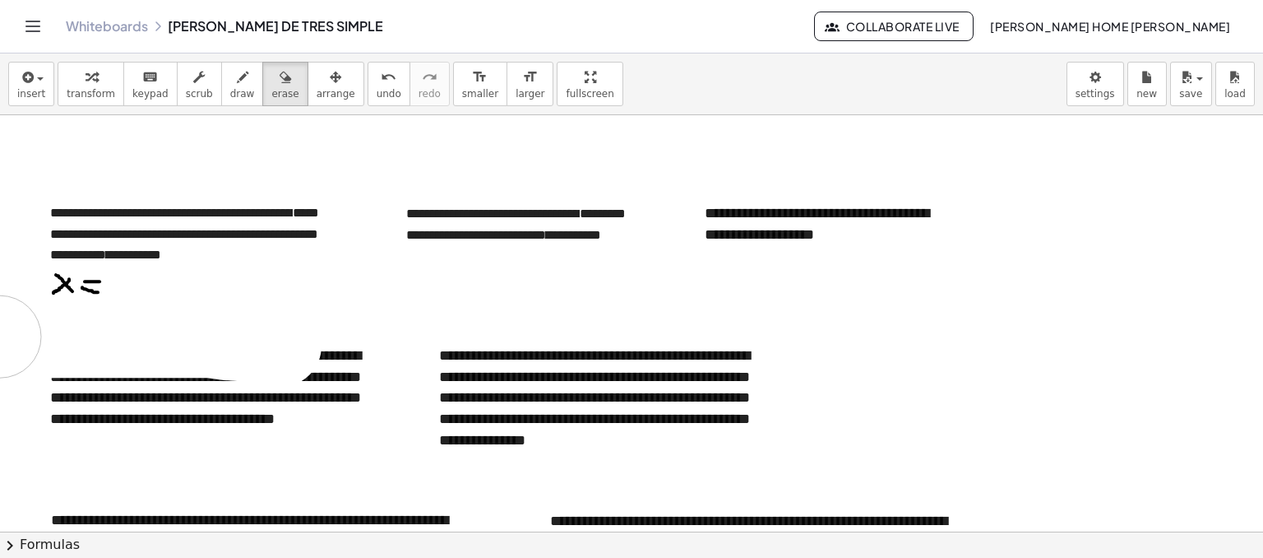
drag, startPoint x: 280, startPoint y: 345, endPoint x: 0, endPoint y: 336, distance: 280.6
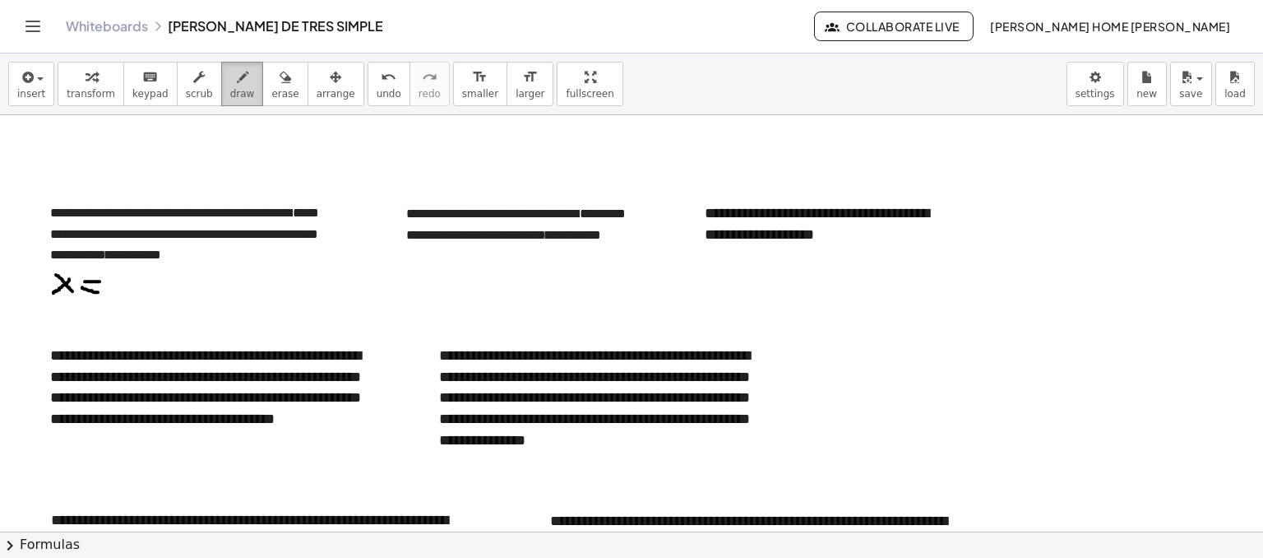
click at [221, 102] on button "draw" at bounding box center [242, 84] width 43 height 44
drag, startPoint x: 923, startPoint y: 284, endPoint x: 941, endPoint y: 319, distance: 39.4
drag, startPoint x: 941, startPoint y: 297, endPoint x: 964, endPoint y: 288, distance: 24.7
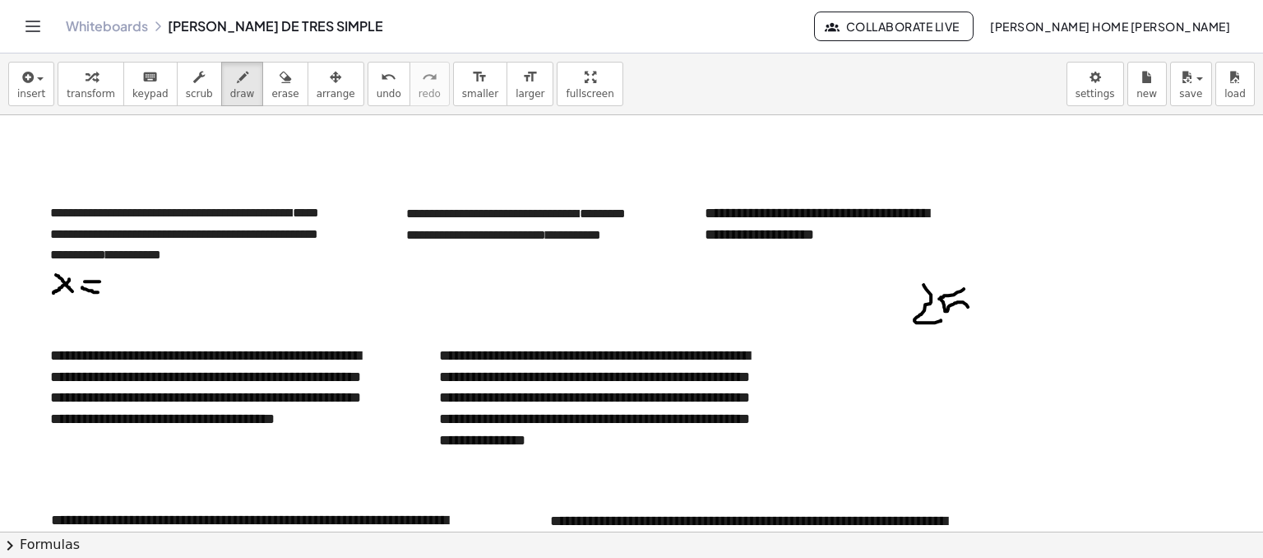
drag, startPoint x: 945, startPoint y: 308, endPoint x: 969, endPoint y: 320, distance: 26.5
drag, startPoint x: 997, startPoint y: 299, endPoint x: 1025, endPoint y: 306, distance: 29.5
drag, startPoint x: 1040, startPoint y: 299, endPoint x: 1137, endPoint y: 312, distance: 97.9
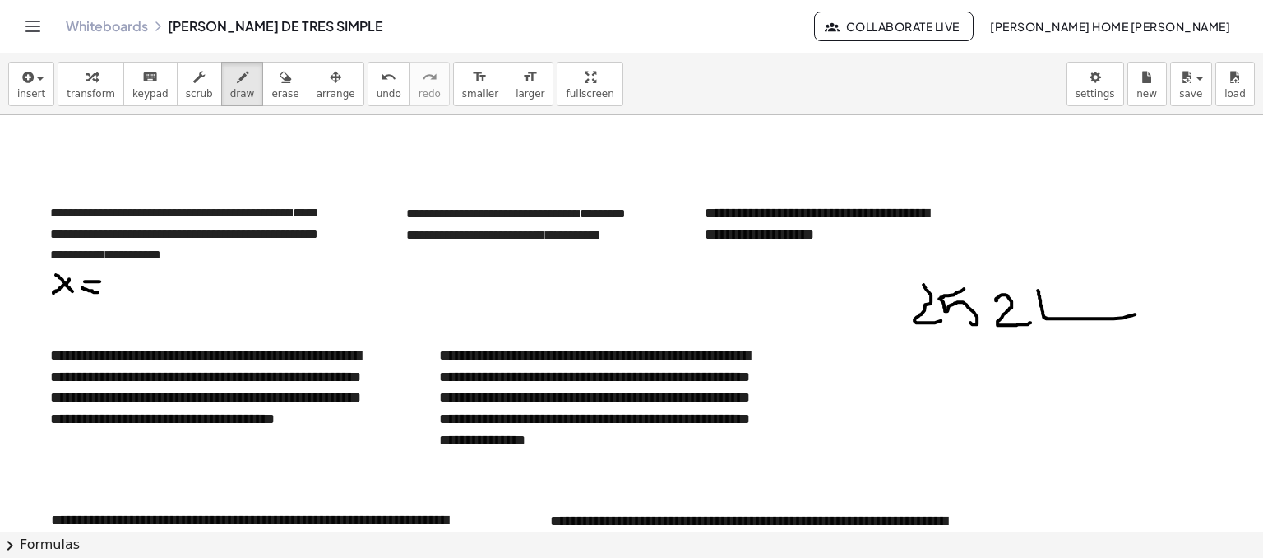
drag, startPoint x: 1056, startPoint y: 289, endPoint x: 1086, endPoint y: 305, distance: 34.2
drag, startPoint x: 1077, startPoint y: 289, endPoint x: 1095, endPoint y: 288, distance: 18.1
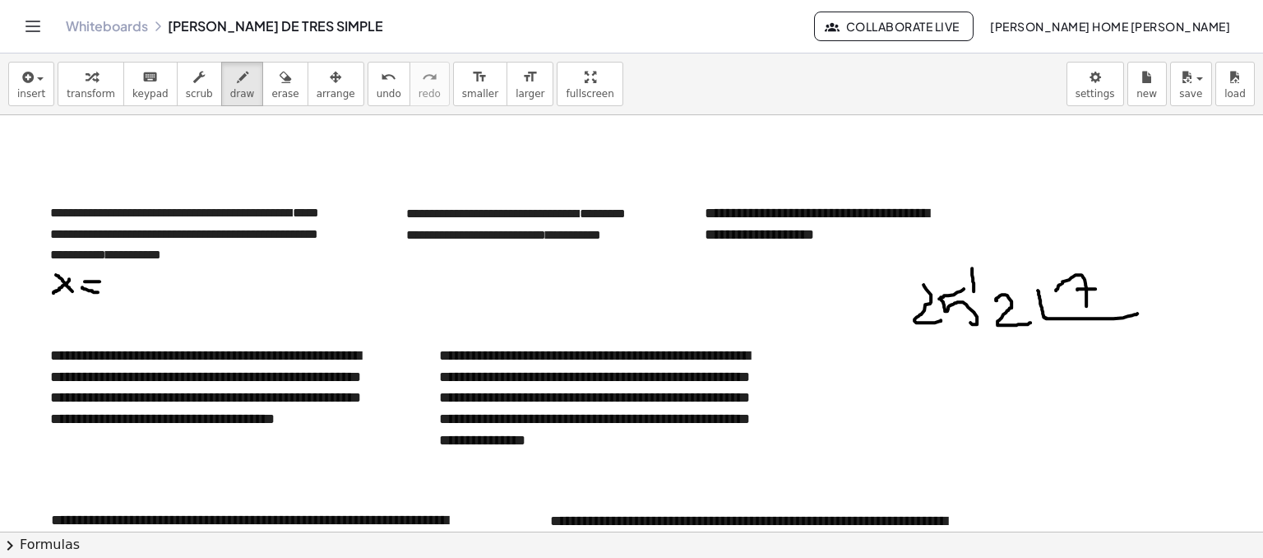
drag, startPoint x: 972, startPoint y: 267, endPoint x: 974, endPoint y: 290, distance: 23.1
click at [280, 77] on icon "button" at bounding box center [286, 77] width 12 height 20
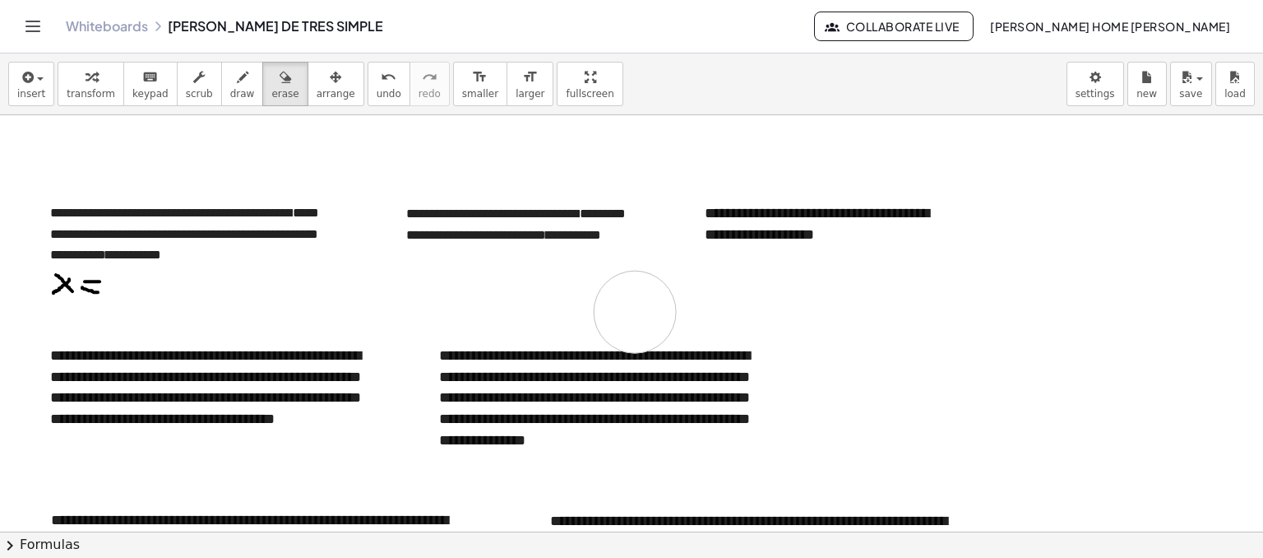
drag, startPoint x: 1168, startPoint y: 326, endPoint x: 618, endPoint y: 310, distance: 550.4
click at [221, 83] on button "draw" at bounding box center [242, 84] width 43 height 44
drag, startPoint x: 117, startPoint y: 277, endPoint x: 113, endPoint y: 297, distance: 20.0
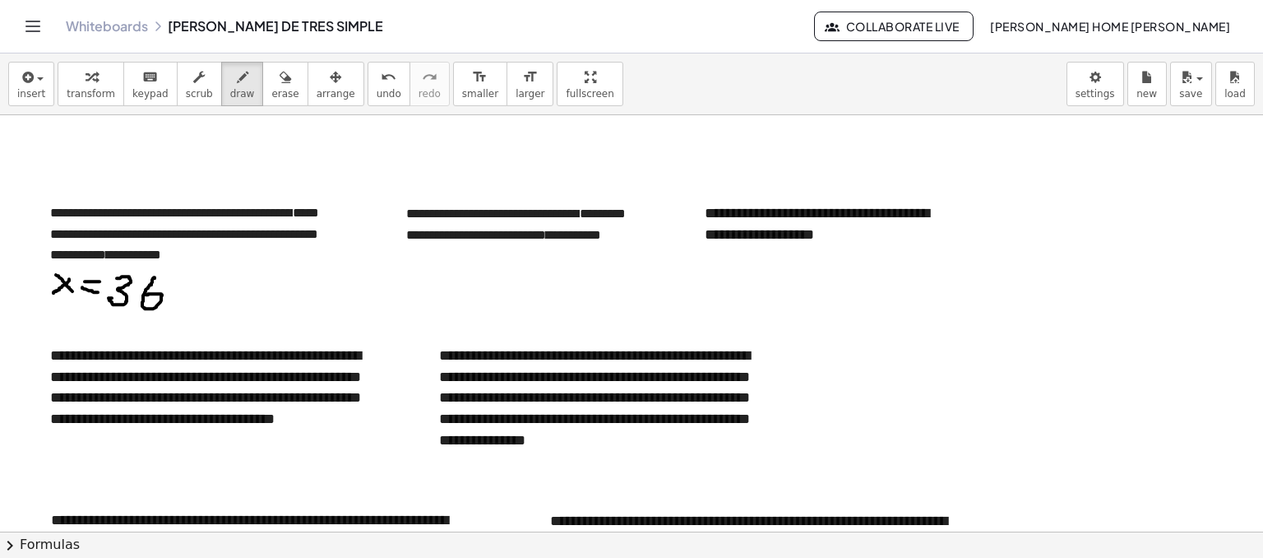
drag, startPoint x: 155, startPoint y: 277, endPoint x: 146, endPoint y: 294, distance: 18.8
drag, startPoint x: 178, startPoint y: 271, endPoint x: 211, endPoint y: 275, distance: 33.1
drag, startPoint x: 842, startPoint y: 345, endPoint x: 873, endPoint y: 368, distance: 38.3
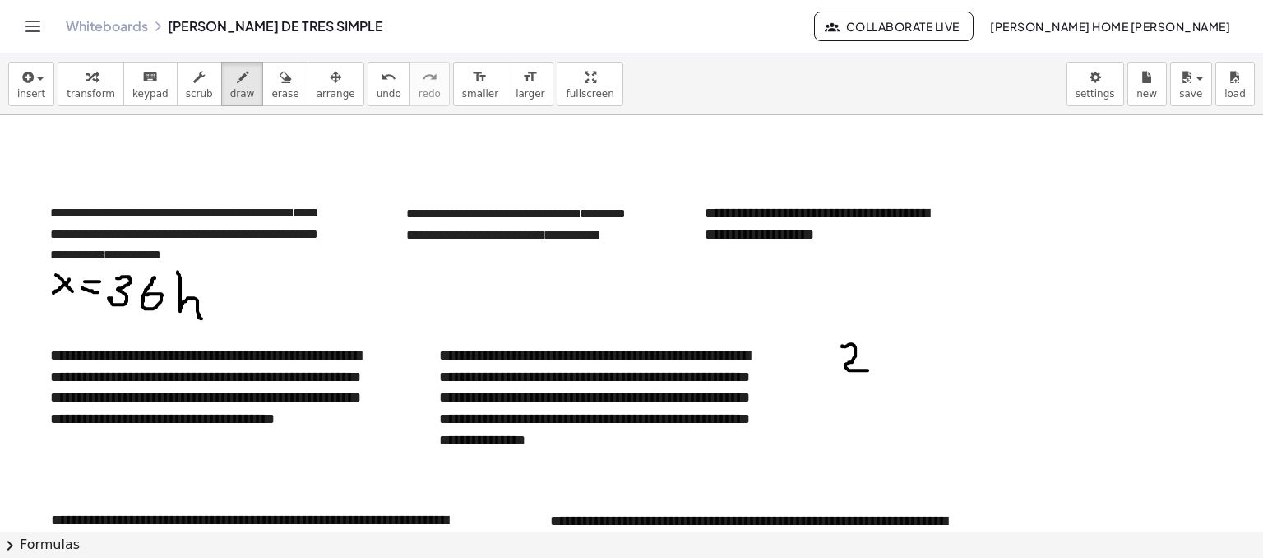
drag, startPoint x: 877, startPoint y: 351, endPoint x: 885, endPoint y: 344, distance: 11.1
drag, startPoint x: 917, startPoint y: 346, endPoint x: 904, endPoint y: 366, distance: 23.7
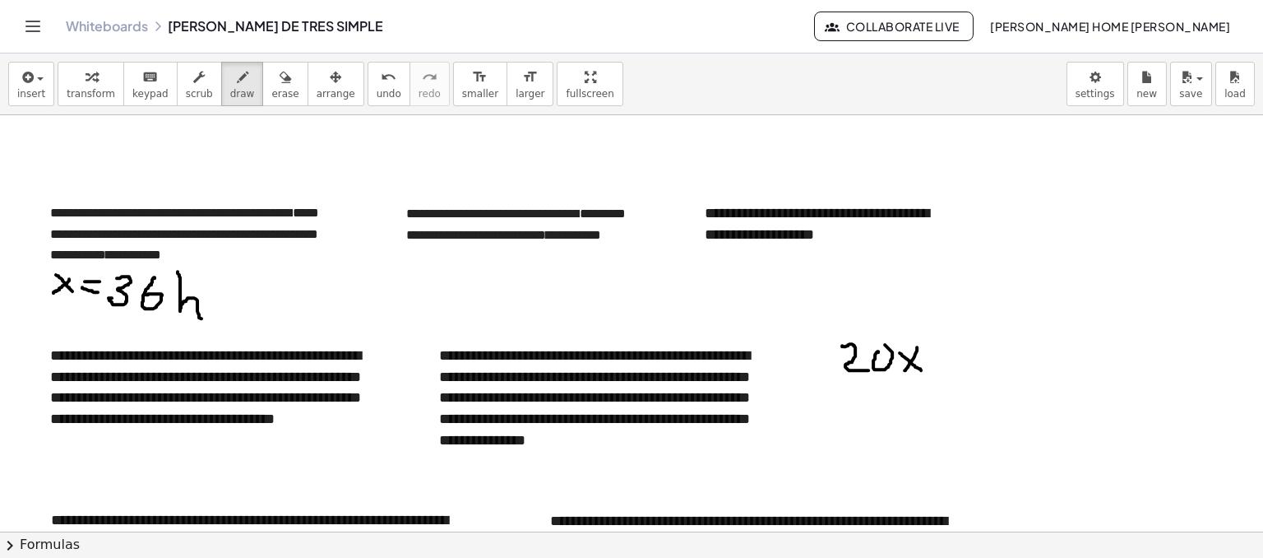
drag, startPoint x: 900, startPoint y: 352, endPoint x: 931, endPoint y: 345, distance: 32.1
drag, startPoint x: 931, startPoint y: 344, endPoint x: 940, endPoint y: 359, distance: 18.1
drag, startPoint x: 962, startPoint y: 340, endPoint x: 977, endPoint y: 331, distance: 17.3
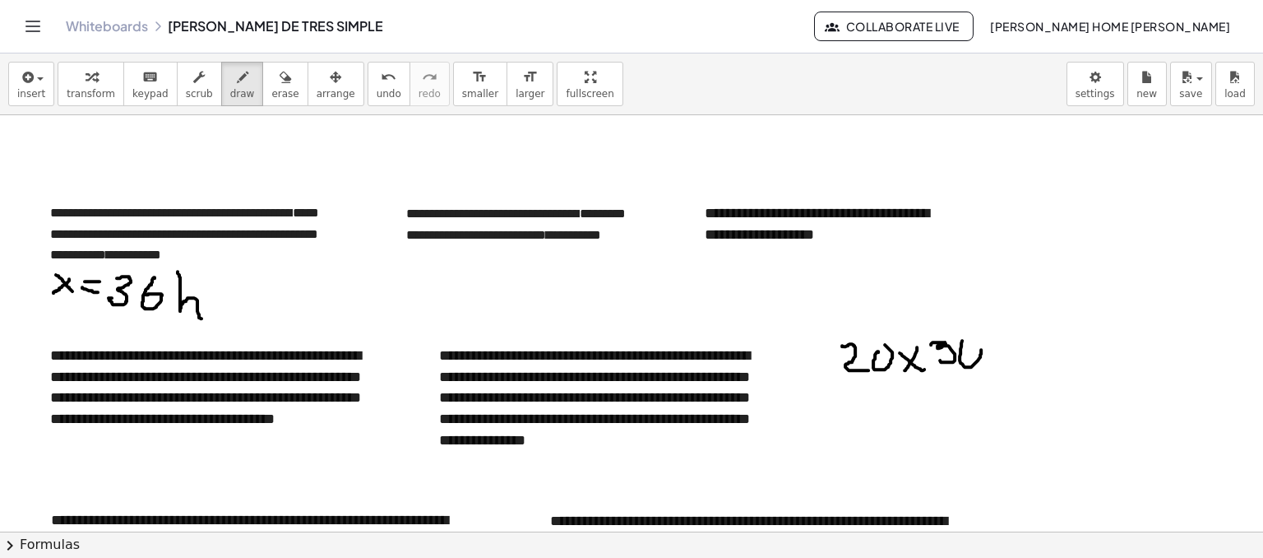
drag, startPoint x: 998, startPoint y: 346, endPoint x: 1018, endPoint y: 349, distance: 20.0
drag, startPoint x: 1001, startPoint y: 353, endPoint x: 1026, endPoint y: 358, distance: 26.0
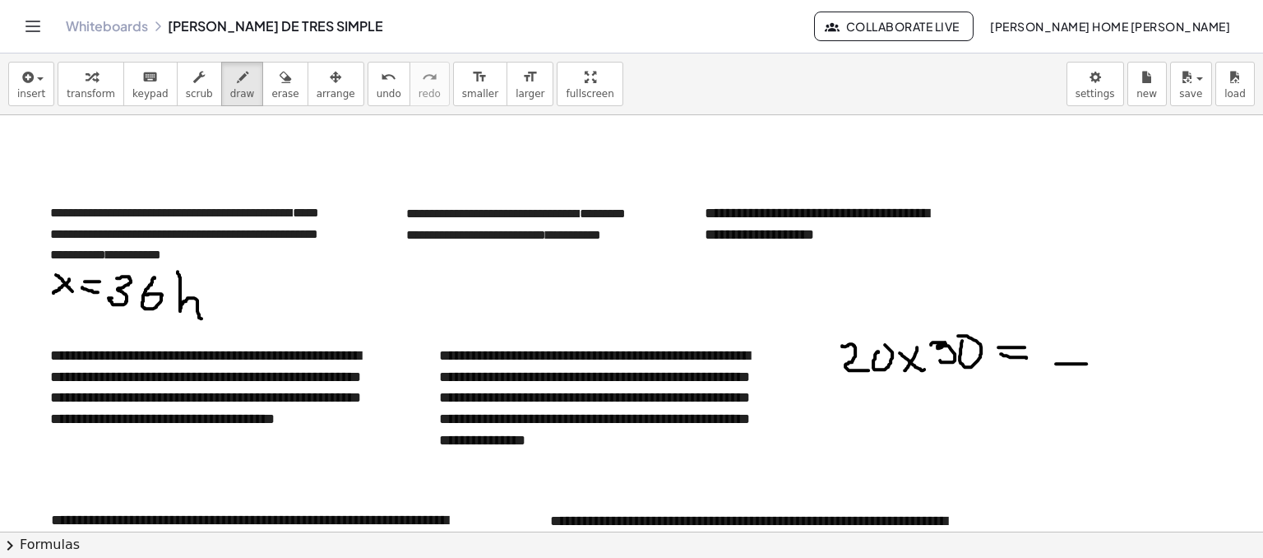
drag, startPoint x: 1056, startPoint y: 363, endPoint x: 1092, endPoint y: 363, distance: 36.2
drag, startPoint x: 1133, startPoint y: 336, endPoint x: 1113, endPoint y: 360, distance: 31.5
drag, startPoint x: 1118, startPoint y: 346, endPoint x: 1140, endPoint y: 359, distance: 25.1
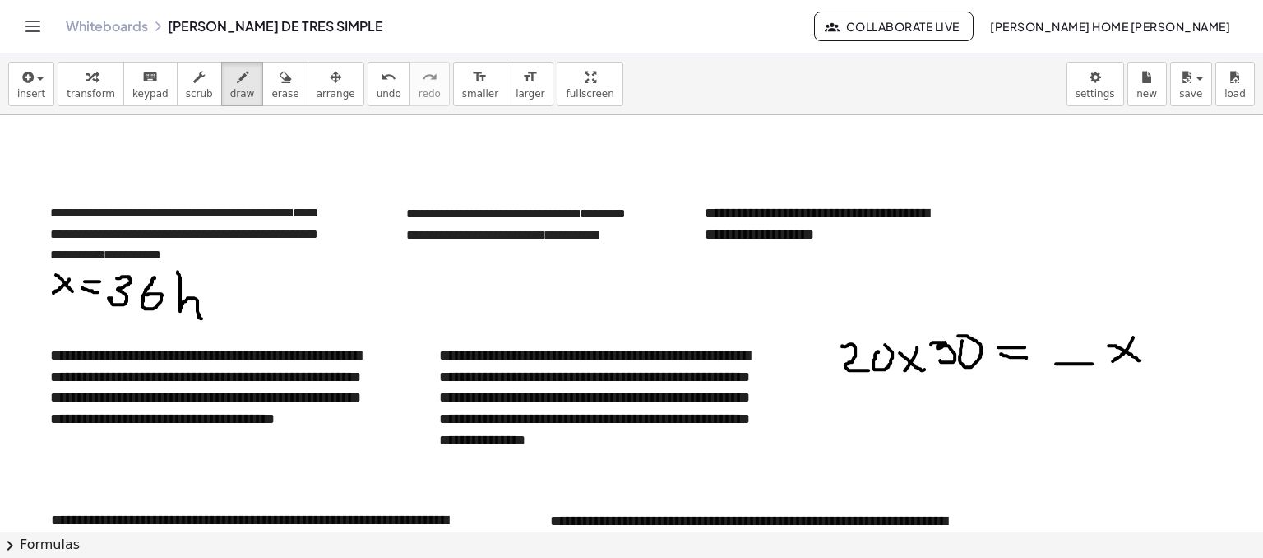
click at [271, 90] on span "erase" at bounding box center [284, 94] width 27 height 12
drag, startPoint x: 1068, startPoint y: 356, endPoint x: 1136, endPoint y: 343, distance: 69.5
click at [230, 99] on span "draw" at bounding box center [242, 94] width 25 height 12
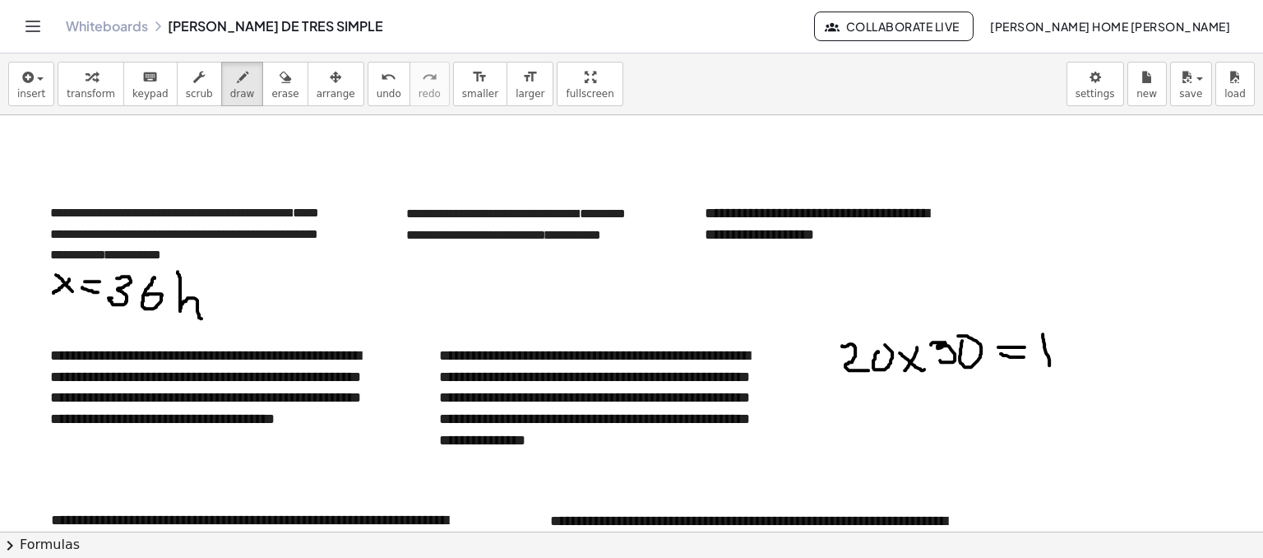
drag, startPoint x: 1043, startPoint y: 333, endPoint x: 1049, endPoint y: 364, distance: 31.9
drag, startPoint x: 1056, startPoint y: 334, endPoint x: 1068, endPoint y: 336, distance: 12.4
drag, startPoint x: 1057, startPoint y: 335, endPoint x: 1066, endPoint y: 353, distance: 19.9
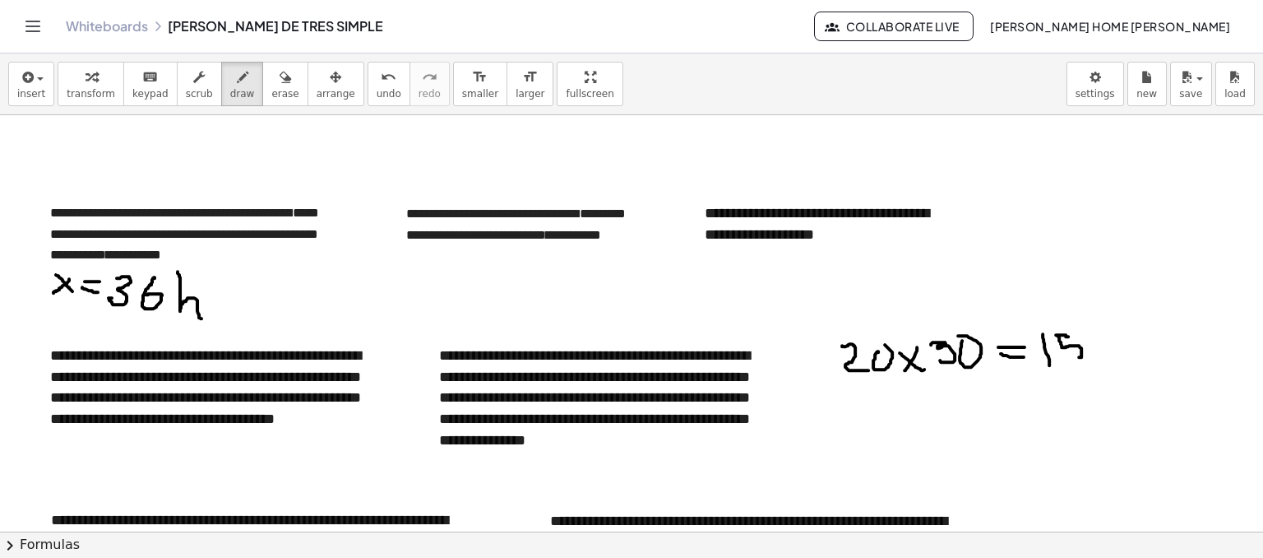
drag, startPoint x: 1098, startPoint y: 333, endPoint x: 1123, endPoint y: 350, distance: 30.8
drag, startPoint x: 891, startPoint y: 380, endPoint x: 878, endPoint y: 393, distance: 18.0
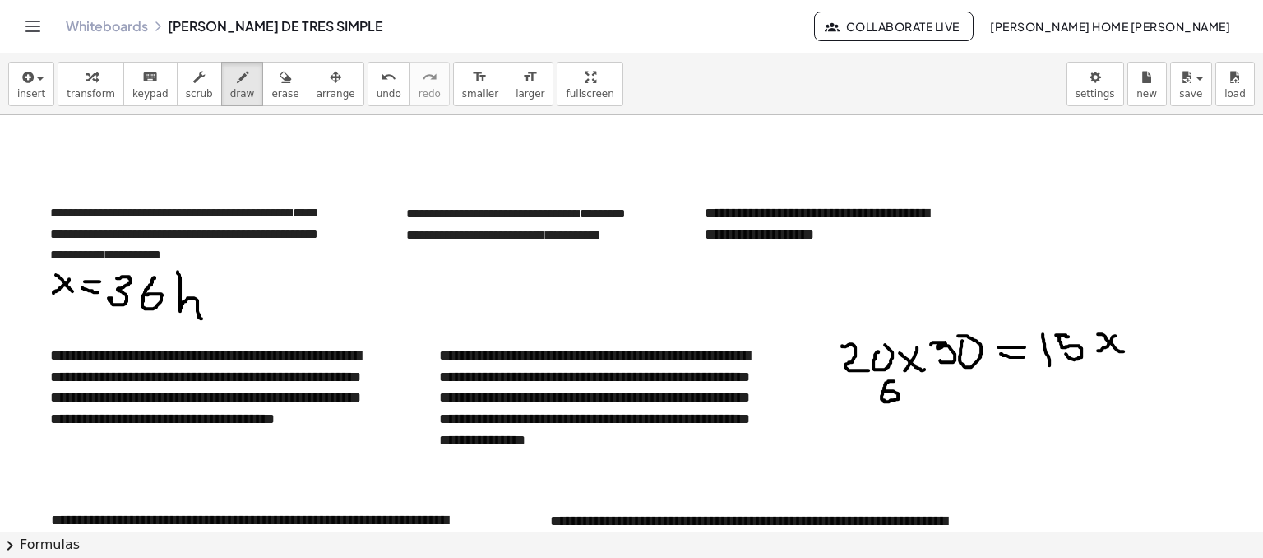
click at [276, 93] on button "erase" at bounding box center [284, 84] width 45 height 44
drag, startPoint x: 937, startPoint y: 405, endPoint x: 891, endPoint y: 415, distance: 46.5
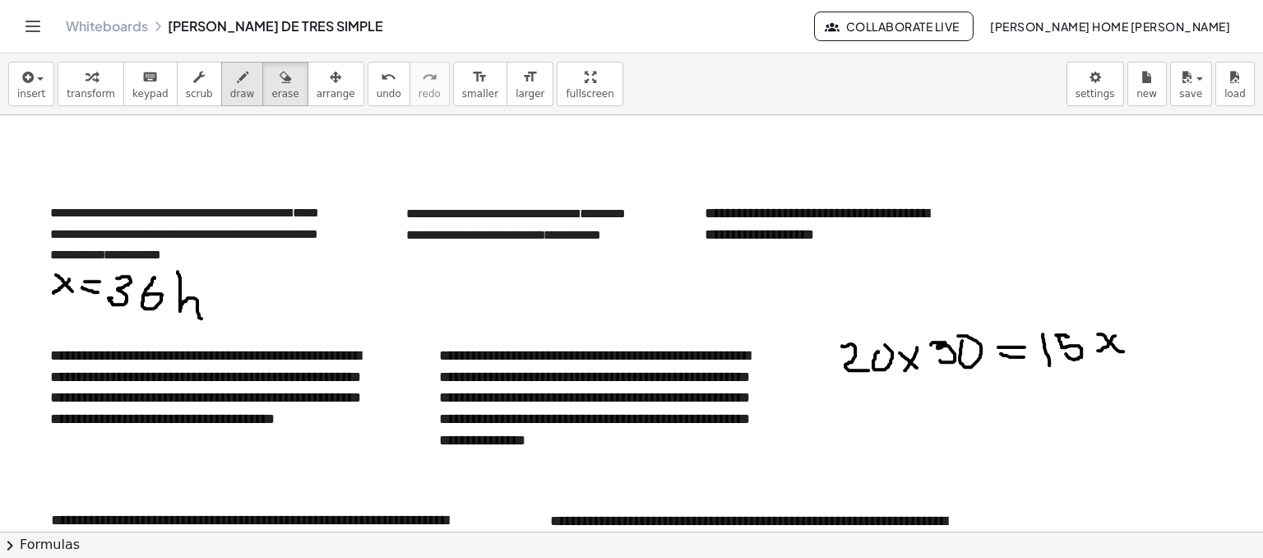
click at [230, 90] on span "draw" at bounding box center [242, 94] width 25 height 12
drag, startPoint x: 886, startPoint y: 377, endPoint x: 868, endPoint y: 393, distance: 23.9
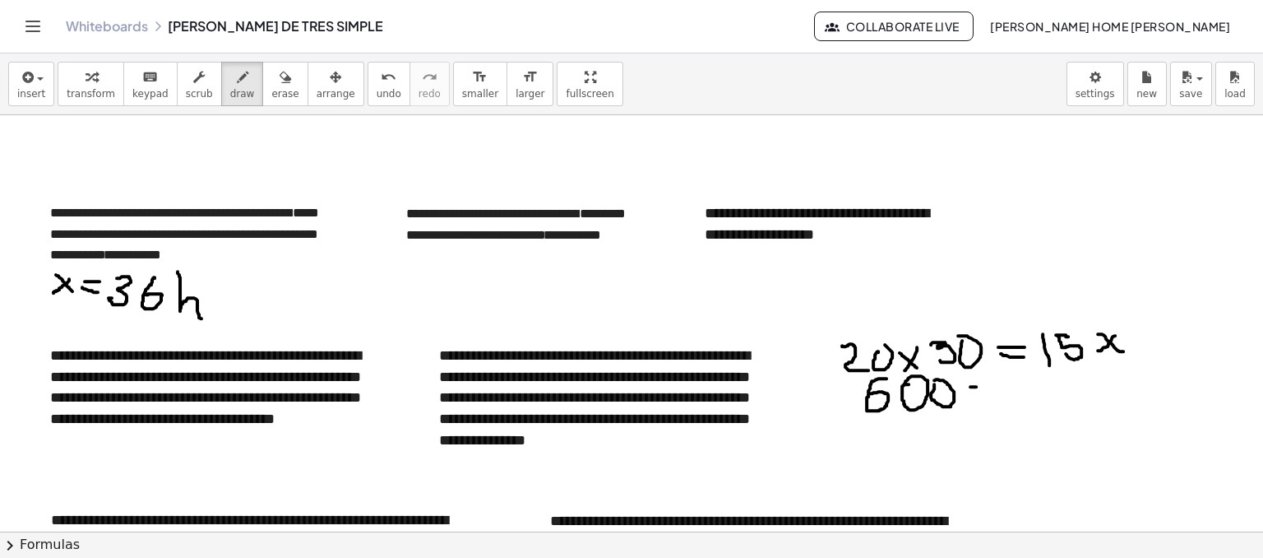
drag, startPoint x: 970, startPoint y: 386, endPoint x: 990, endPoint y: 387, distance: 19.8
drag, startPoint x: 964, startPoint y: 397, endPoint x: 992, endPoint y: 396, distance: 28.0
drag, startPoint x: 1026, startPoint y: 392, endPoint x: 1015, endPoint y: 386, distance: 12.9
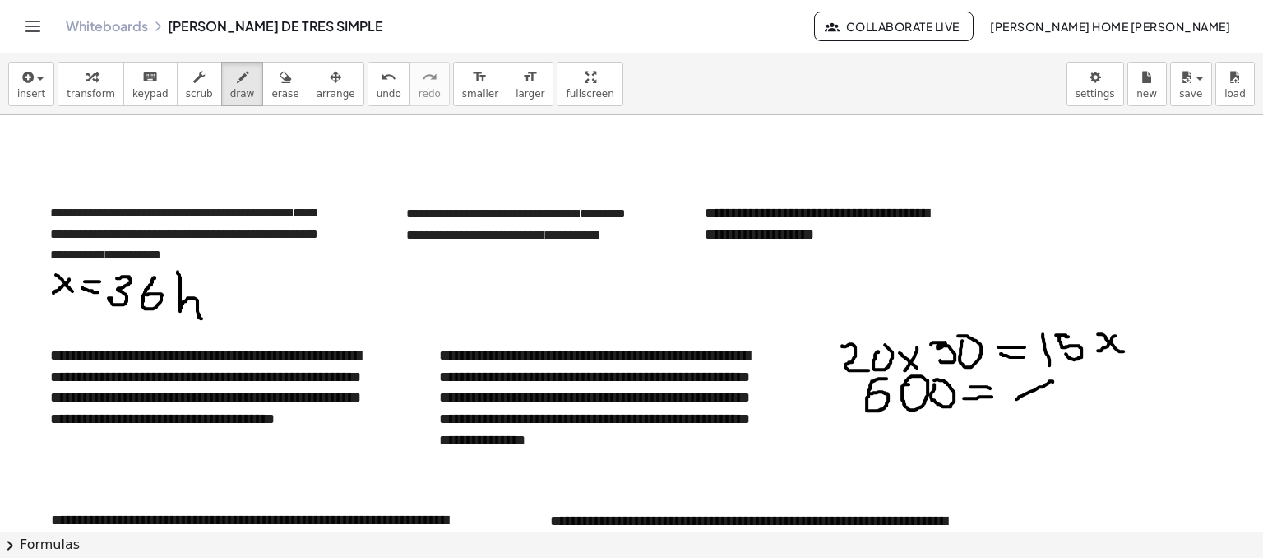
drag, startPoint x: 1029, startPoint y: 393, endPoint x: 932, endPoint y: 426, distance: 101.7
drag, startPoint x: 861, startPoint y: 419, endPoint x: 922, endPoint y: 419, distance: 60.9
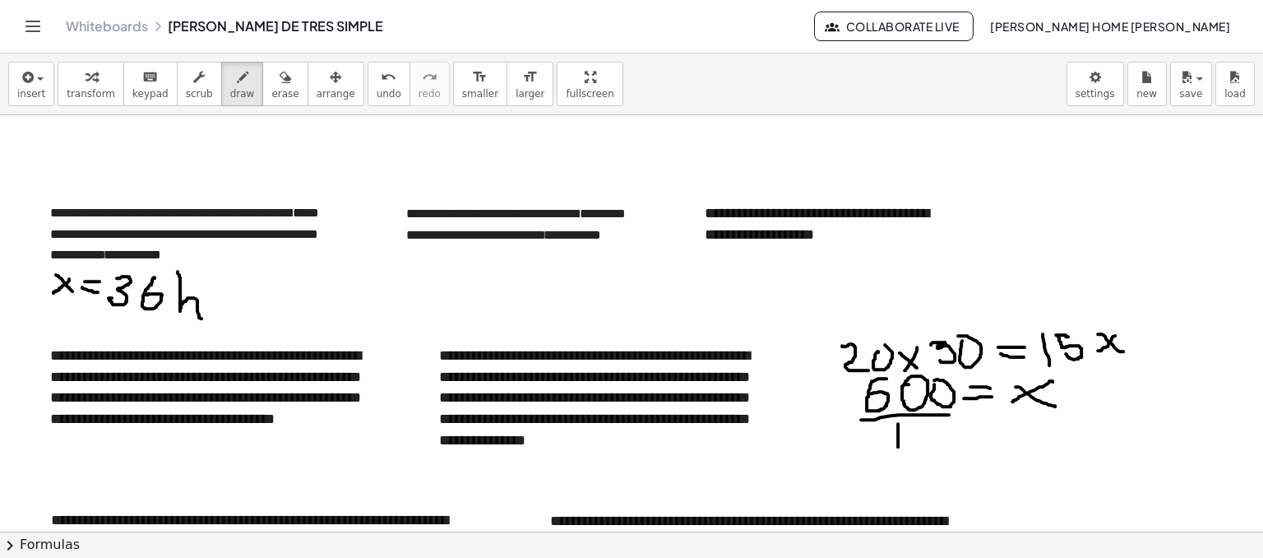
drag, startPoint x: 898, startPoint y: 423, endPoint x: 898, endPoint y: 446, distance: 23.0
drag, startPoint x: 905, startPoint y: 421, endPoint x: 854, endPoint y: 419, distance: 51.8
drag, startPoint x: 1027, startPoint y: 419, endPoint x: 1026, endPoint y: 467, distance: 48.5
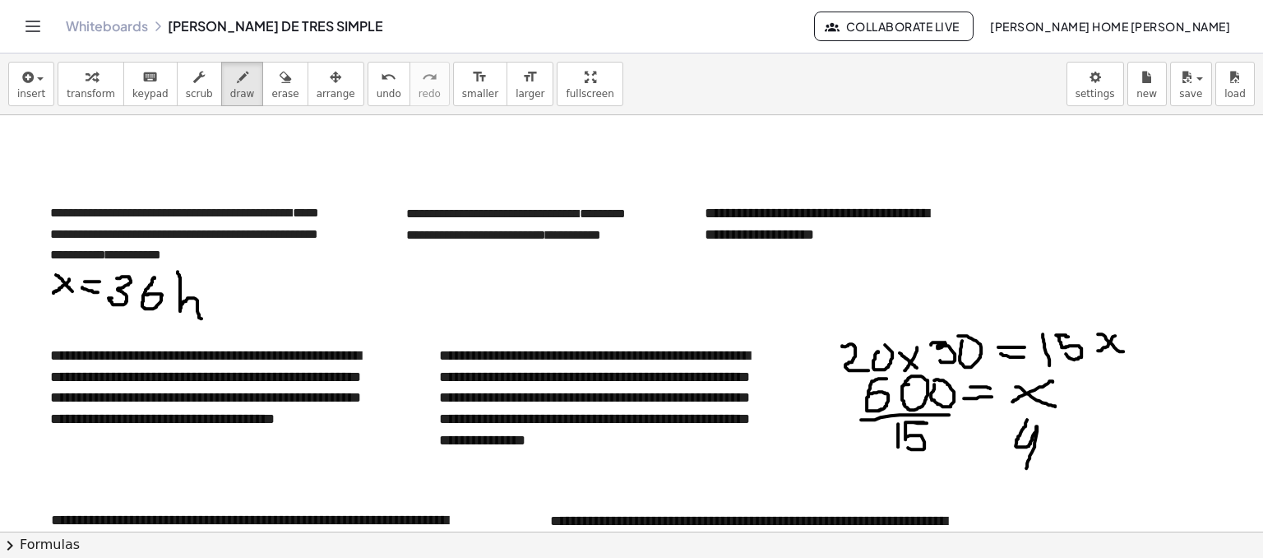
drag, startPoint x: 1044, startPoint y: 448, endPoint x: 1053, endPoint y: 431, distance: 19.5
drag, startPoint x: 993, startPoint y: 445, endPoint x: 1007, endPoint y: 445, distance: 13.2
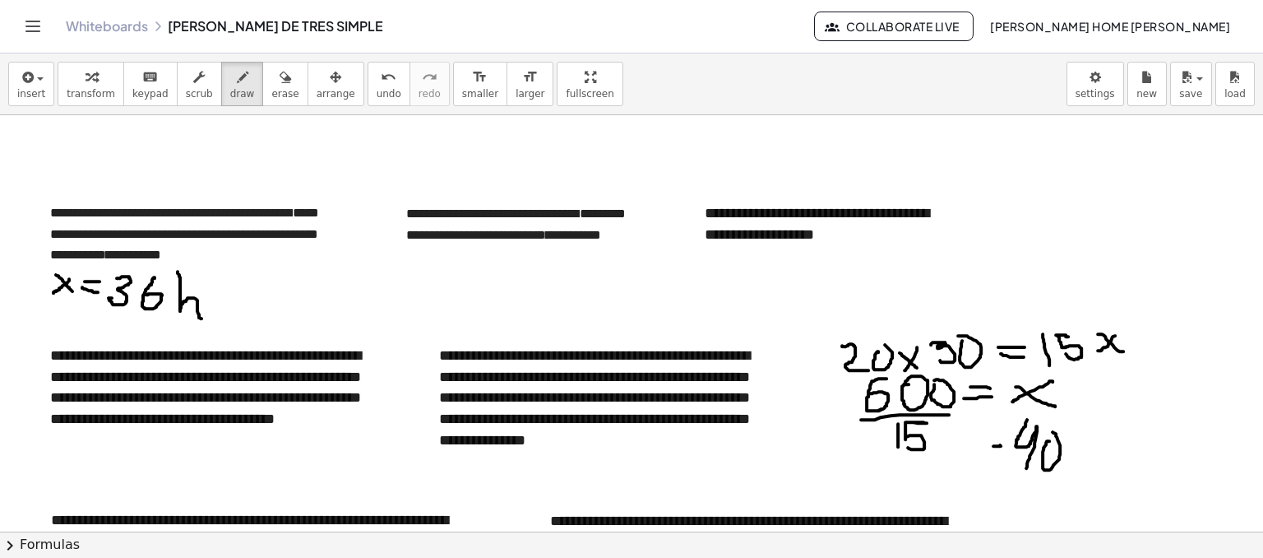
drag, startPoint x: 973, startPoint y: 437, endPoint x: 951, endPoint y: 456, distance: 29.1
drag, startPoint x: 954, startPoint y: 437, endPoint x: 978, endPoint y: 454, distance: 29.4
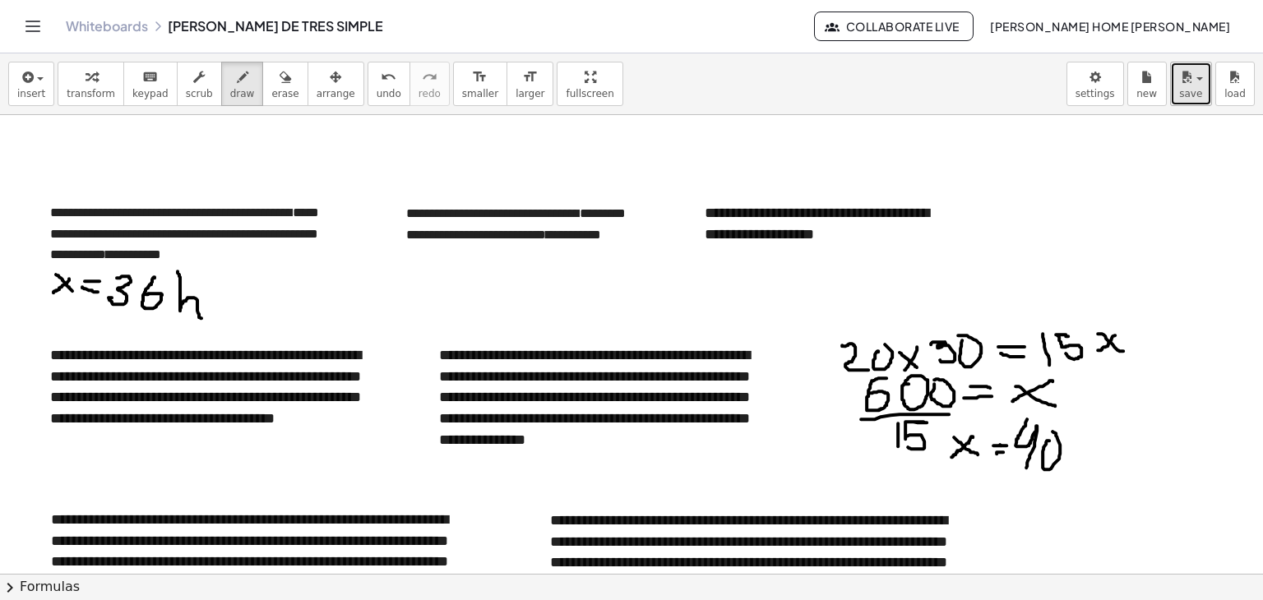
click at [1179, 86] on button "save" at bounding box center [1191, 84] width 42 height 44
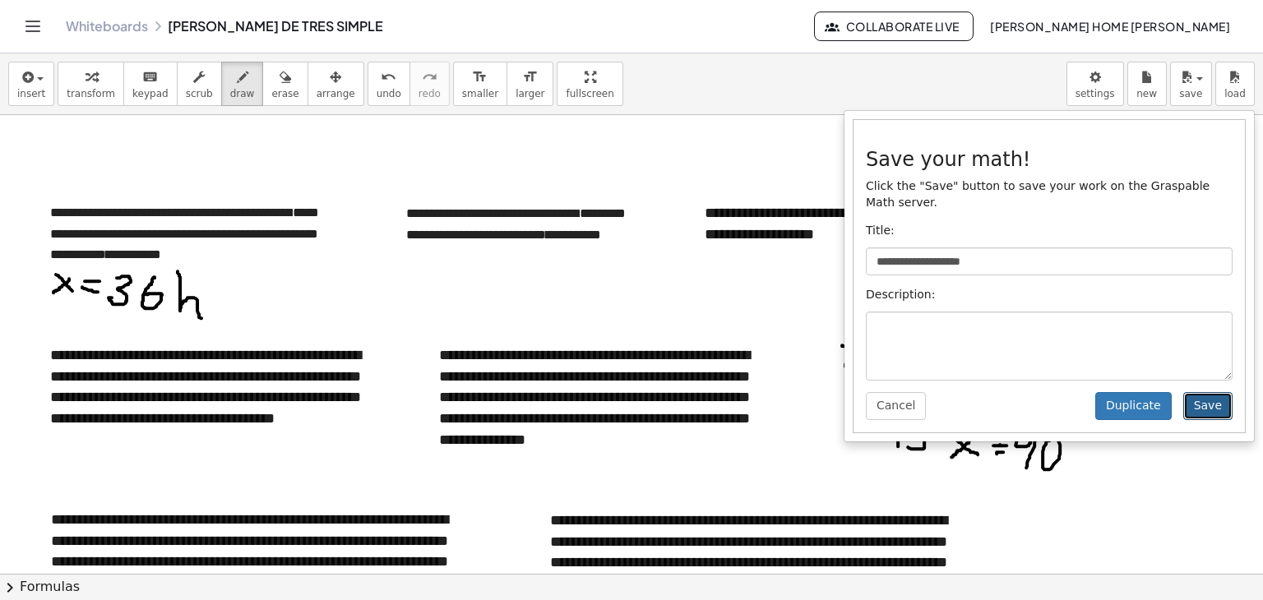
click at [1204, 392] on button "Save" at bounding box center [1207, 406] width 49 height 28
